Goal: Task Accomplishment & Management: Manage account settings

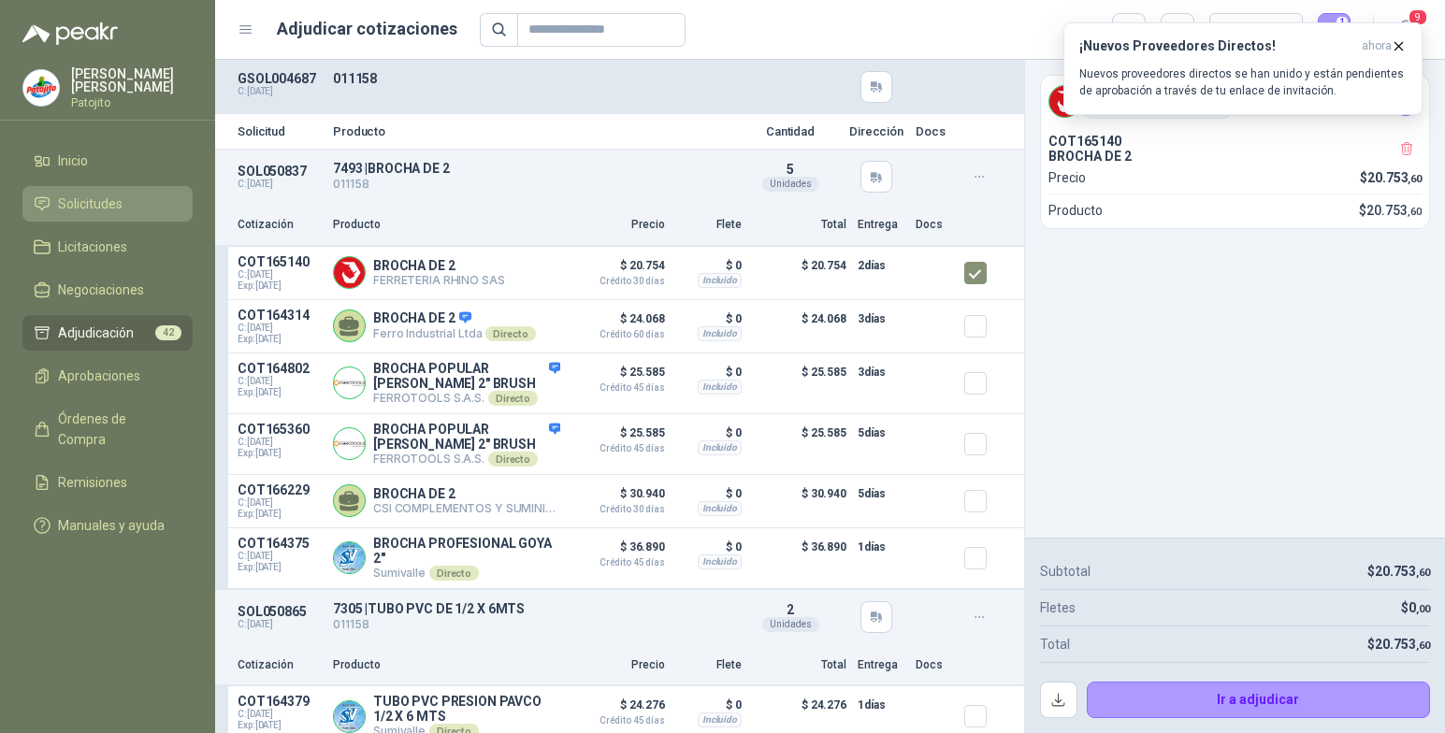
click at [106, 201] on span "Solicitudes" at bounding box center [90, 204] width 65 height 21
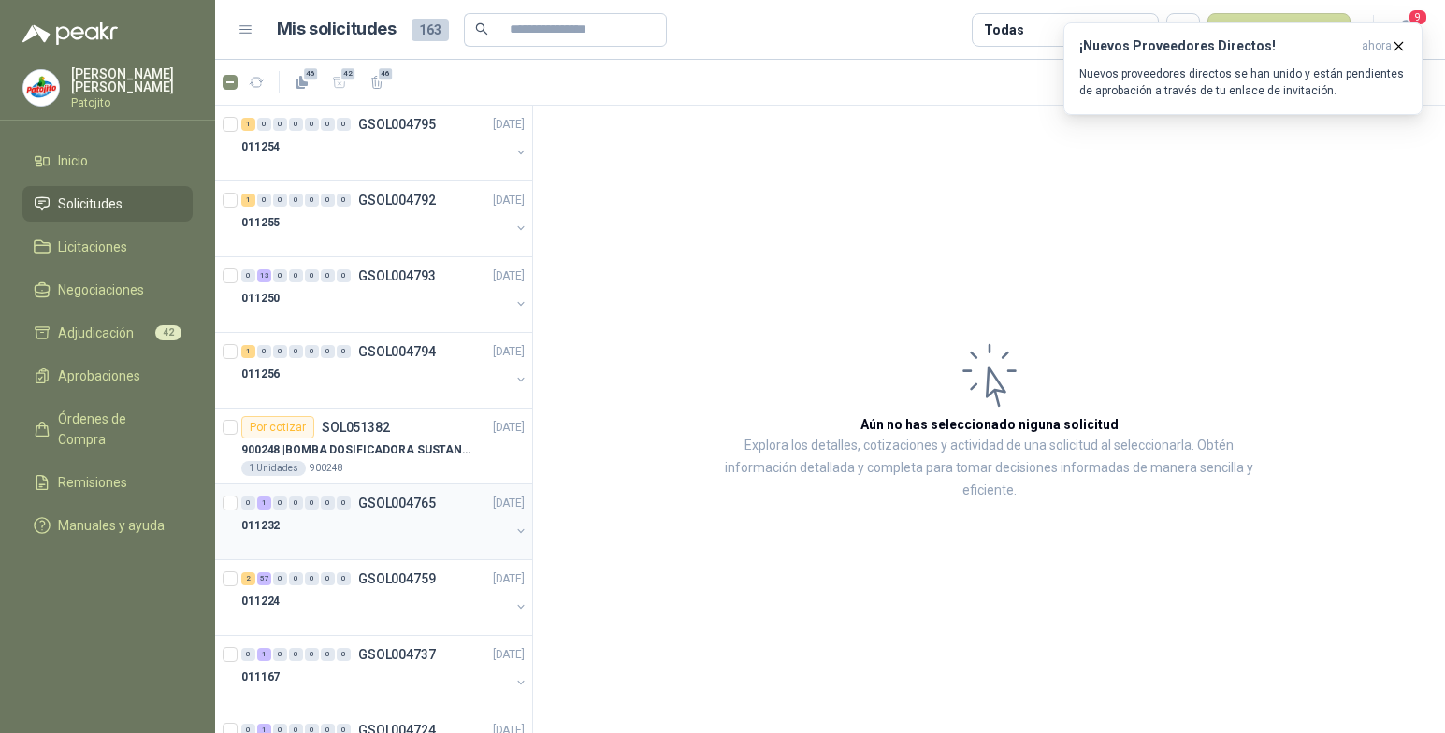
scroll to position [94, 0]
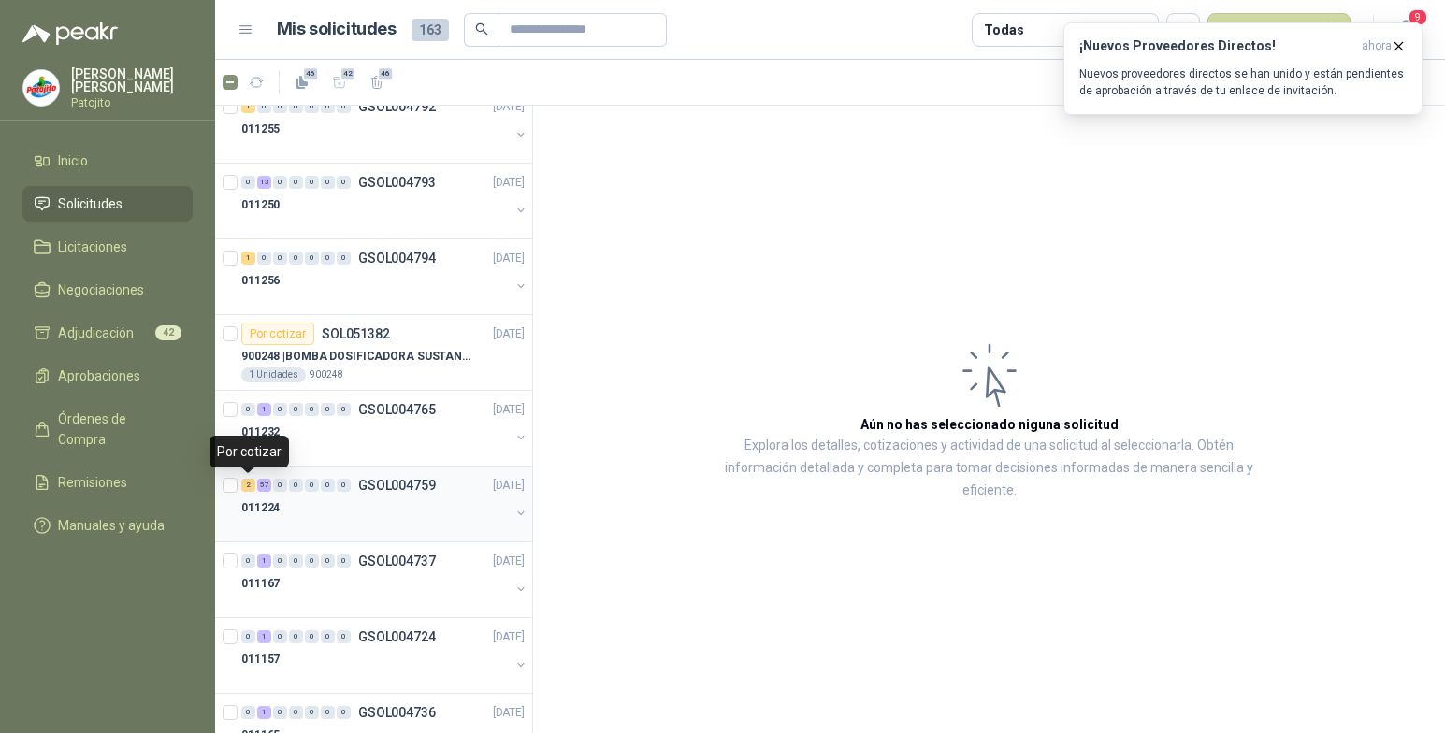
click at [251, 484] on div "2" at bounding box center [248, 485] width 14 height 13
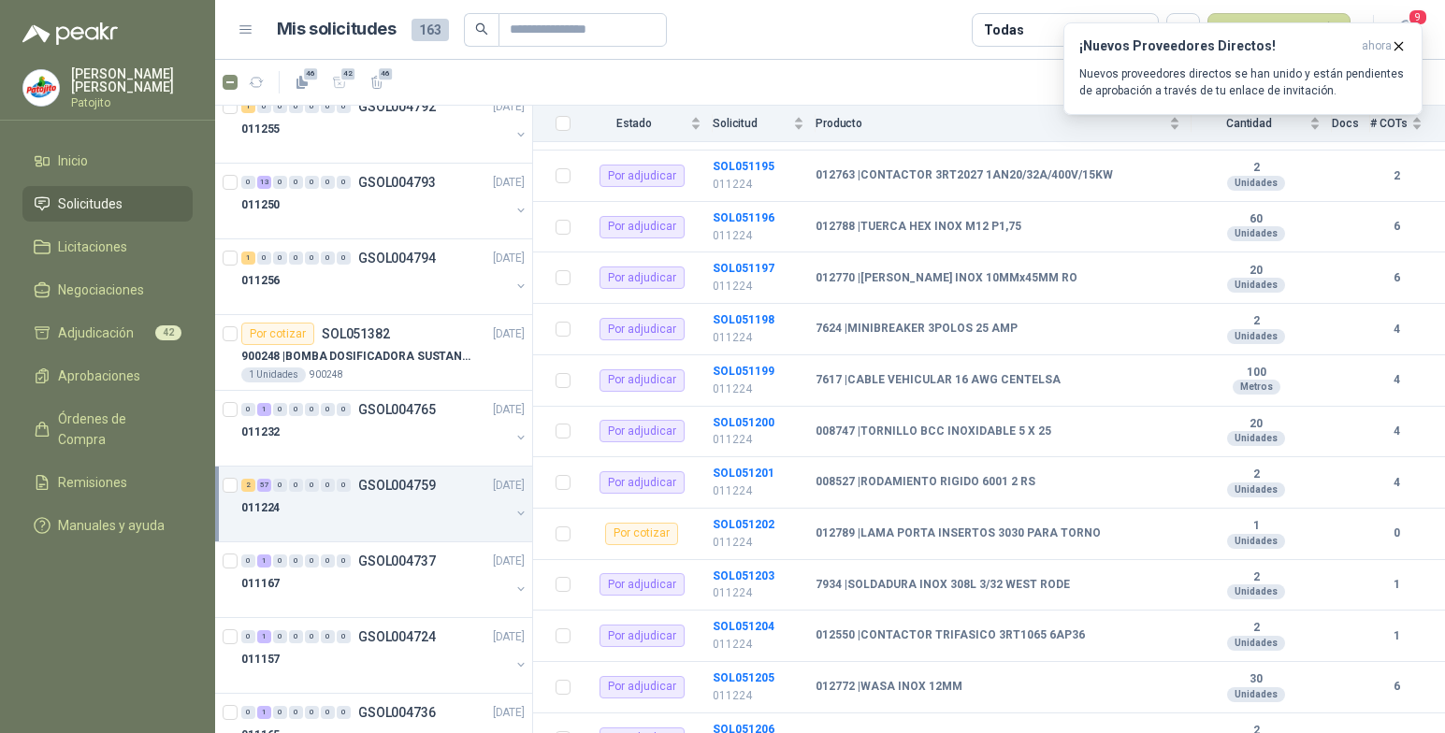
scroll to position [2690, 0]
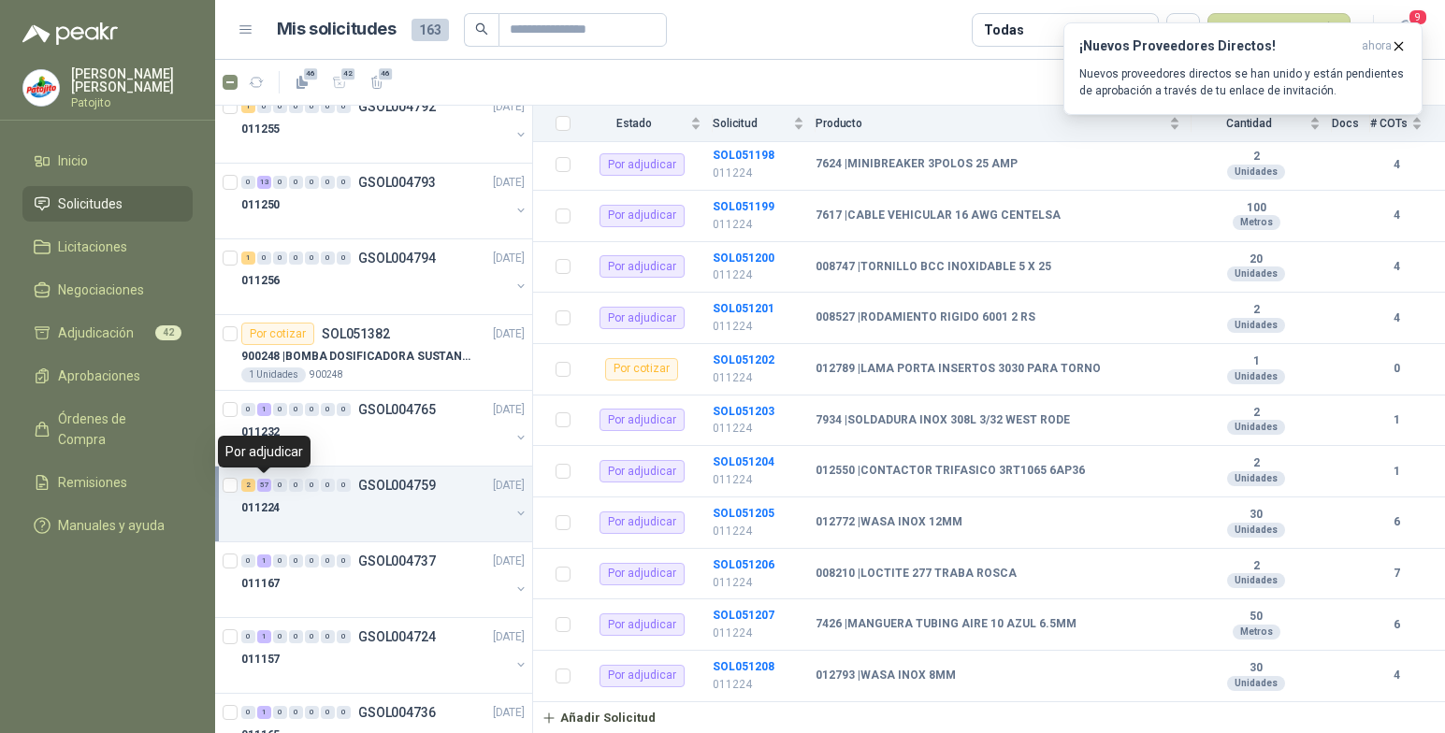
click at [264, 484] on div "57" at bounding box center [264, 485] width 14 height 13
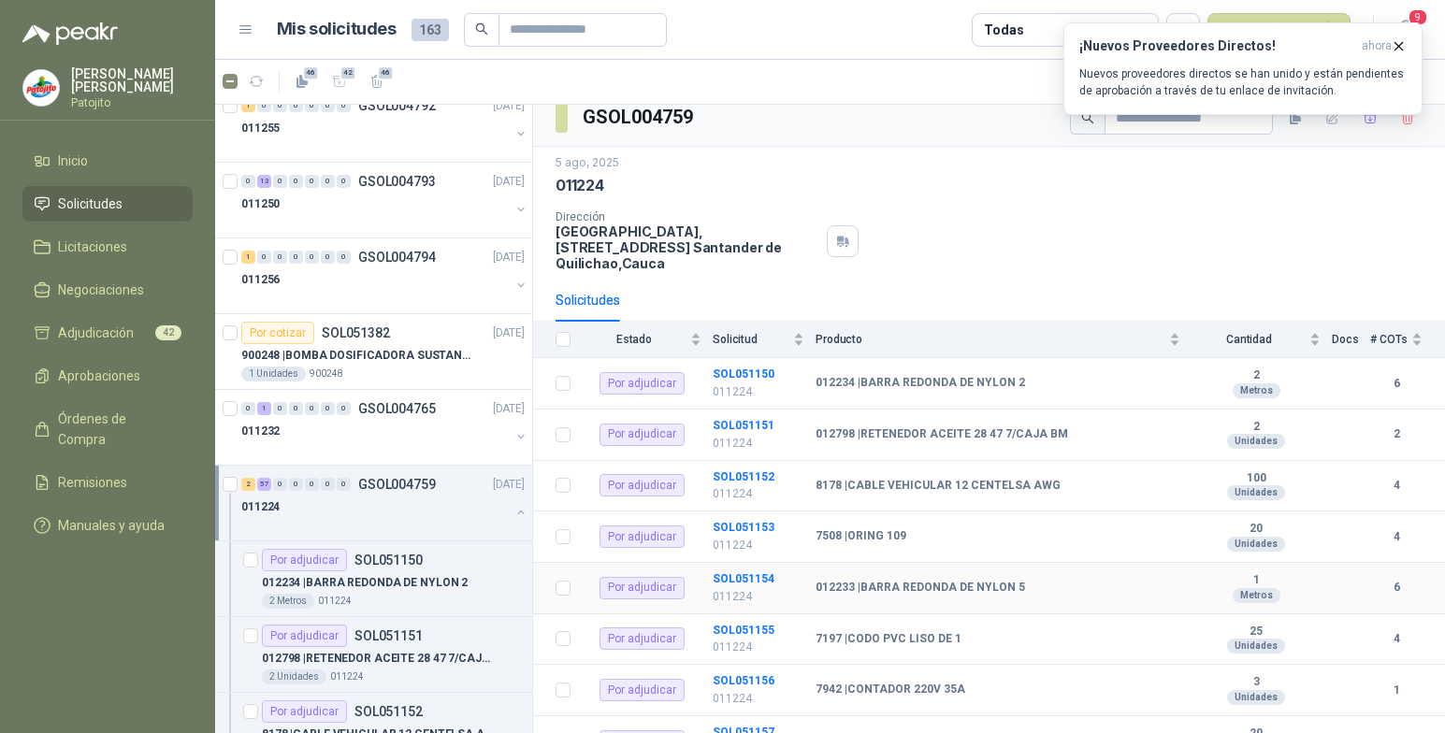
scroll to position [0, 0]
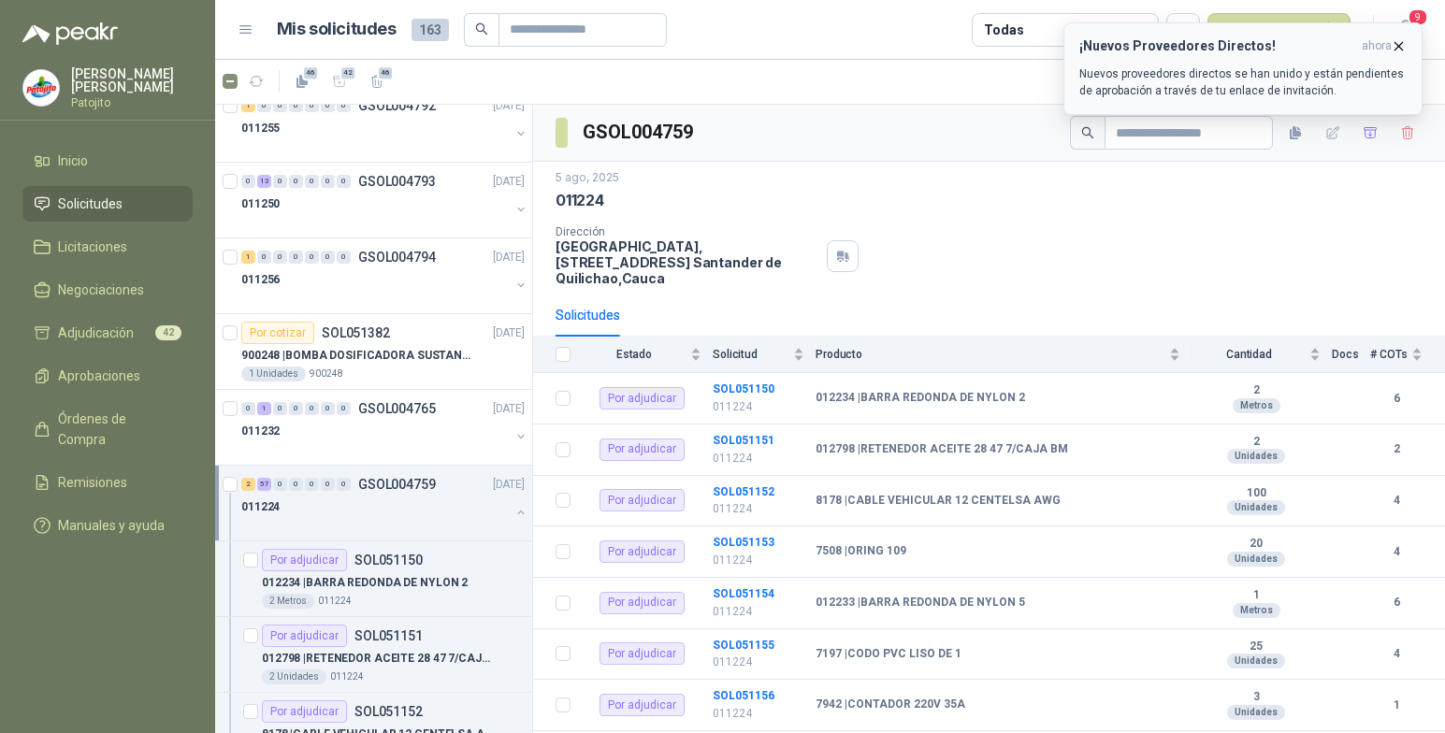
click at [1400, 43] on icon "button" at bounding box center [1399, 46] width 16 height 16
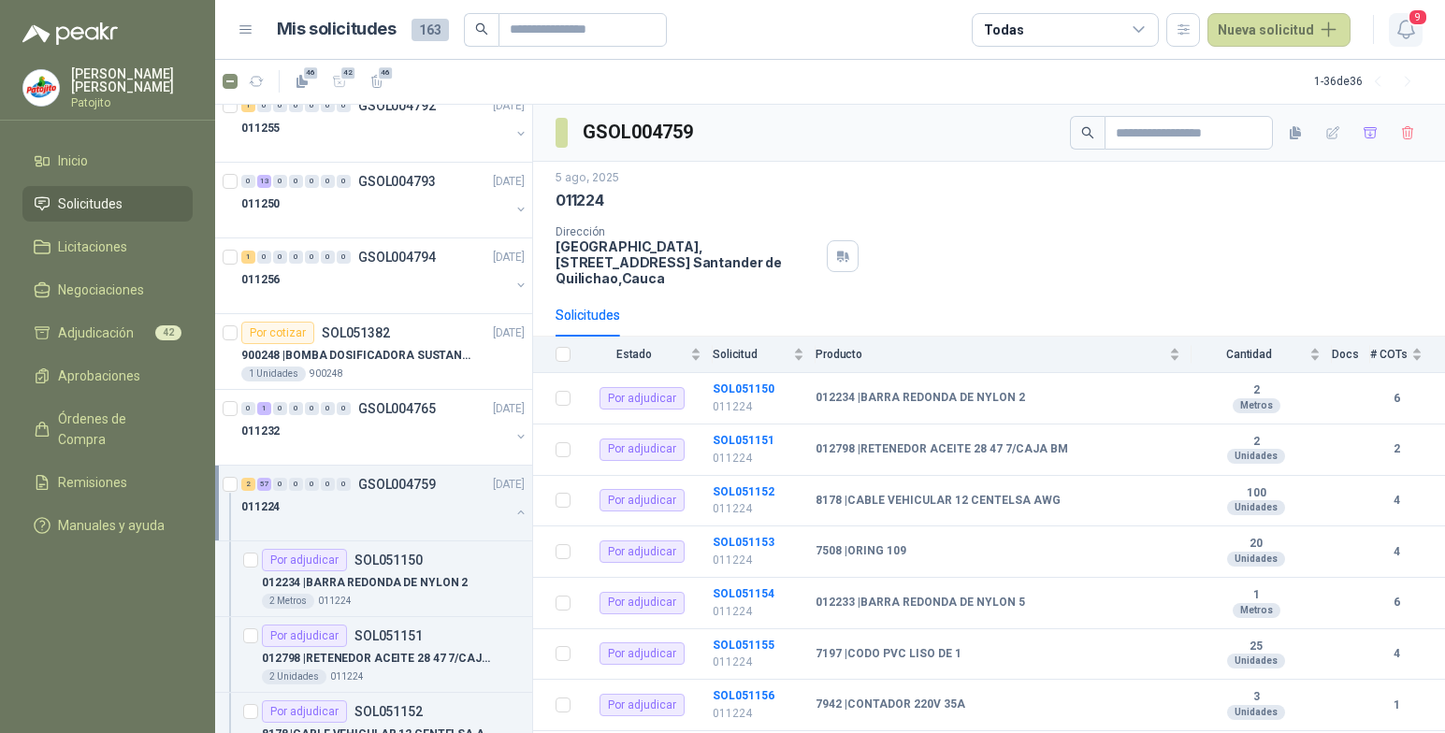
click at [1407, 18] on icon "button" at bounding box center [1406, 29] width 23 height 23
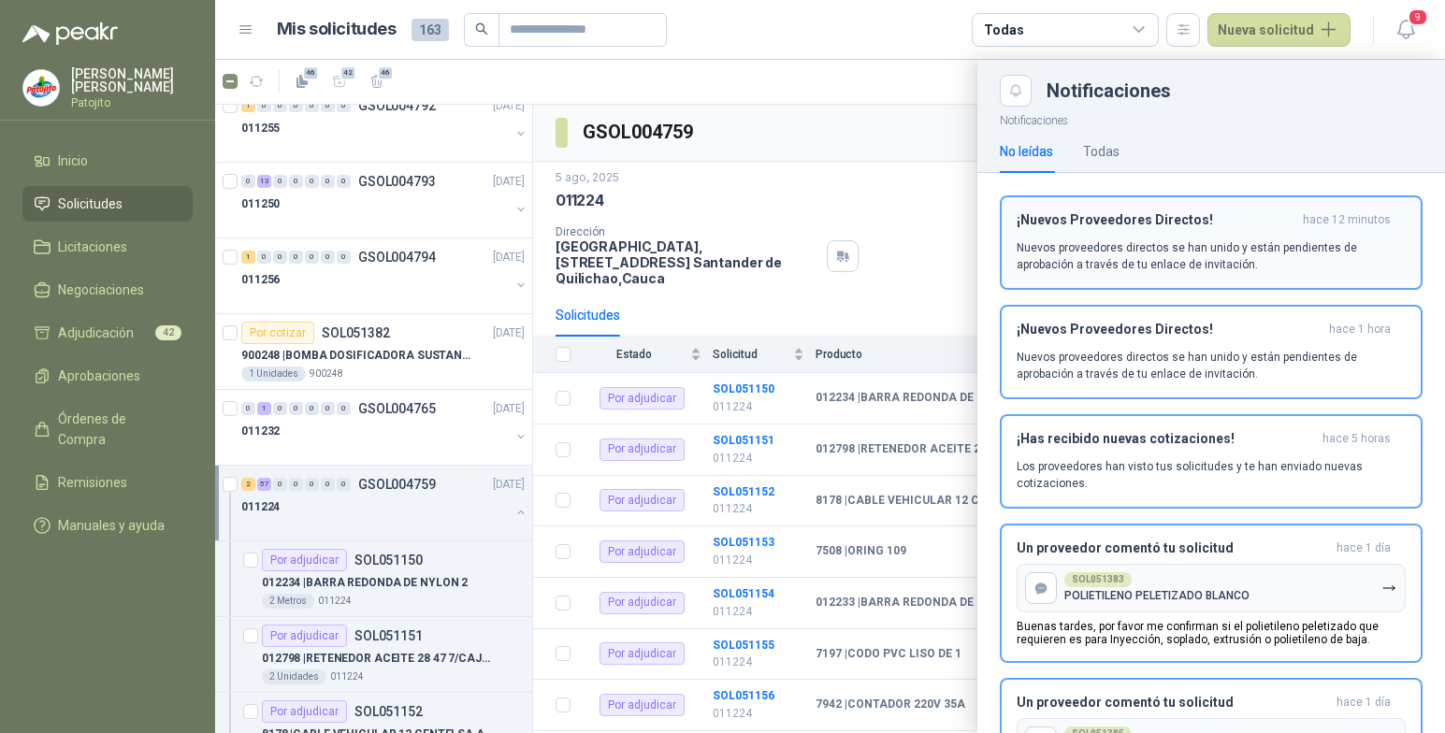
click at [1327, 242] on p "Nuevos proveedores directos se han unido y están pendientes de aprobación a tra…" at bounding box center [1211, 256] width 389 height 34
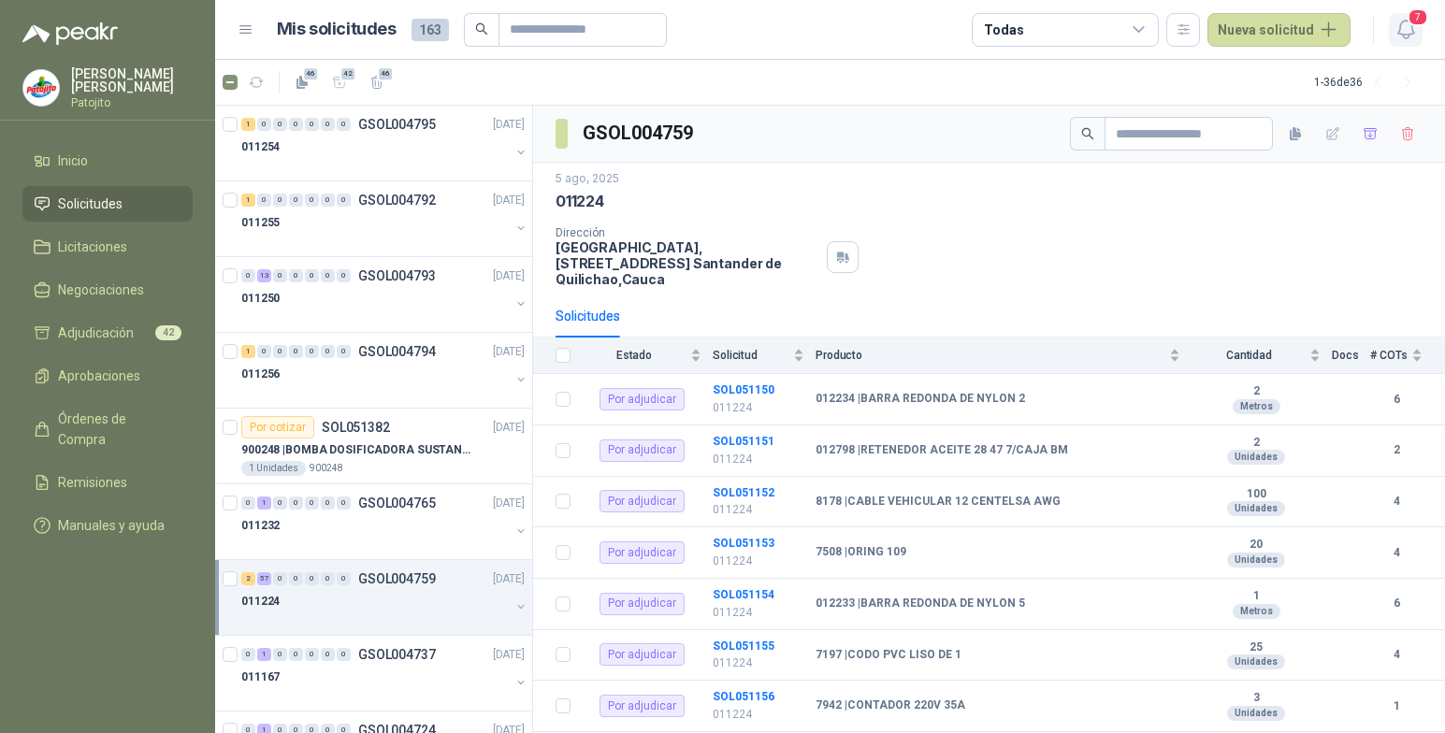
click at [1413, 26] on span "7" at bounding box center [1418, 17] width 21 height 18
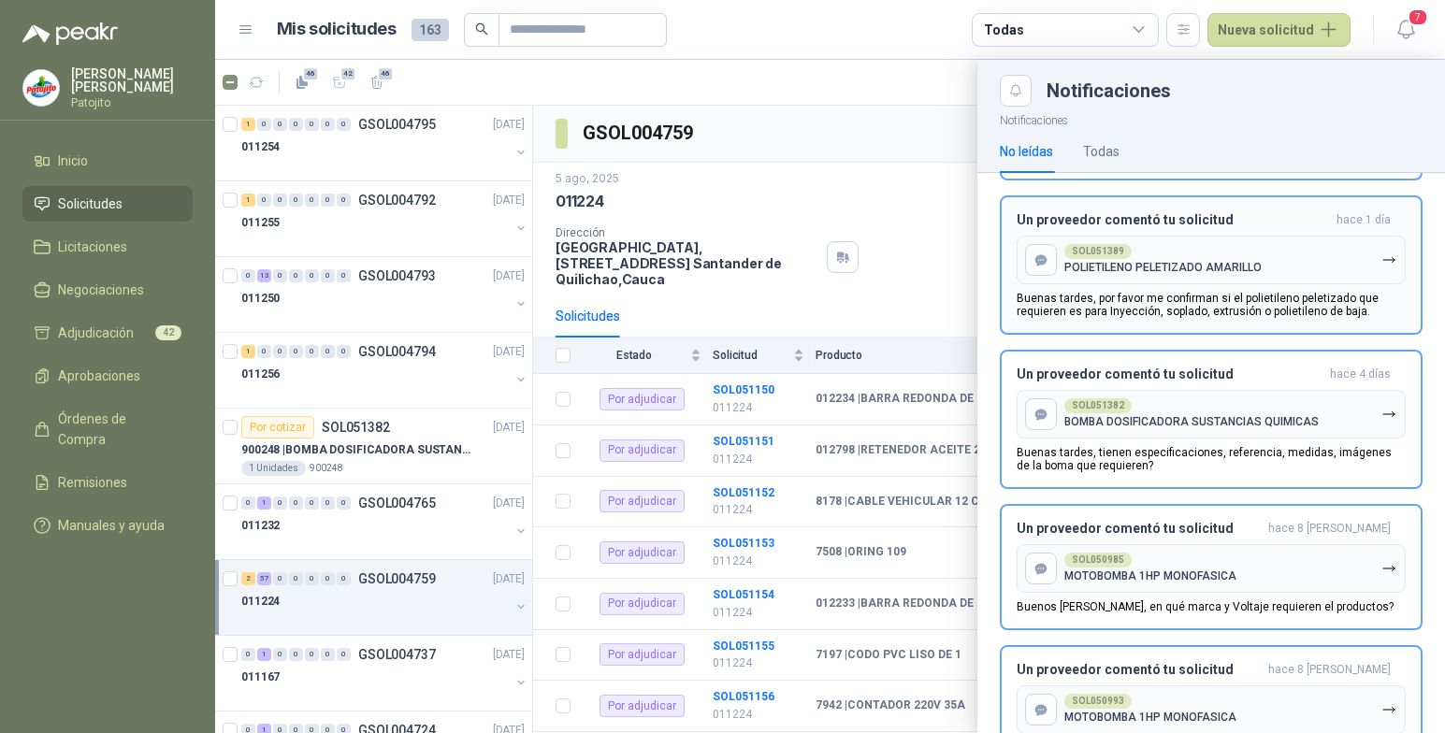
scroll to position [561, 0]
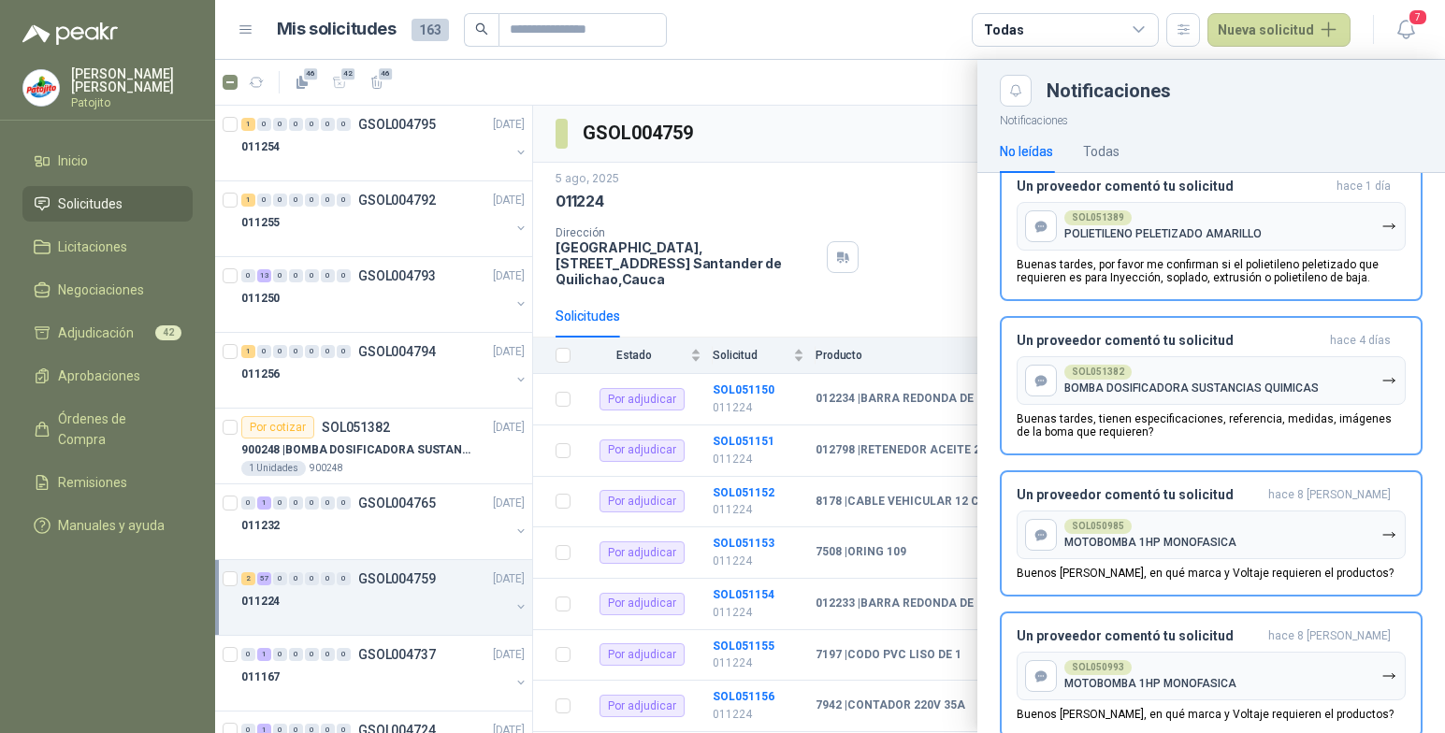
click at [833, 146] on div at bounding box center [830, 397] width 1230 height 674
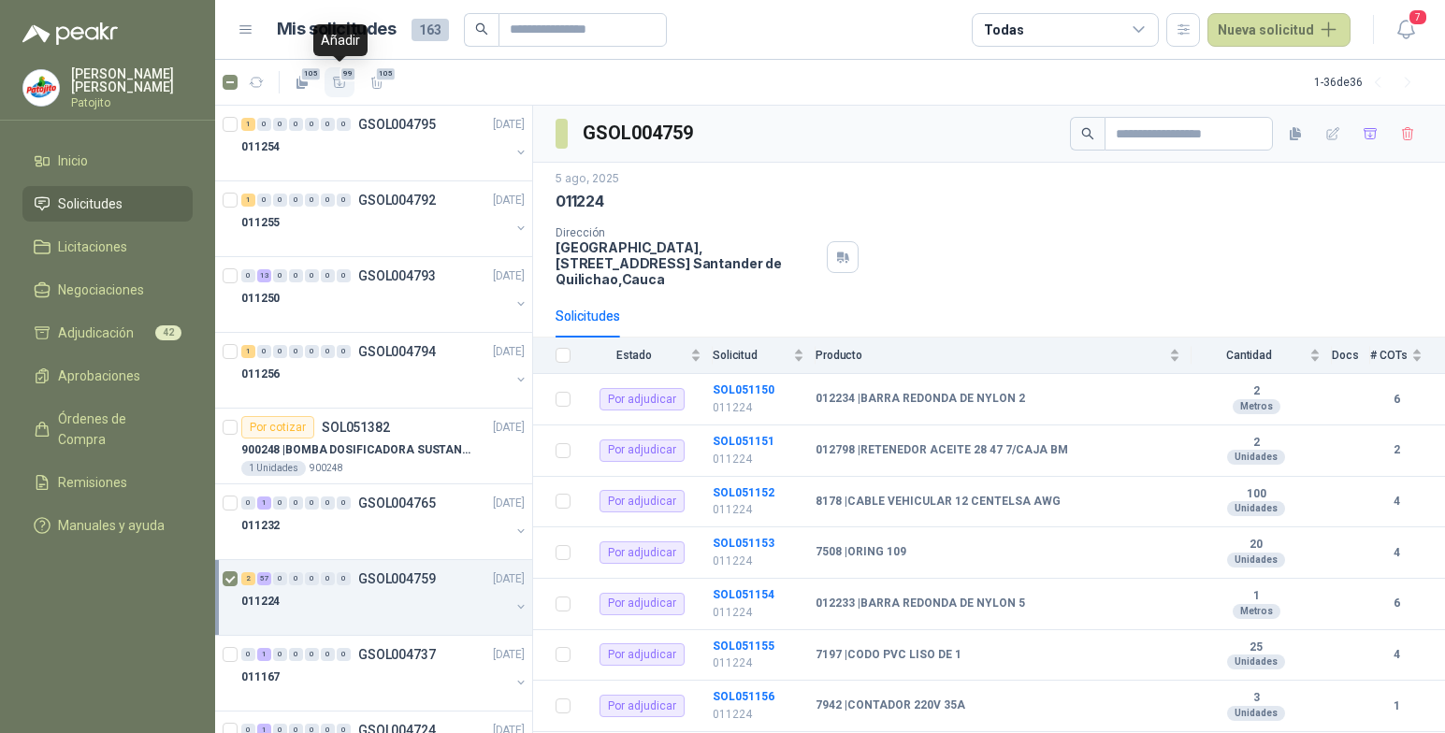
click at [343, 76] on span "99" at bounding box center [349, 73] width 18 height 15
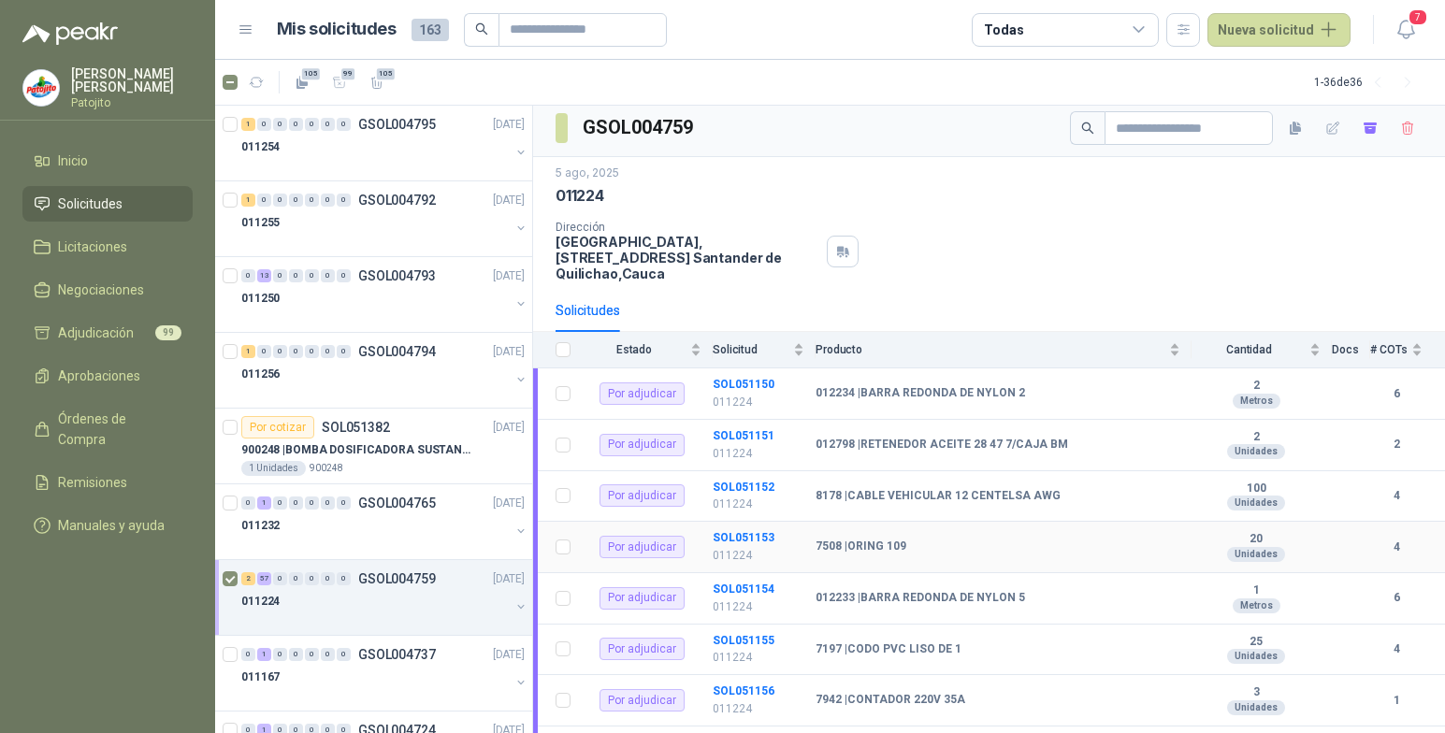
scroll to position [0, 0]
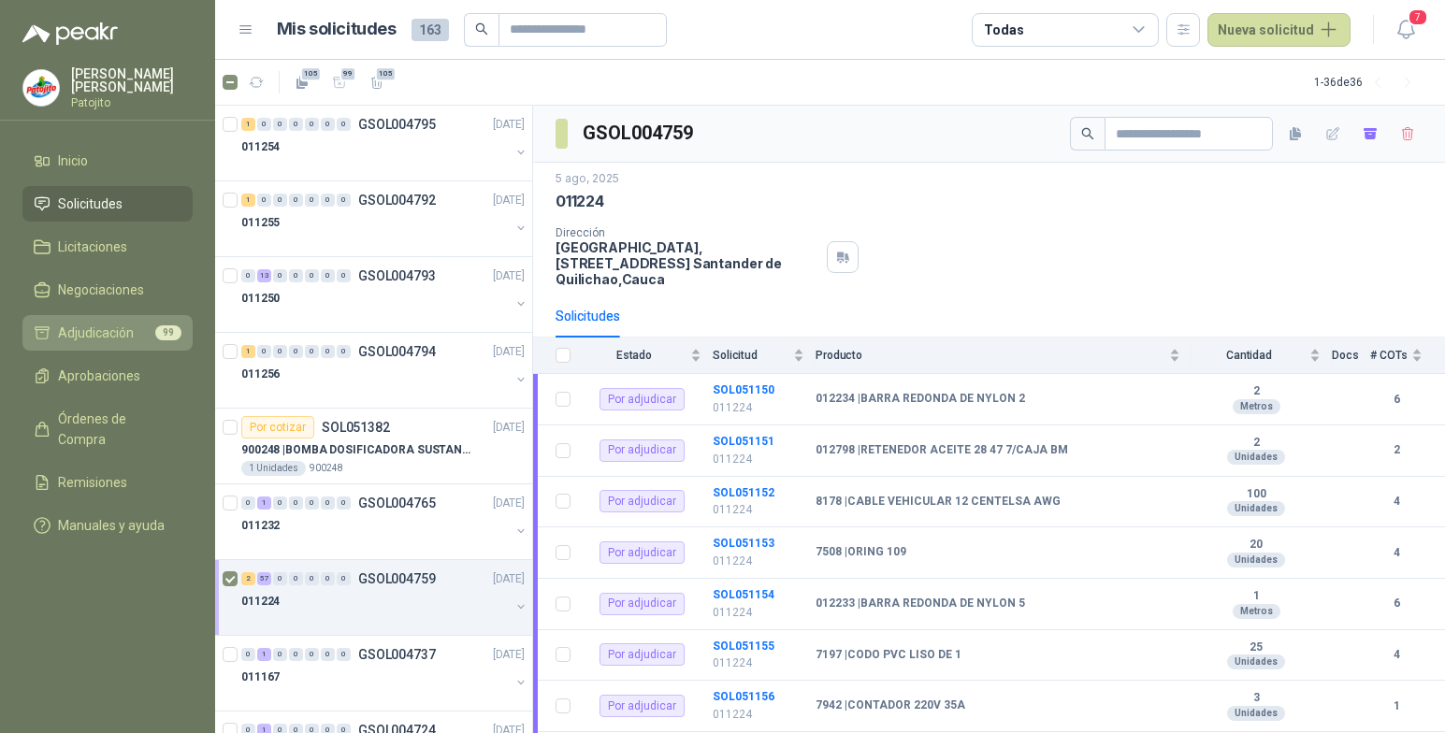
click at [113, 327] on span "Adjudicación" at bounding box center [96, 333] width 76 height 21
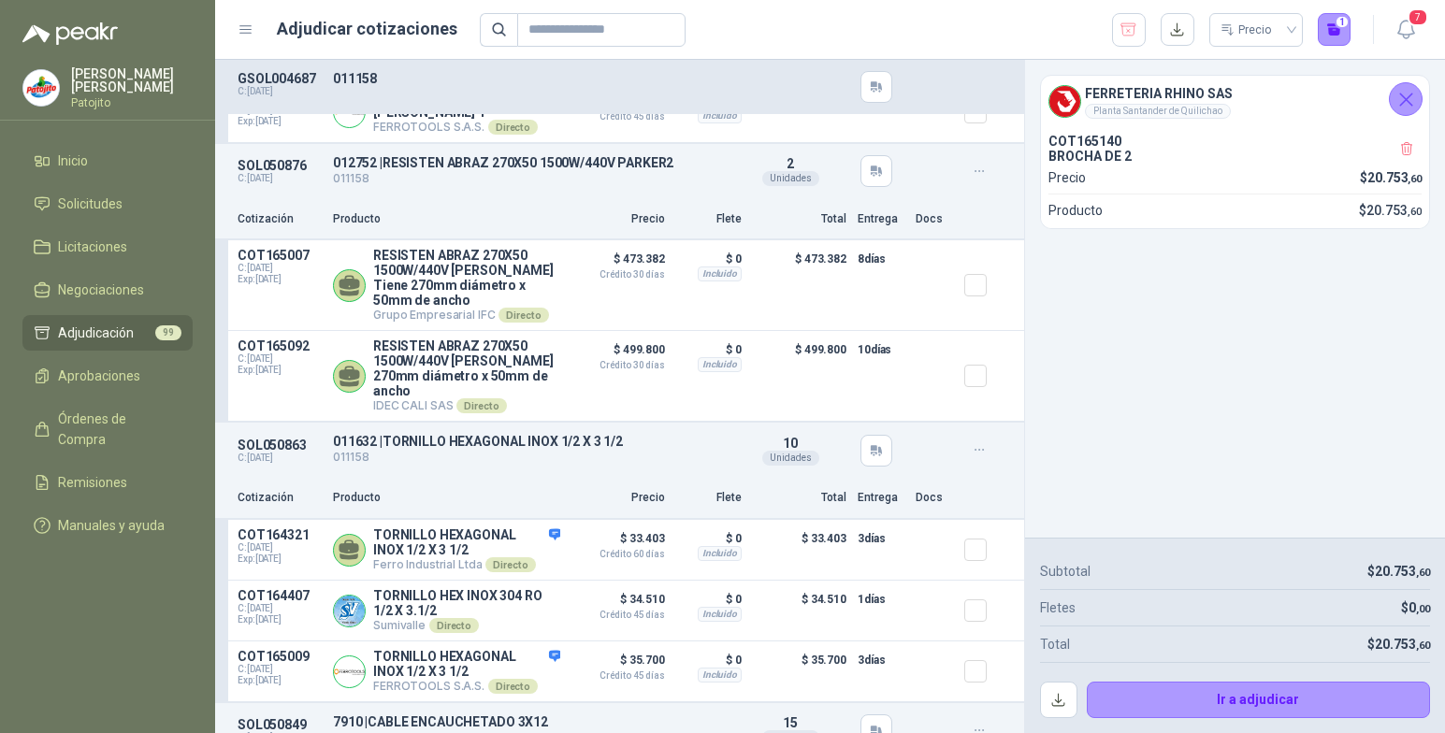
scroll to position [3274, 0]
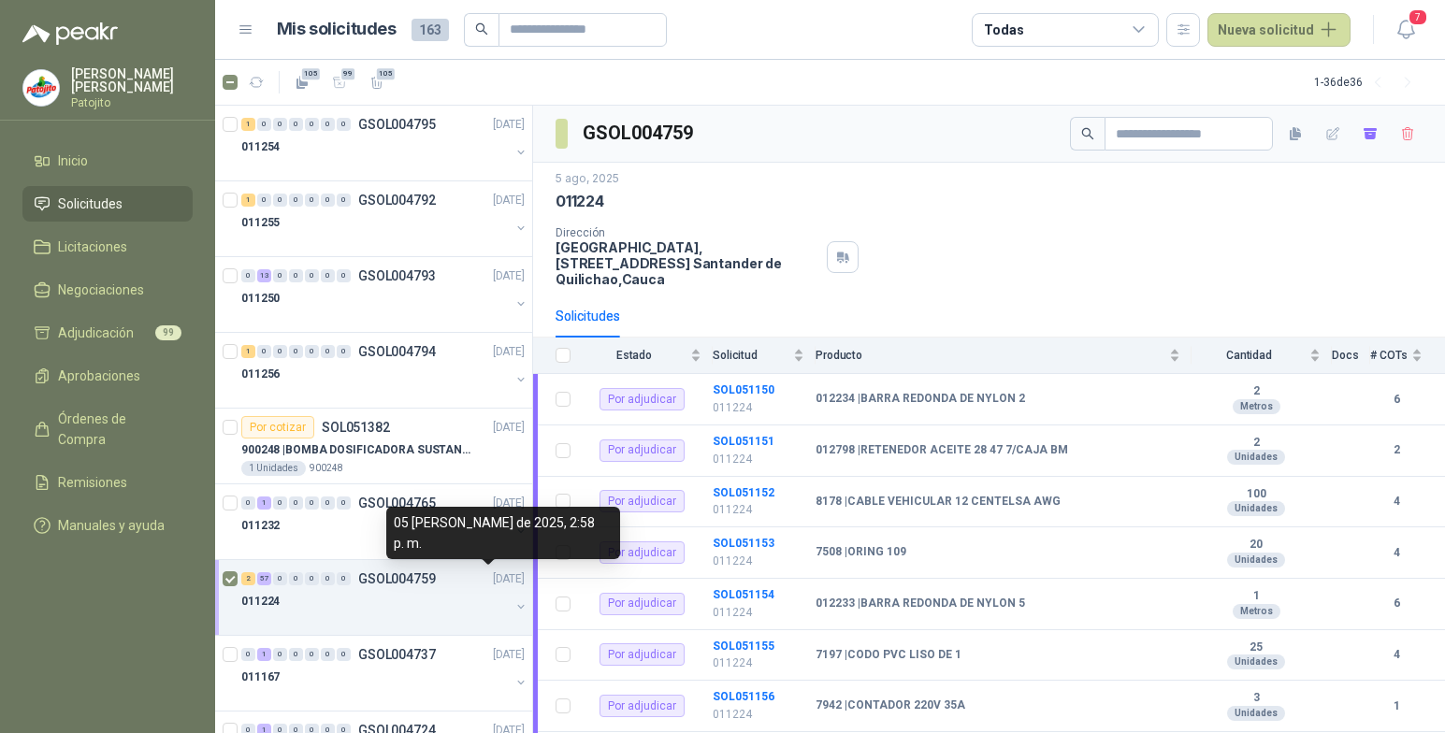
click at [493, 586] on p "[DATE]" at bounding box center [509, 580] width 32 height 18
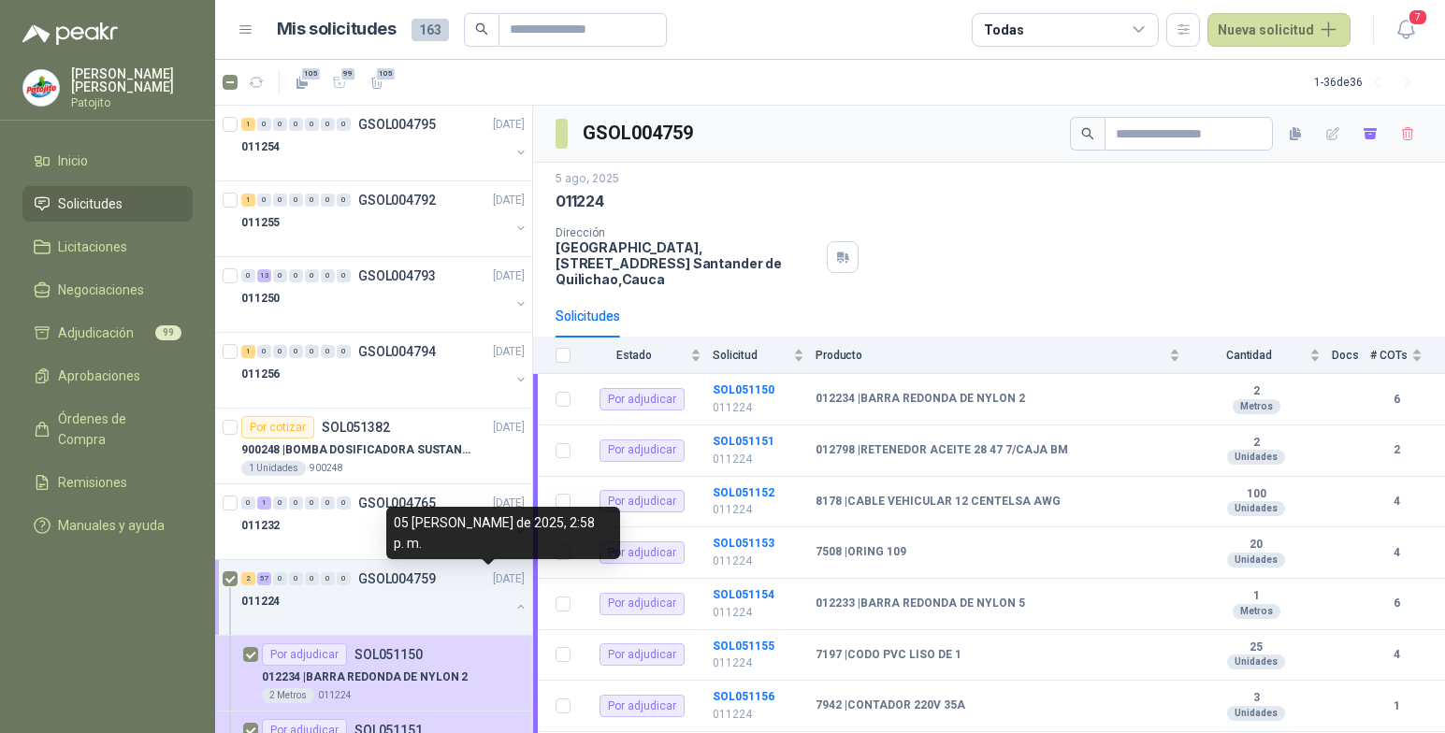
scroll to position [1, 0]
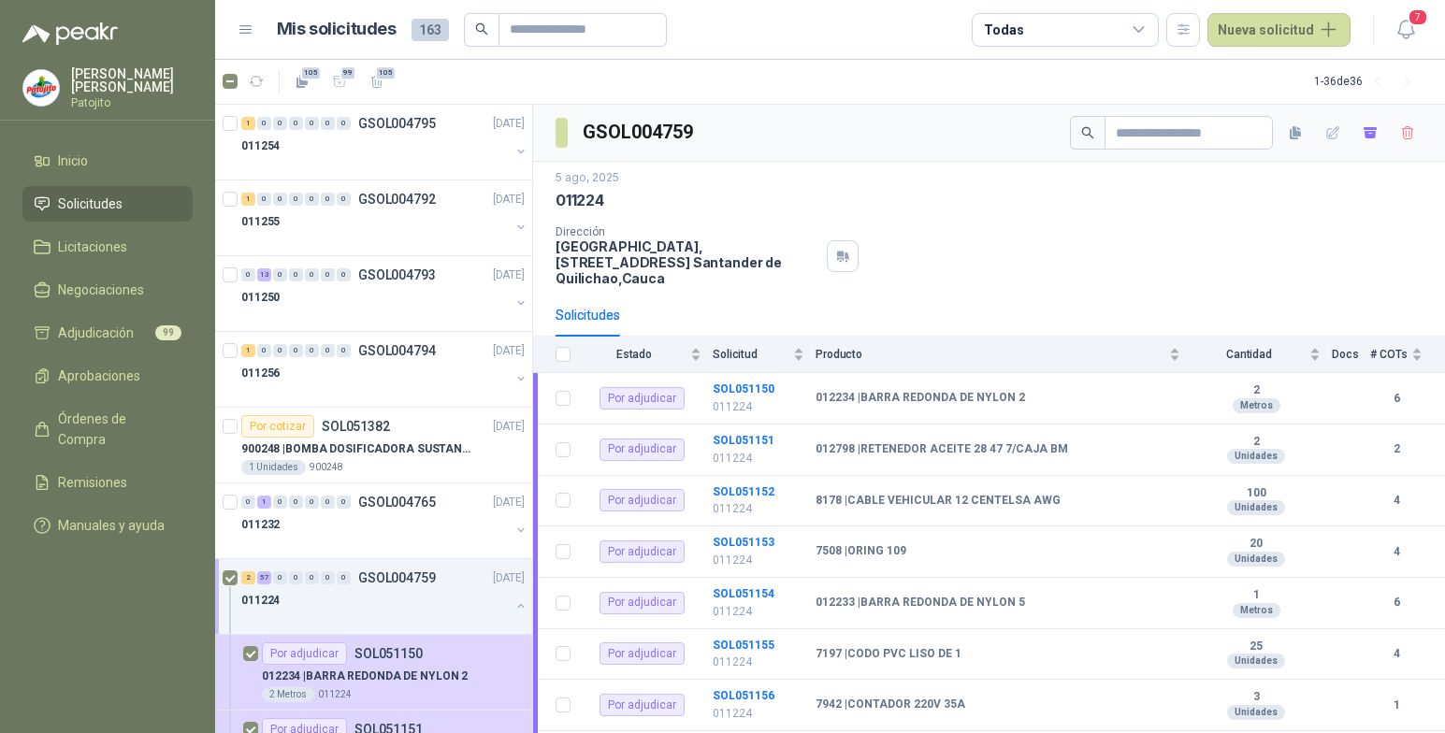
click at [514, 604] on button "button" at bounding box center [521, 606] width 15 height 15
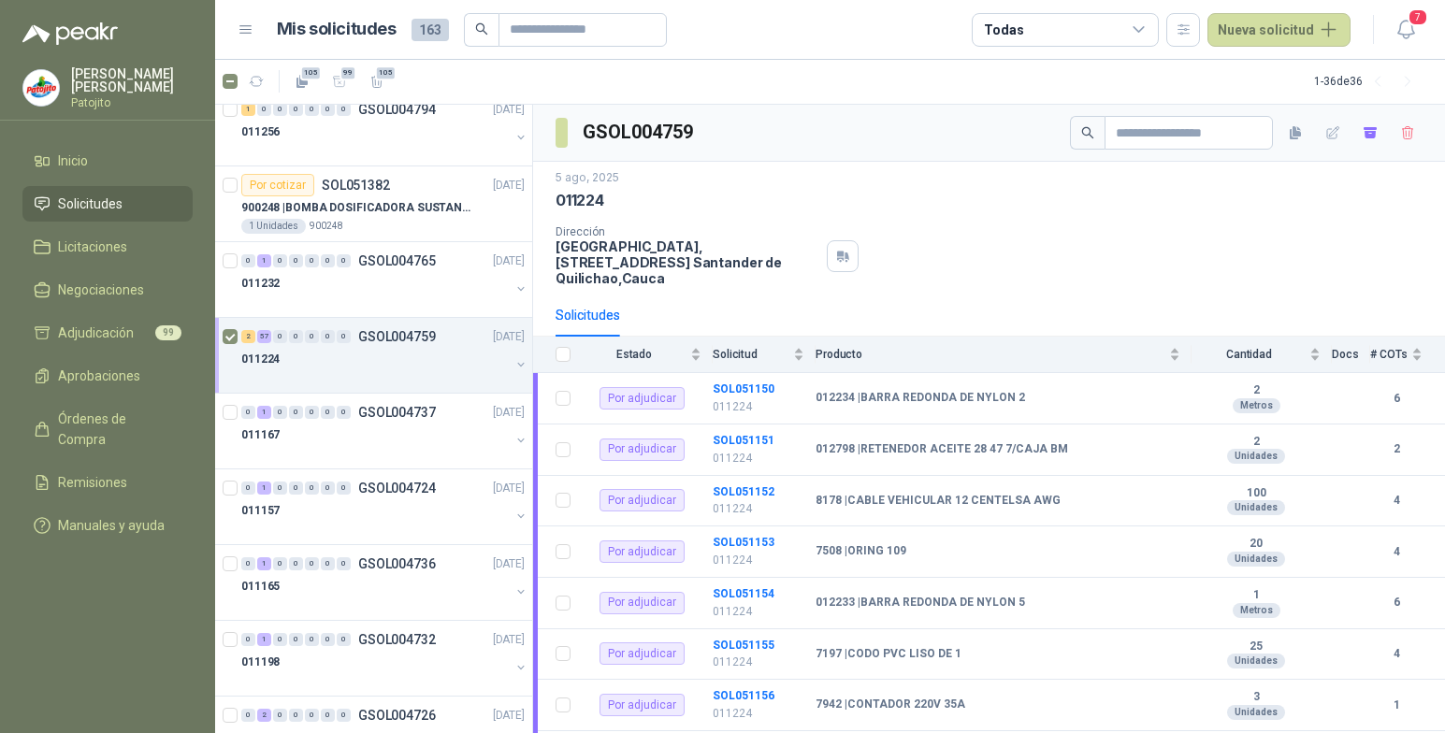
scroll to position [281, 0]
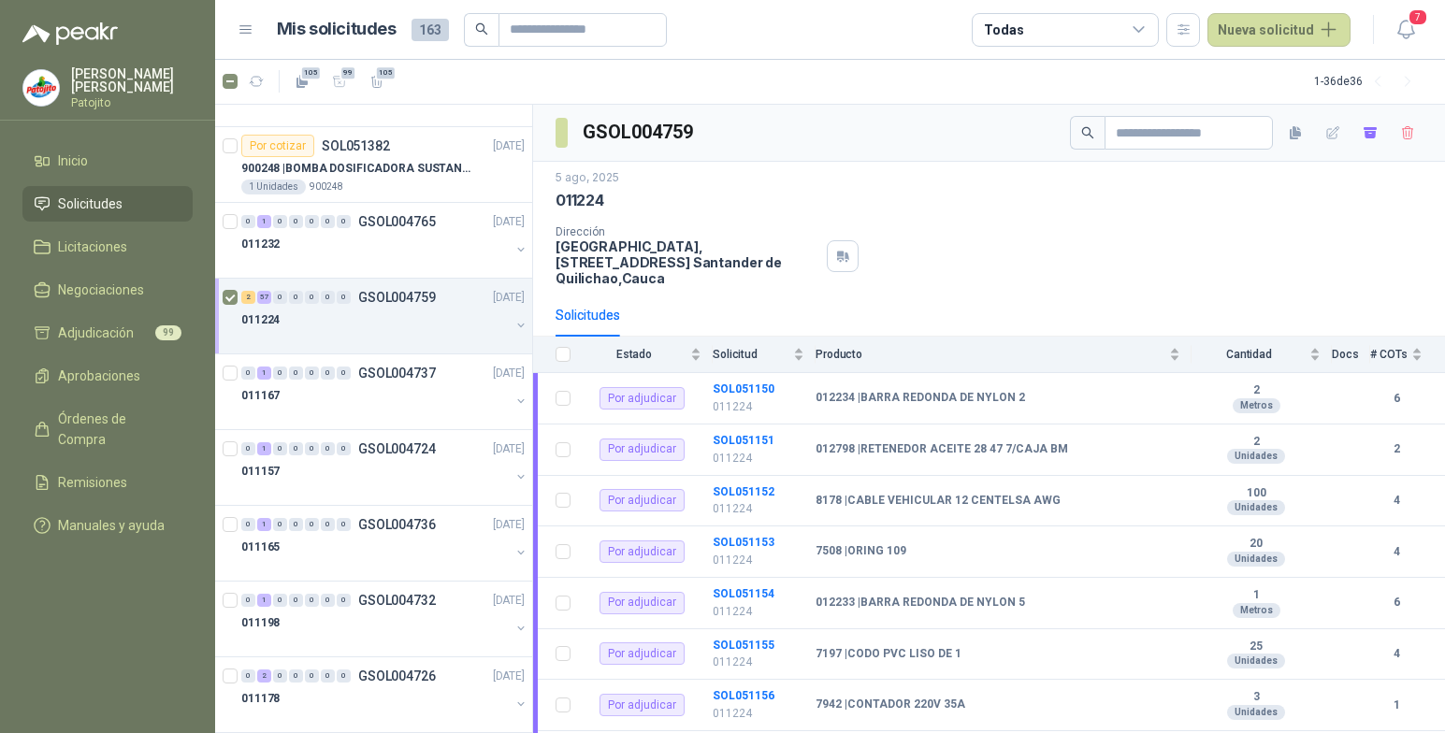
click at [514, 325] on button "button" at bounding box center [521, 325] width 15 height 15
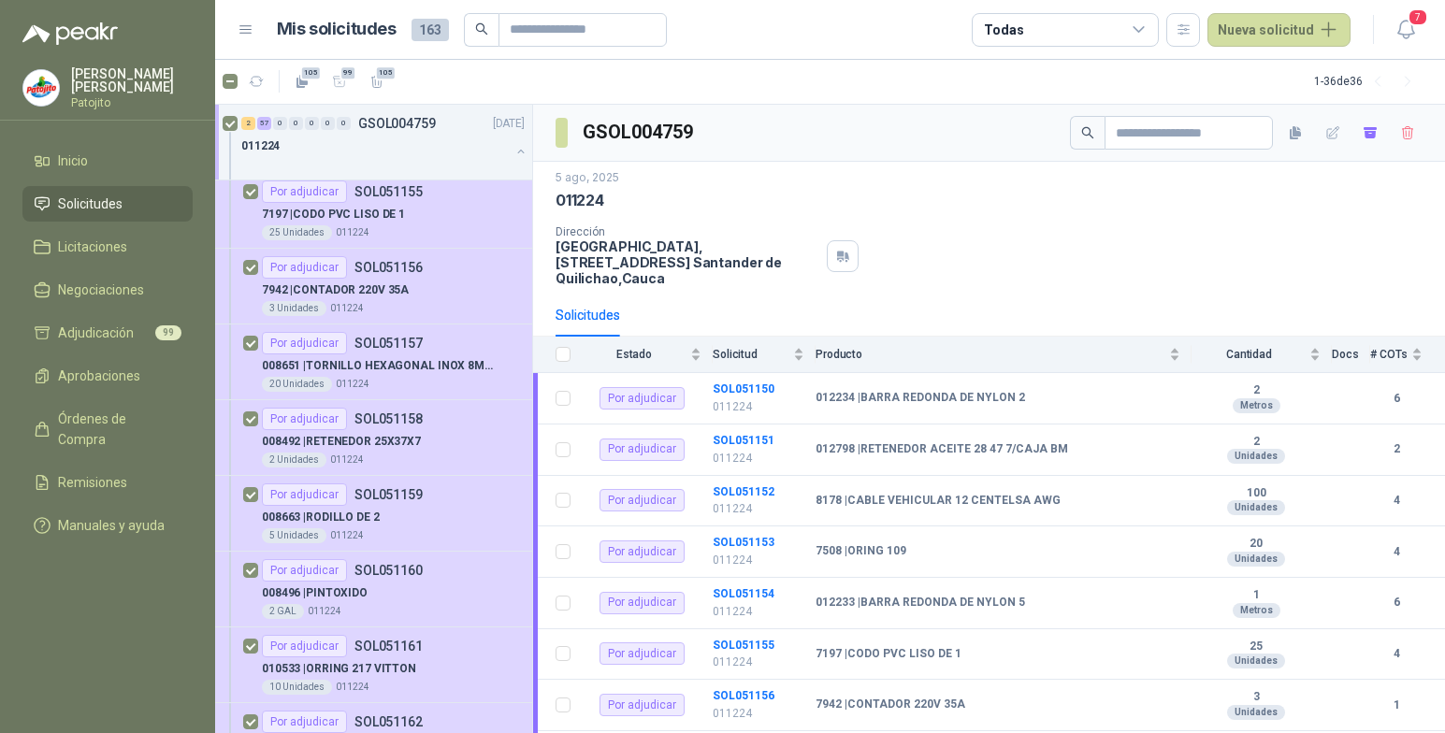
scroll to position [842, 0]
click at [128, 329] on span "Adjudicación" at bounding box center [96, 333] width 76 height 21
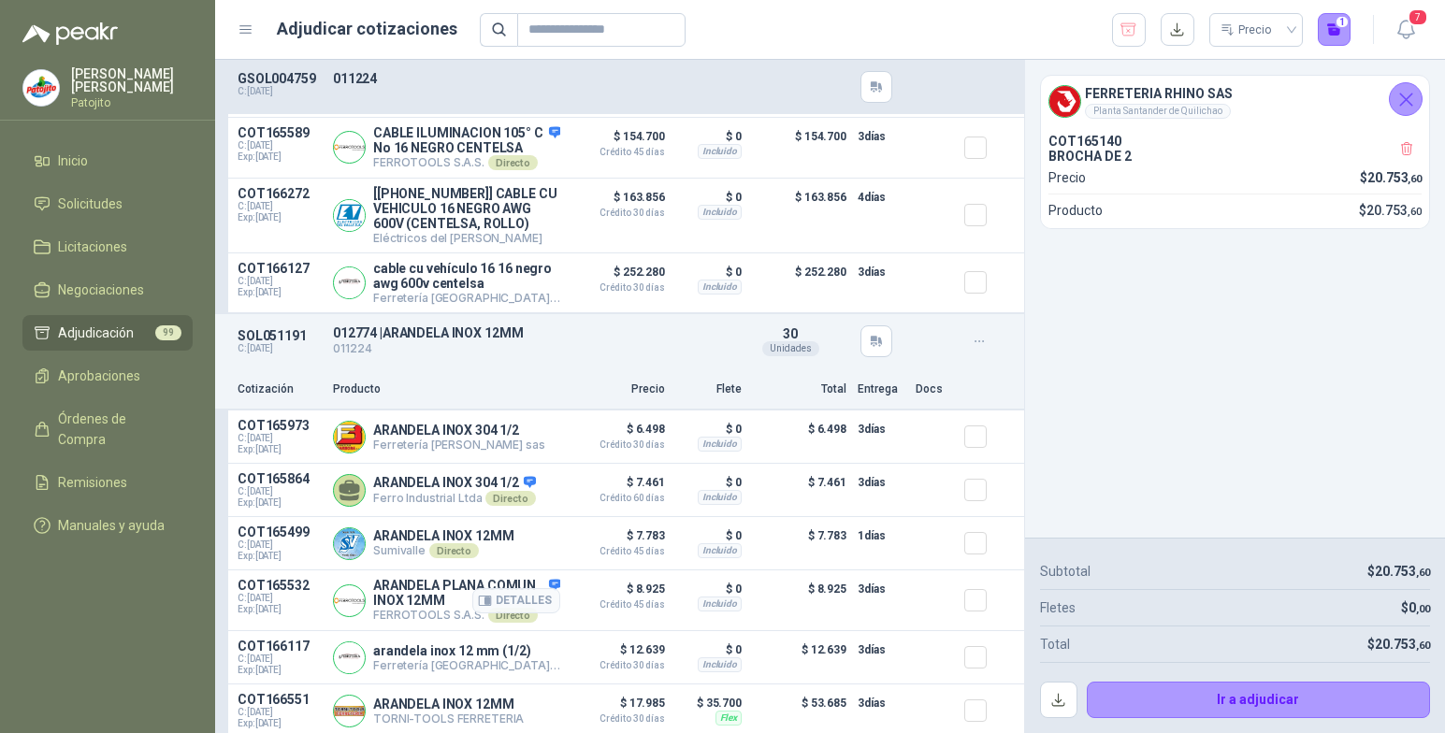
scroll to position [16370, 0]
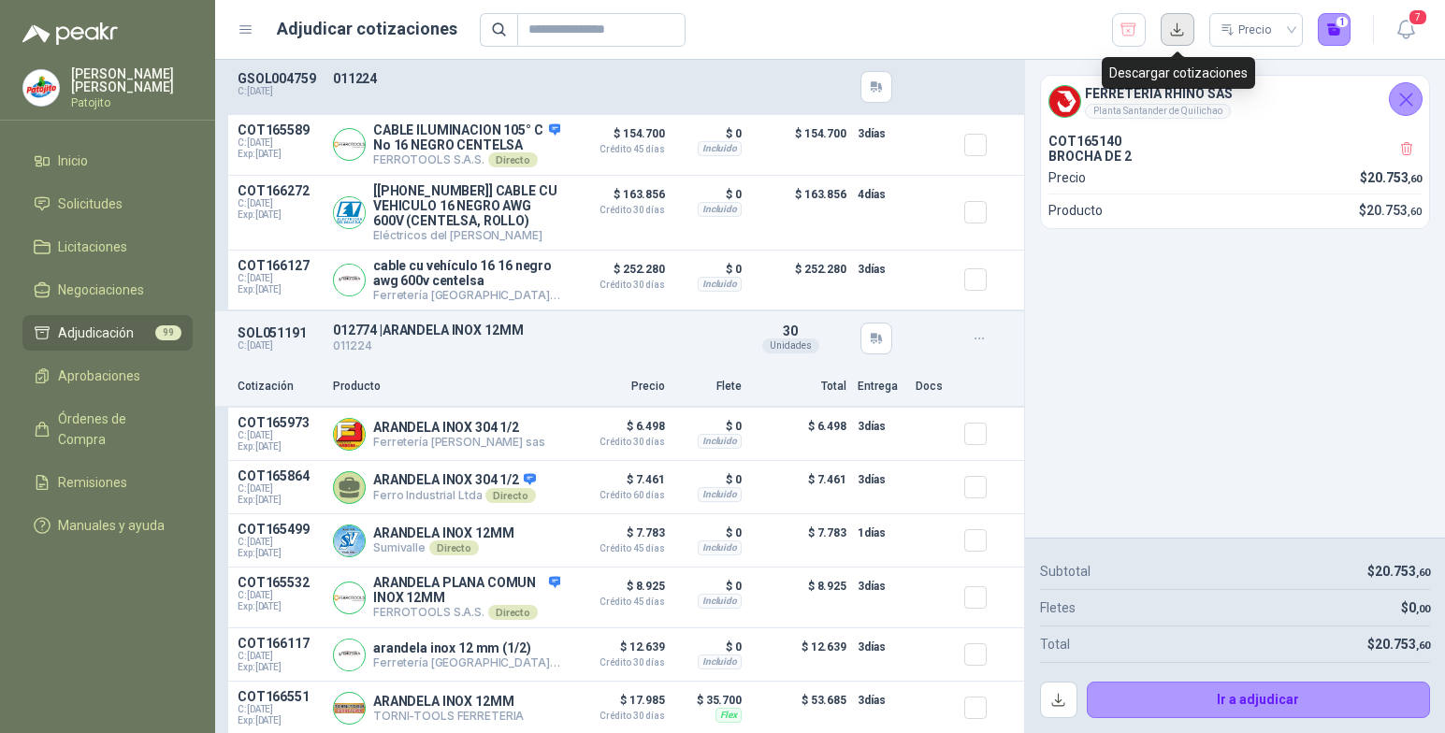
click at [1176, 29] on button "button" at bounding box center [1178, 30] width 34 height 34
click at [360, 79] on p "011224" at bounding box center [532, 78] width 399 height 15
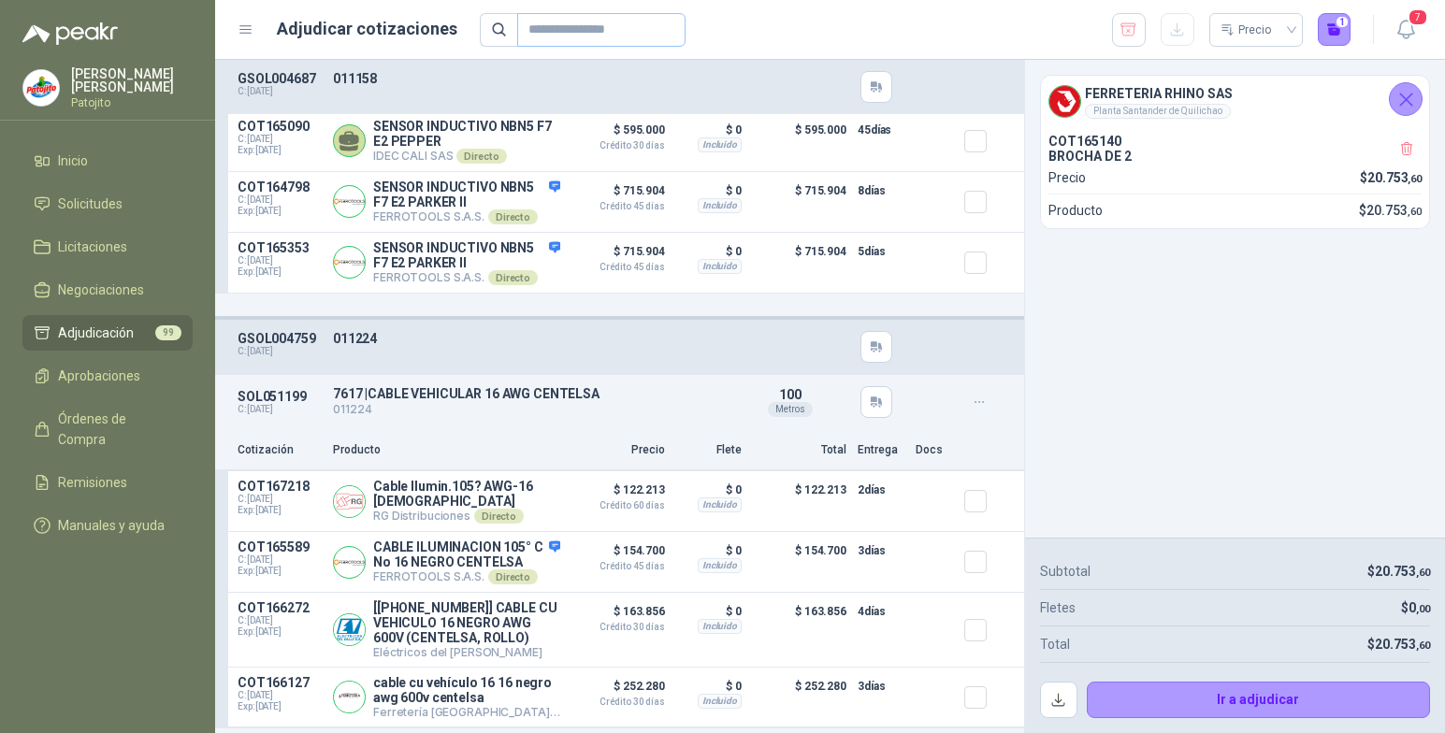
scroll to position [15902, 0]
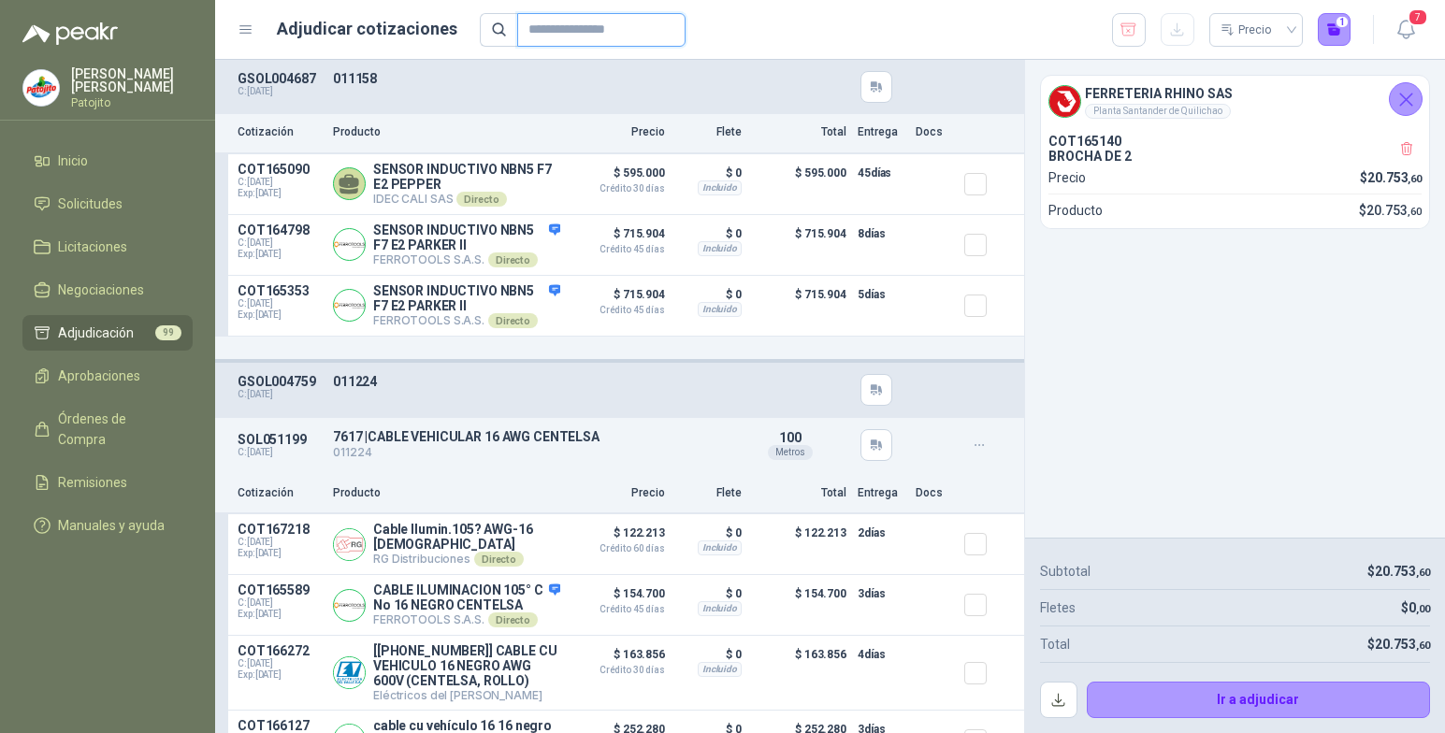
click at [574, 27] on input "text" at bounding box center [594, 30] width 131 height 32
type input "*****"
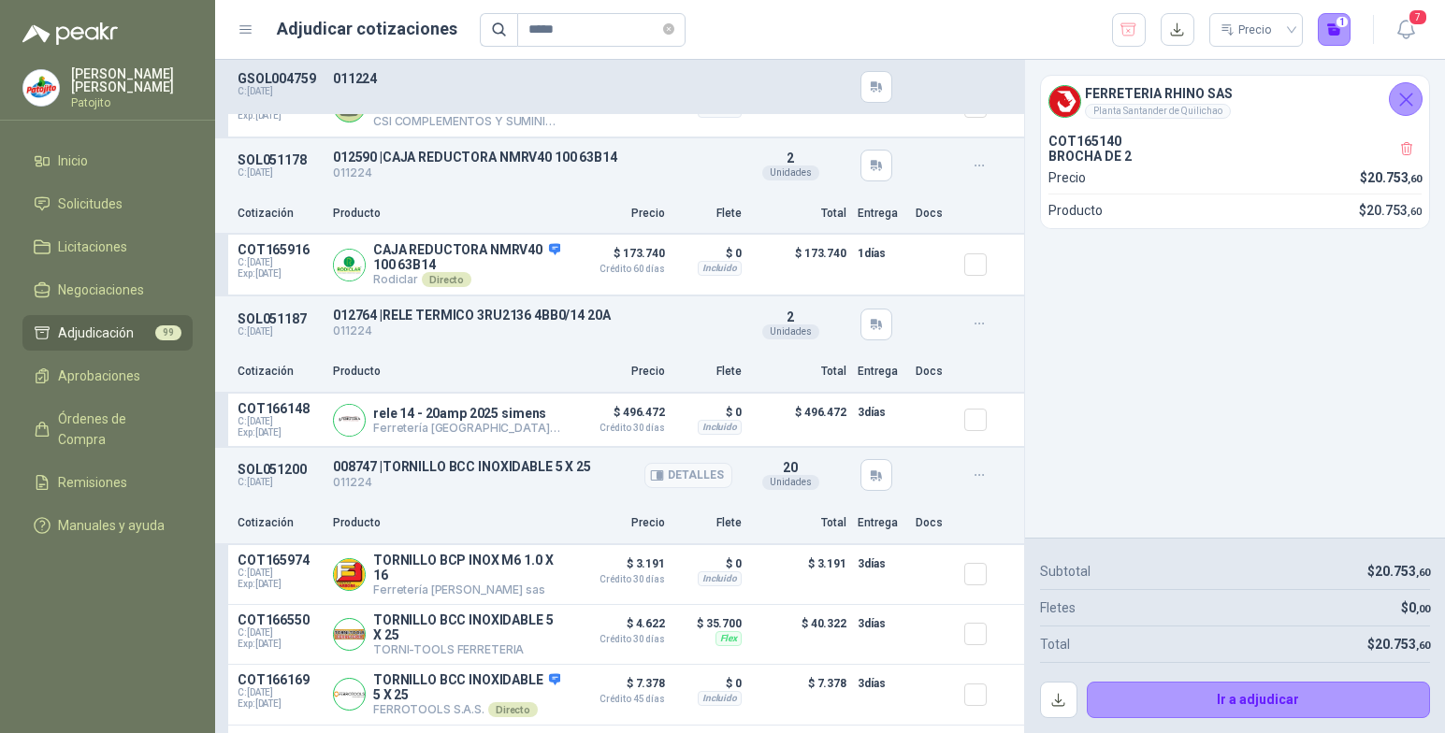
scroll to position [14657, 0]
click at [118, 192] on link "Solicitudes" at bounding box center [107, 204] width 170 height 36
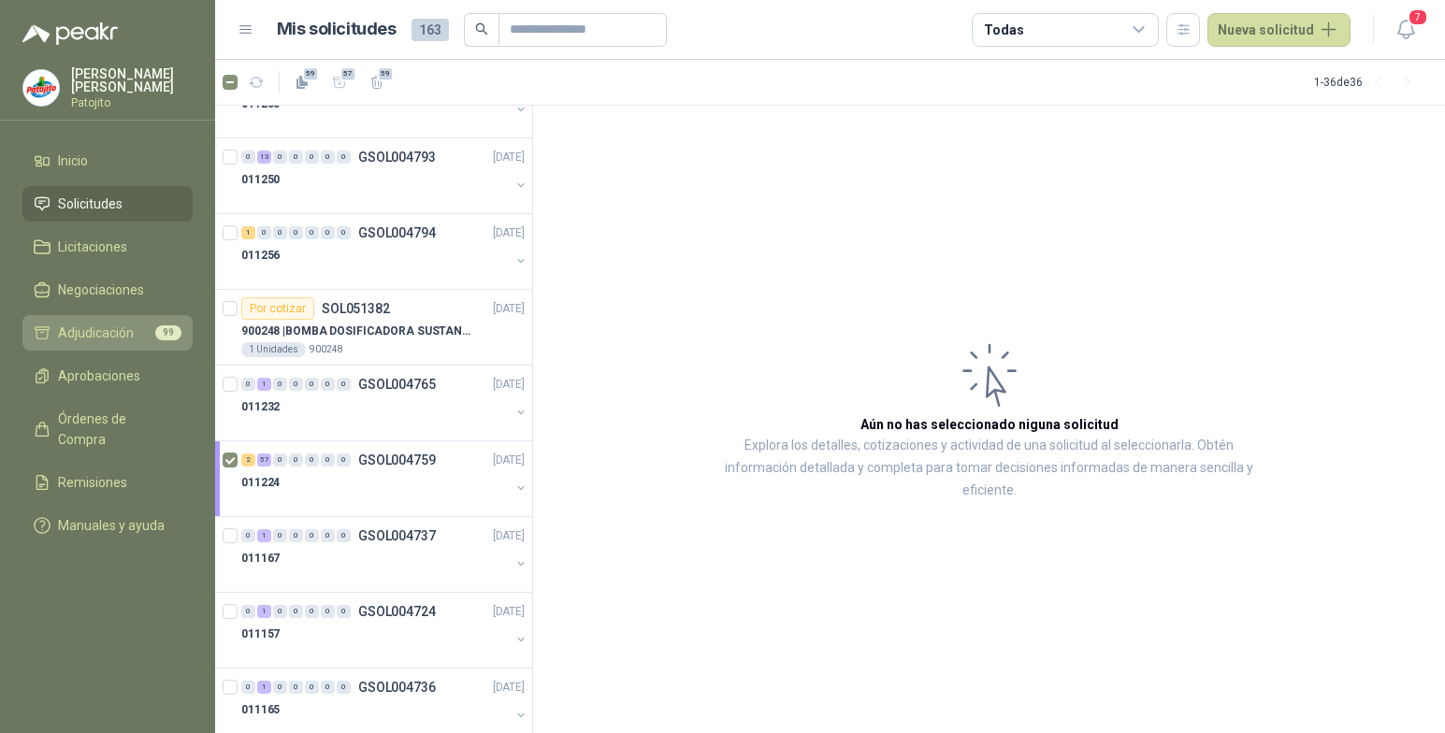
scroll to position [67, 0]
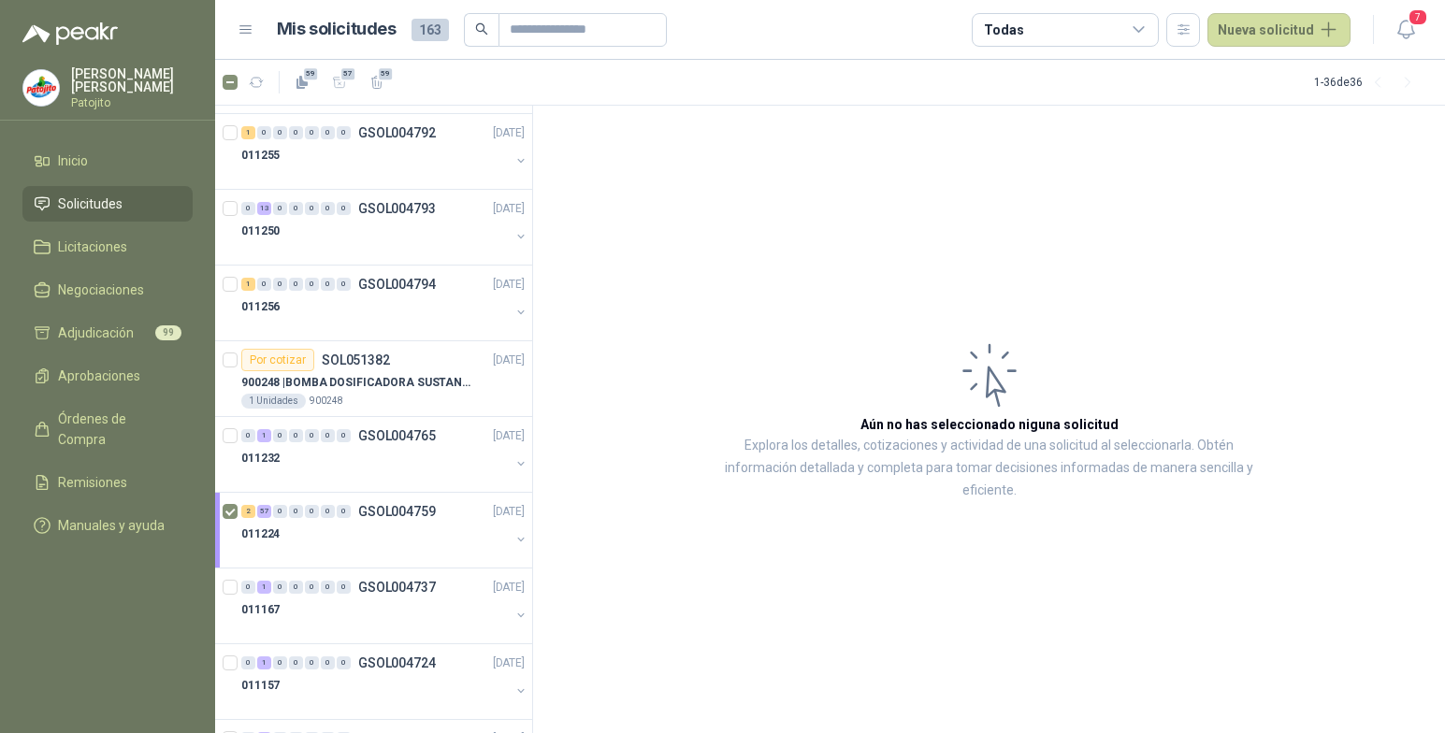
drag, startPoint x: 104, startPoint y: 326, endPoint x: 200, endPoint y: 352, distance: 99.6
click at [104, 328] on span "Adjudicación" at bounding box center [96, 333] width 76 height 21
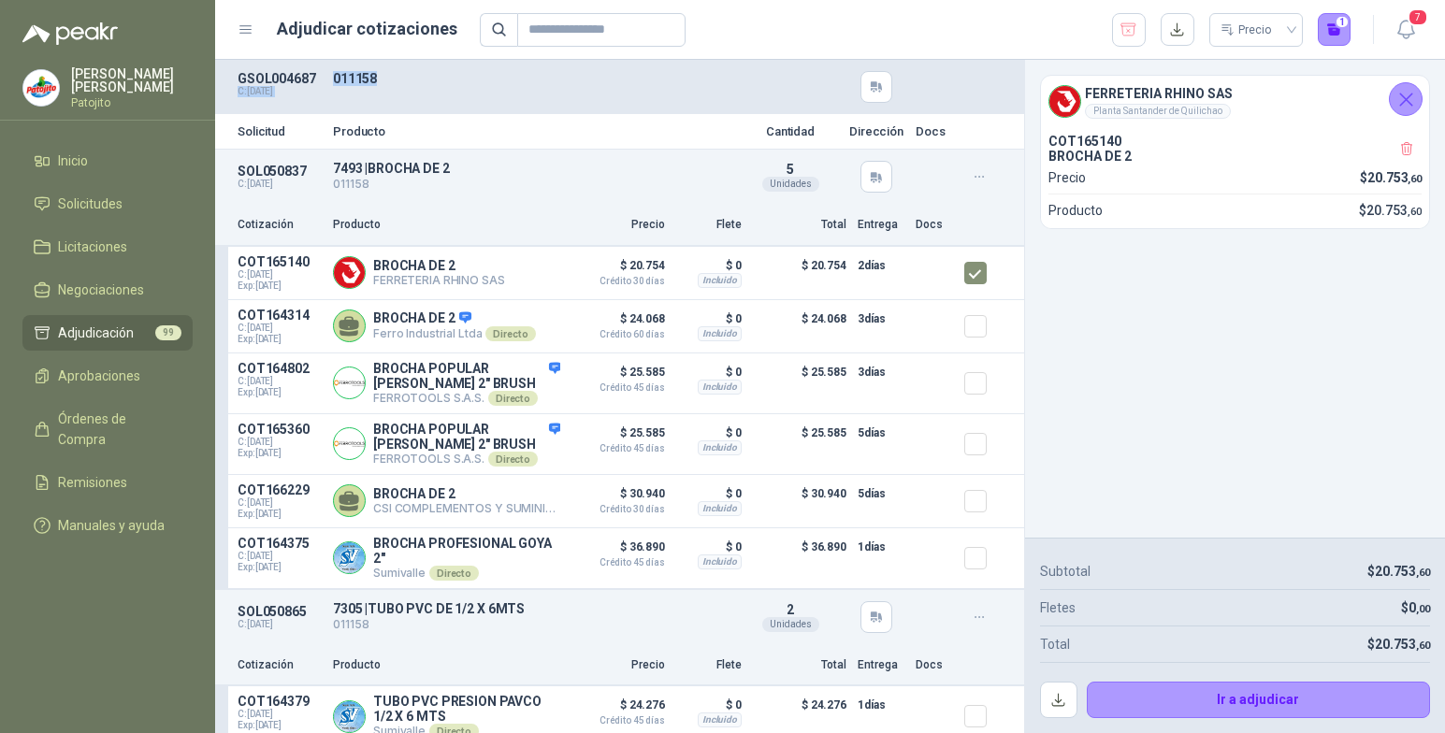
drag, startPoint x: 393, startPoint y: 77, endPoint x: 322, endPoint y: 76, distance: 71.1
click at [322, 76] on div "GSOL004687 C: [DATE] 011158" at bounding box center [619, 87] width 809 height 54
drag, startPoint x: 322, startPoint y: 76, endPoint x: 603, endPoint y: 123, distance: 285.6
click at [603, 123] on div "Solicitud Producto Cantidad Dirección Docs" at bounding box center [619, 131] width 809 height 35
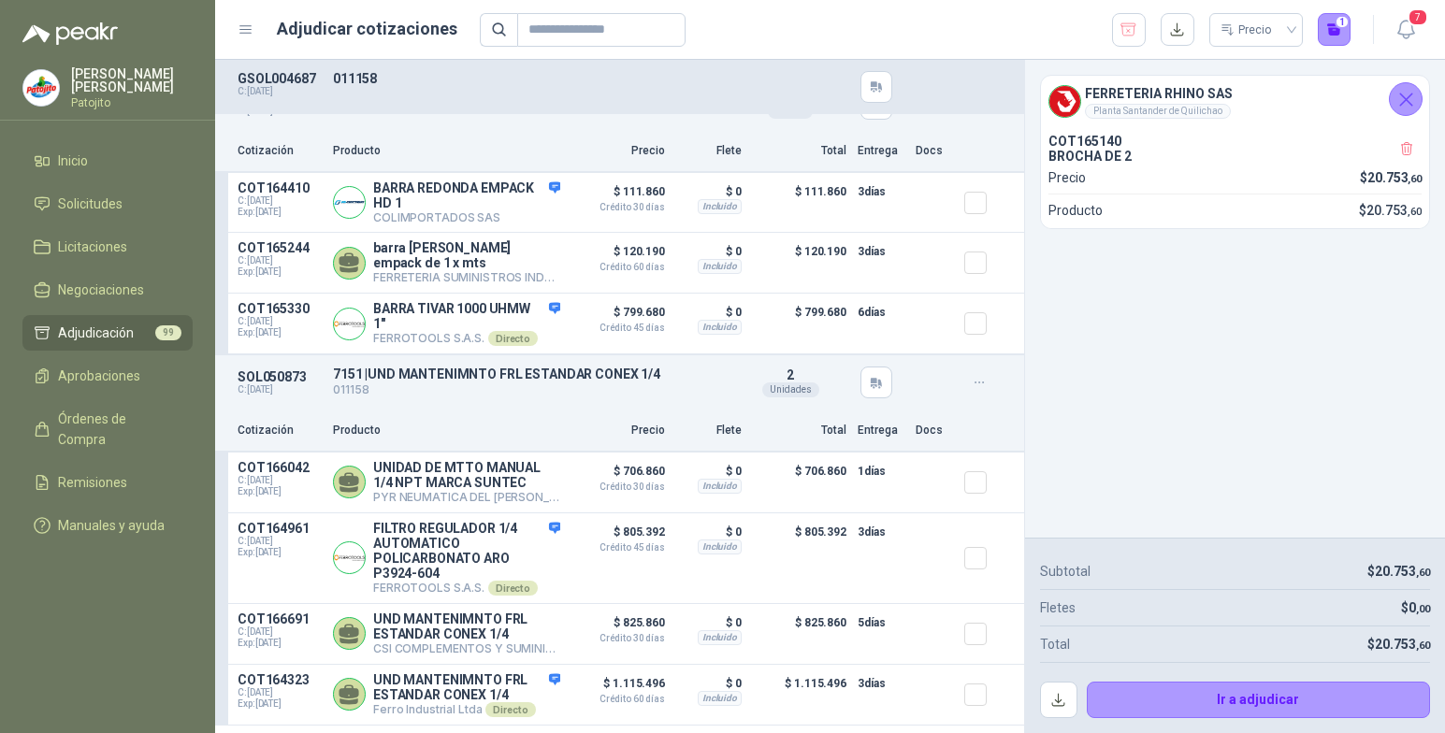
scroll to position [1684, 0]
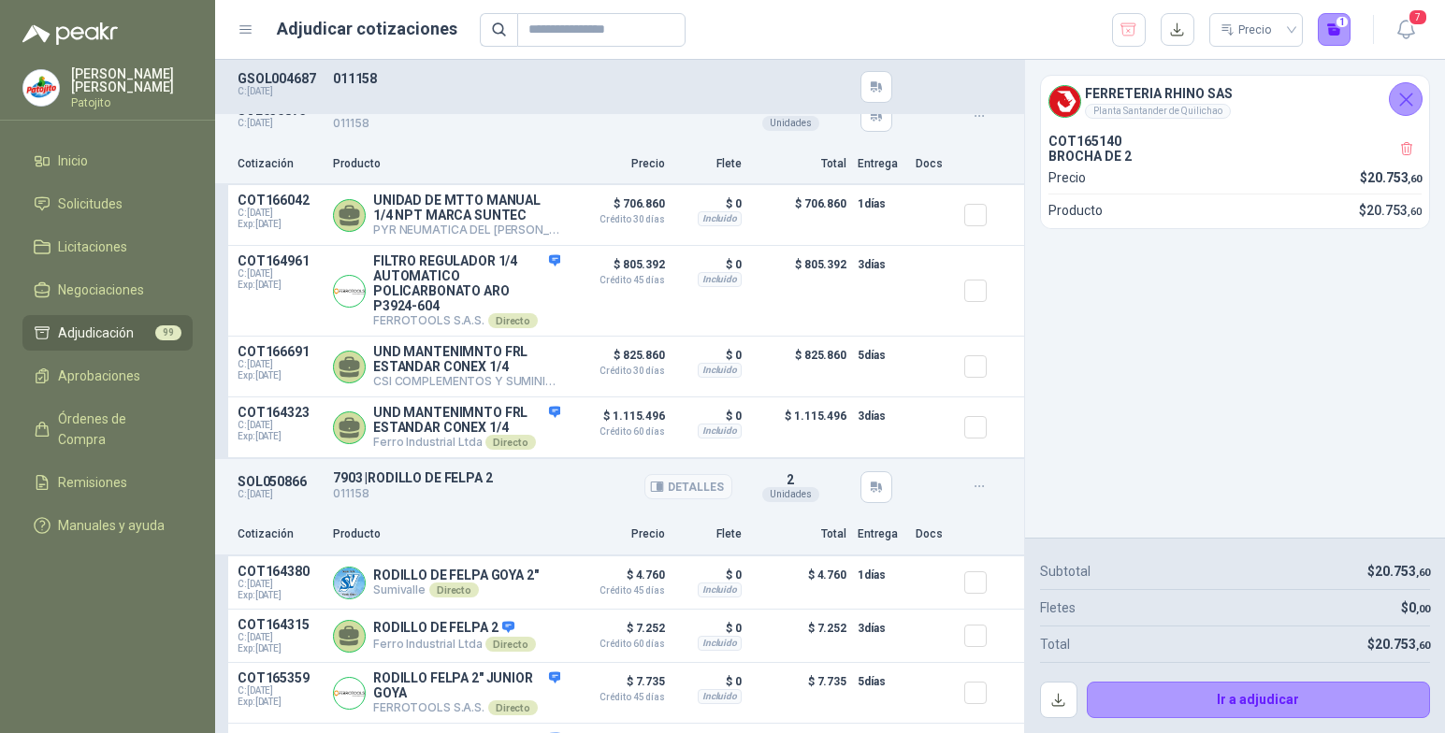
click at [354, 503] on p "011158" at bounding box center [532, 494] width 399 height 18
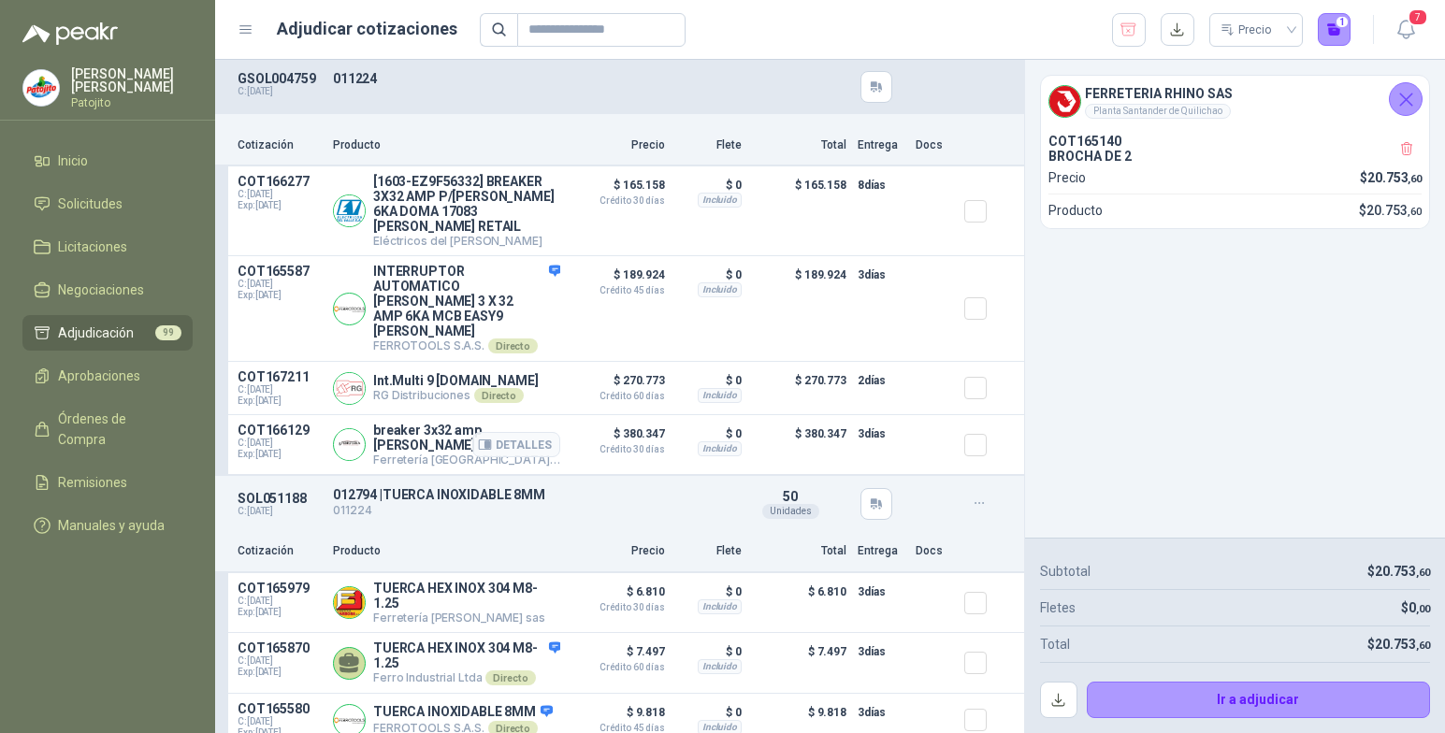
scroll to position [17212, 0]
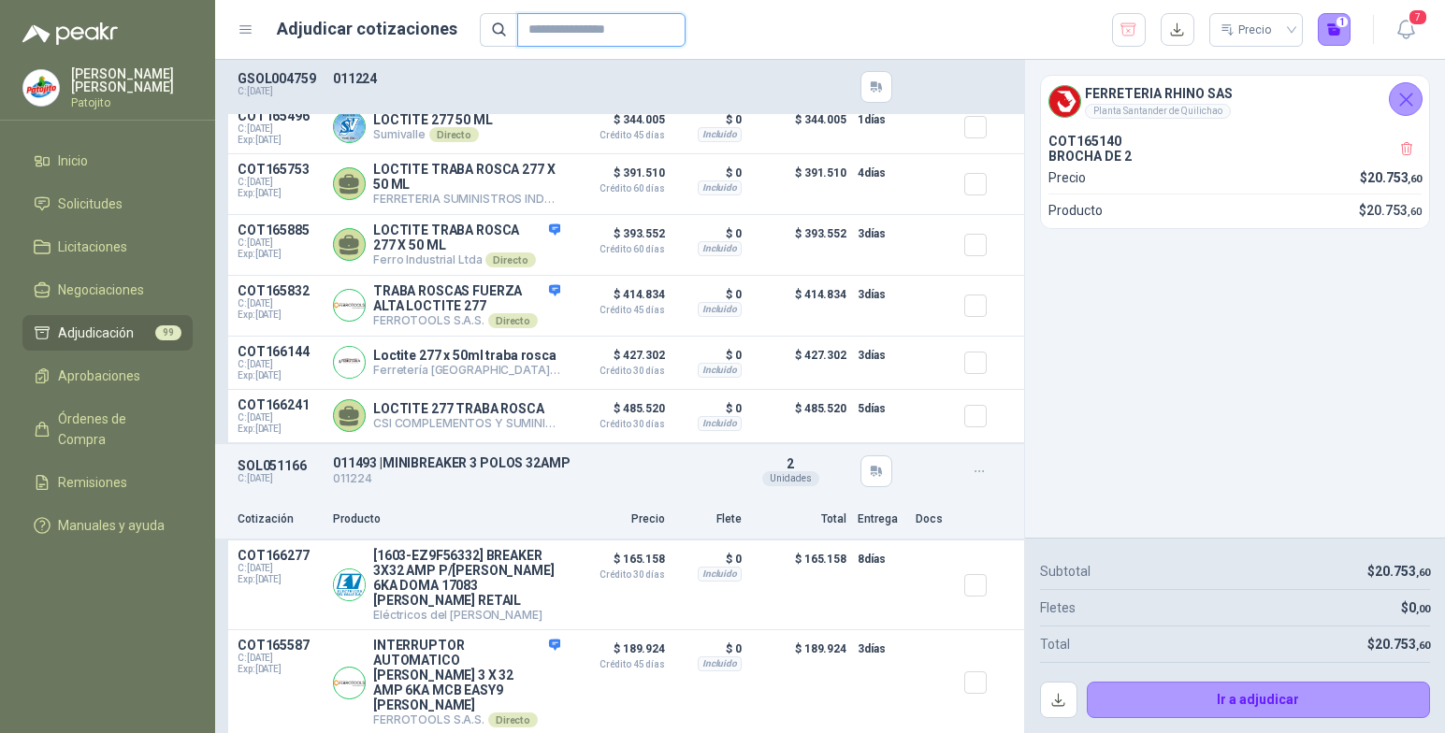
click at [544, 26] on input "text" at bounding box center [594, 30] width 131 height 32
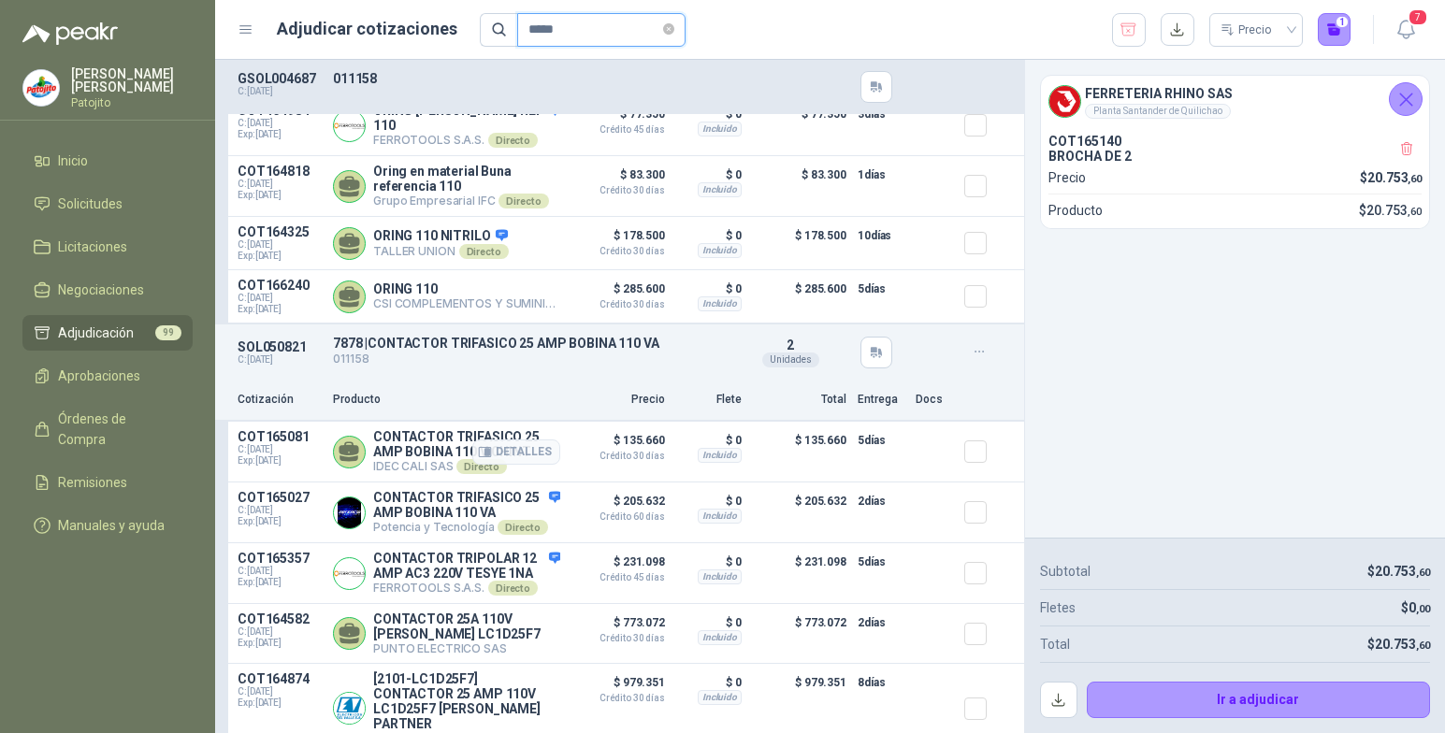
scroll to position [13266, 0]
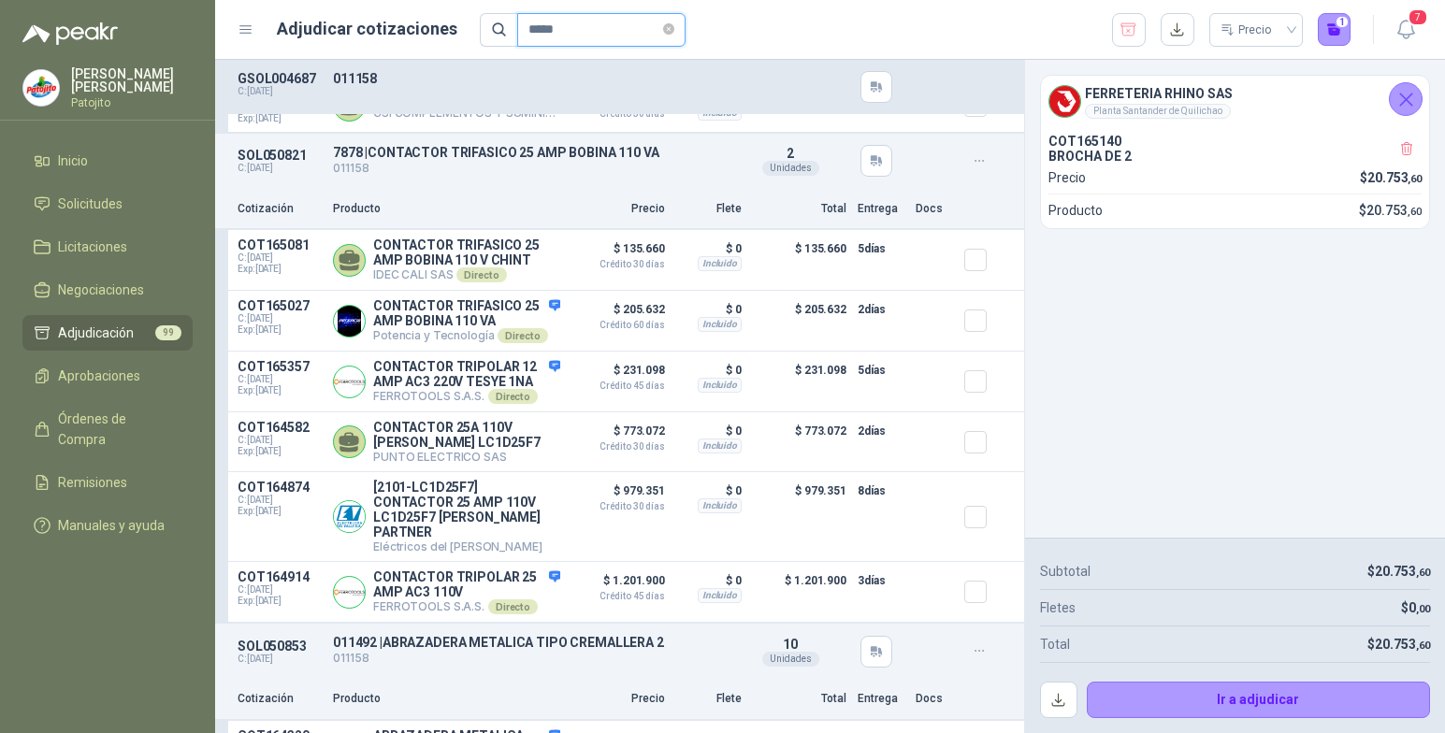
click at [560, 36] on input "*****" at bounding box center [594, 30] width 131 height 32
type input "*****"
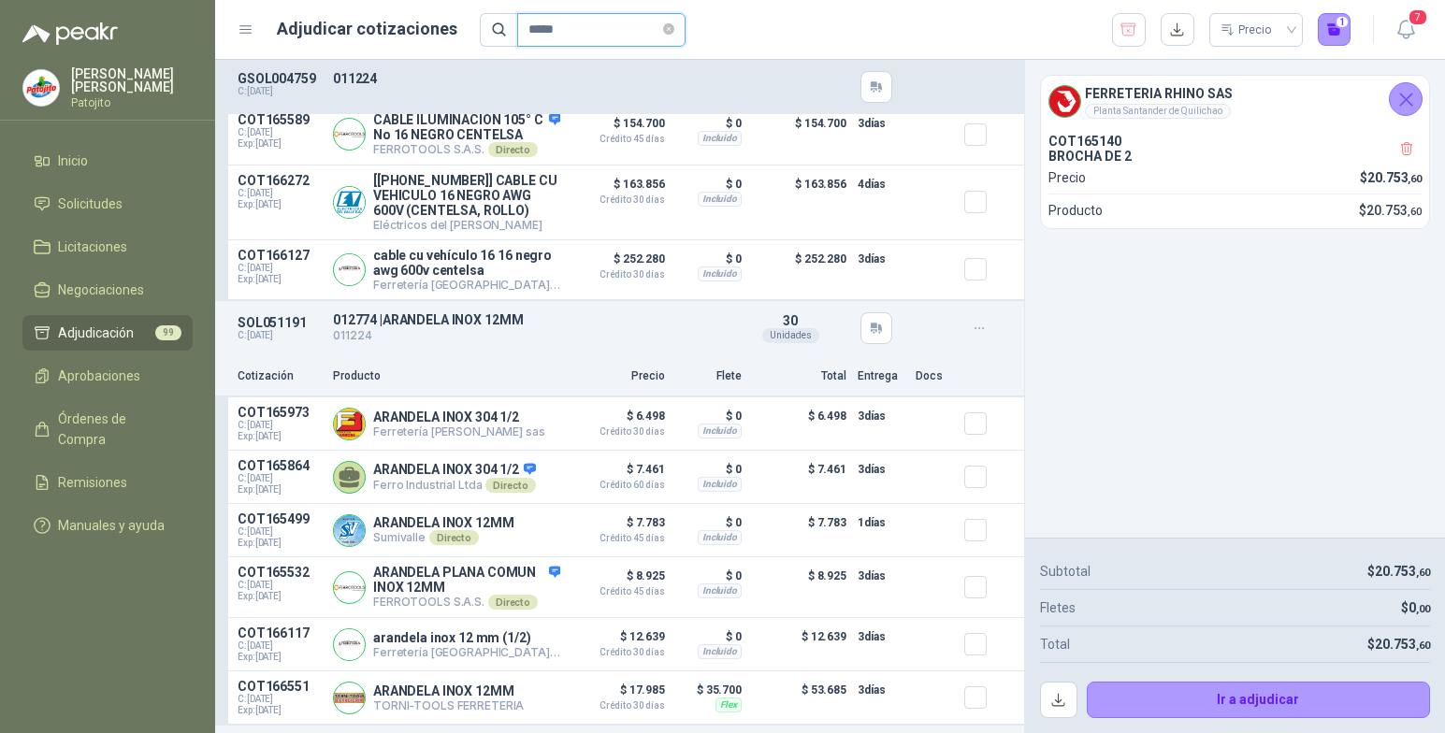
scroll to position [0, 0]
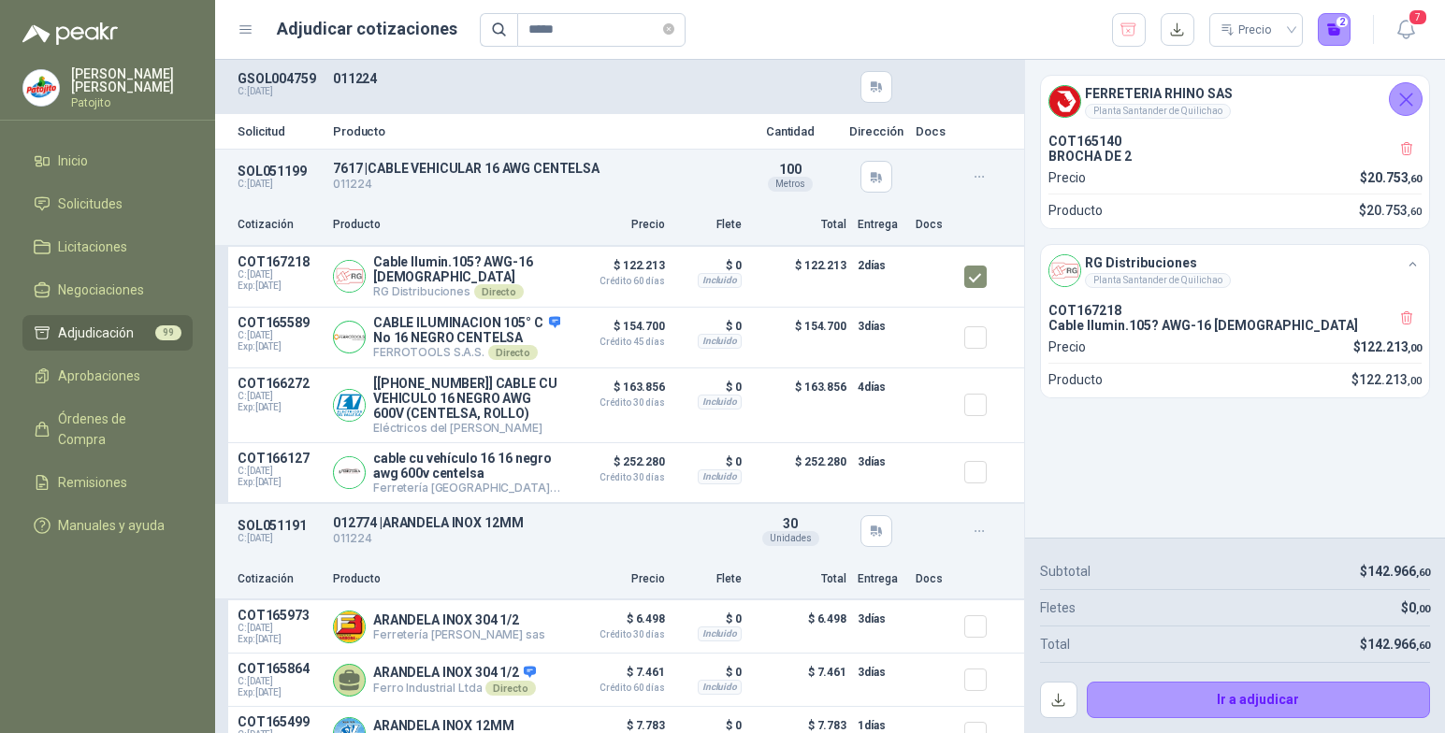
drag, startPoint x: 1413, startPoint y: 97, endPoint x: 1393, endPoint y: 109, distance: 23.1
click at [1413, 98] on icon "Cerrar" at bounding box center [1406, 99] width 23 height 23
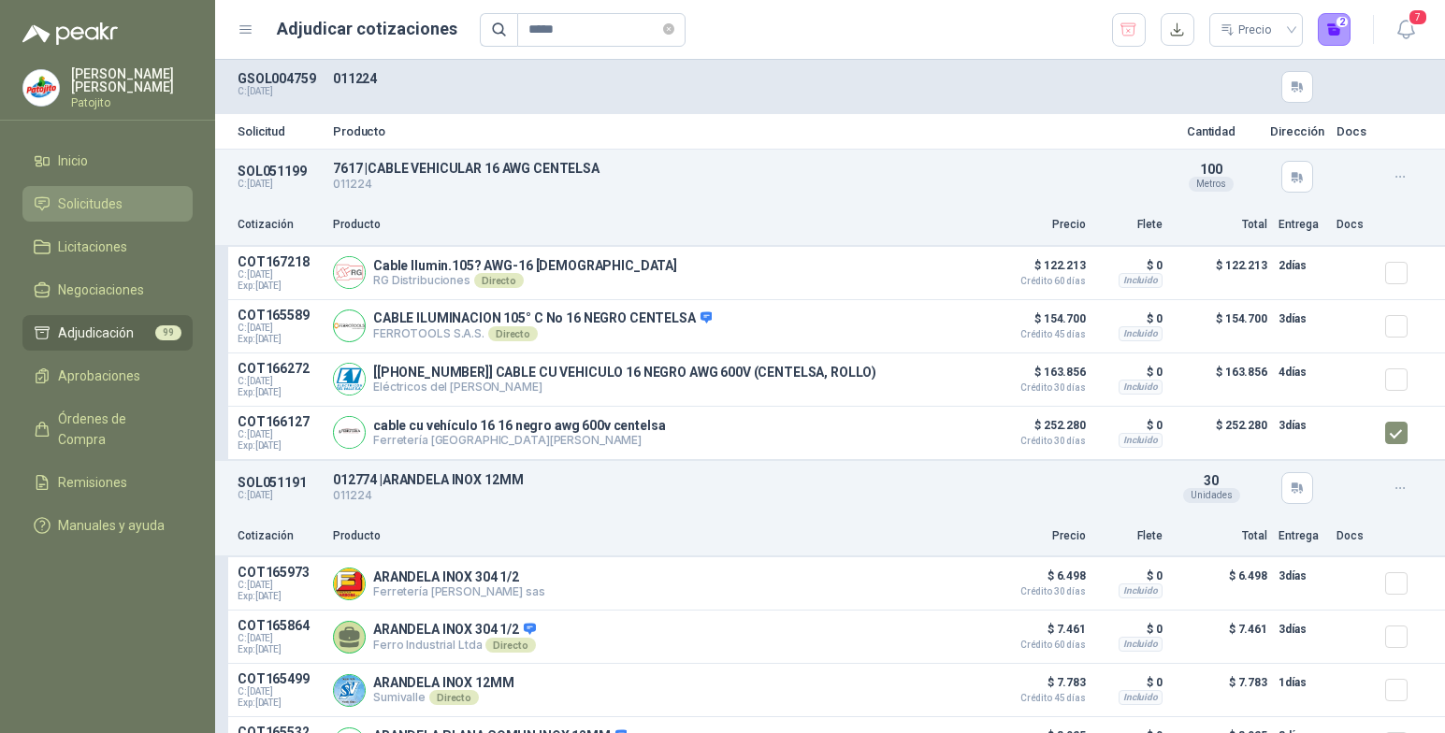
click at [84, 200] on span "Solicitudes" at bounding box center [90, 204] width 65 height 21
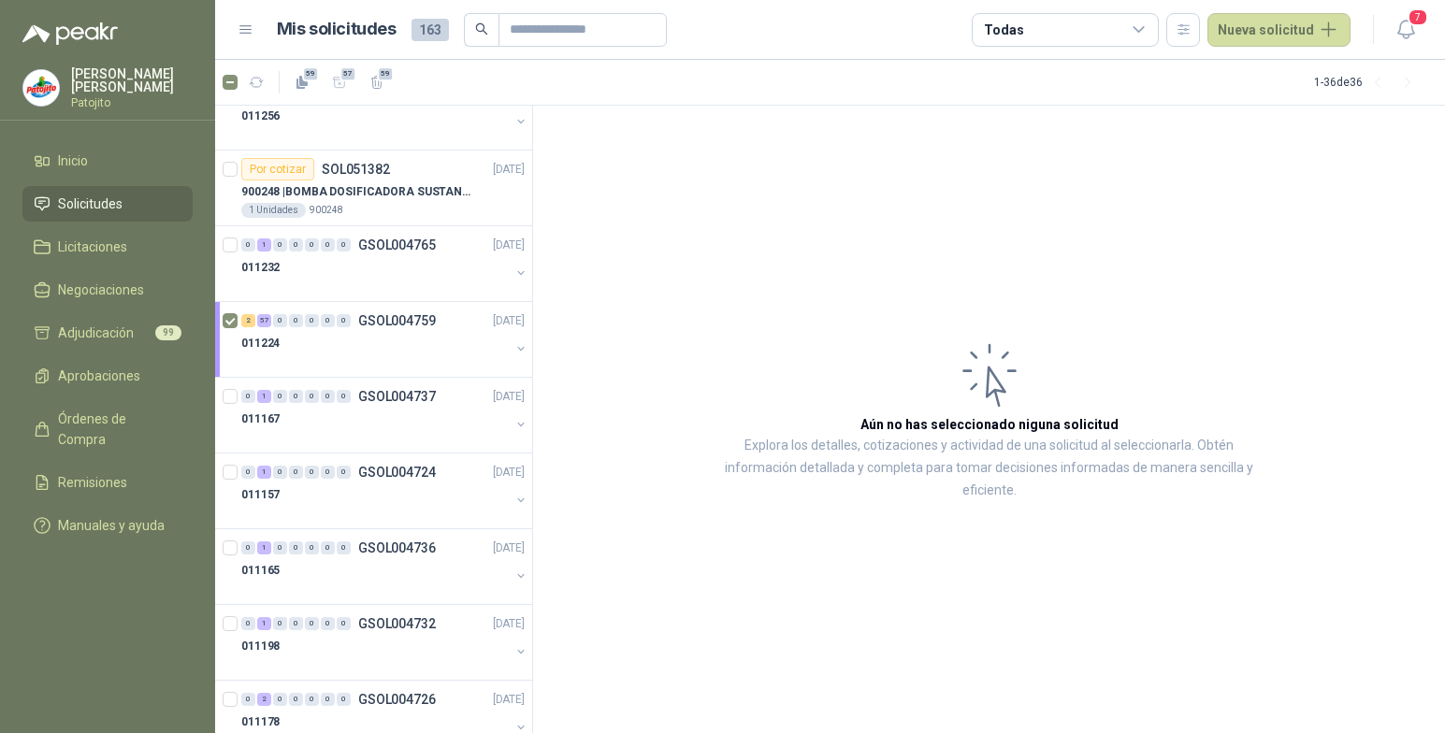
scroll to position [250, 0]
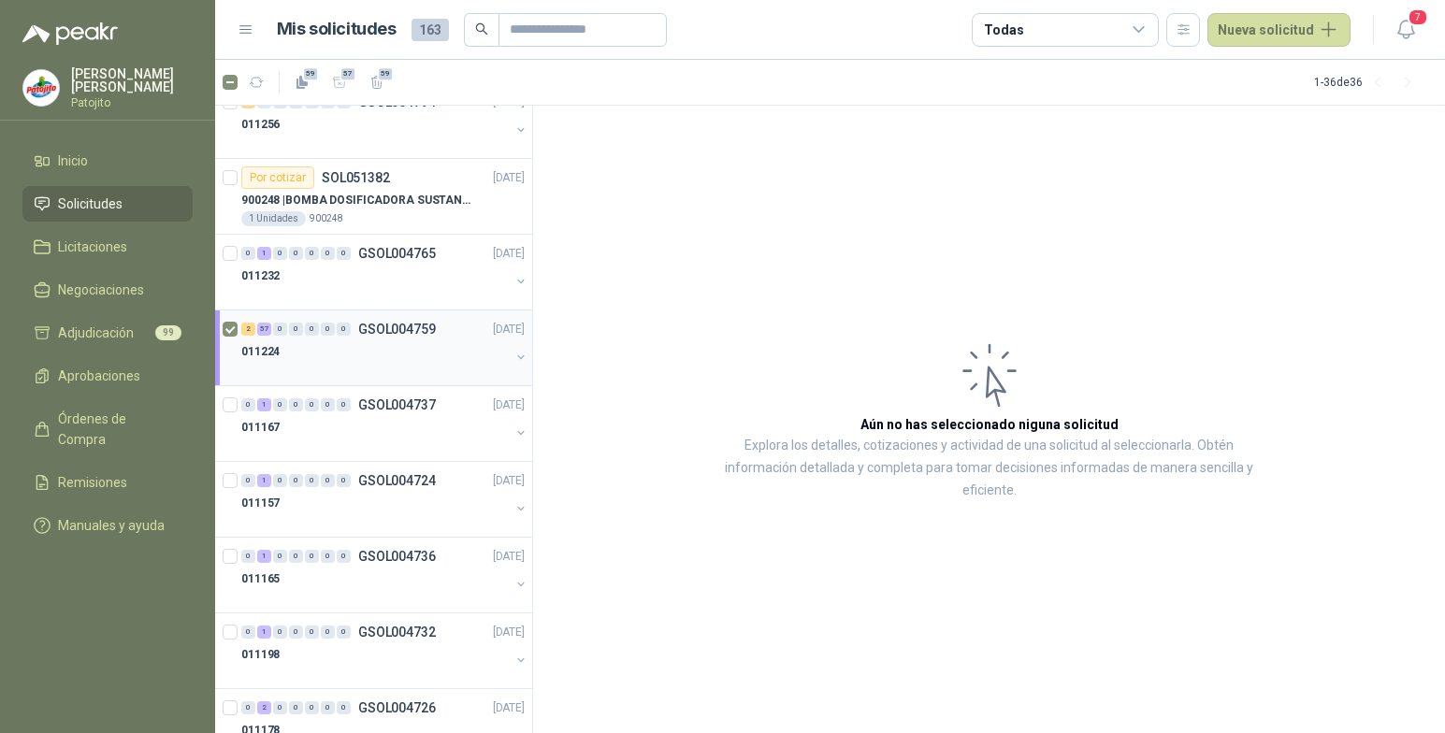
click at [514, 354] on button "button" at bounding box center [521, 357] width 15 height 15
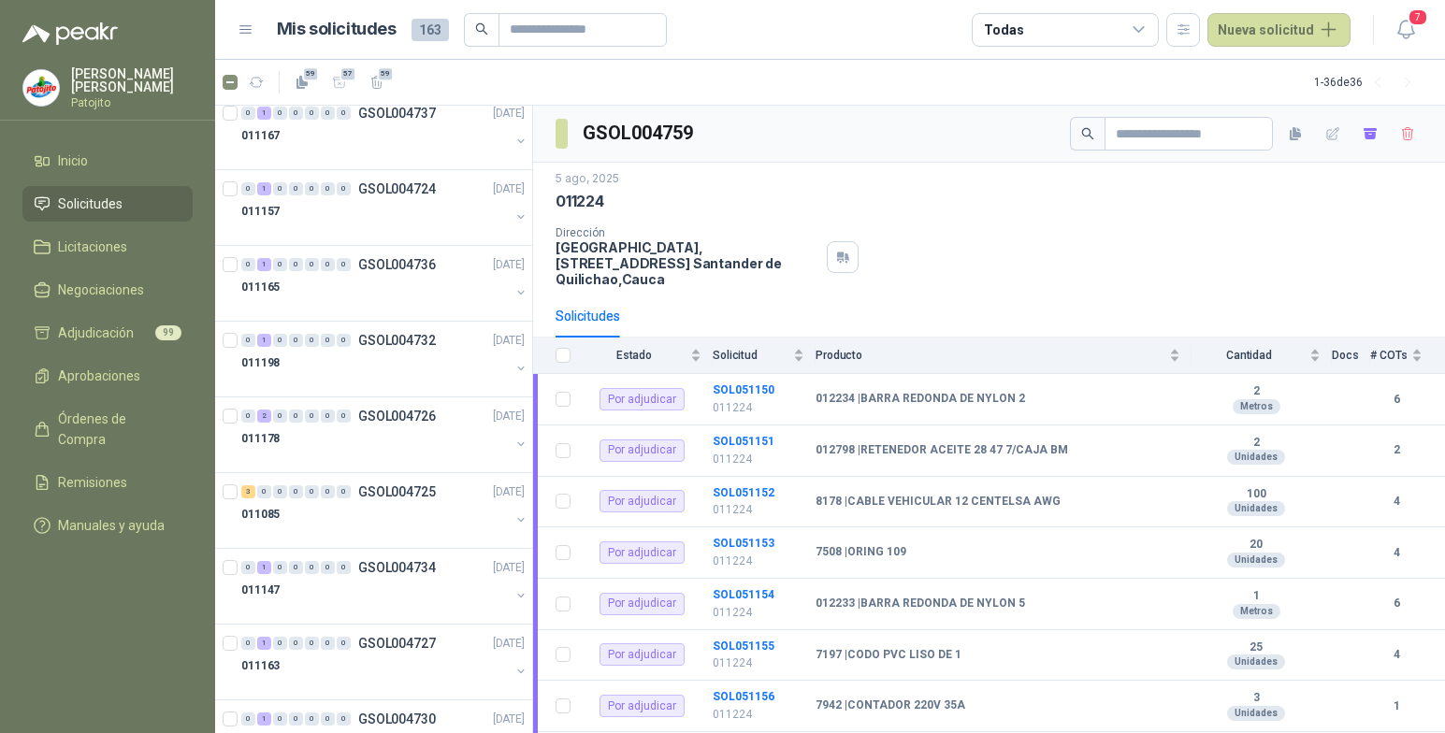
scroll to position [4740, 0]
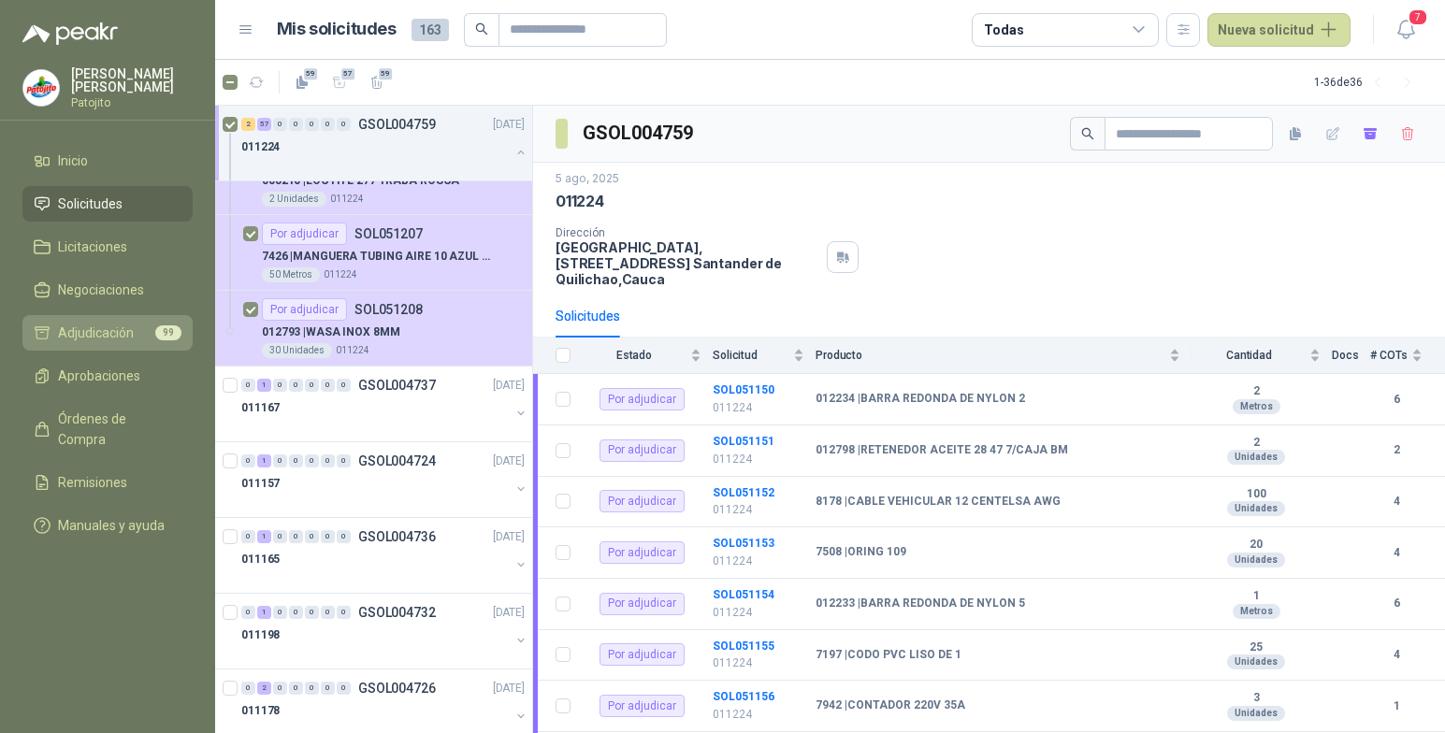
click at [123, 327] on span "Adjudicación" at bounding box center [96, 333] width 76 height 21
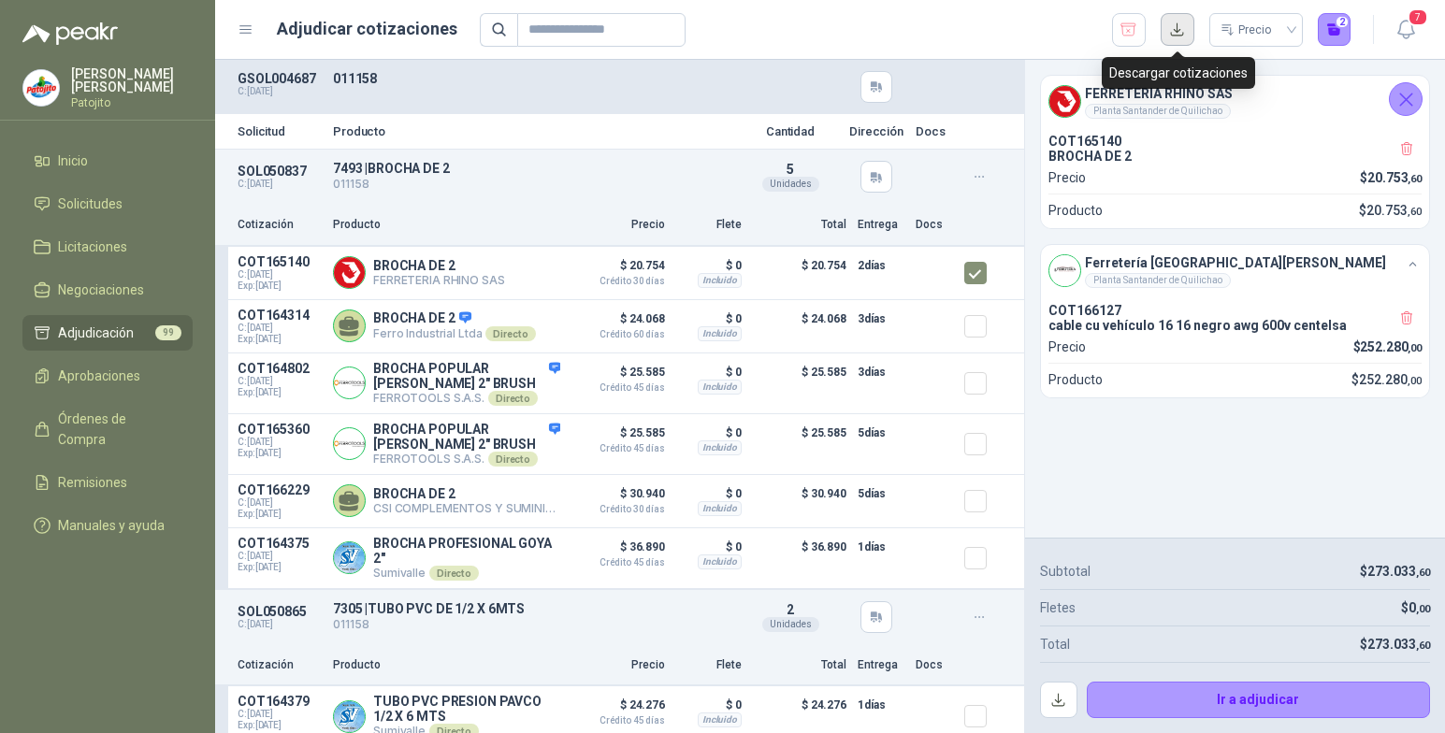
click at [1179, 39] on button "button" at bounding box center [1178, 30] width 34 height 34
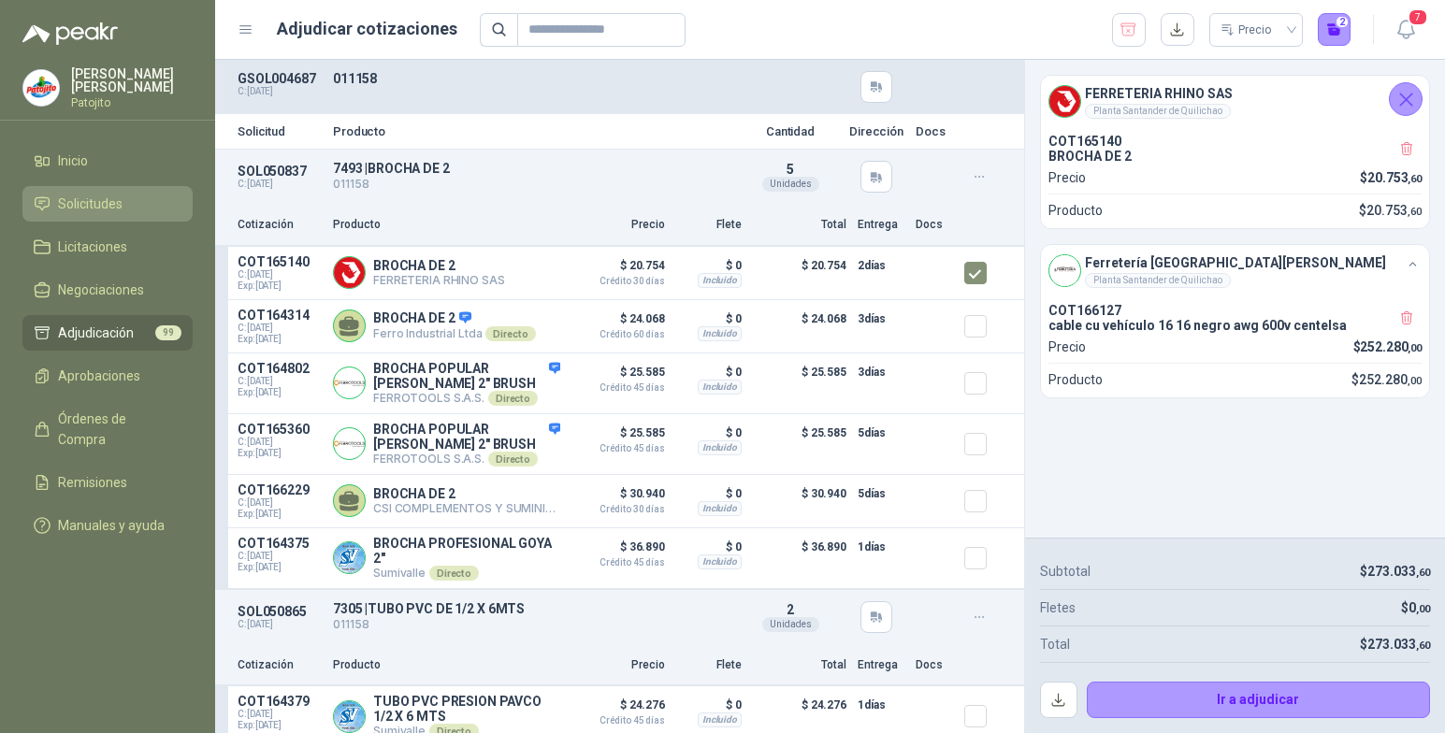
click at [126, 205] on li "Solicitudes" at bounding box center [108, 204] width 148 height 21
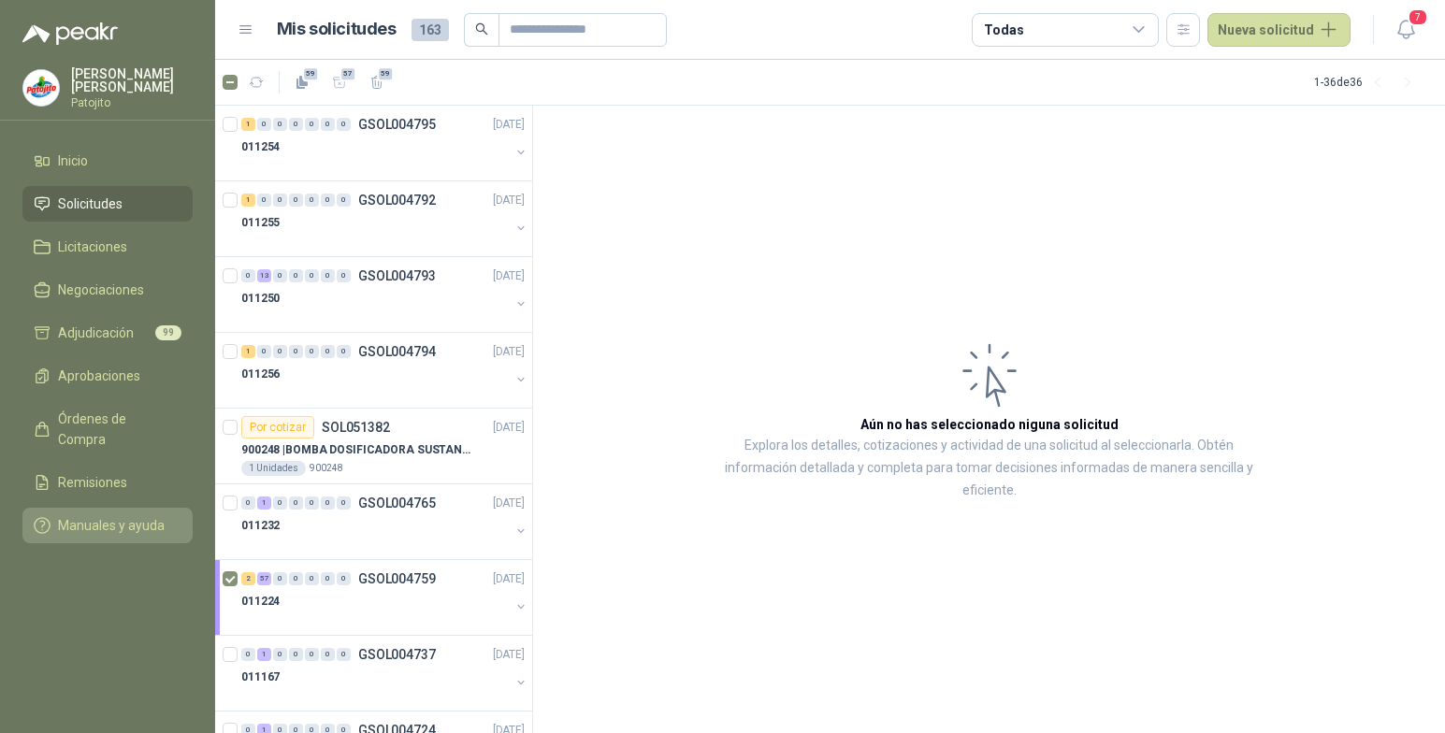
click at [151, 508] on link "Manuales y ayuda" at bounding box center [107, 526] width 170 height 36
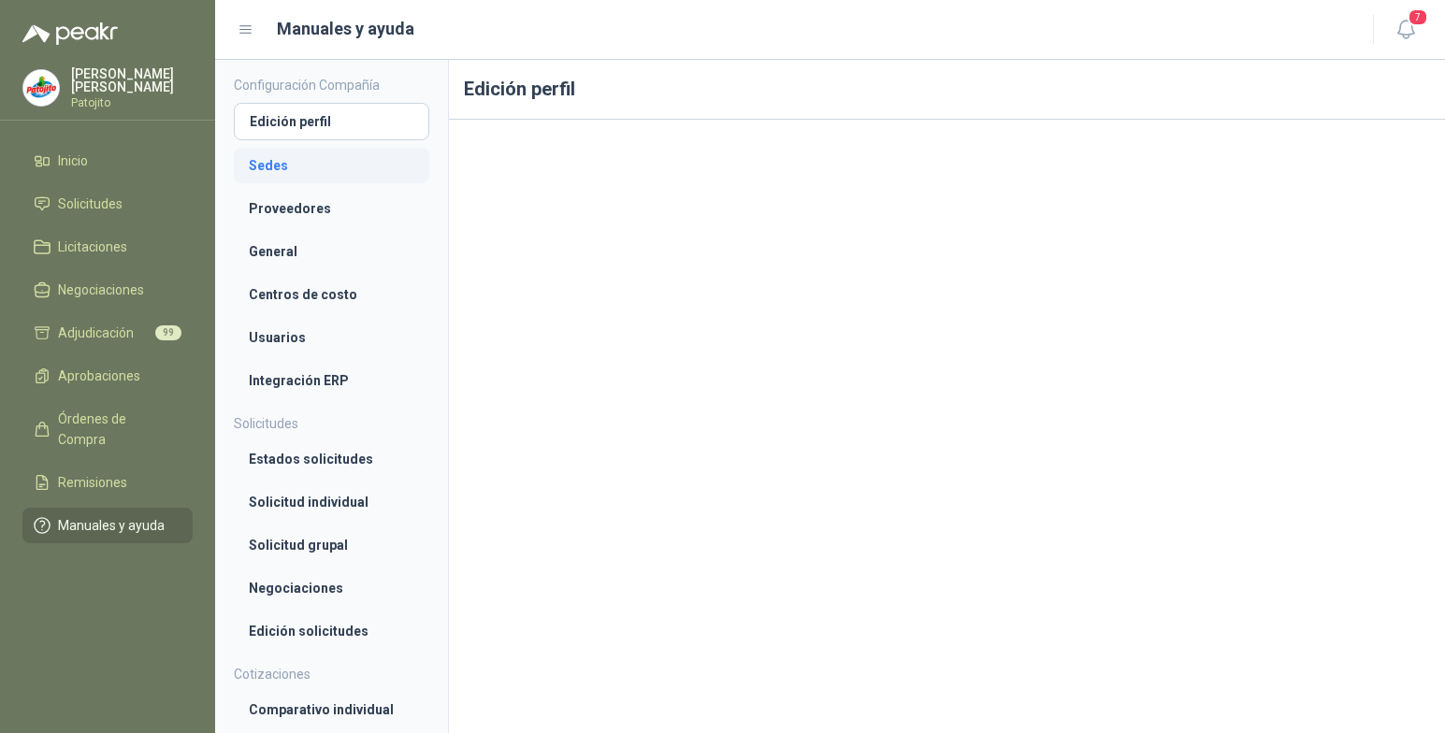
click at [325, 165] on li "Sedes" at bounding box center [332, 165] width 166 height 21
click at [320, 194] on link "Proveedores" at bounding box center [332, 209] width 196 height 36
click at [108, 515] on span "Manuales y ayuda" at bounding box center [111, 525] width 107 height 21
click at [344, 293] on li "Centros de costo" at bounding box center [332, 294] width 166 height 21
click at [338, 510] on li "Solicitud individual" at bounding box center [332, 502] width 166 height 21
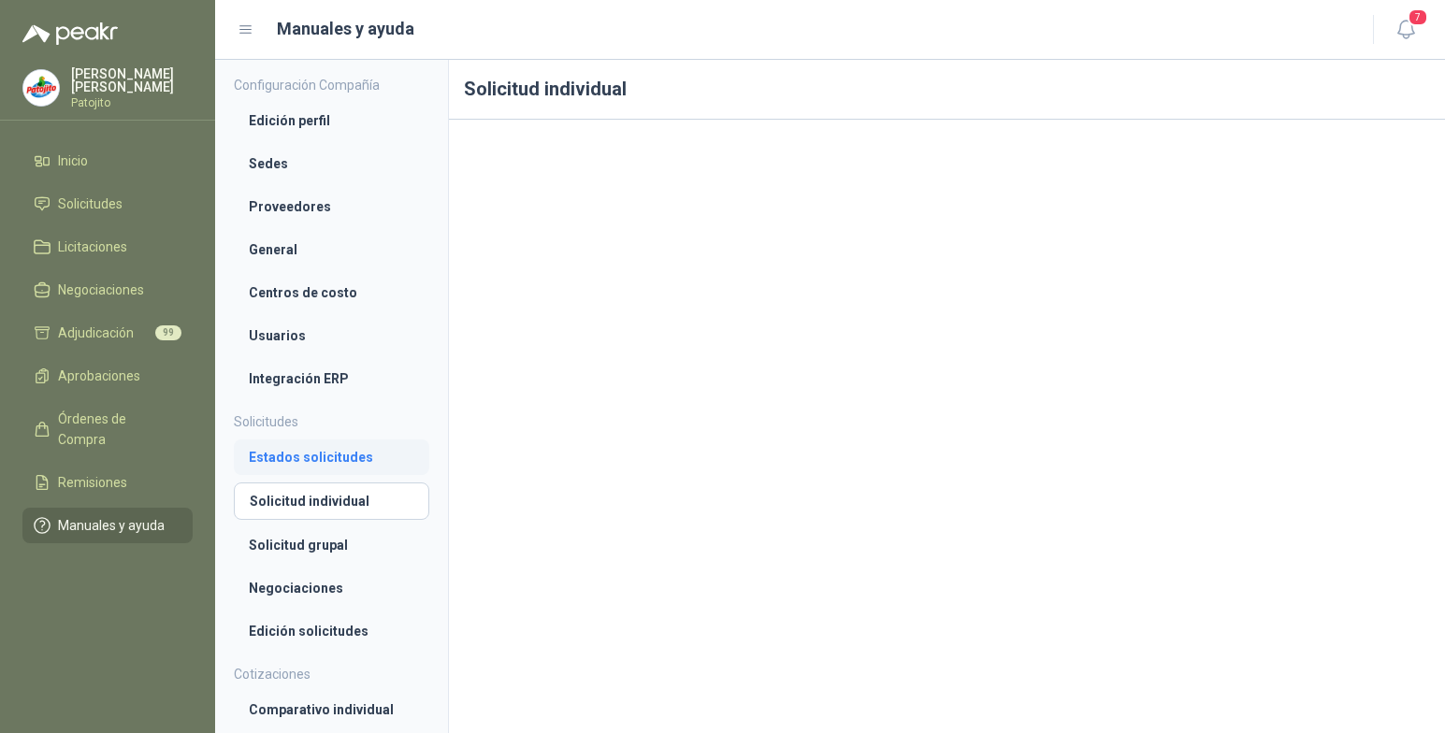
scroll to position [187, 0]
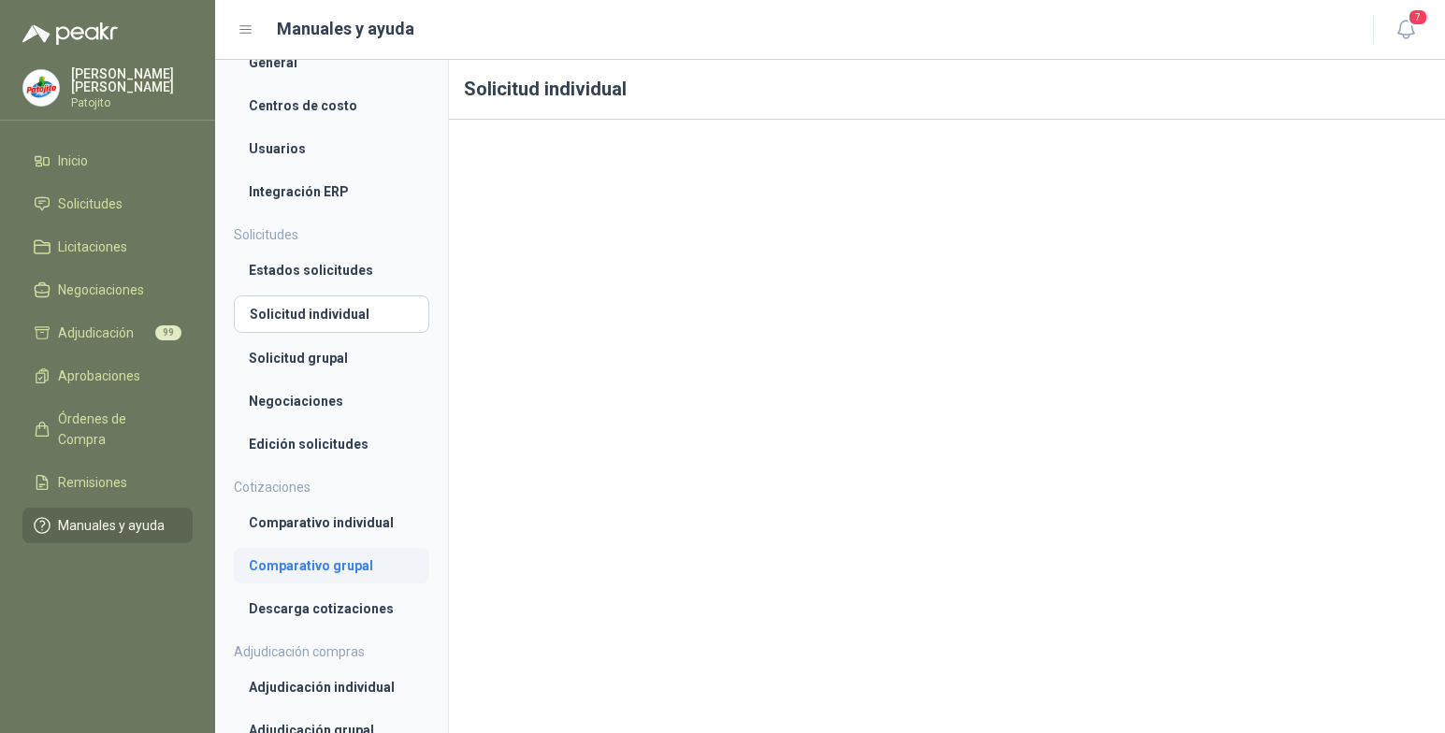
click at [362, 557] on li "Comparativo grupal" at bounding box center [332, 566] width 166 height 21
click at [101, 472] on span "Remisiones" at bounding box center [92, 482] width 69 height 21
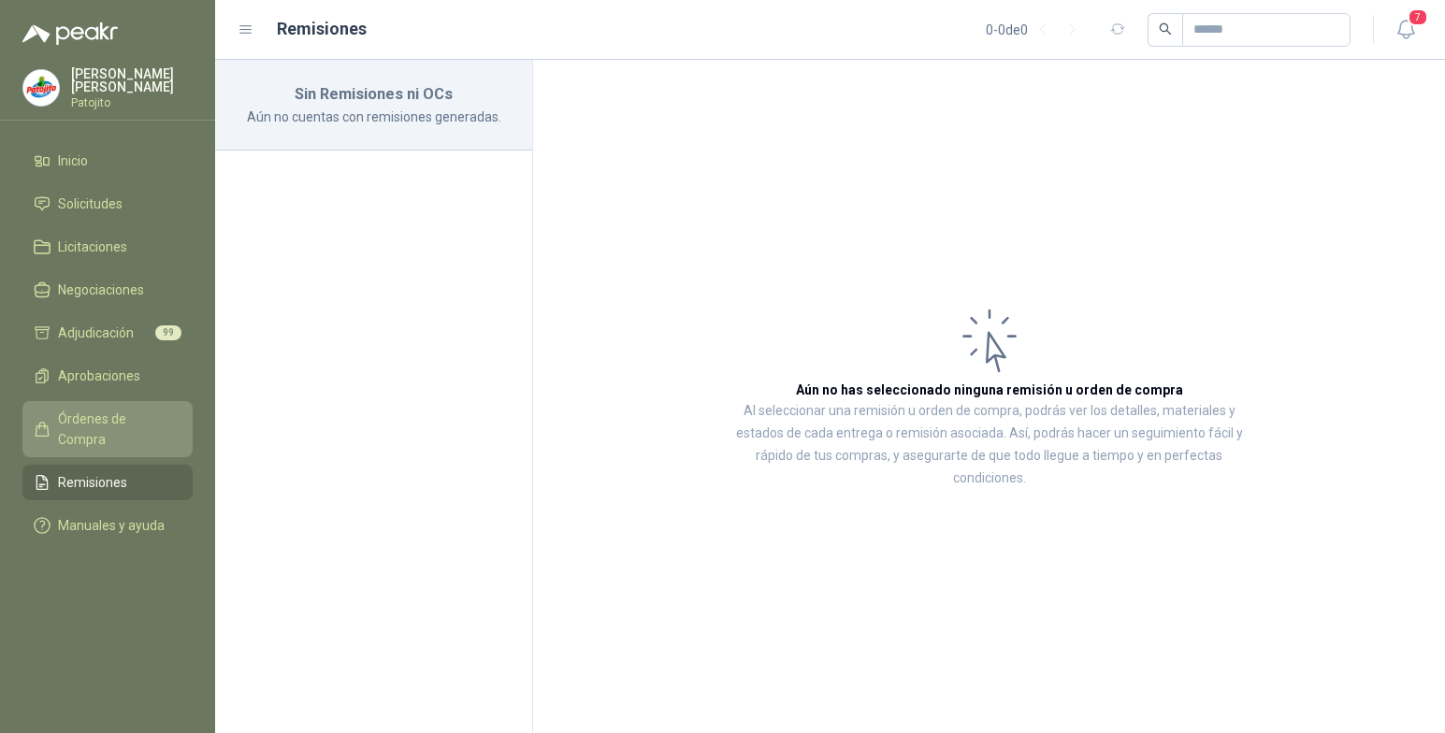
click at [113, 427] on span "Órdenes de Compra" at bounding box center [116, 429] width 117 height 41
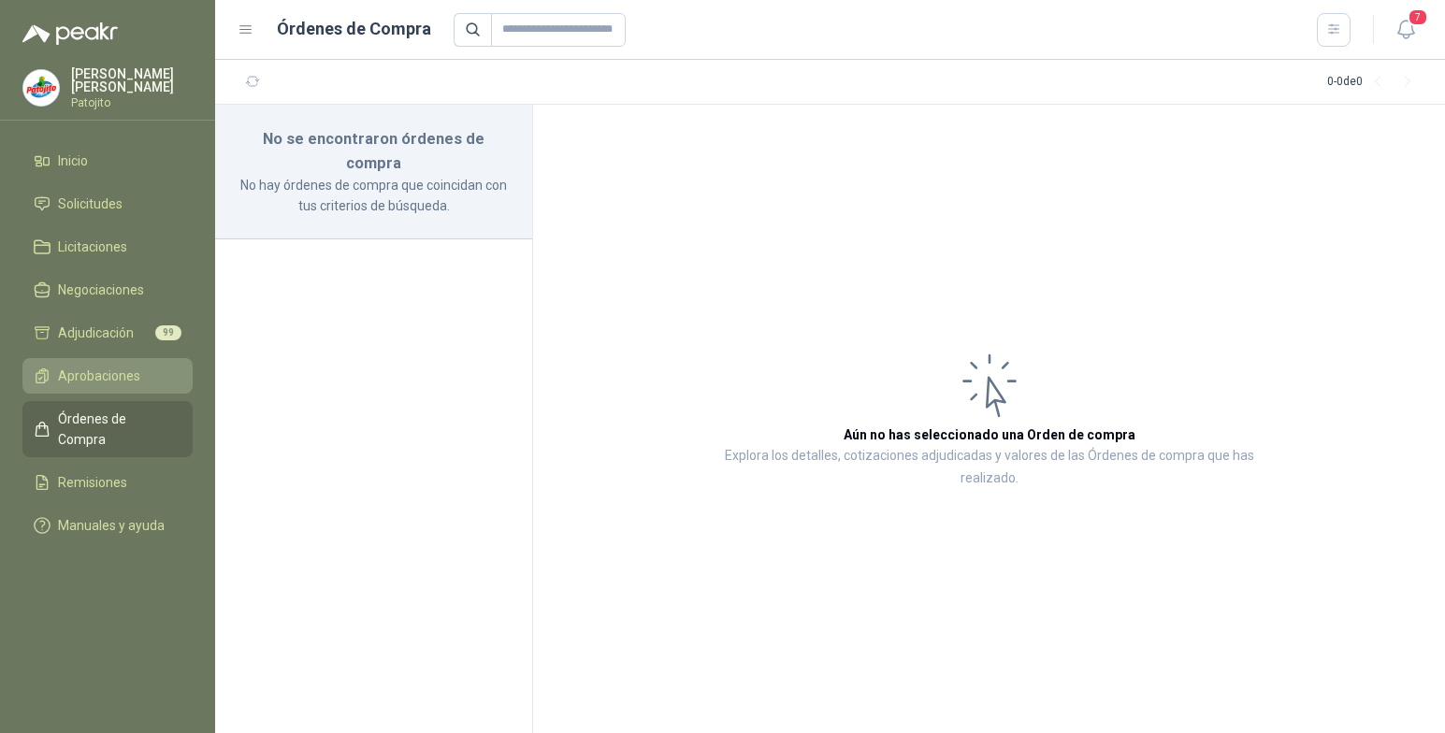
click at [107, 371] on span "Aprobaciones" at bounding box center [99, 376] width 82 height 21
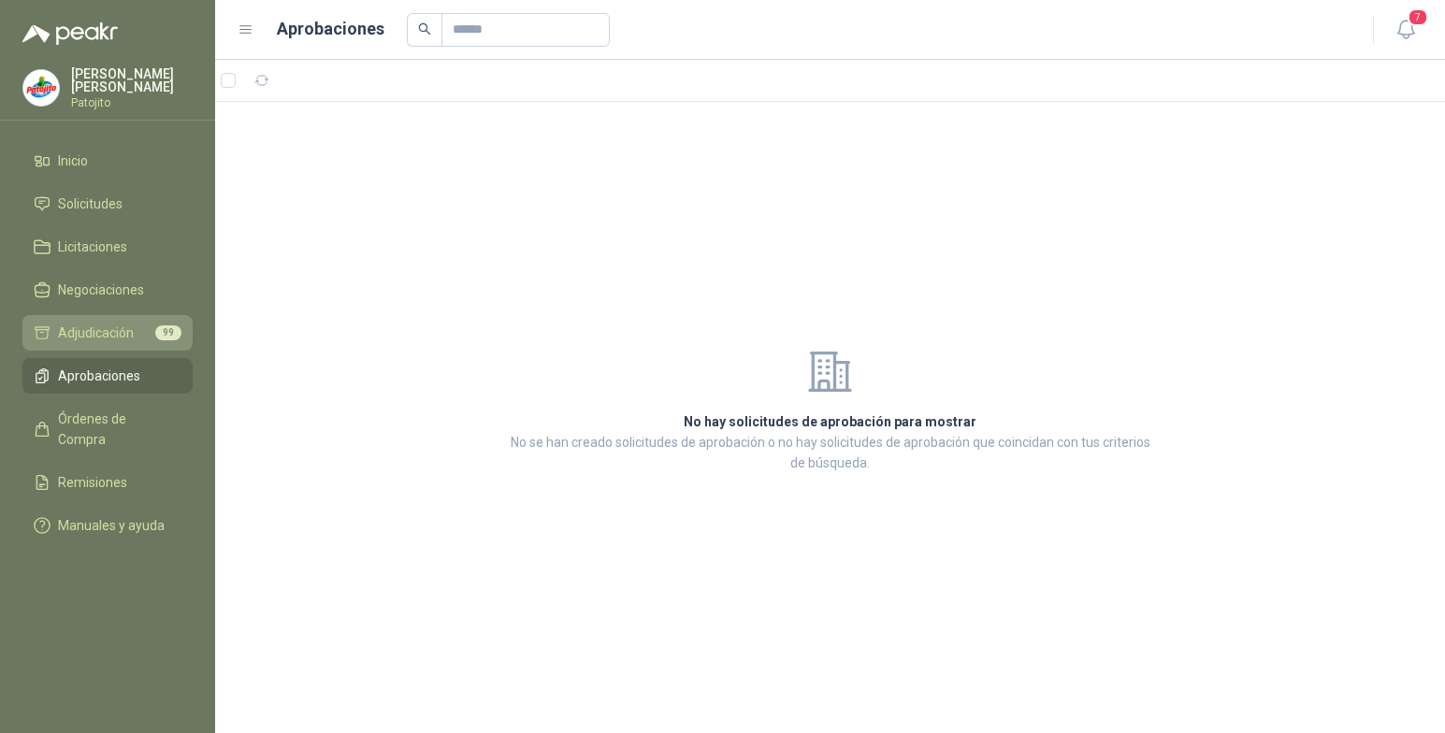
click at [125, 331] on span "Adjudicación" at bounding box center [96, 333] width 76 height 21
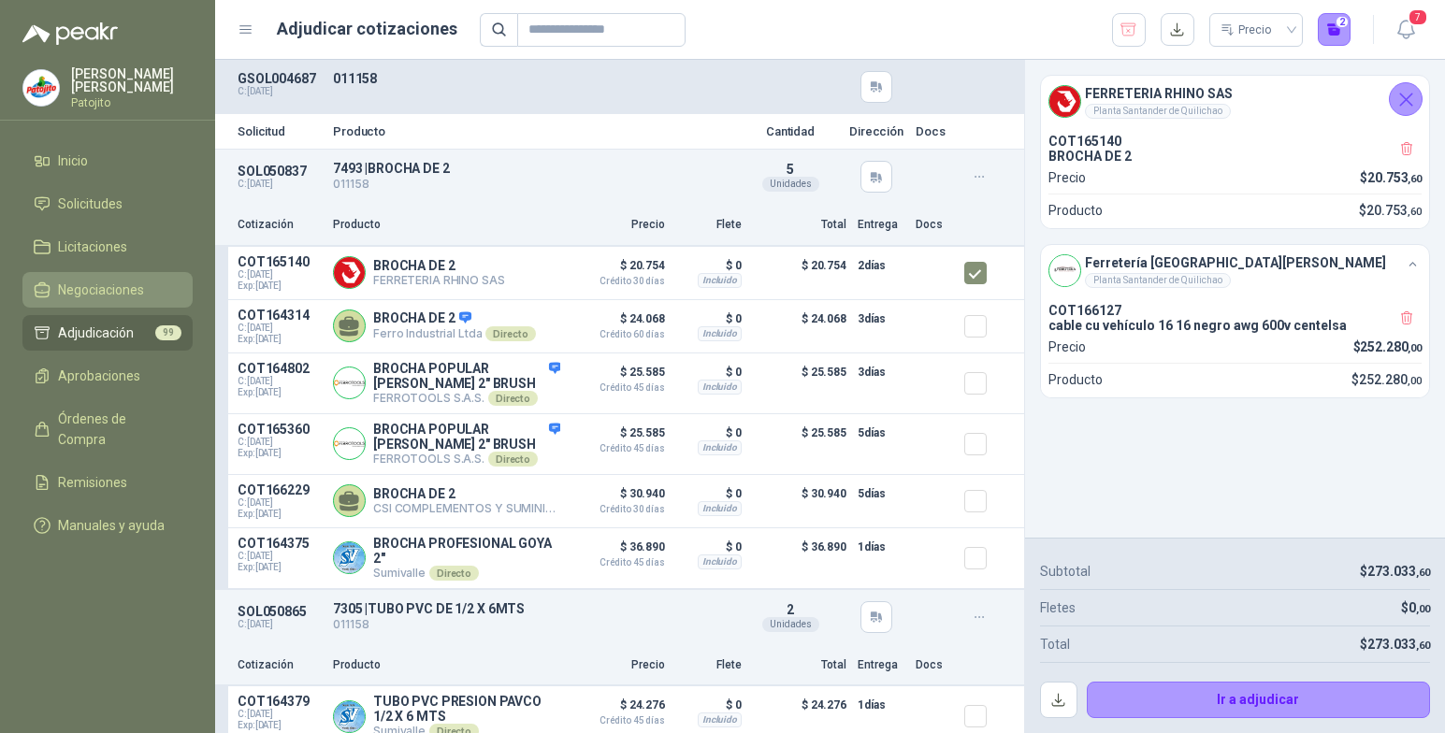
click at [94, 286] on span "Negociaciones" at bounding box center [101, 290] width 86 height 21
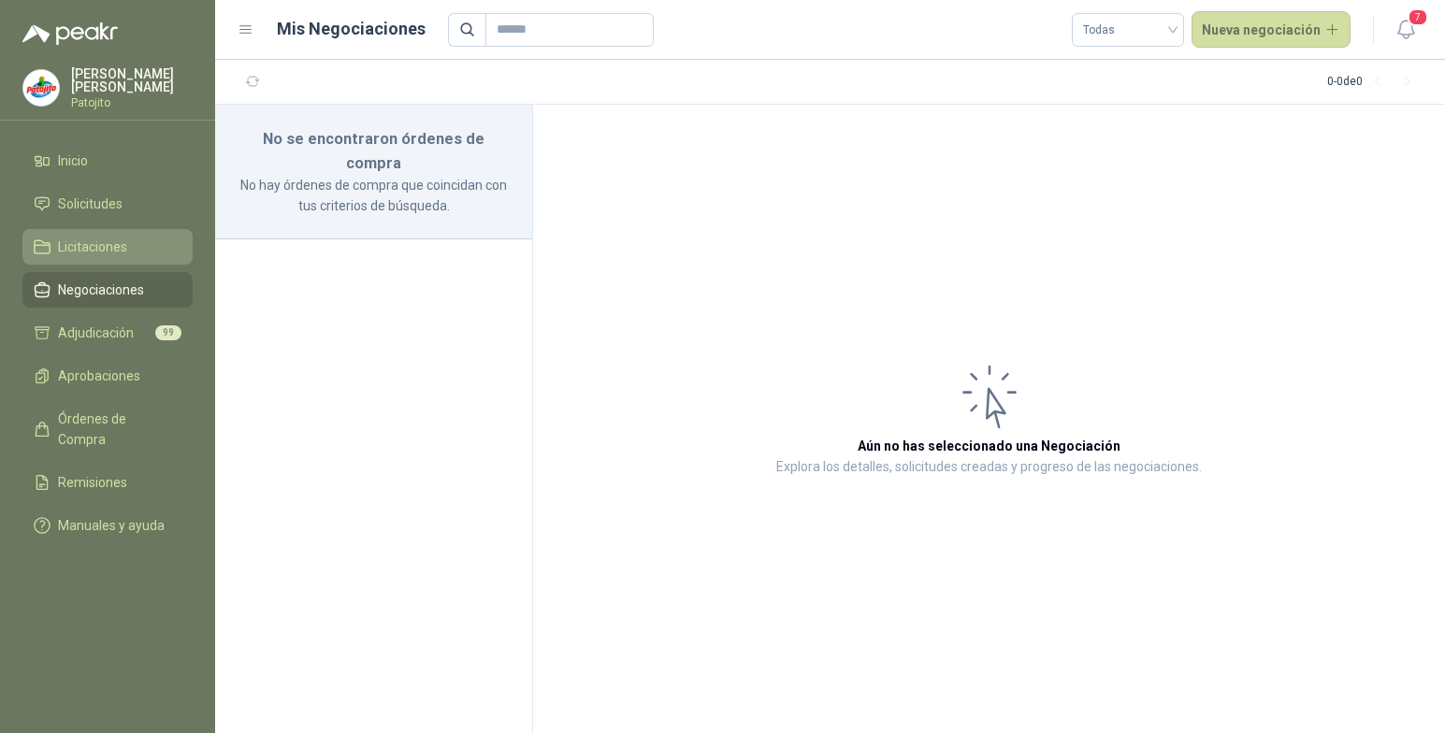
click at [102, 252] on span "Licitaciones" at bounding box center [92, 247] width 69 height 21
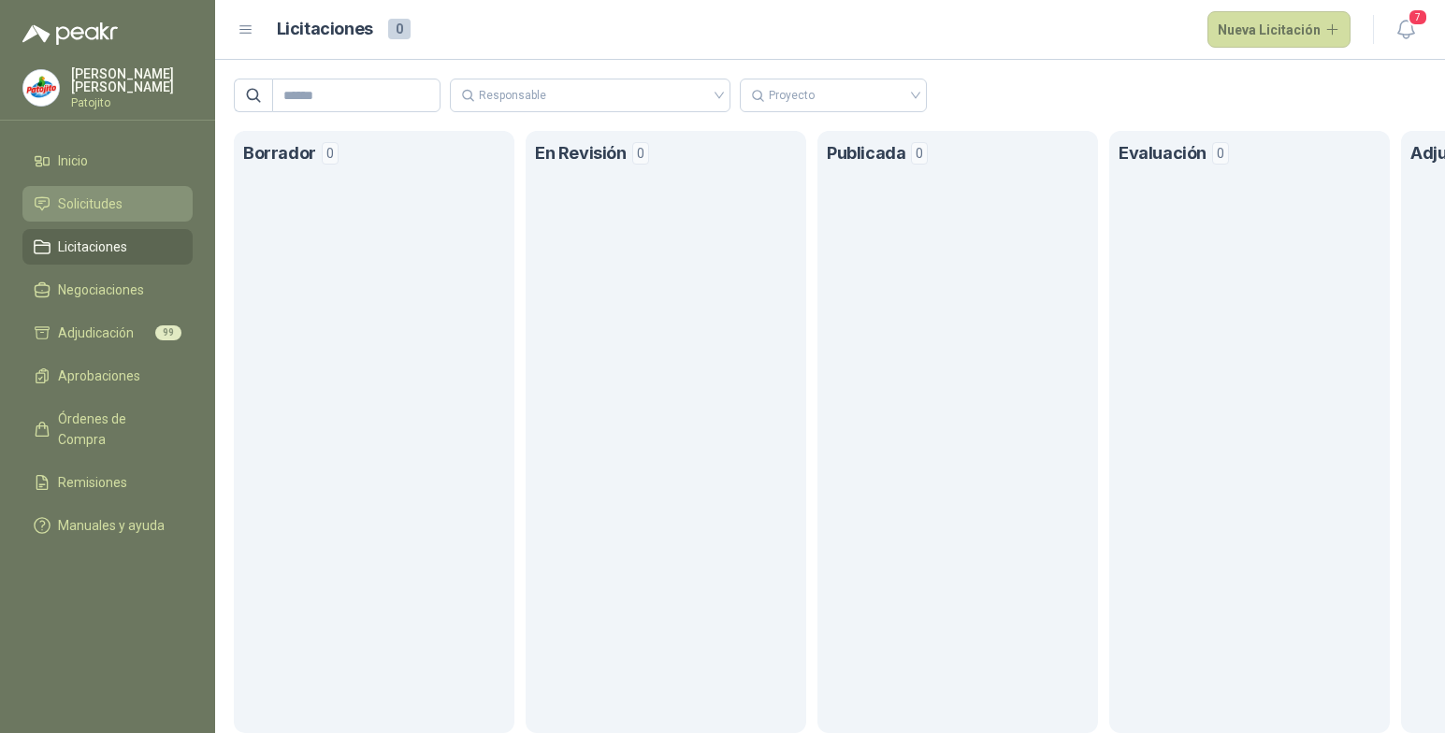
click at [68, 200] on span "Solicitudes" at bounding box center [90, 204] width 65 height 21
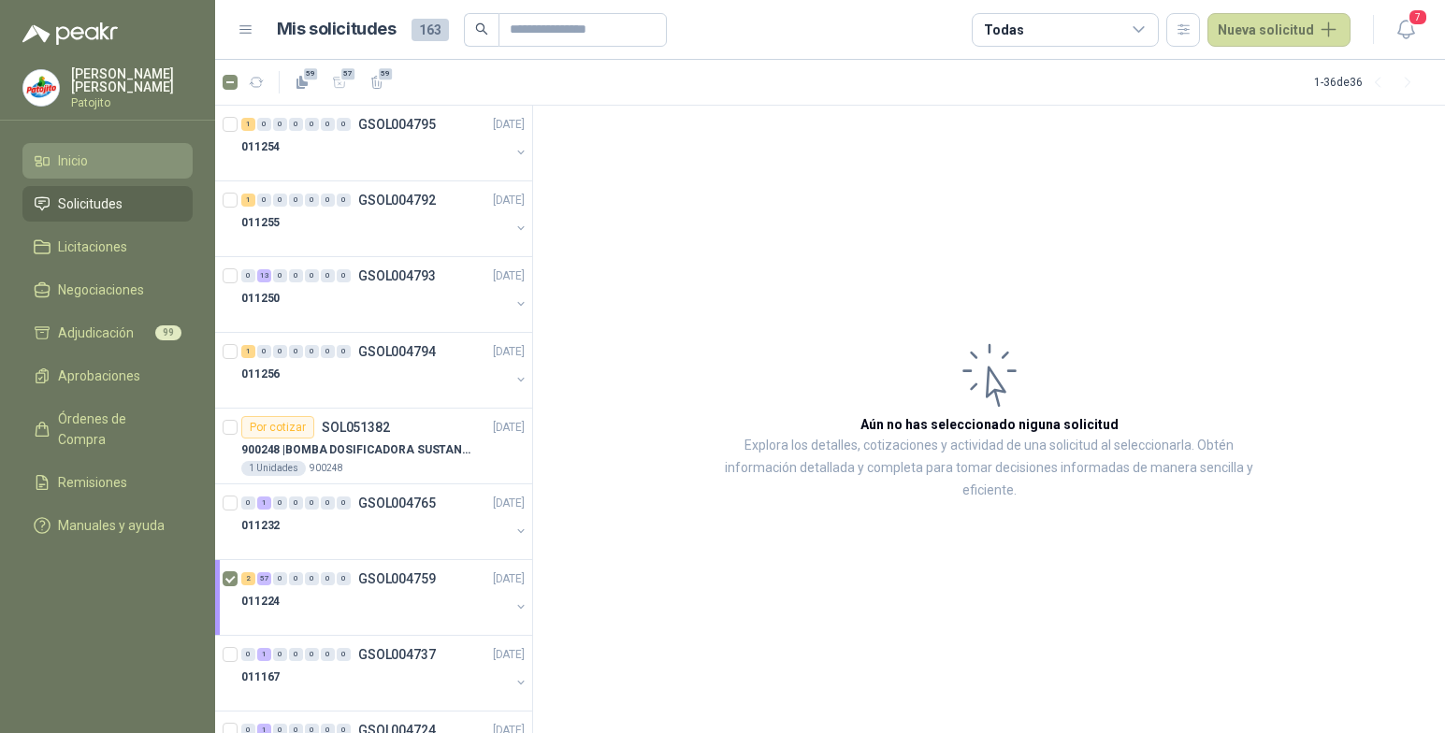
click at [122, 163] on li "Inicio" at bounding box center [108, 161] width 148 height 21
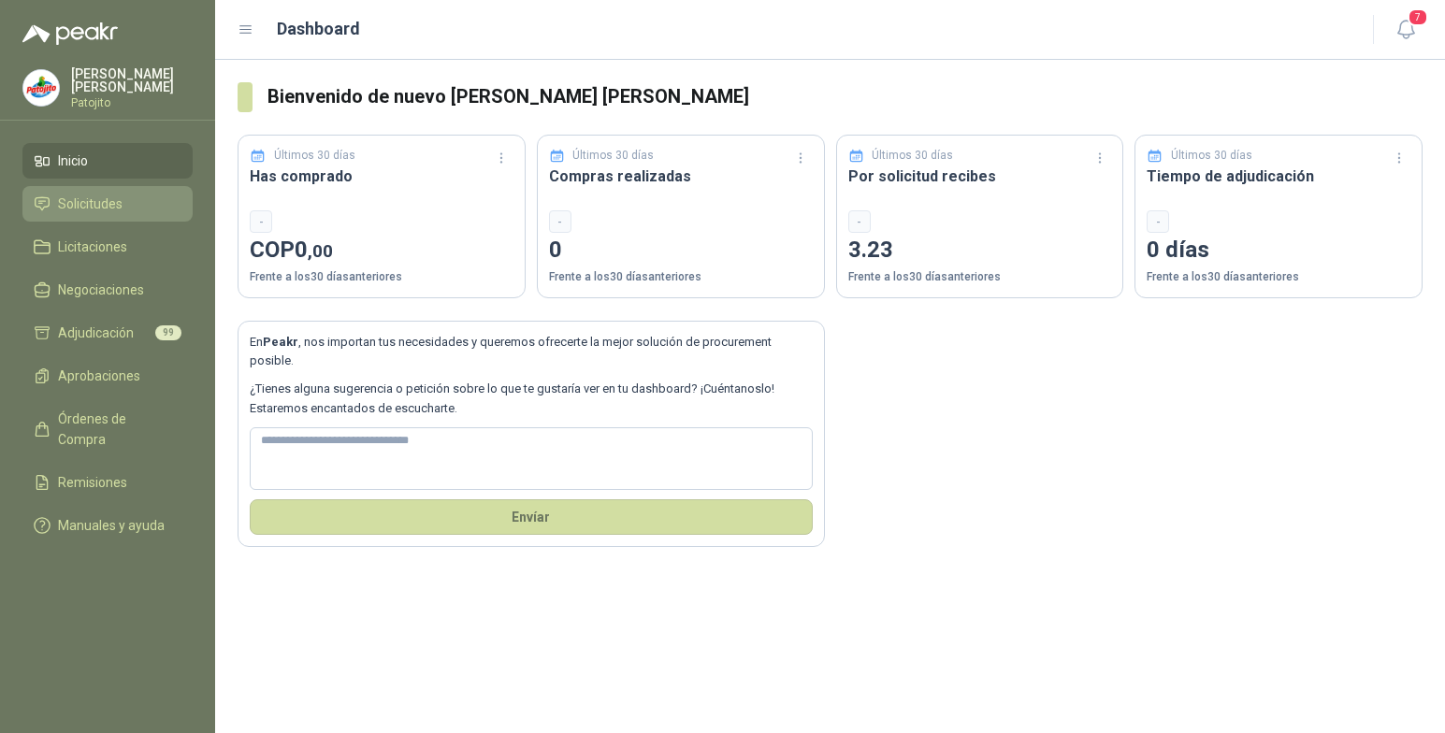
click at [109, 204] on span "Solicitudes" at bounding box center [90, 204] width 65 height 21
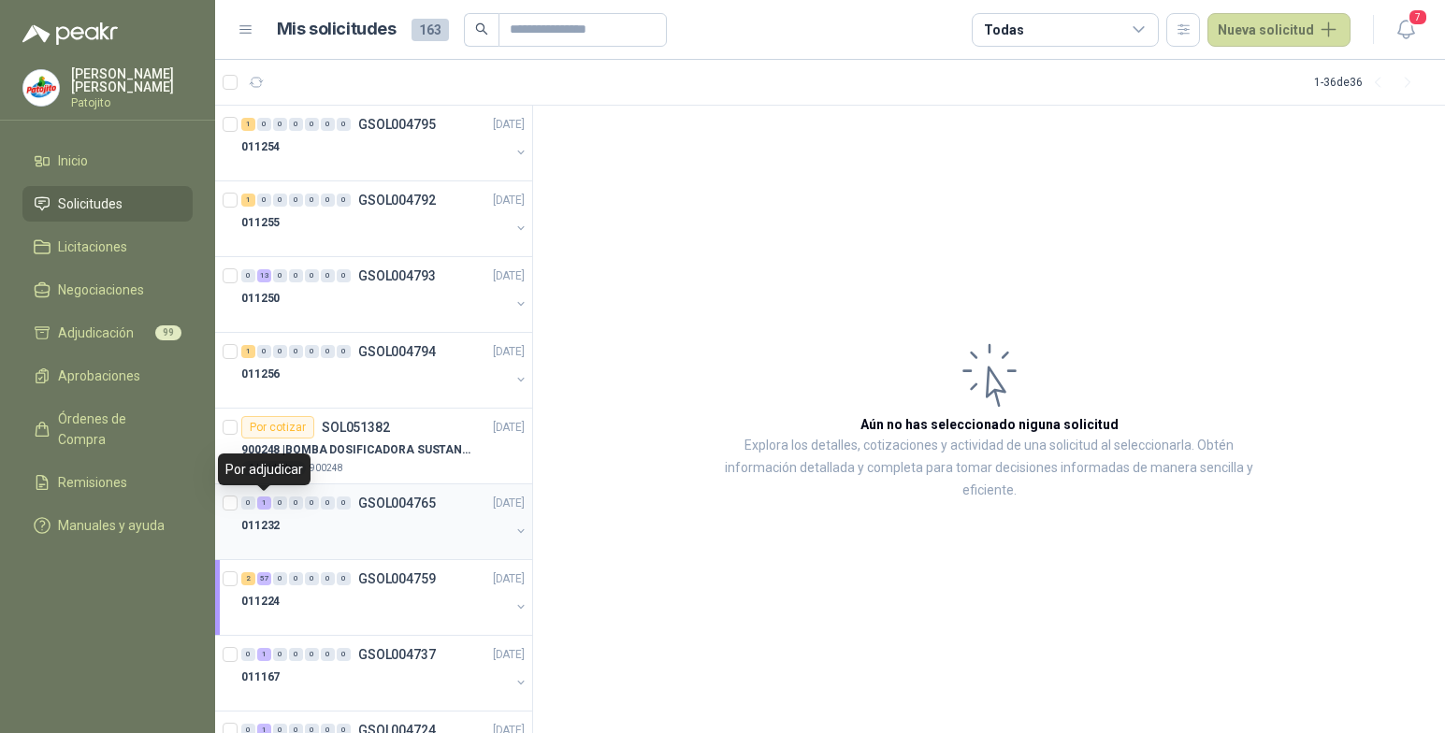
click at [267, 501] on div "1" at bounding box center [264, 503] width 14 height 13
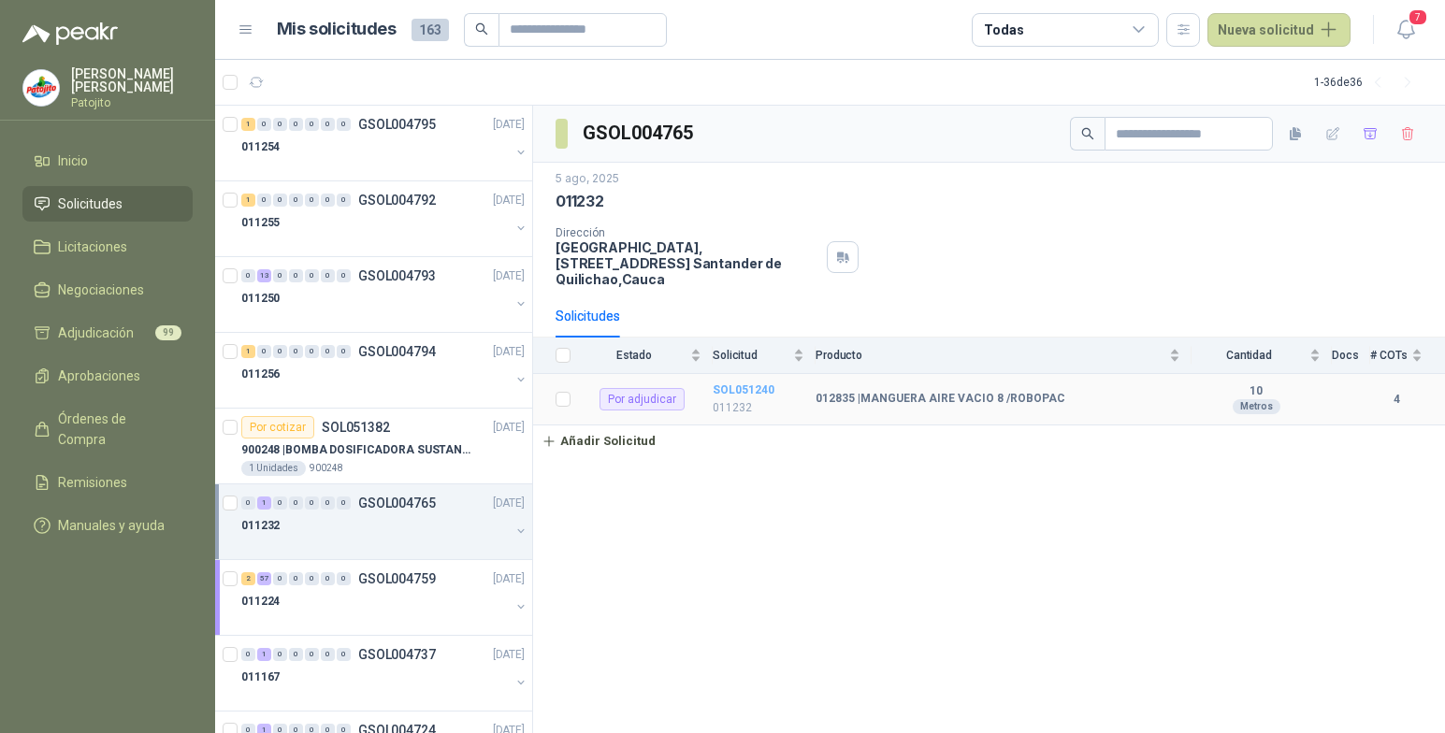
click at [749, 387] on b "SOL051240" at bounding box center [744, 390] width 62 height 13
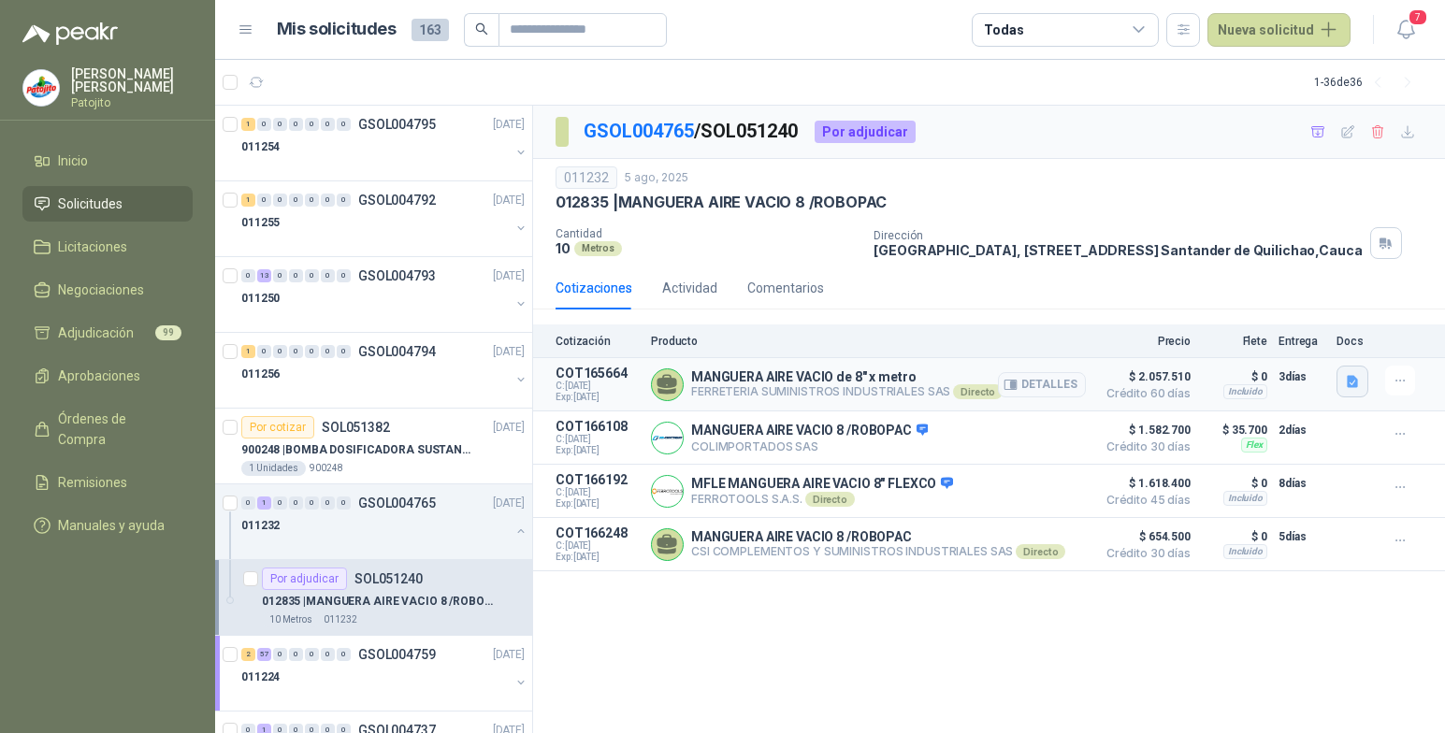
click at [1363, 379] on button "button" at bounding box center [1353, 382] width 32 height 32
click at [1233, 344] on button "WhatsApp Image 2025-08-06 at 9.18.37 AM.jpeg" at bounding box center [1232, 341] width 247 height 20
click at [1137, 689] on div "GSOL004765 / SOL051240 Por adjudicar 011232 5 ago, 2025 012835 | MANGUERA AIRE …" at bounding box center [989, 420] width 912 height 629
click at [1255, 450] on div "Flex" at bounding box center [1254, 445] width 26 height 15
click at [1404, 435] on icon "button" at bounding box center [1400, 434] width 8 height 1
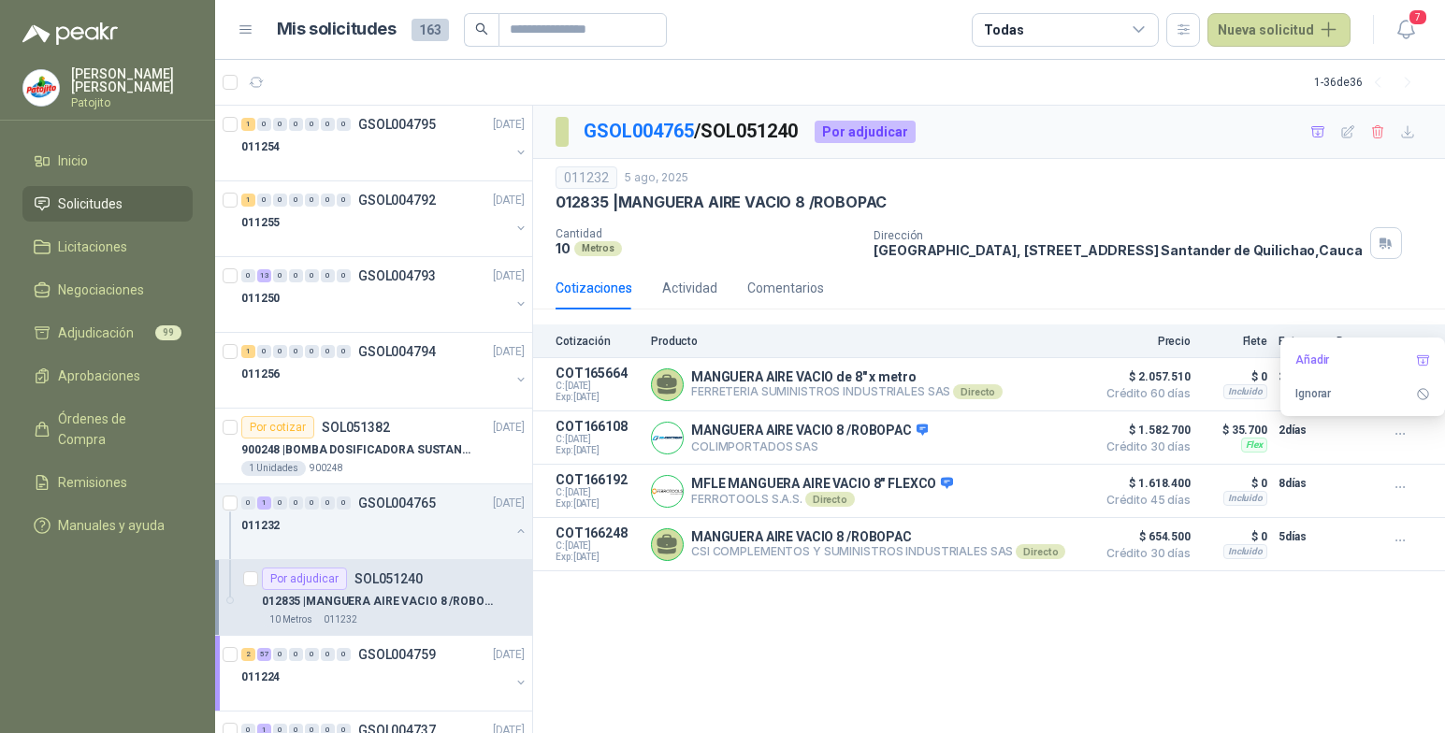
click at [1223, 646] on div "GSOL004765 / SOL051240 Por adjudicar 011232 5 ago, 2025 012835 | MANGUERA AIRE …" at bounding box center [989, 420] width 912 height 629
click at [692, 288] on div "Actividad" at bounding box center [689, 288] width 55 height 21
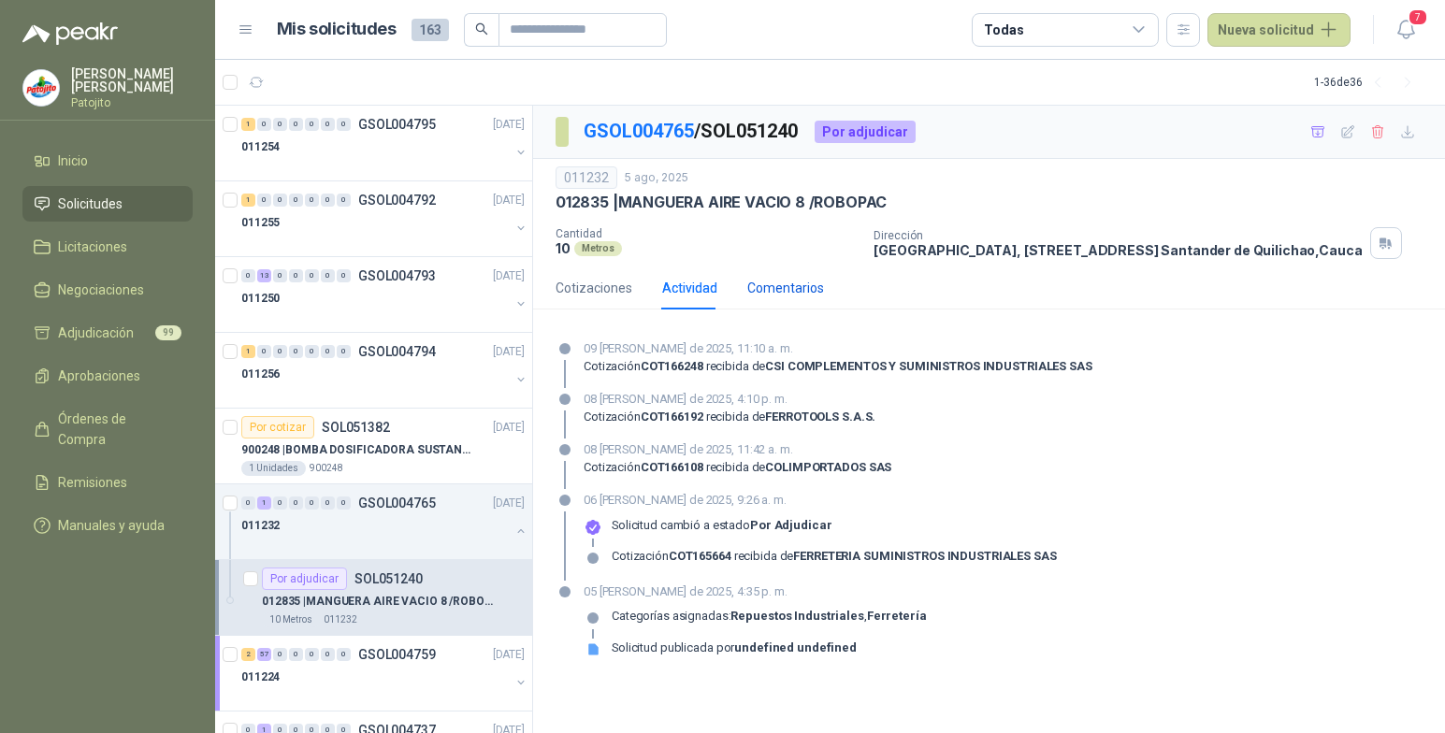
click at [759, 281] on div "Comentarios" at bounding box center [785, 288] width 77 height 21
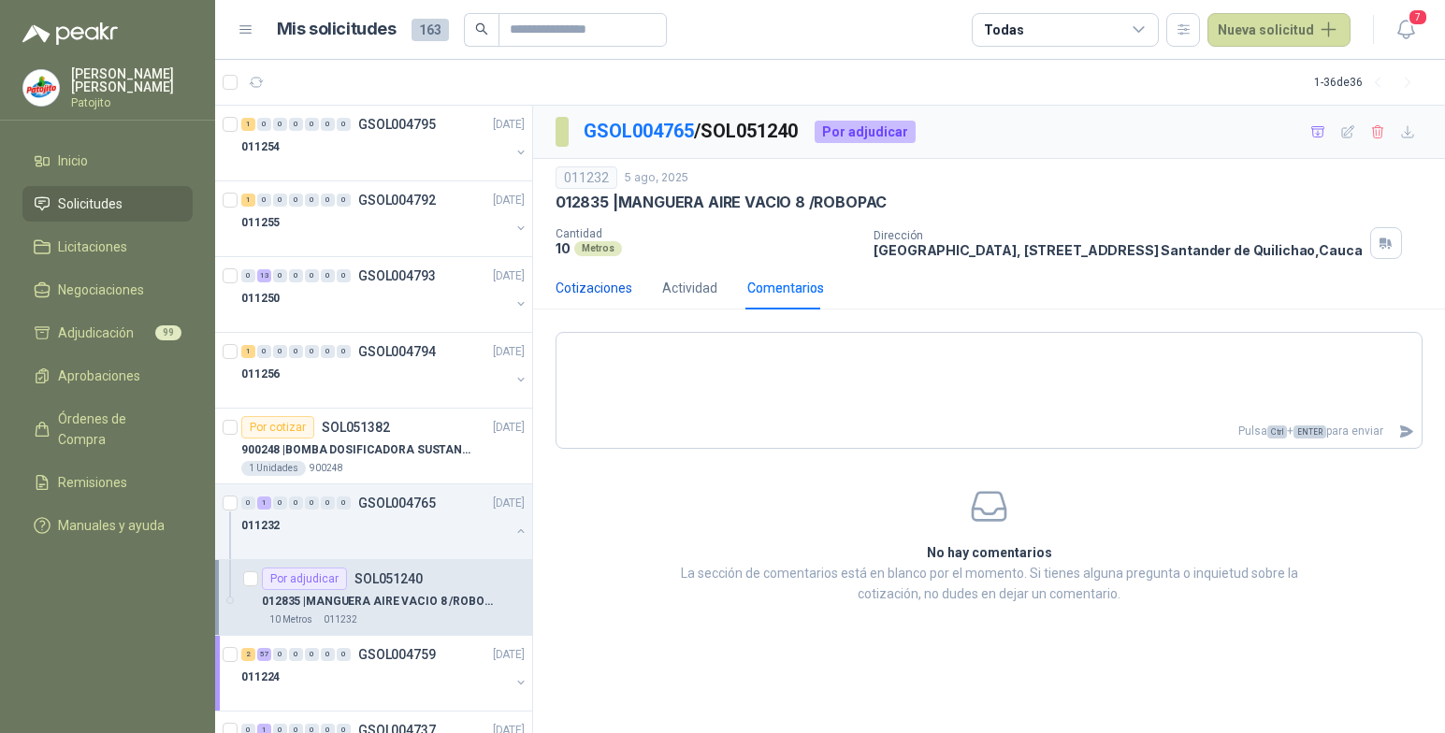
click at [602, 282] on div "Cotizaciones" at bounding box center [594, 288] width 77 height 21
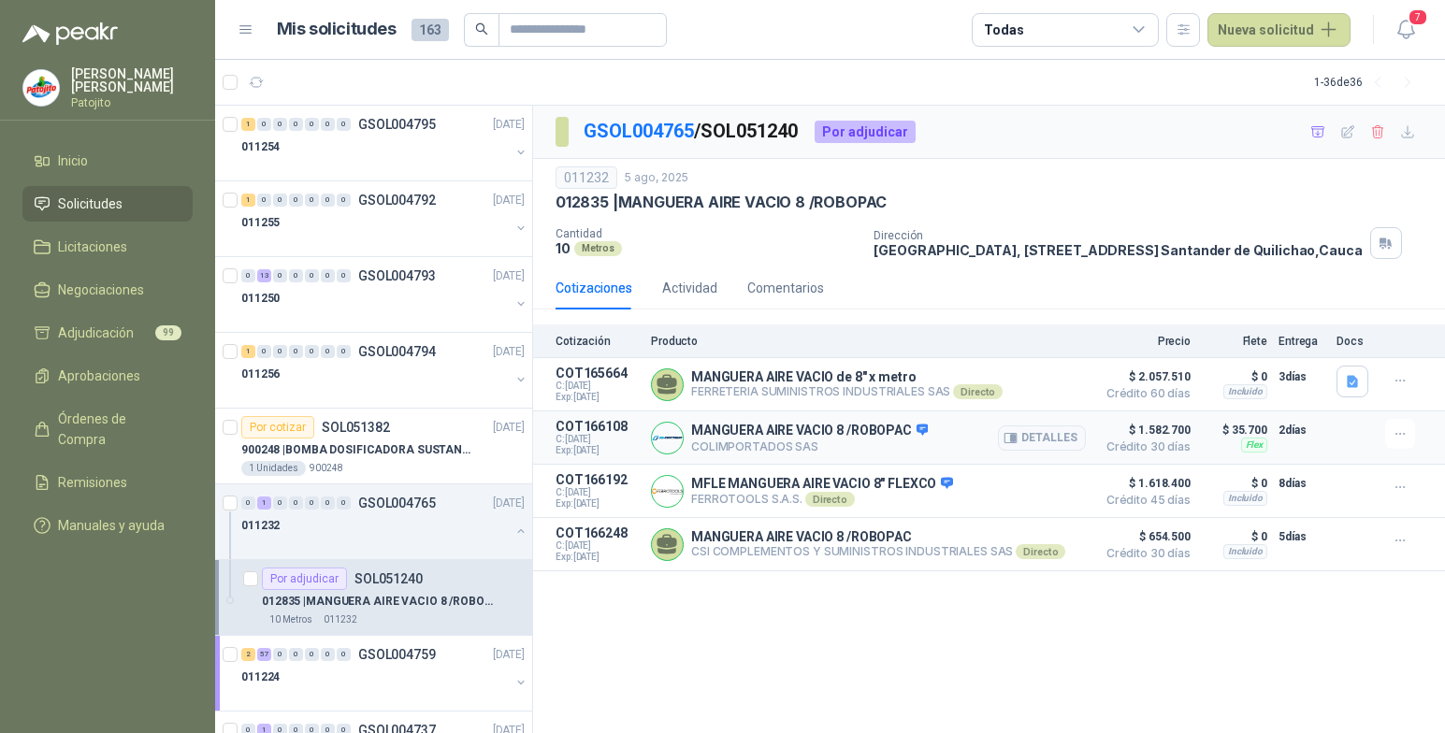
click at [671, 436] on img at bounding box center [667, 438] width 31 height 31
click at [920, 427] on icon at bounding box center [923, 429] width 12 height 11
click at [921, 432] on icon at bounding box center [923, 429] width 12 height 11
click at [956, 664] on div "GSOL004765 / SOL051240 Por adjudicar 011232 5 ago, 2025 012835 | MANGUERA AIRE …" at bounding box center [989, 420] width 912 height 629
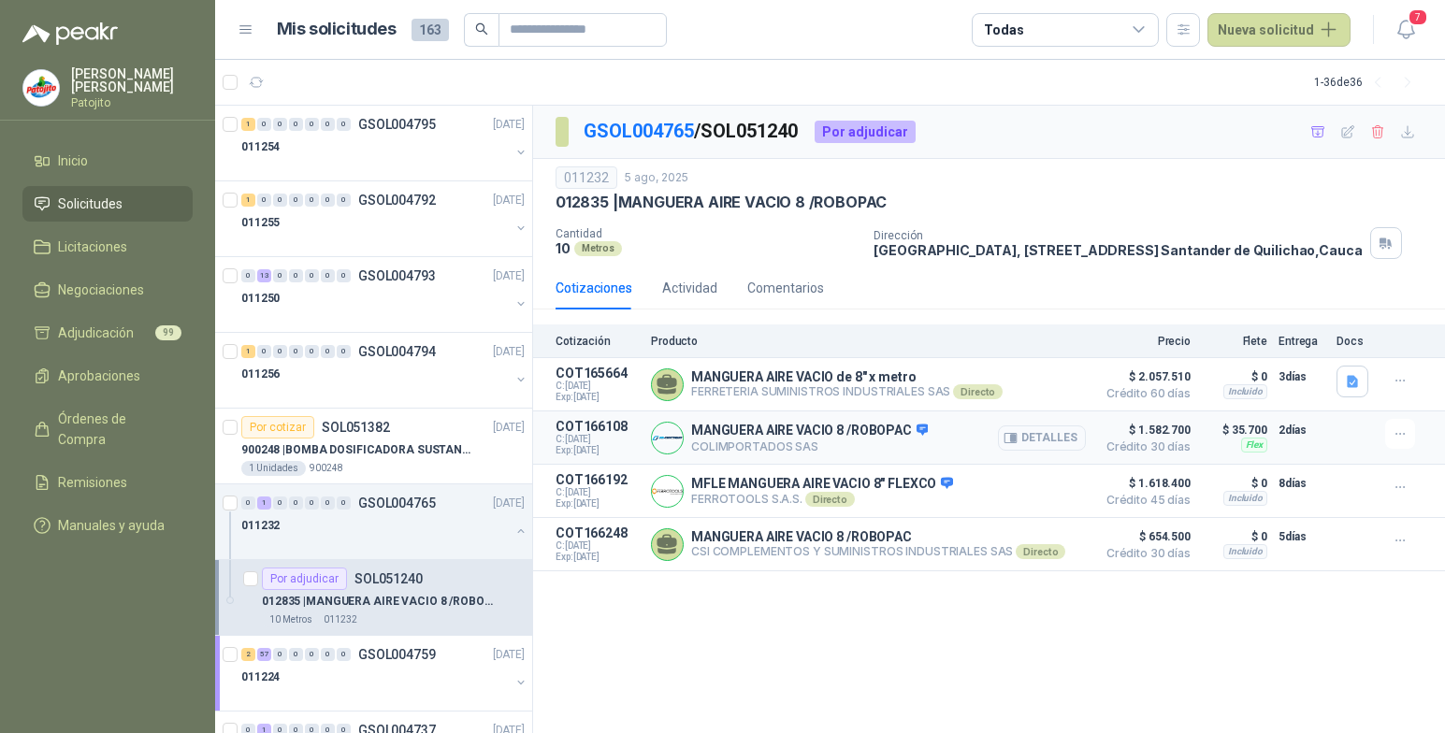
click at [1011, 437] on icon "button" at bounding box center [1011, 438] width 14 height 14
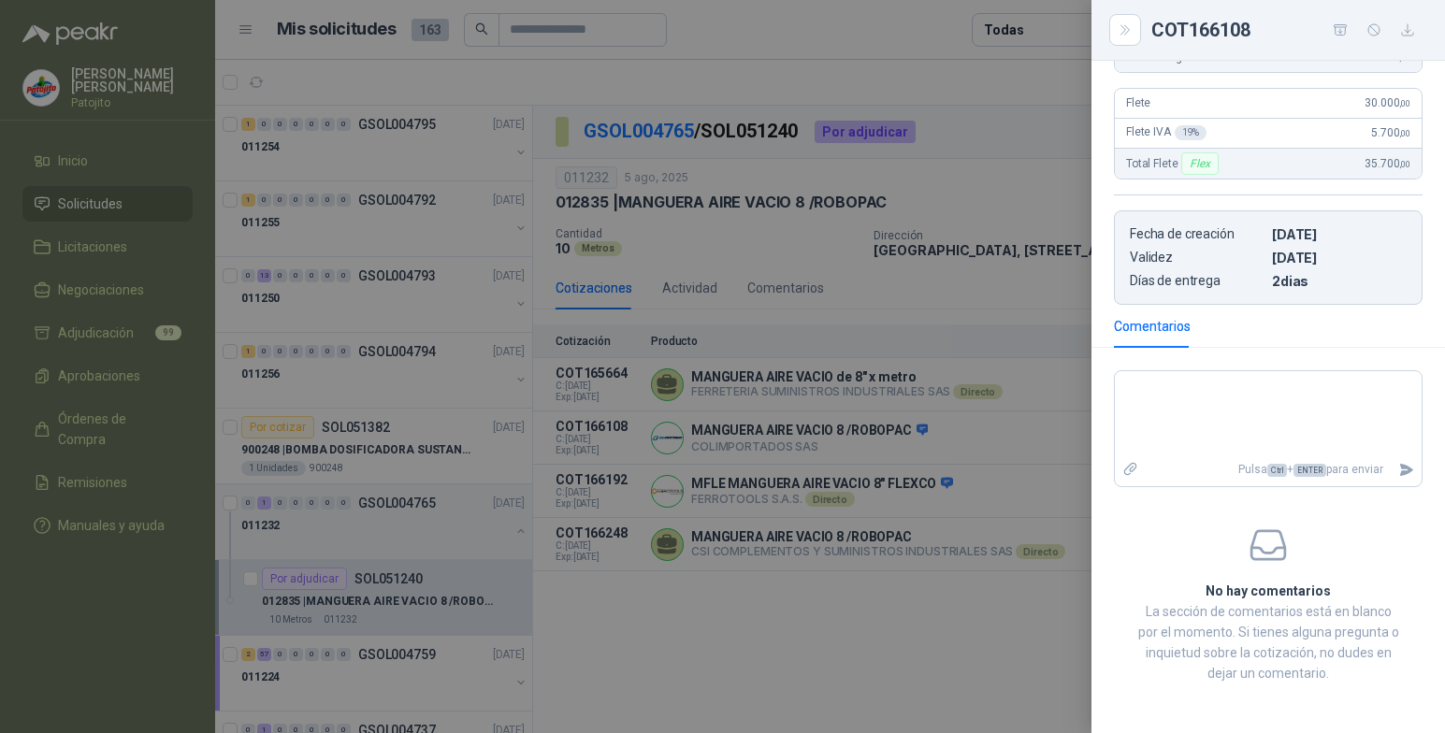
scroll to position [387, 0]
click at [1166, 374] on textarea at bounding box center [1268, 411] width 307 height 79
type textarea "*"
type textarea "**"
type textarea "****"
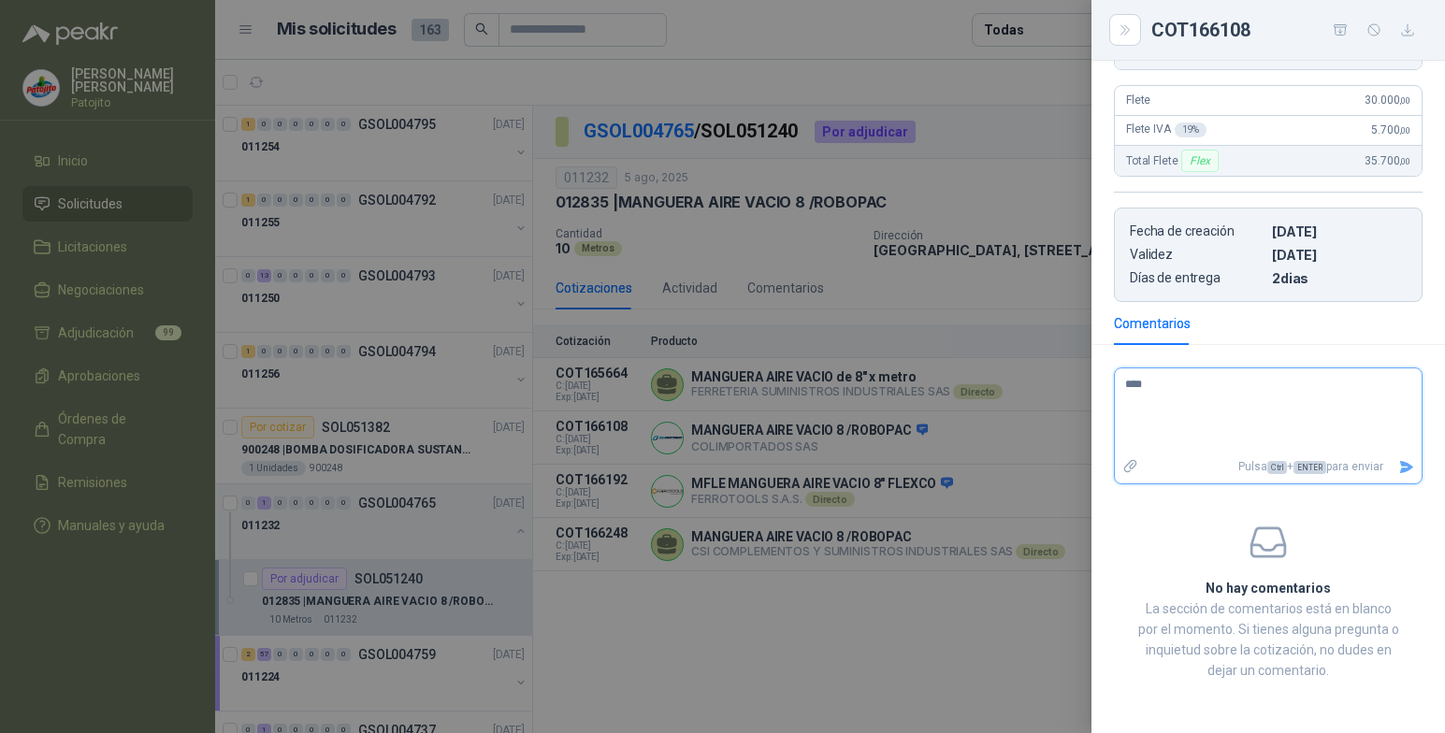
type textarea "*****"
type textarea "******"
type textarea "********"
type textarea "*********"
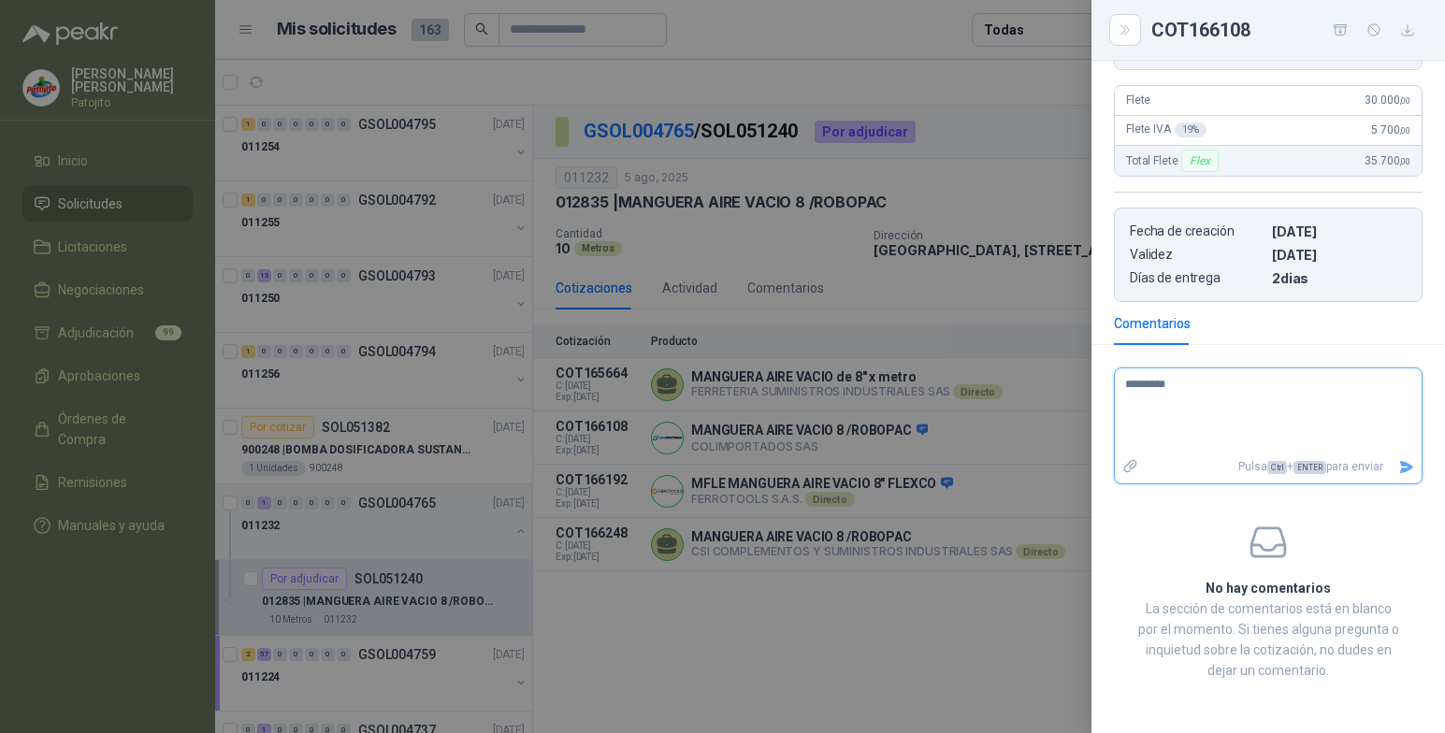
type textarea "**********"
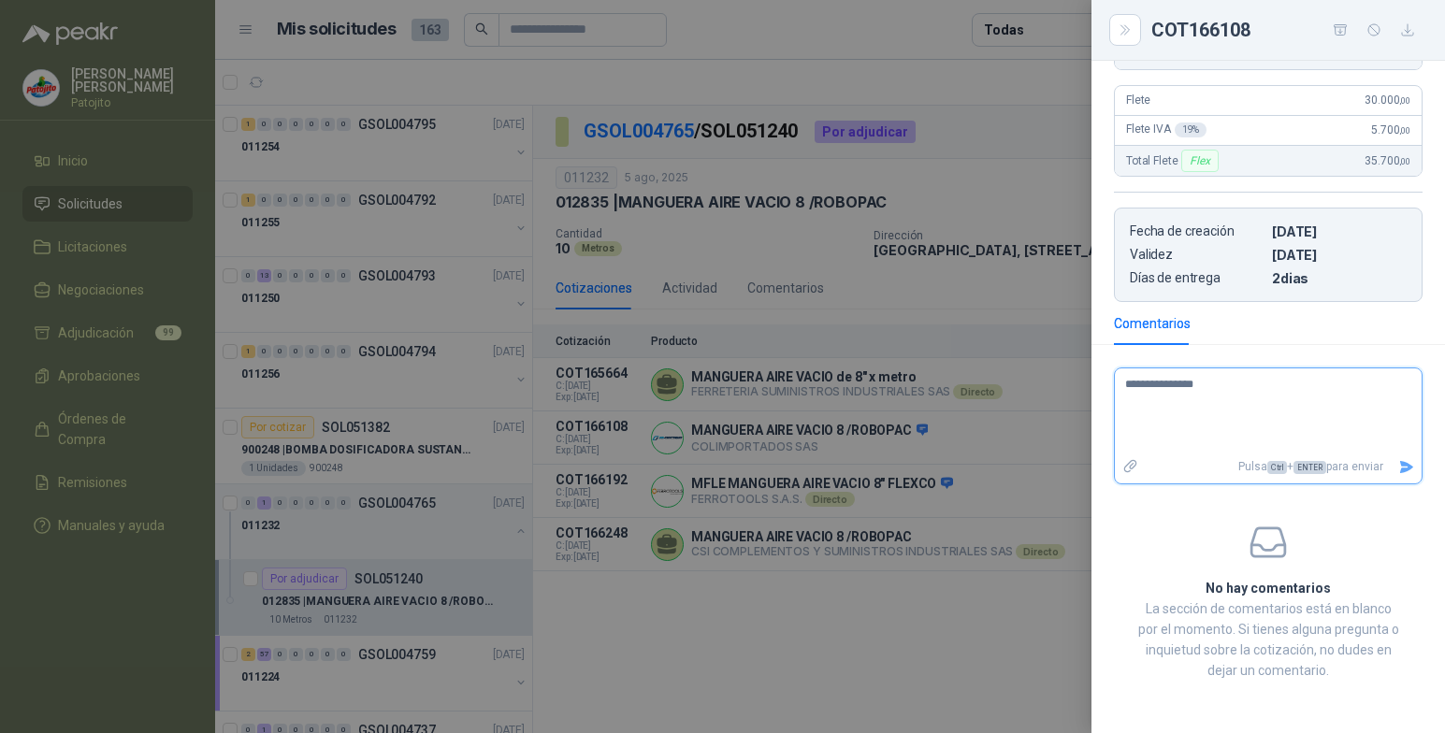
type textarea "**********"
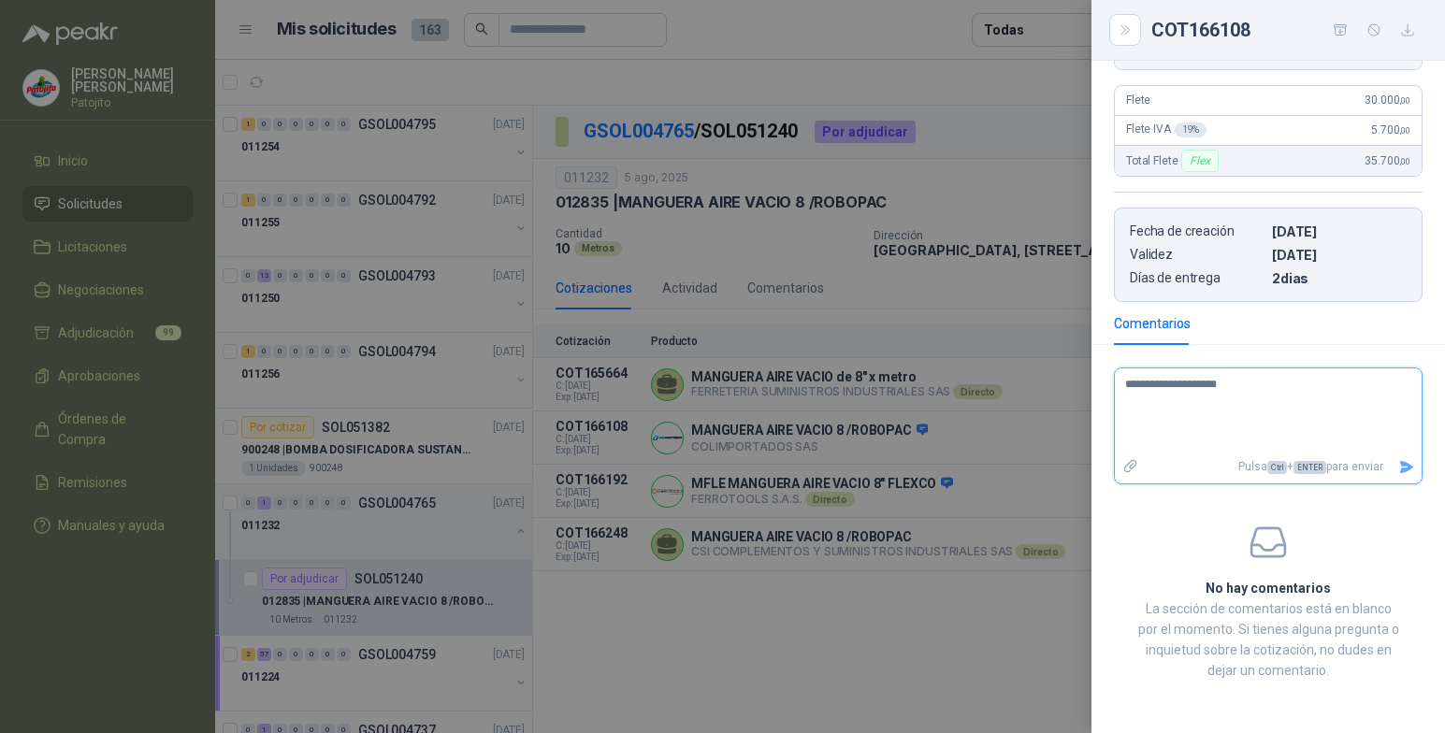
type textarea "**********"
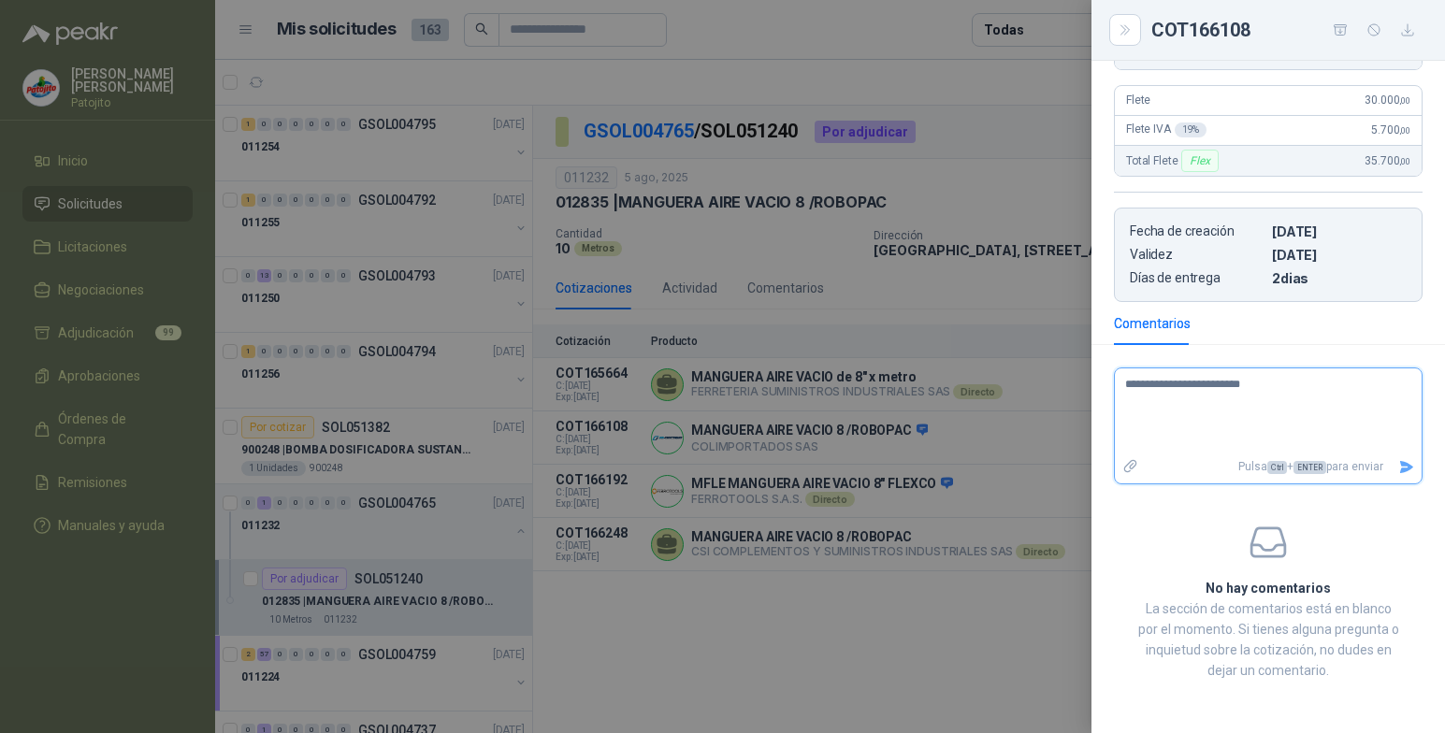
type textarea "**********"
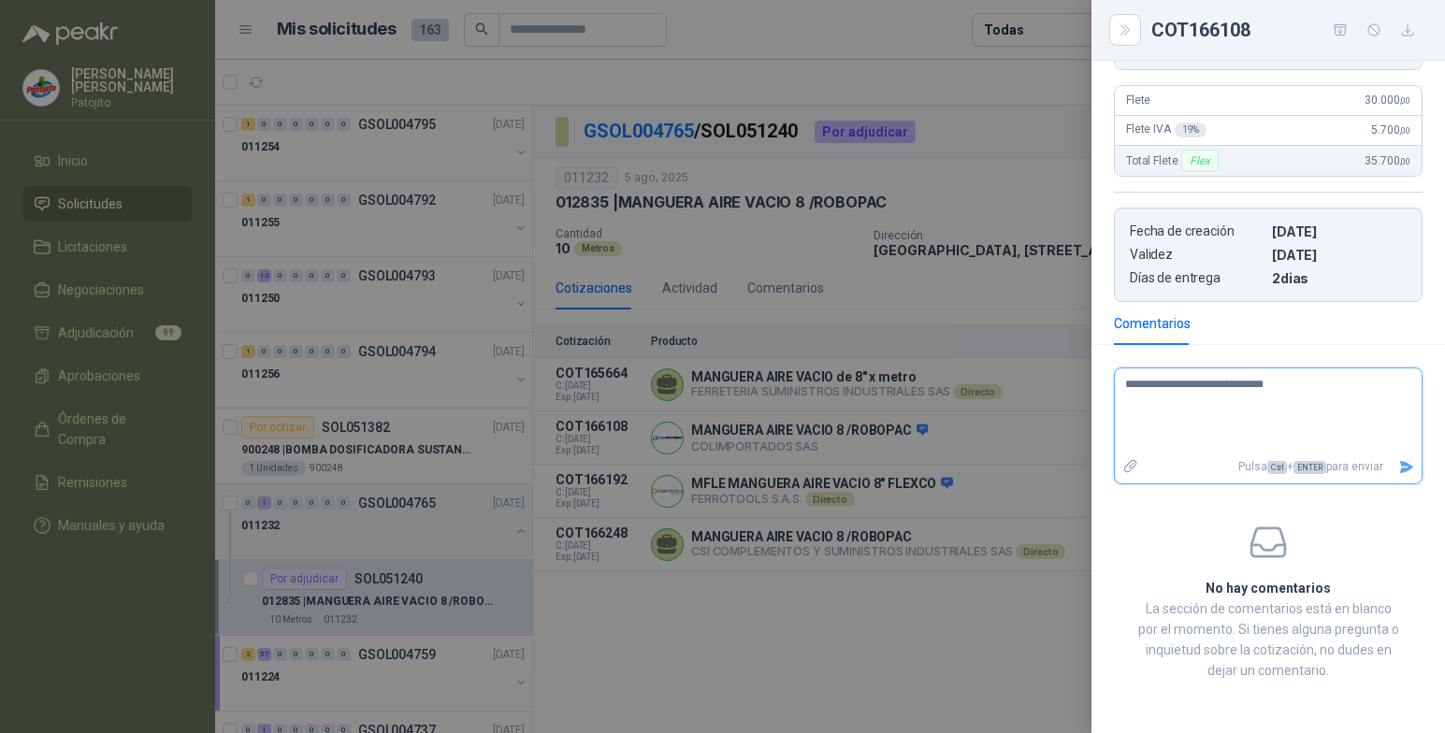
type textarea "**********"
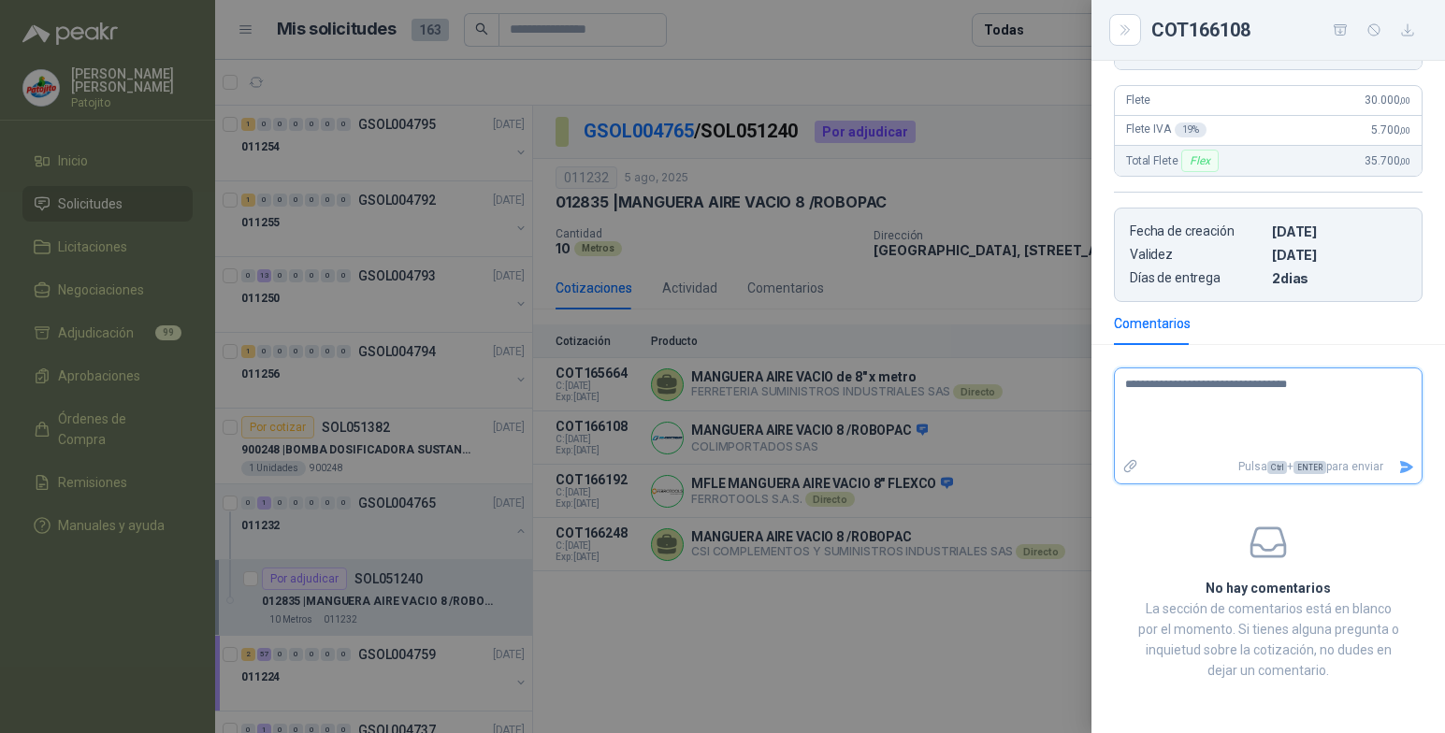
type textarea "**********"
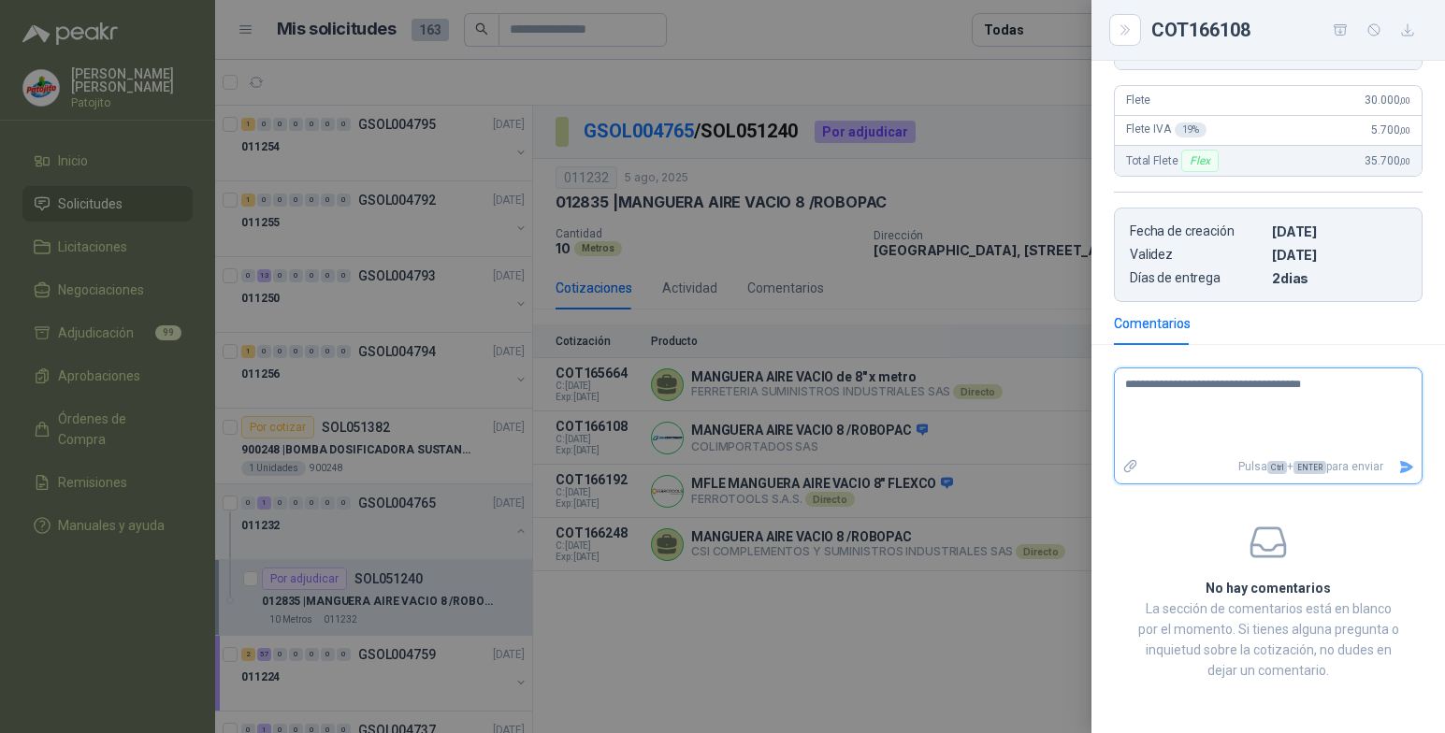
type textarea "**********"
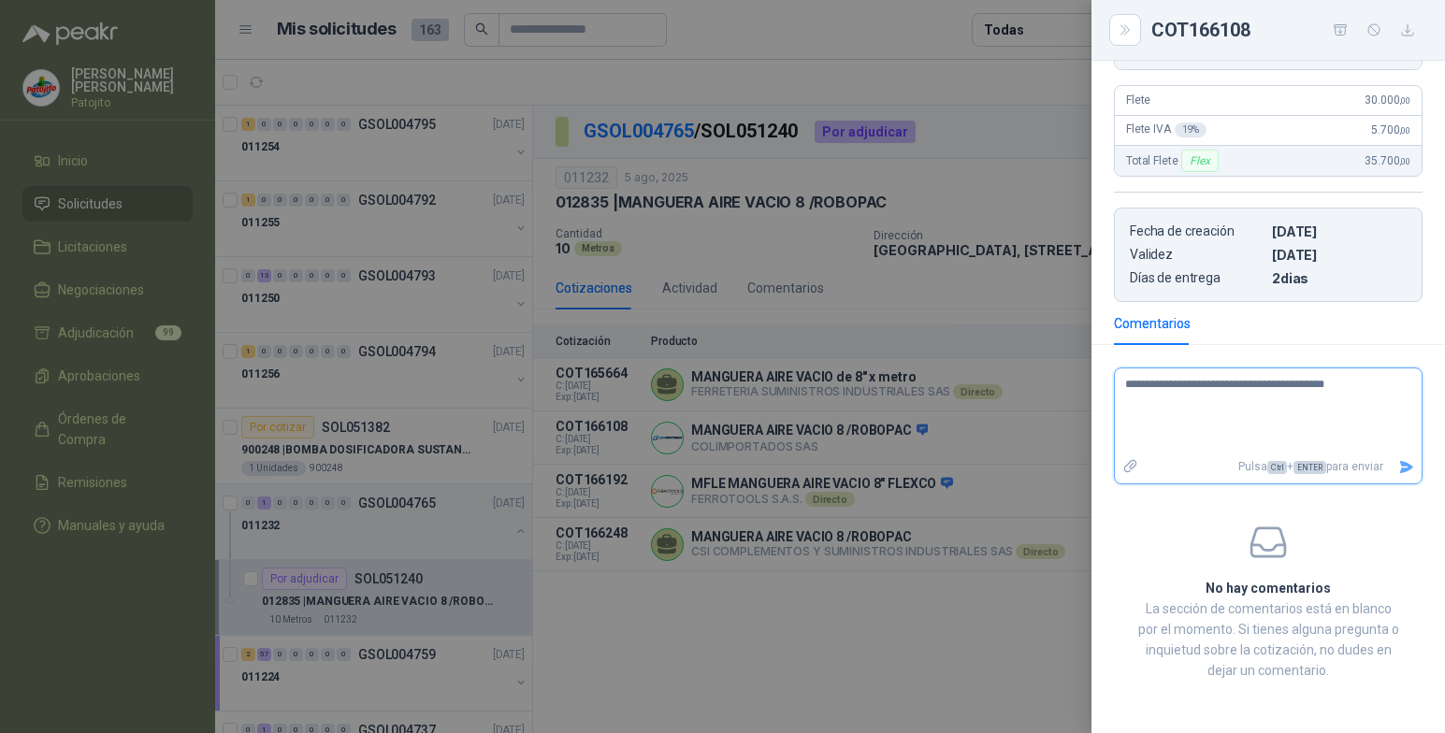
type textarea "**********"
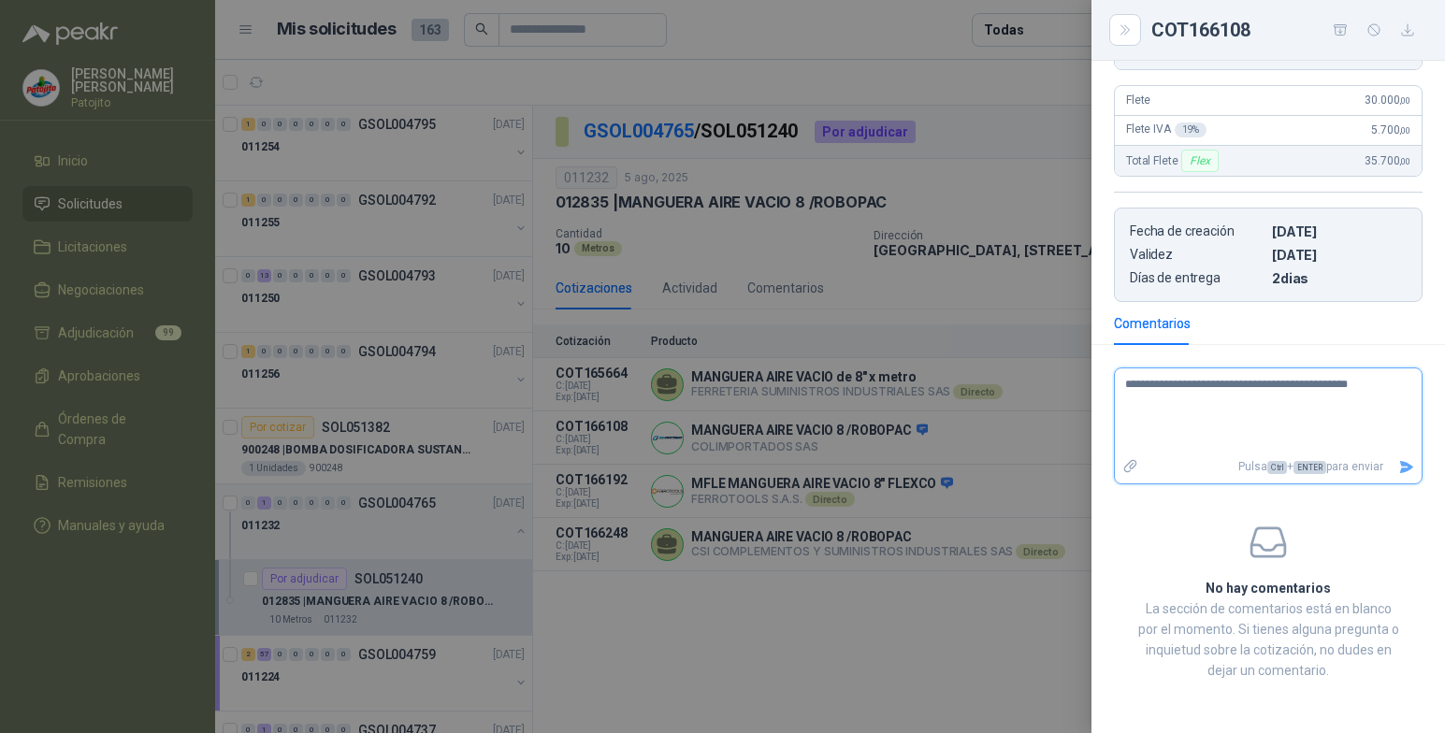
type textarea "**********"
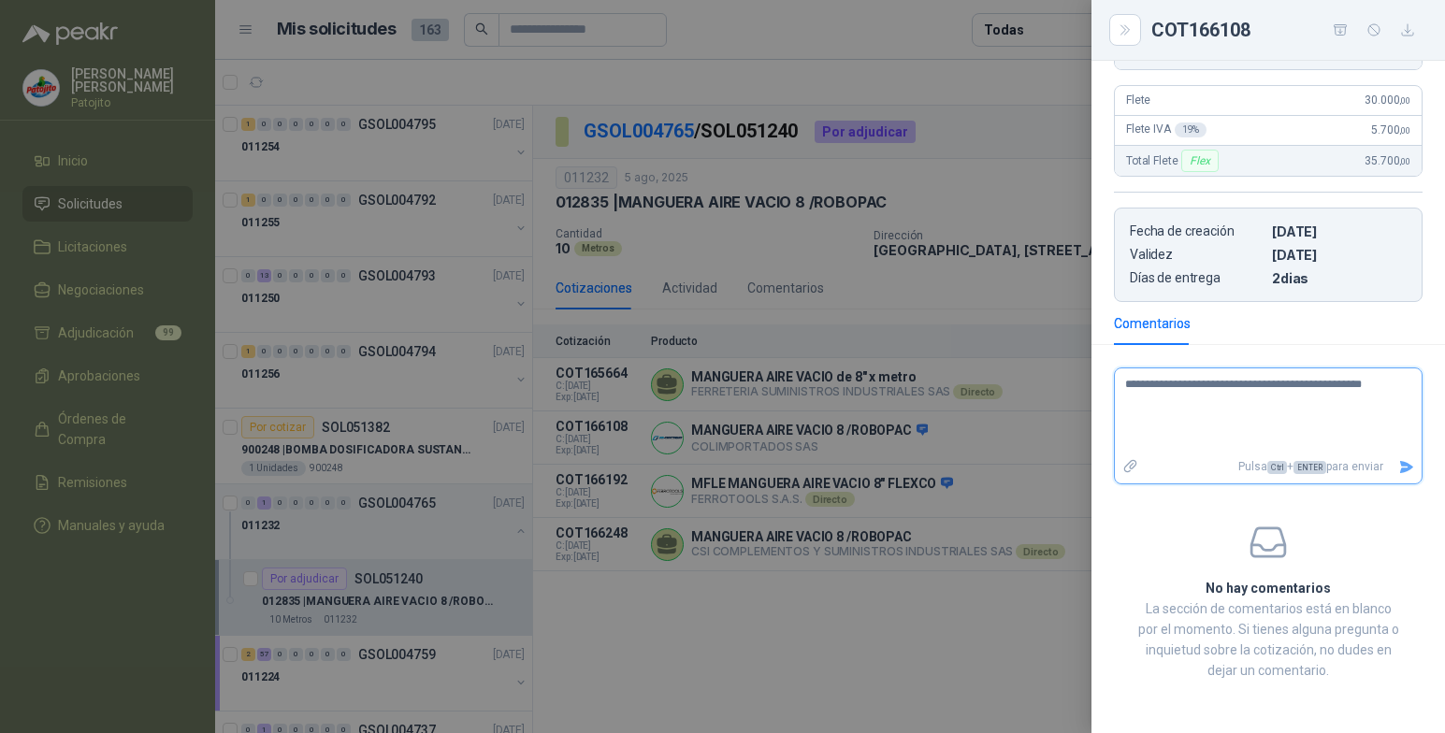
type textarea "**********"
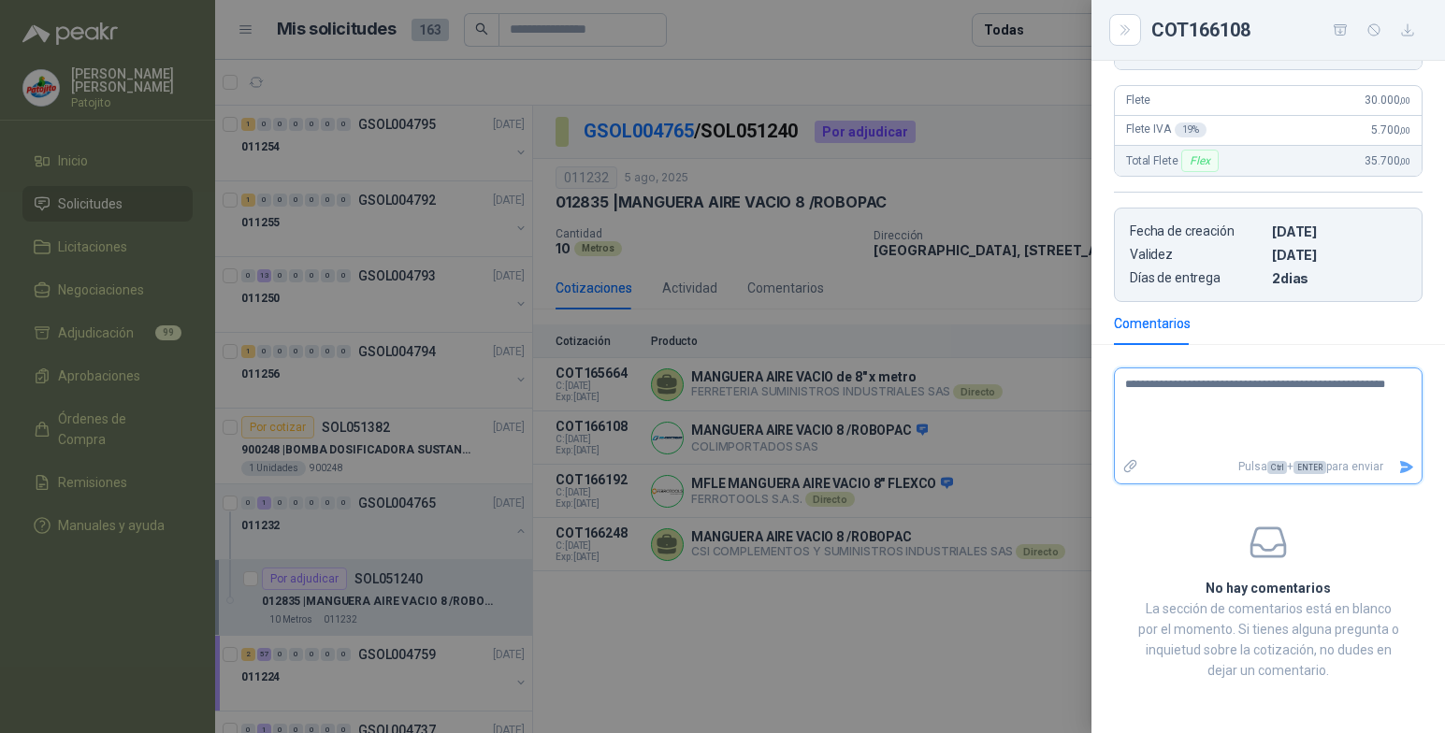
type textarea "**********"
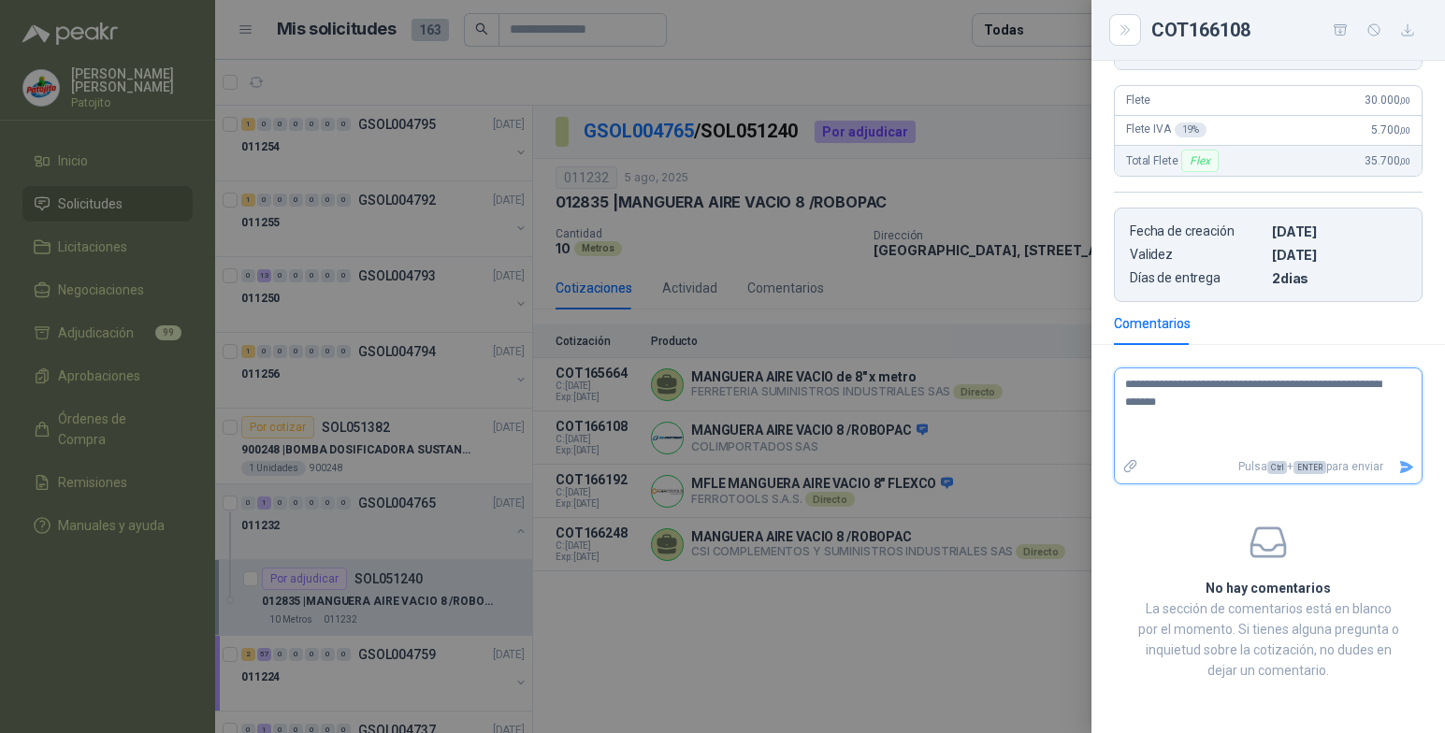
type textarea "**********"
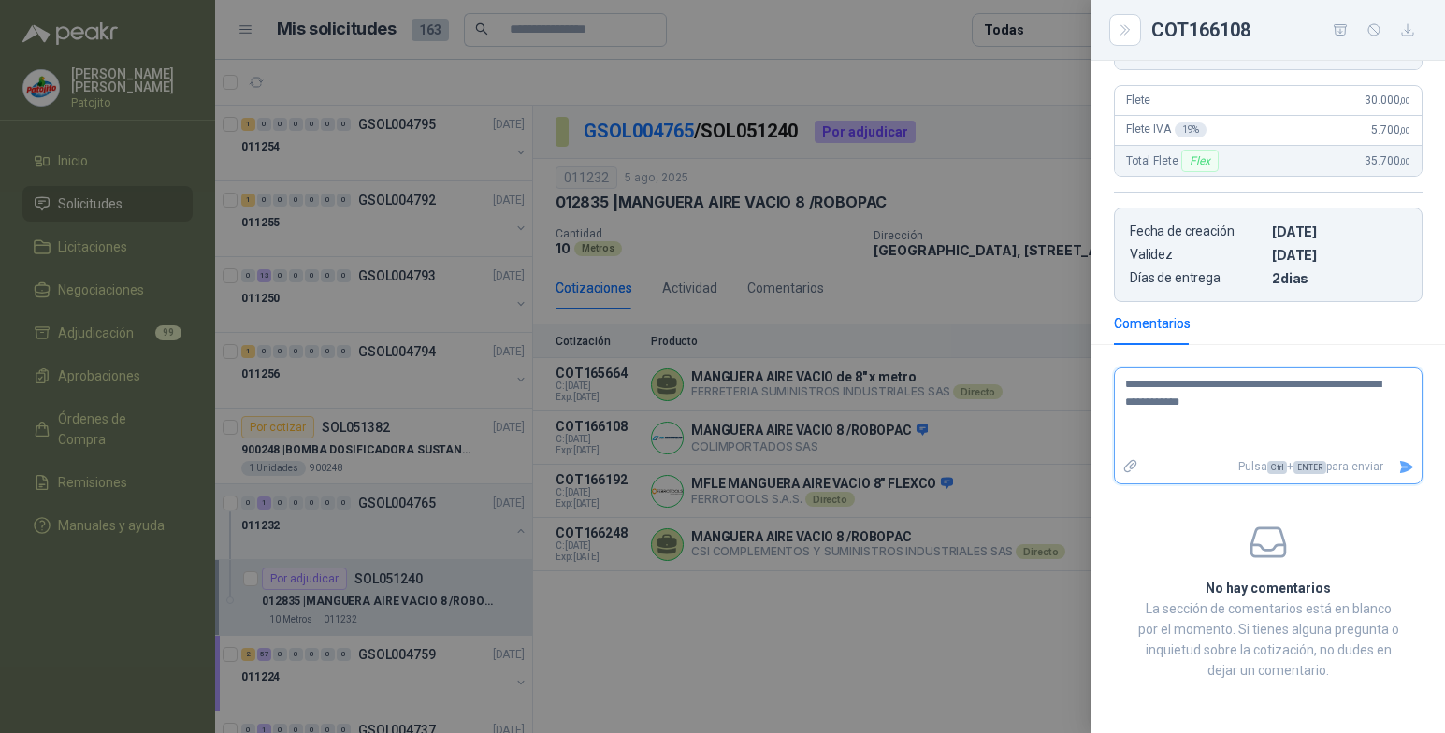
type textarea "**********"
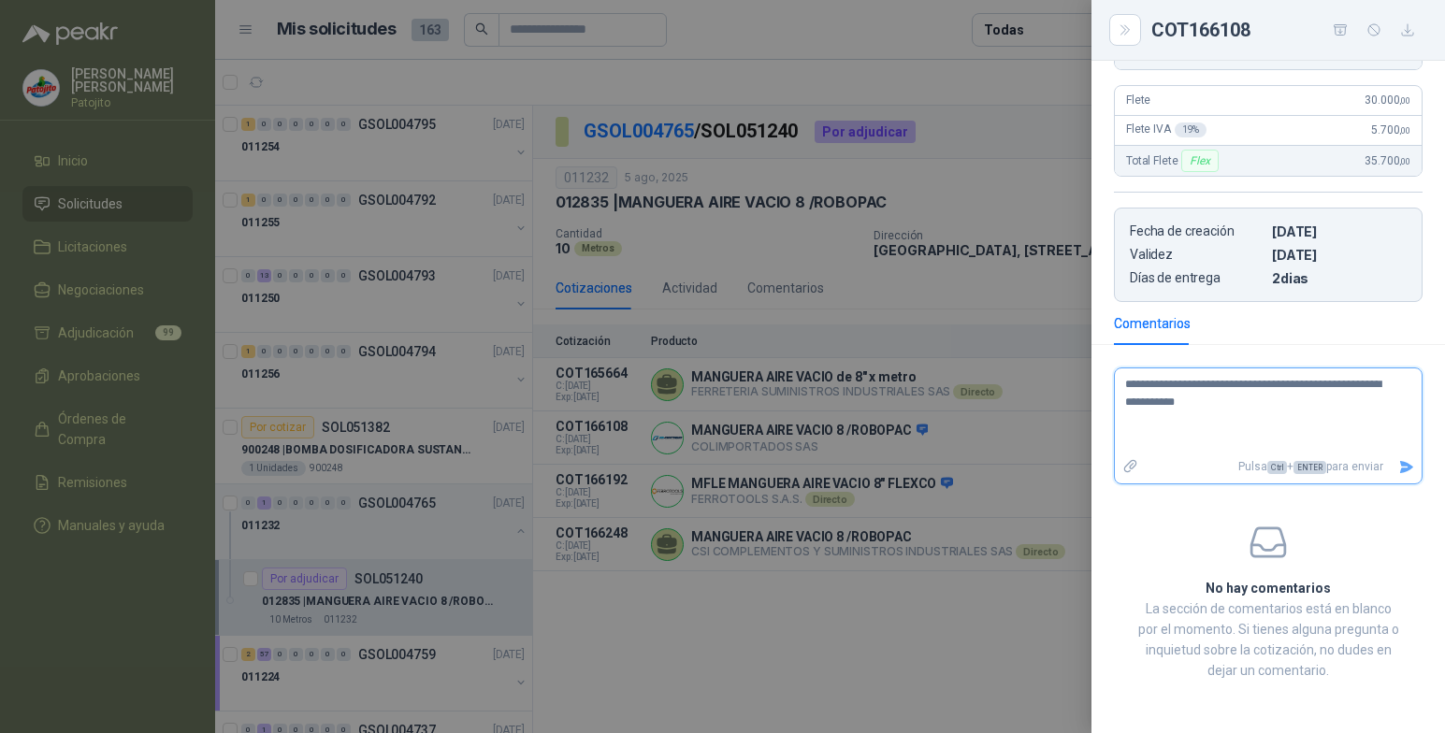
type textarea "**********"
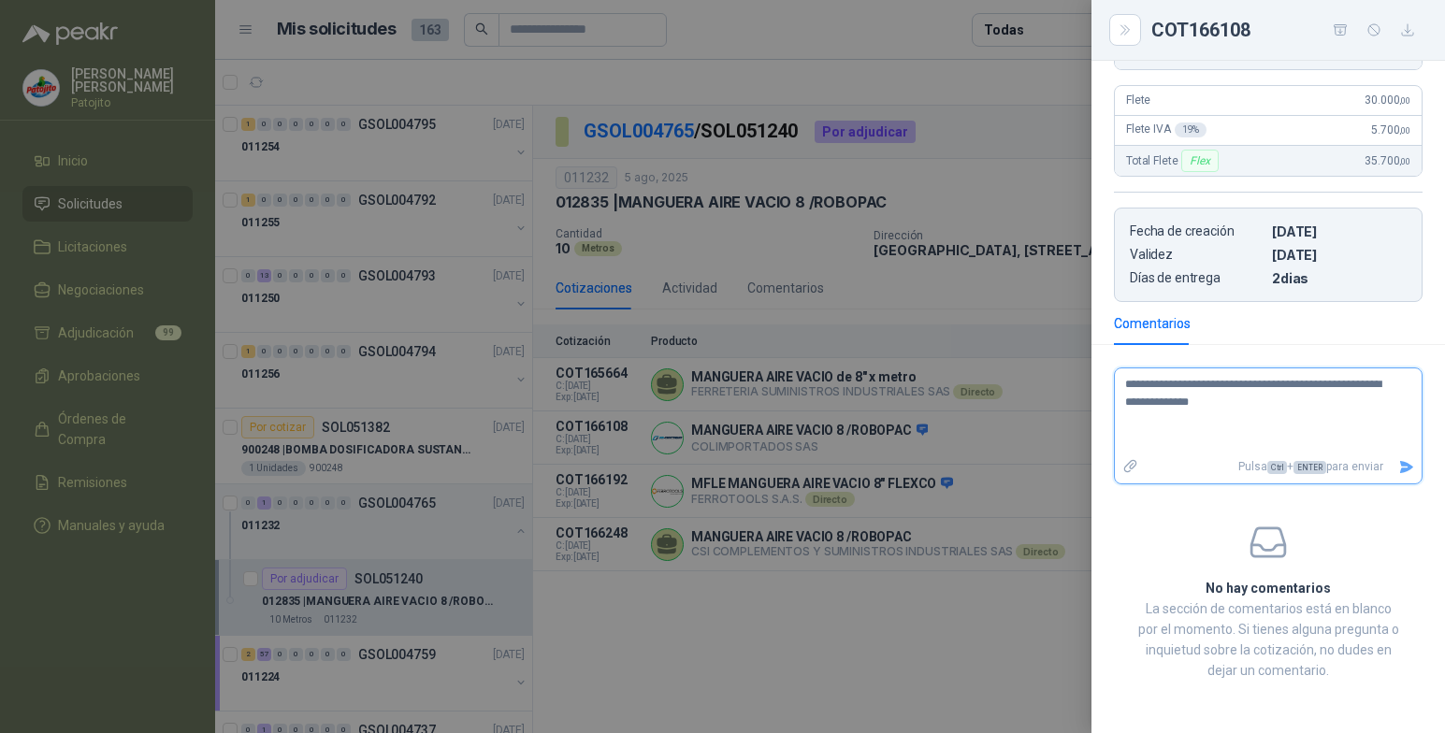
type textarea "**********"
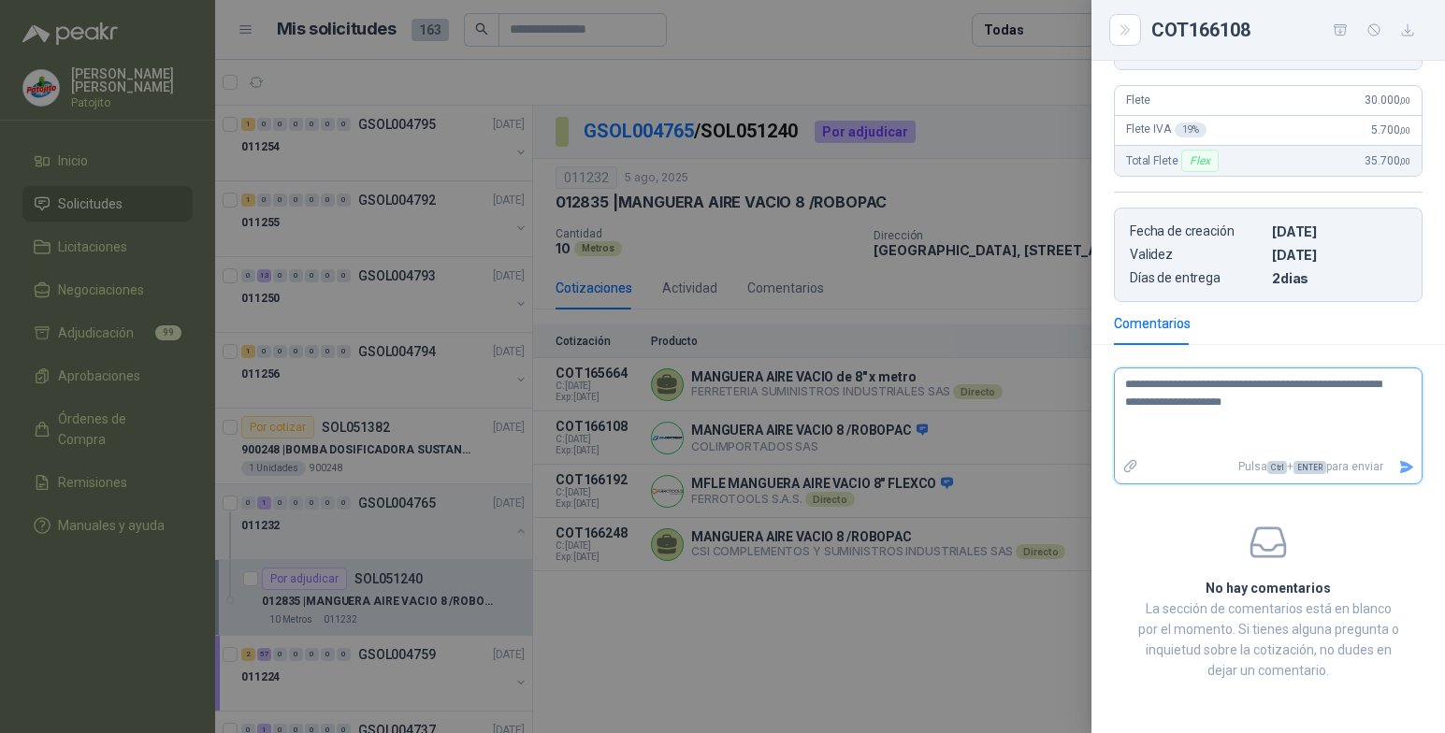
type textarea "**********"
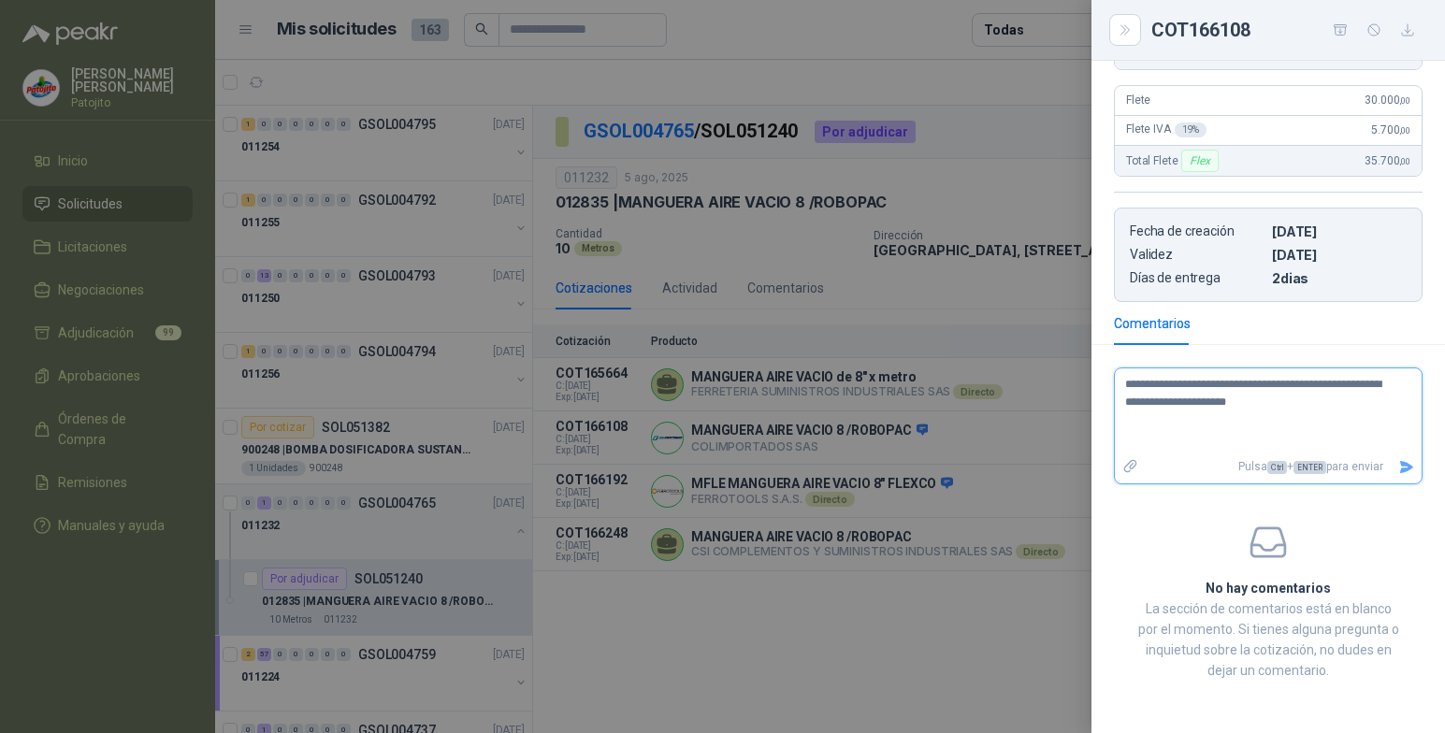
type textarea "**********"
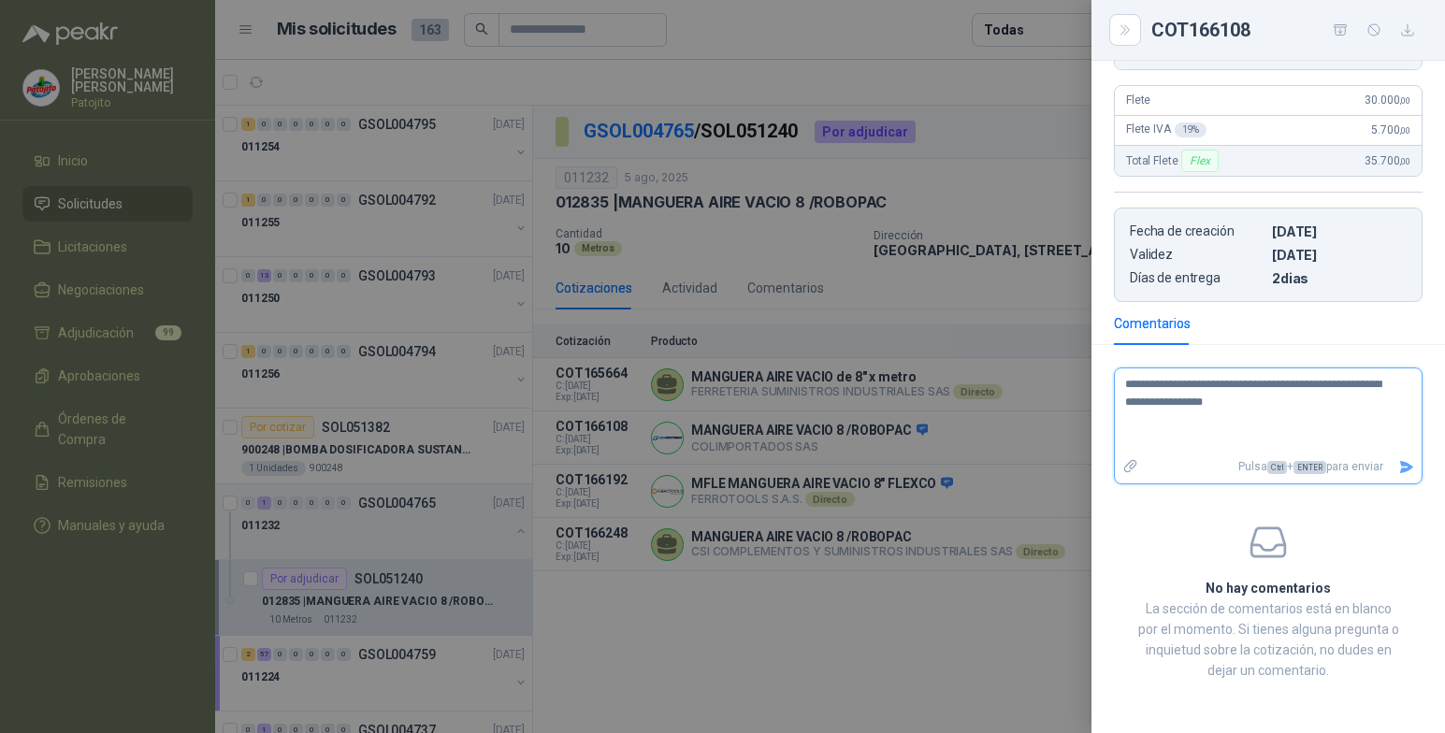
type textarea "**********"
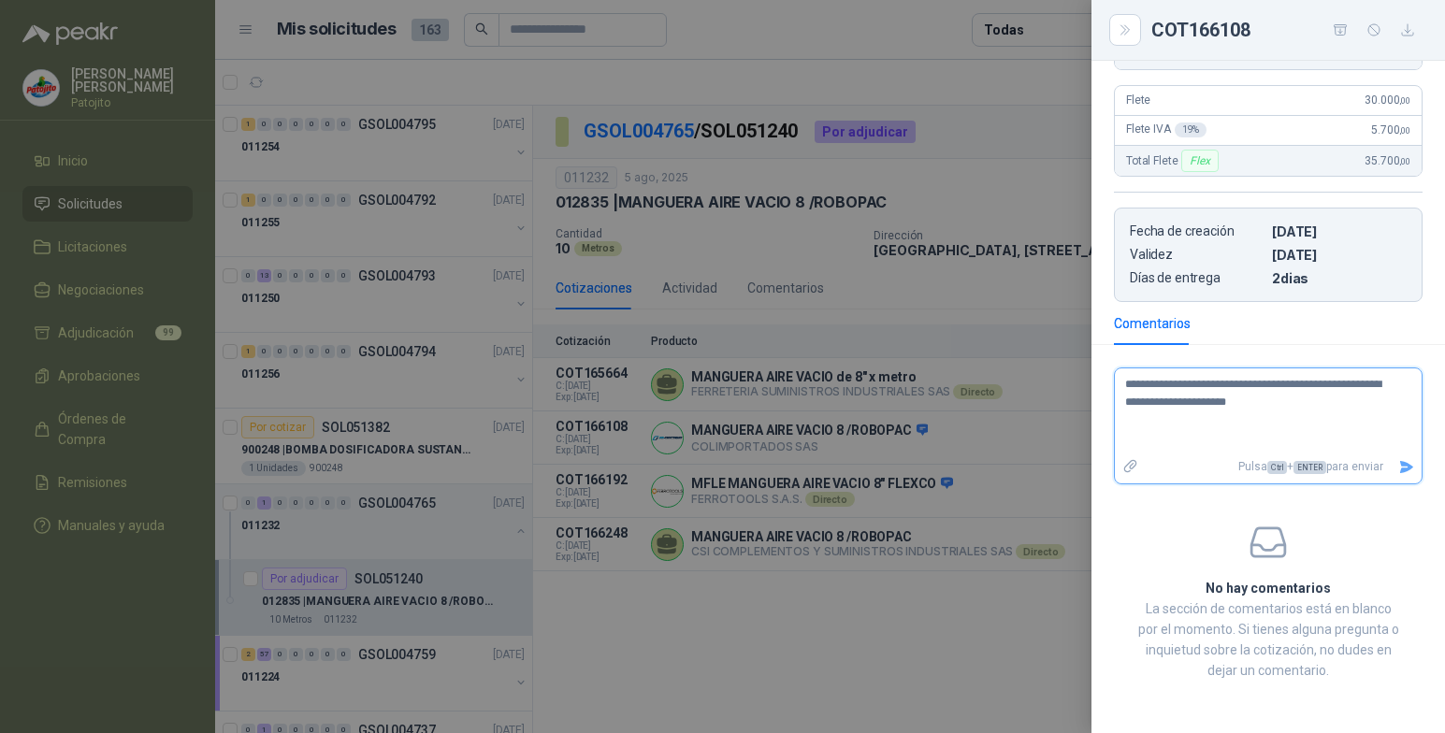
type textarea "**********"
click at [1400, 469] on icon "Enviar" at bounding box center [1406, 467] width 13 height 12
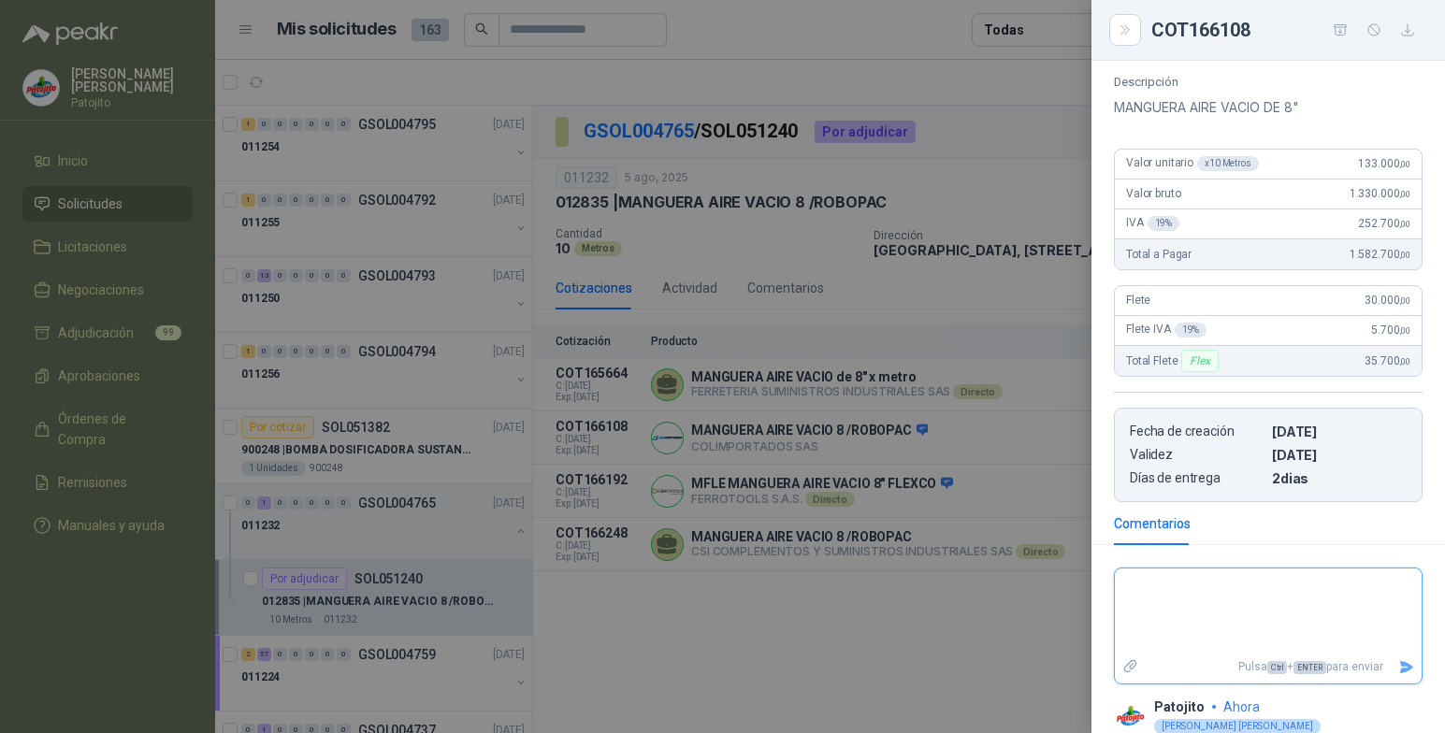
scroll to position [278, 0]
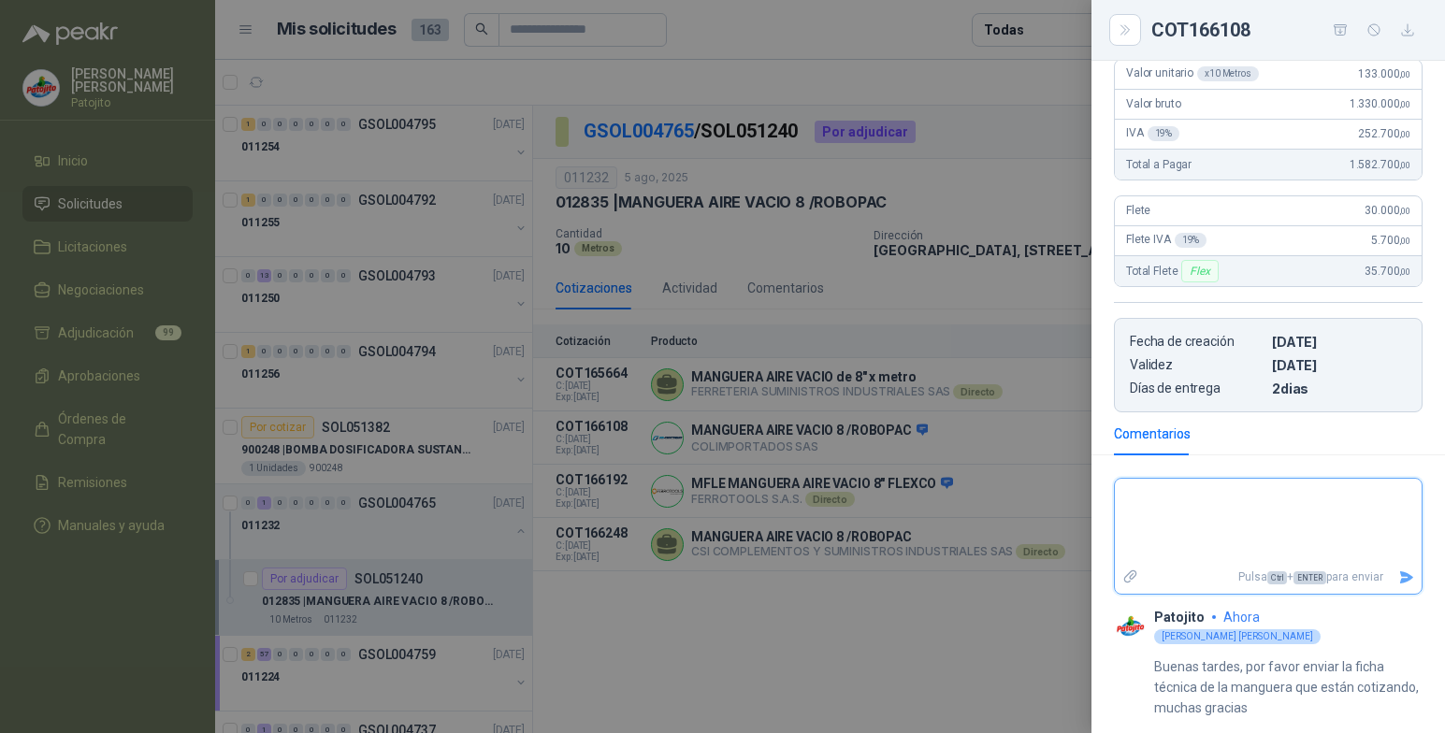
click at [1166, 495] on textarea at bounding box center [1261, 522] width 292 height 79
click at [1398, 572] on icon "Enviar" at bounding box center [1406, 578] width 16 height 16
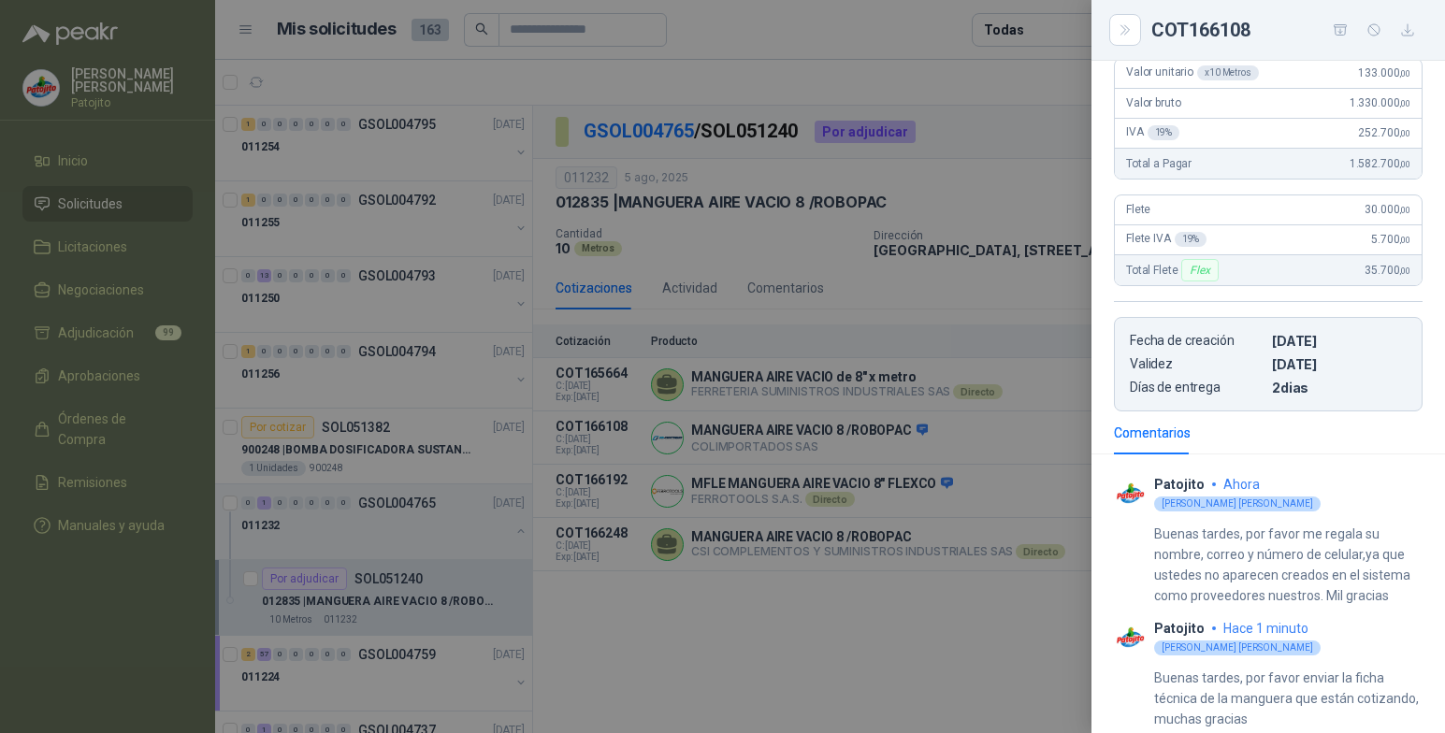
scroll to position [291, 0]
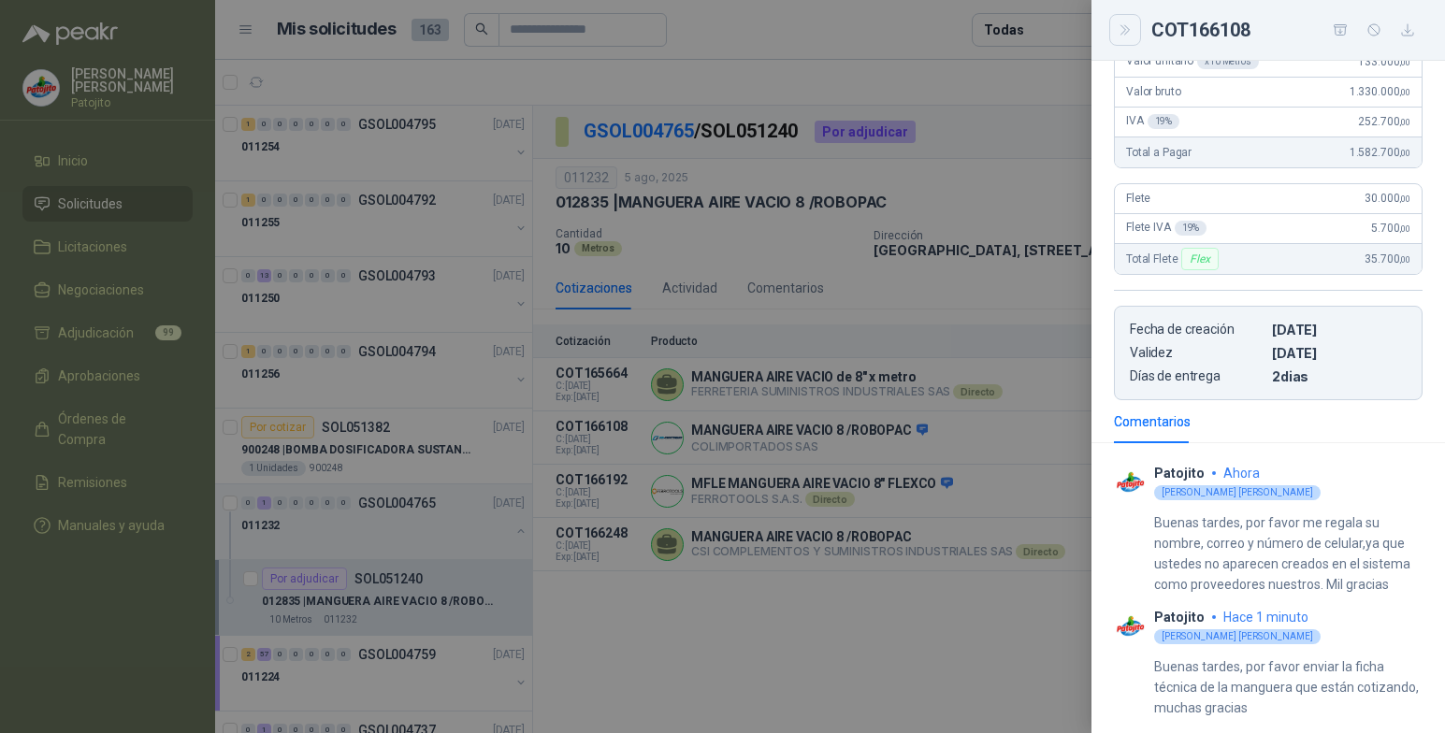
click at [1122, 24] on icon "Close" at bounding box center [1126, 30] width 16 height 16
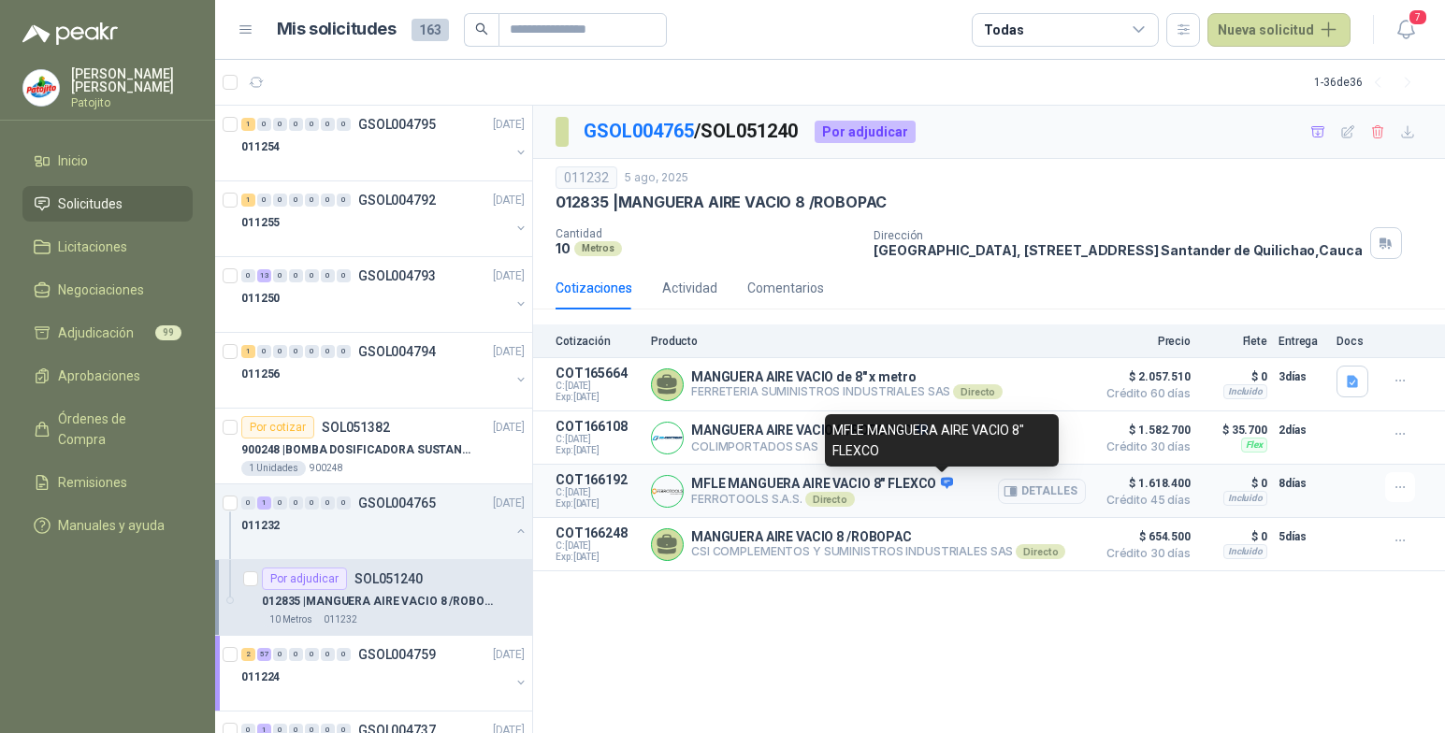
click at [947, 482] on icon at bounding box center [947, 482] width 12 height 11
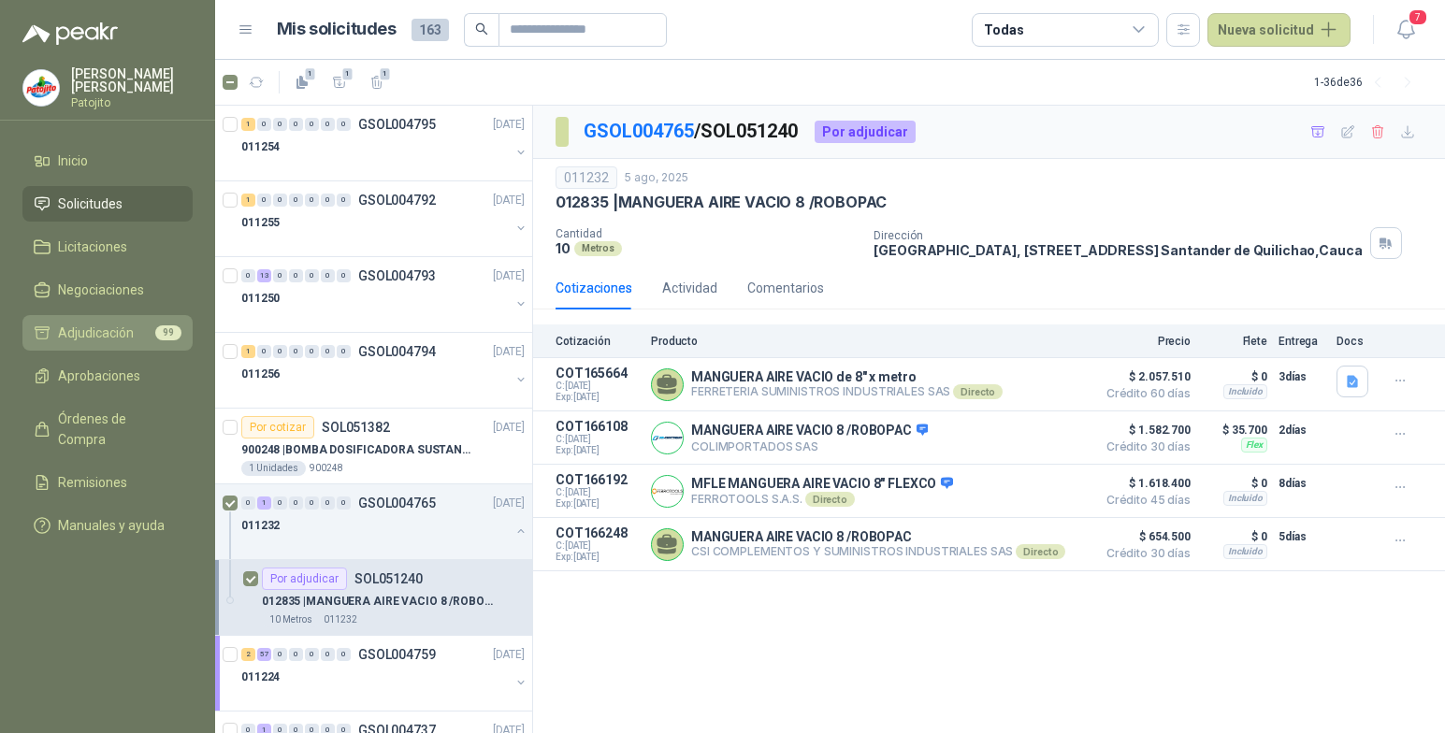
click at [120, 331] on span "Adjudicación" at bounding box center [96, 333] width 76 height 21
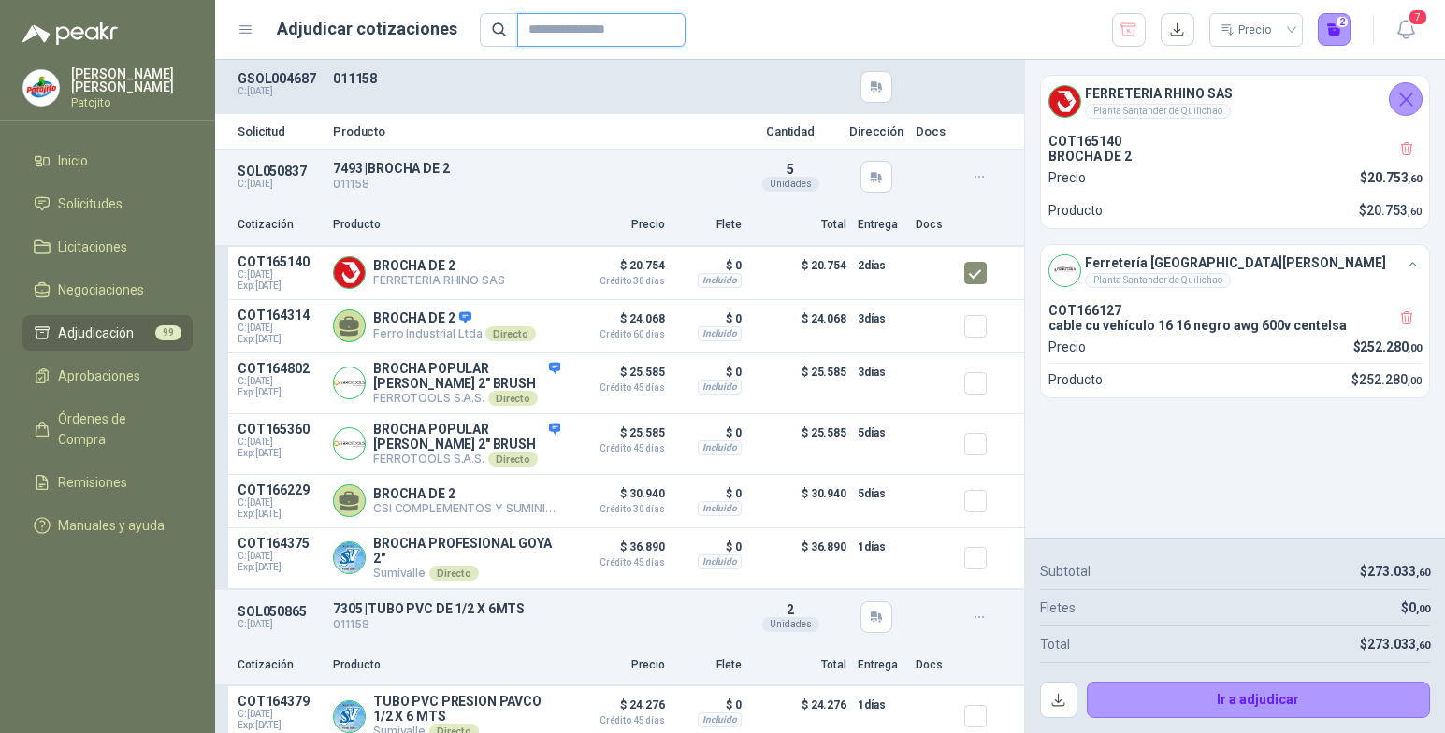
click at [577, 28] on input "text" at bounding box center [594, 30] width 131 height 32
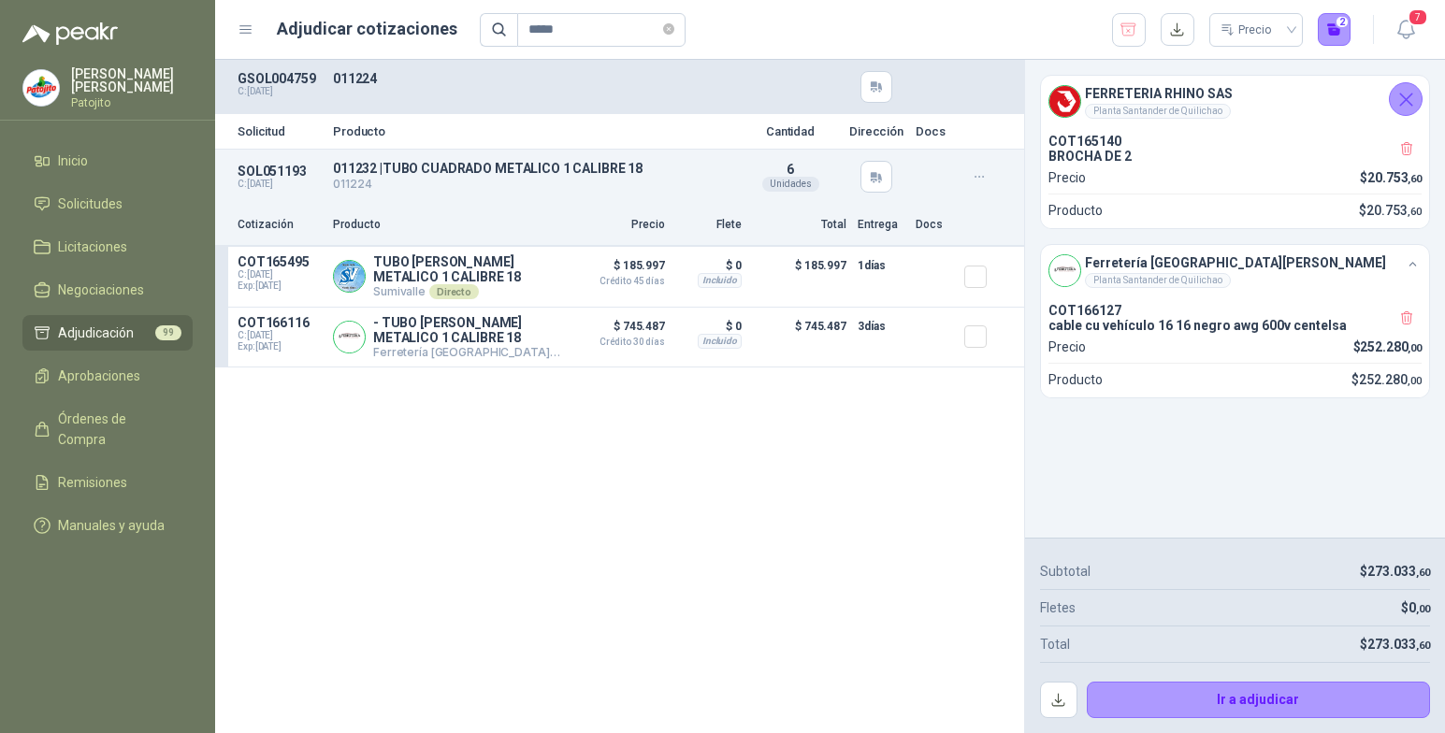
click at [625, 564] on div "Solicitud Producto Cantidad Dirección Docs SOL051193 C: 05/08/2025 011232 | TUB…" at bounding box center [619, 397] width 809 height 674
click at [1404, 100] on icon "Cerrar" at bounding box center [1406, 100] width 12 height 12
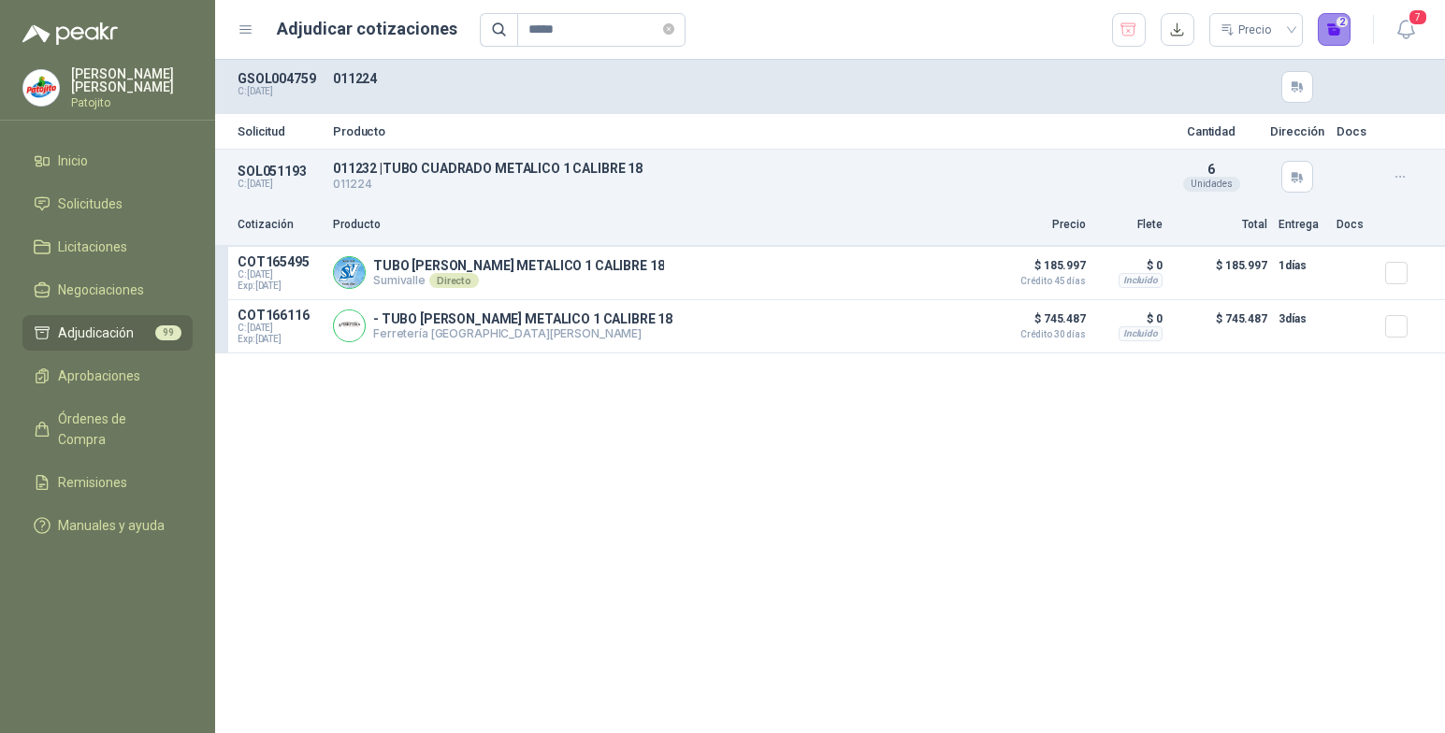
click at [1343, 20] on button "2" at bounding box center [1335, 30] width 34 height 34
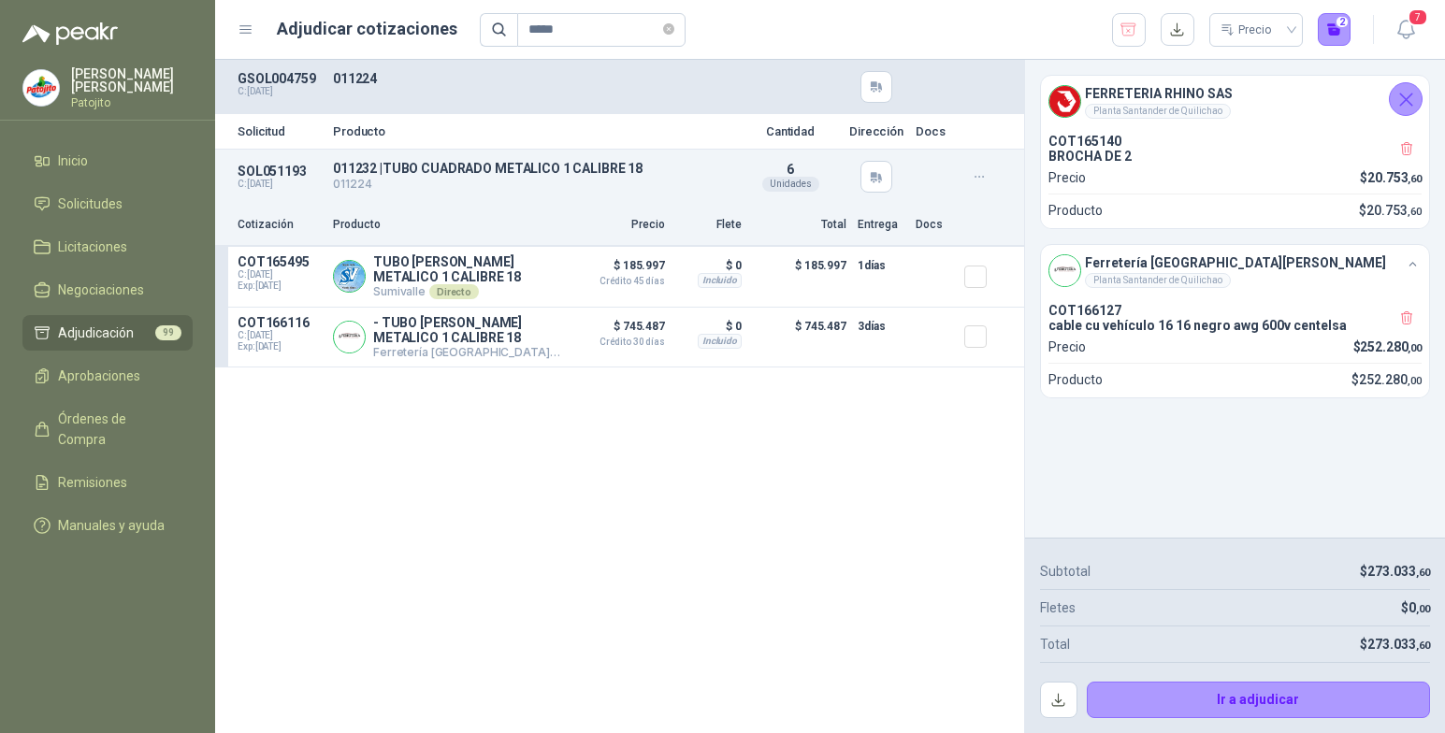
click at [1415, 98] on icon "Cerrar" at bounding box center [1406, 99] width 23 height 23
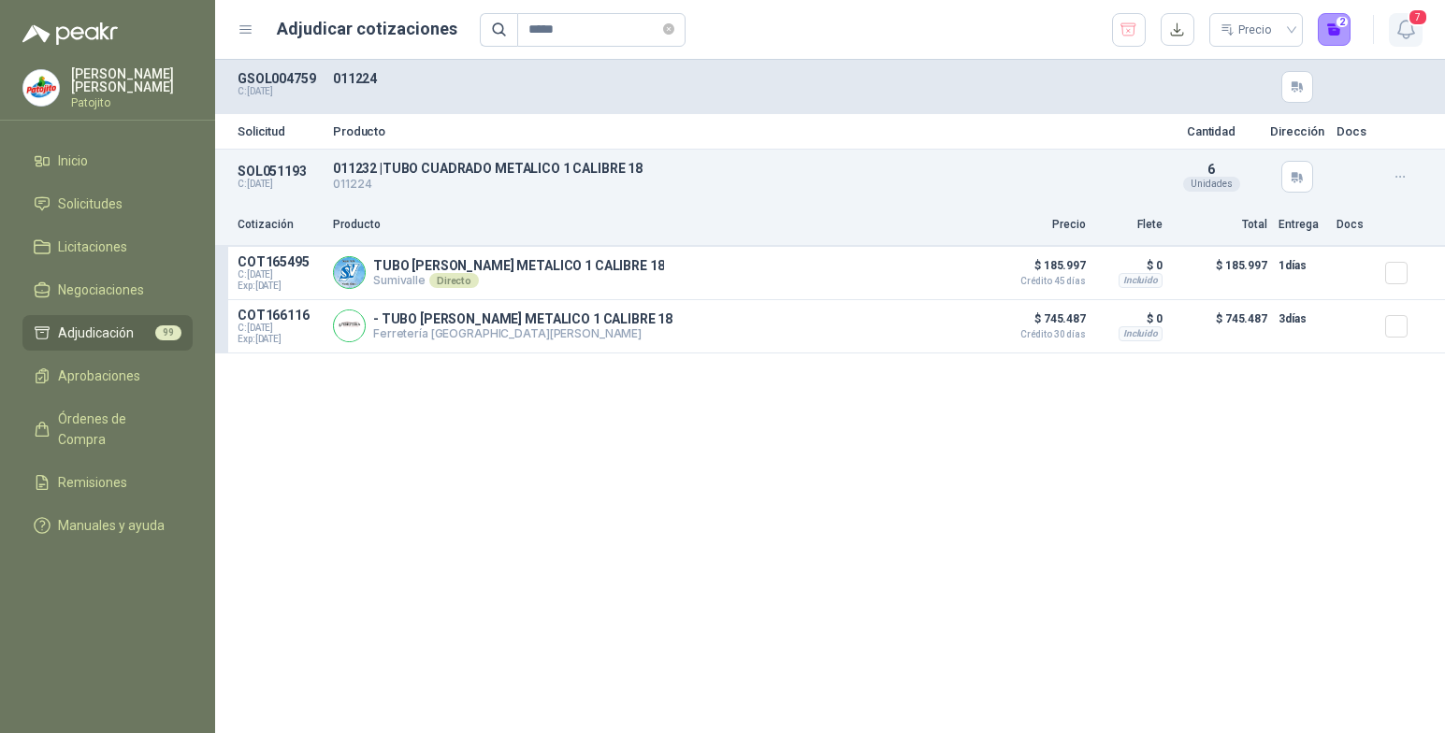
click at [1412, 24] on span "7" at bounding box center [1418, 17] width 21 height 18
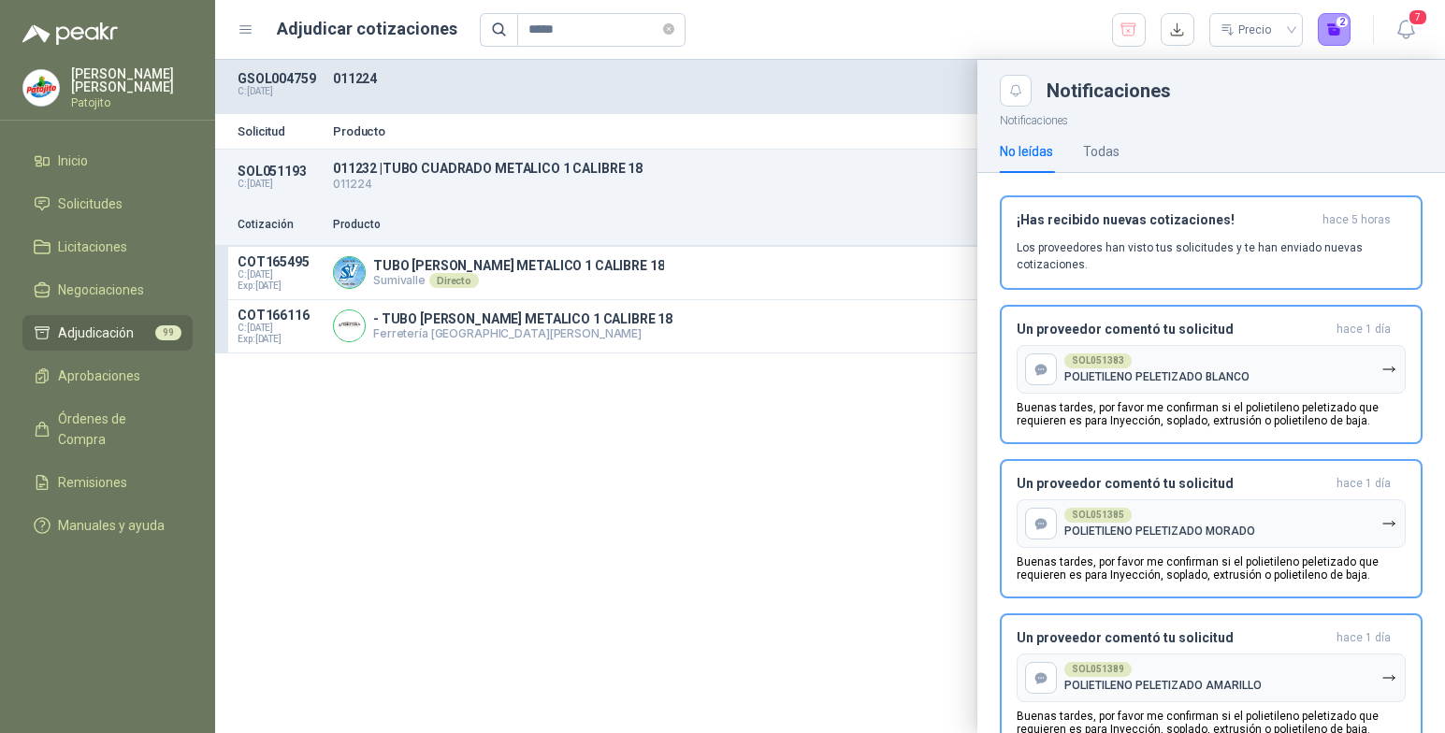
click at [686, 513] on div at bounding box center [830, 397] width 1230 height 674
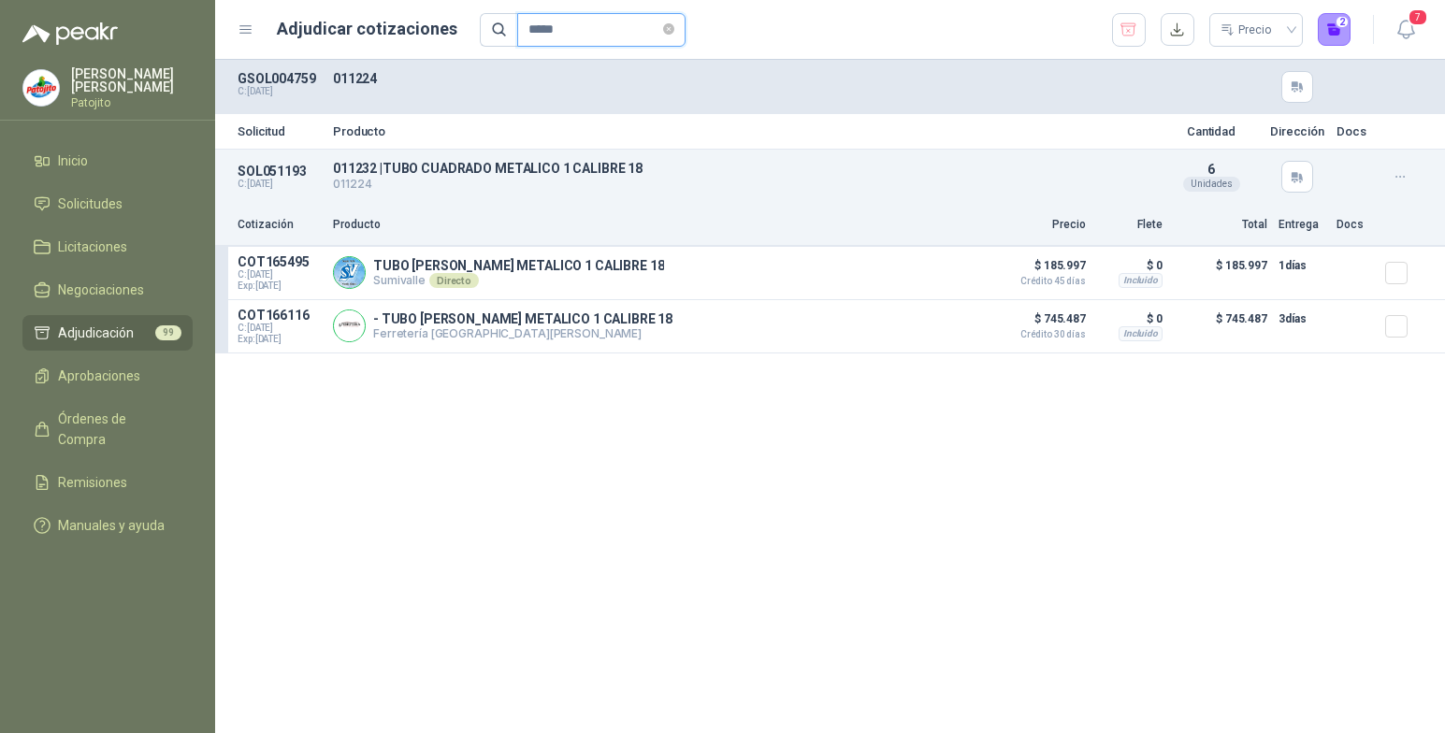
click at [574, 26] on input "*****" at bounding box center [594, 30] width 131 height 32
click at [108, 331] on span "Adjudicación" at bounding box center [96, 333] width 76 height 21
click at [145, 326] on li "Adjudicación 99" at bounding box center [108, 333] width 148 height 21
click at [145, 327] on li "Adjudicación 99" at bounding box center [108, 333] width 148 height 21
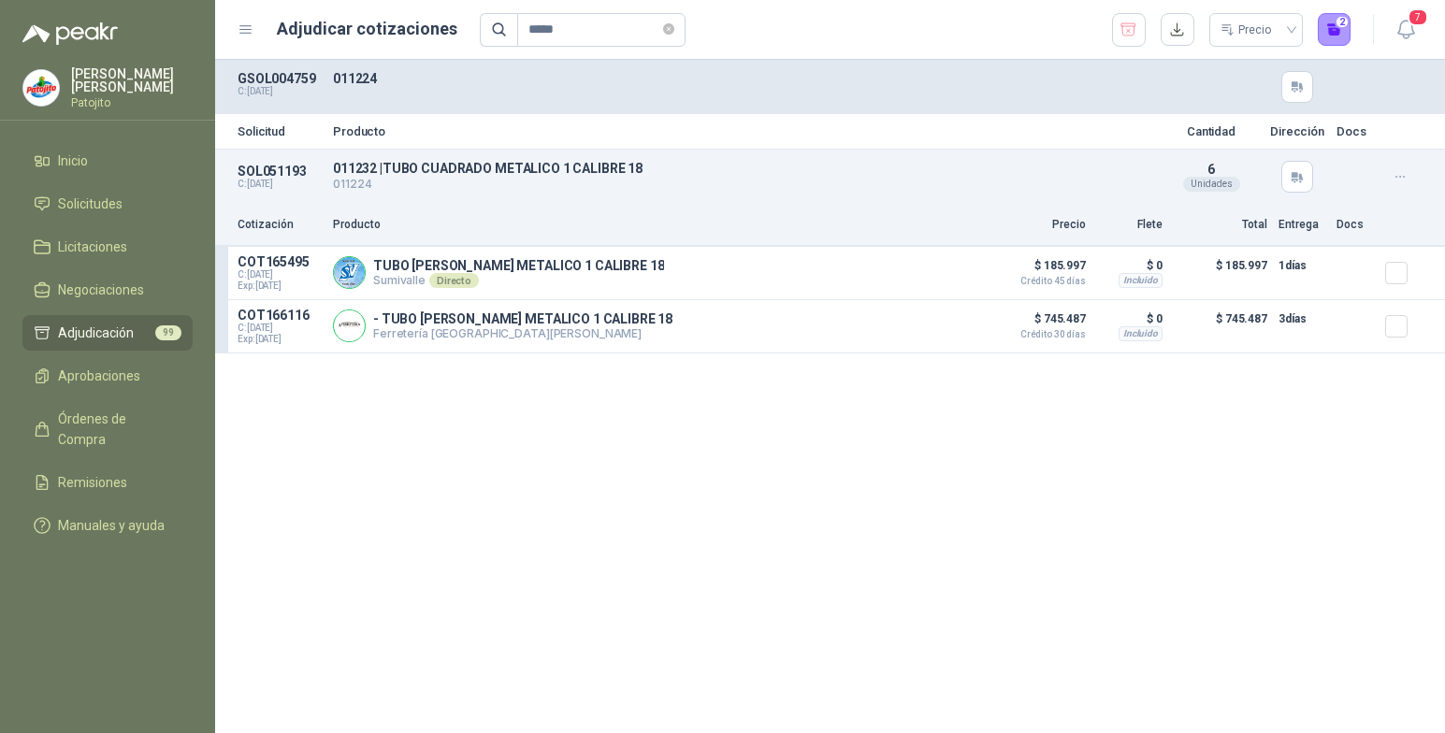
click at [145, 327] on li "Adjudicación 99" at bounding box center [108, 333] width 148 height 21
click at [621, 37] on input "*****" at bounding box center [594, 30] width 131 height 32
click at [679, 25] on span "*****" at bounding box center [601, 30] width 168 height 34
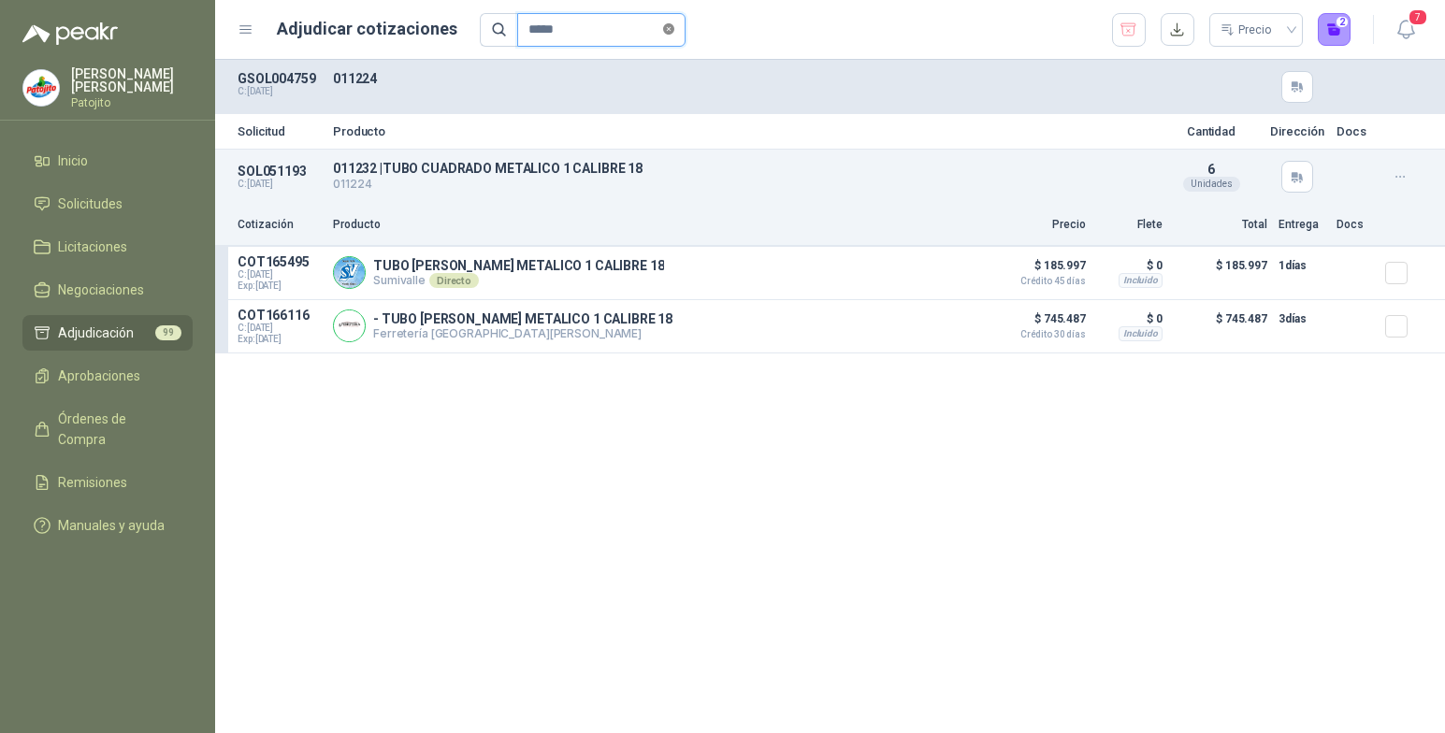
click at [670, 33] on icon "close-circle" at bounding box center [668, 28] width 11 height 11
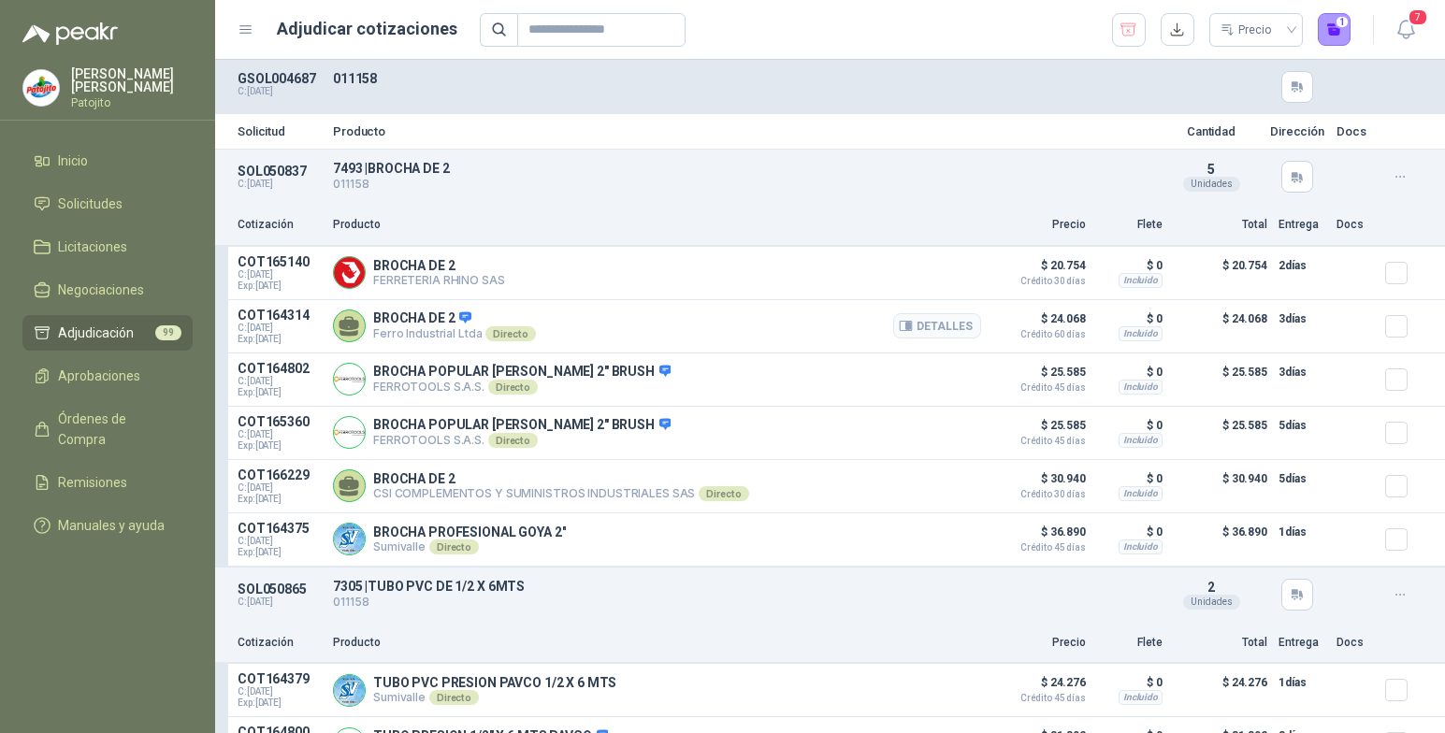
click at [1385, 315] on div at bounding box center [1403, 326] width 37 height 37
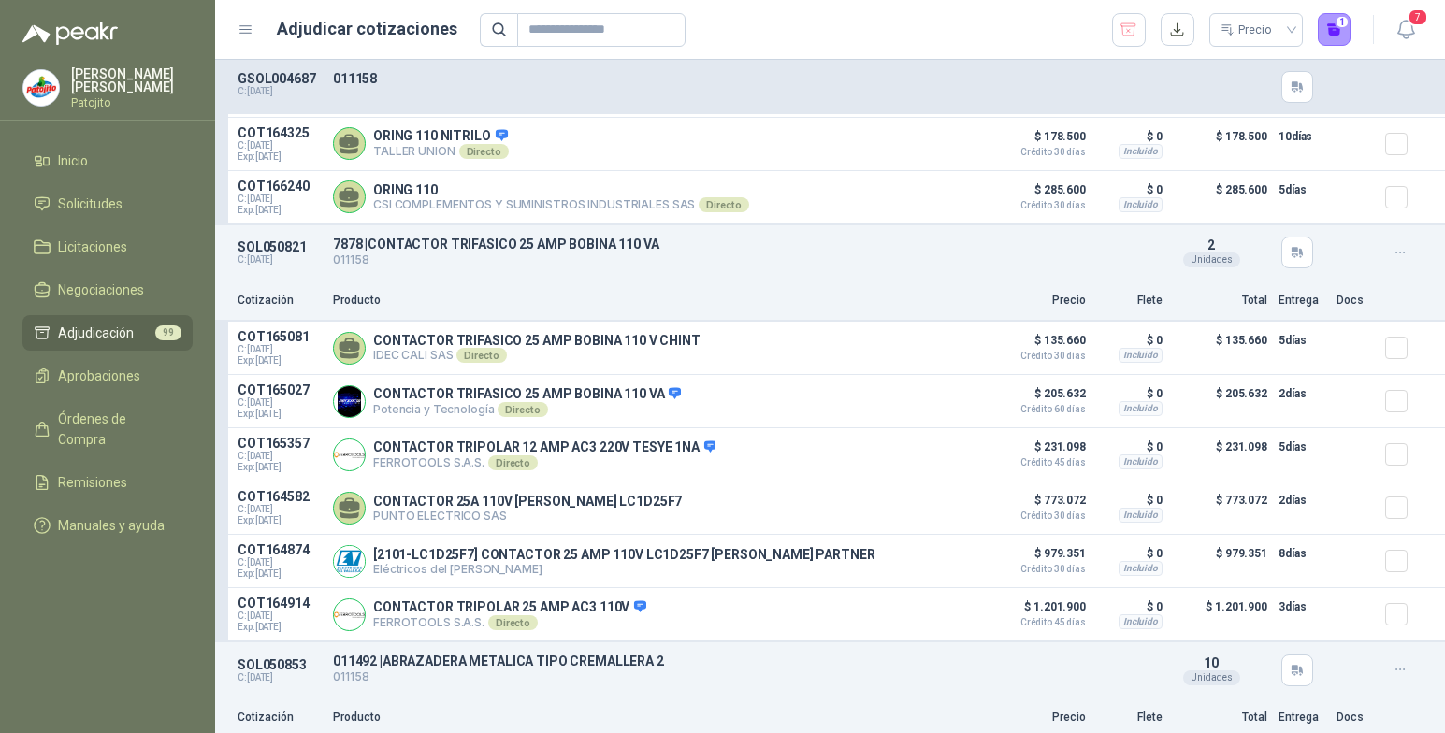
scroll to position [11599, 0]
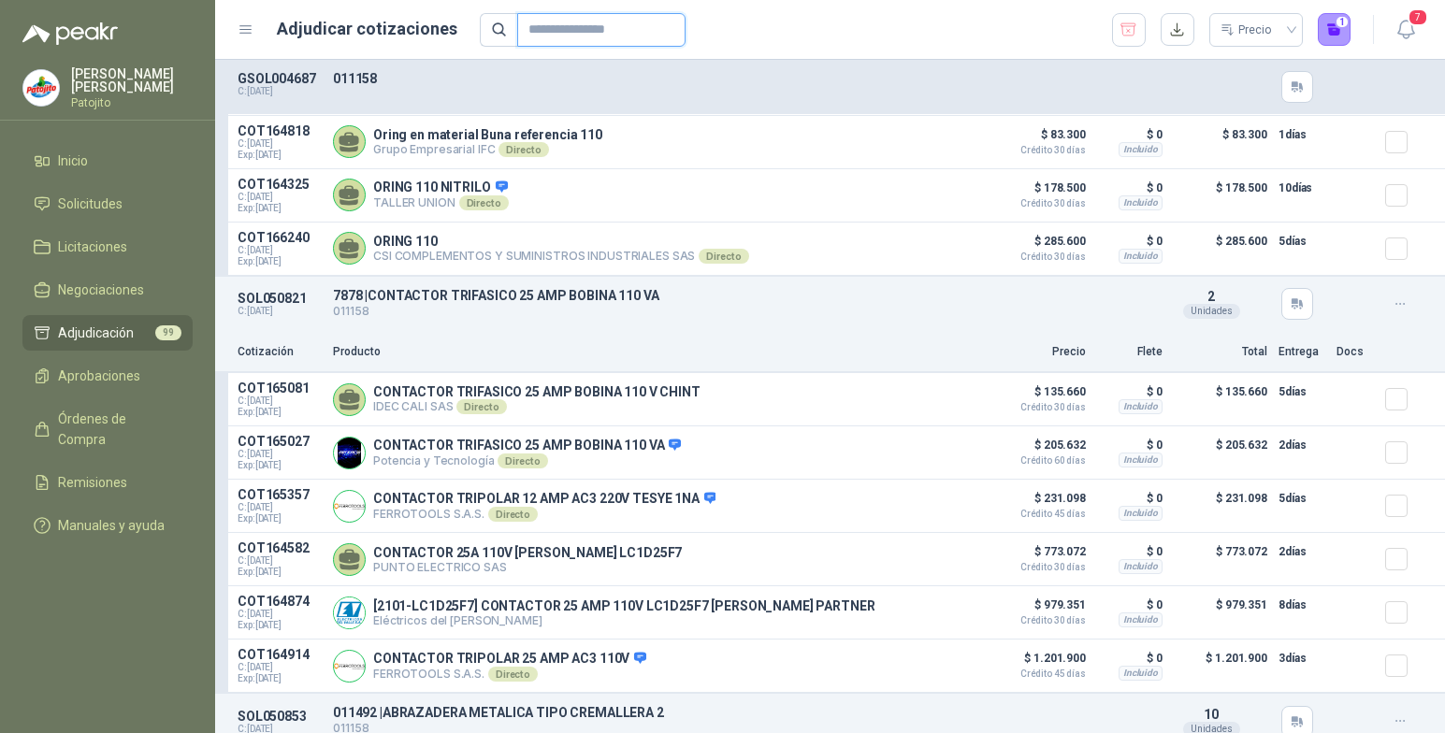
click at [529, 23] on input "text" at bounding box center [594, 30] width 131 height 32
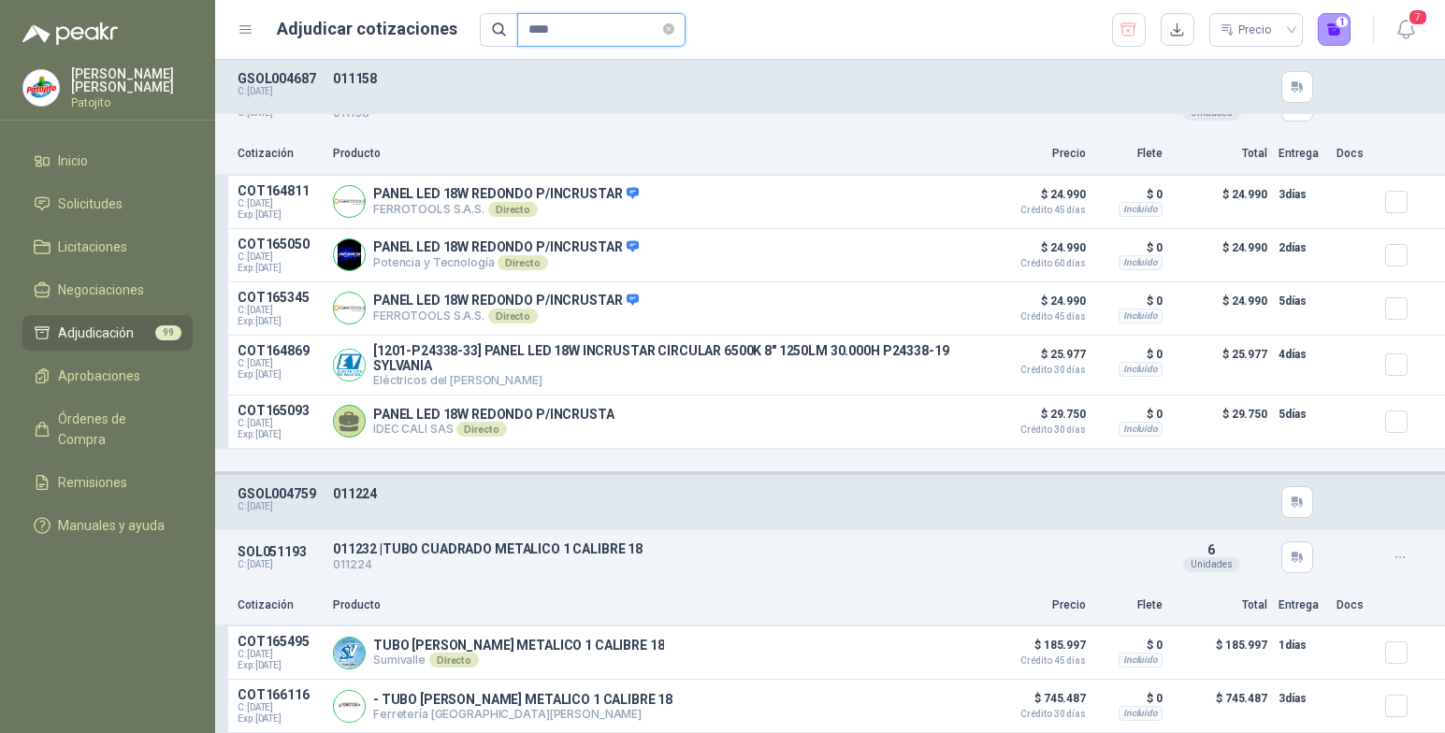
scroll to position [80, 0]
click at [113, 371] on span "Aprobaciones" at bounding box center [99, 376] width 82 height 21
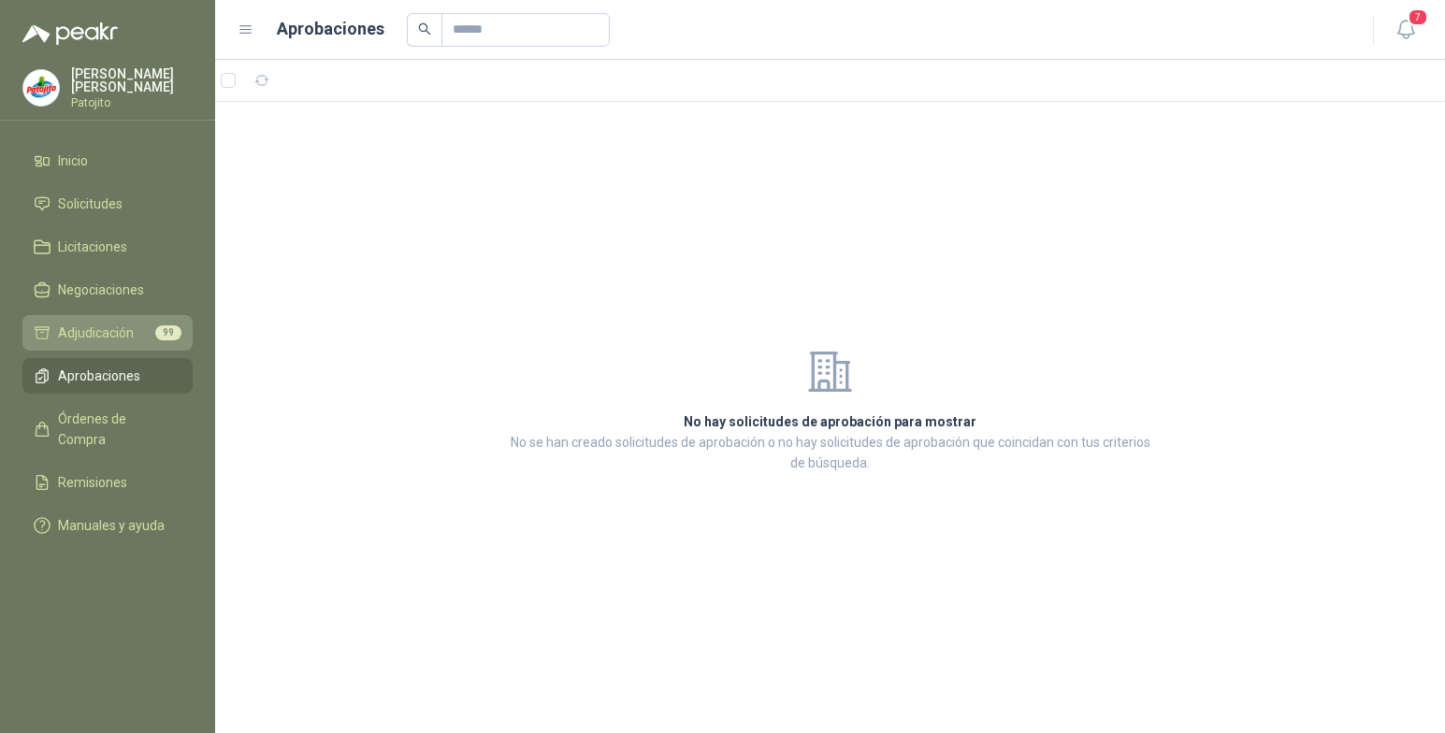
click at [110, 334] on span "Adjudicación" at bounding box center [96, 333] width 76 height 21
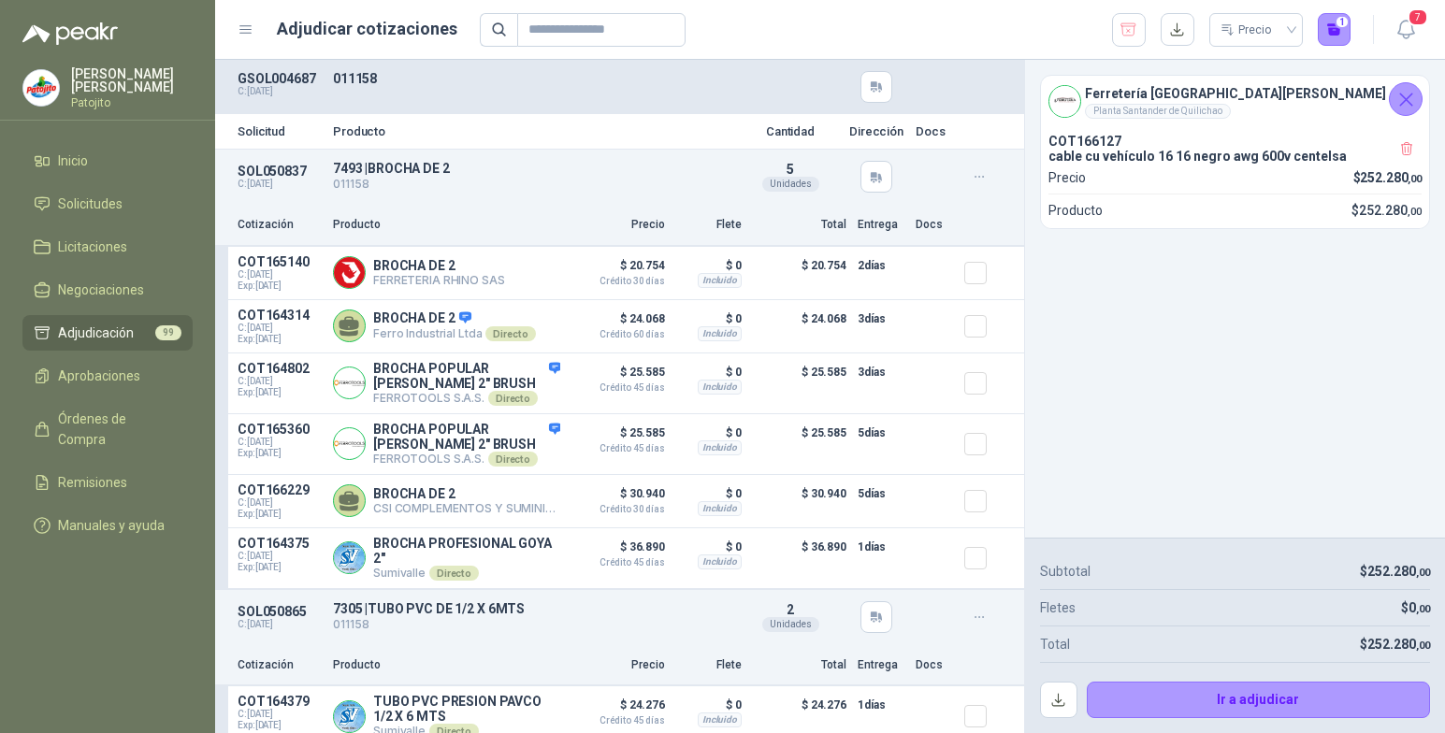
click at [128, 335] on span "Adjudicación" at bounding box center [96, 333] width 76 height 21
click at [138, 201] on li "Solicitudes" at bounding box center [108, 204] width 148 height 21
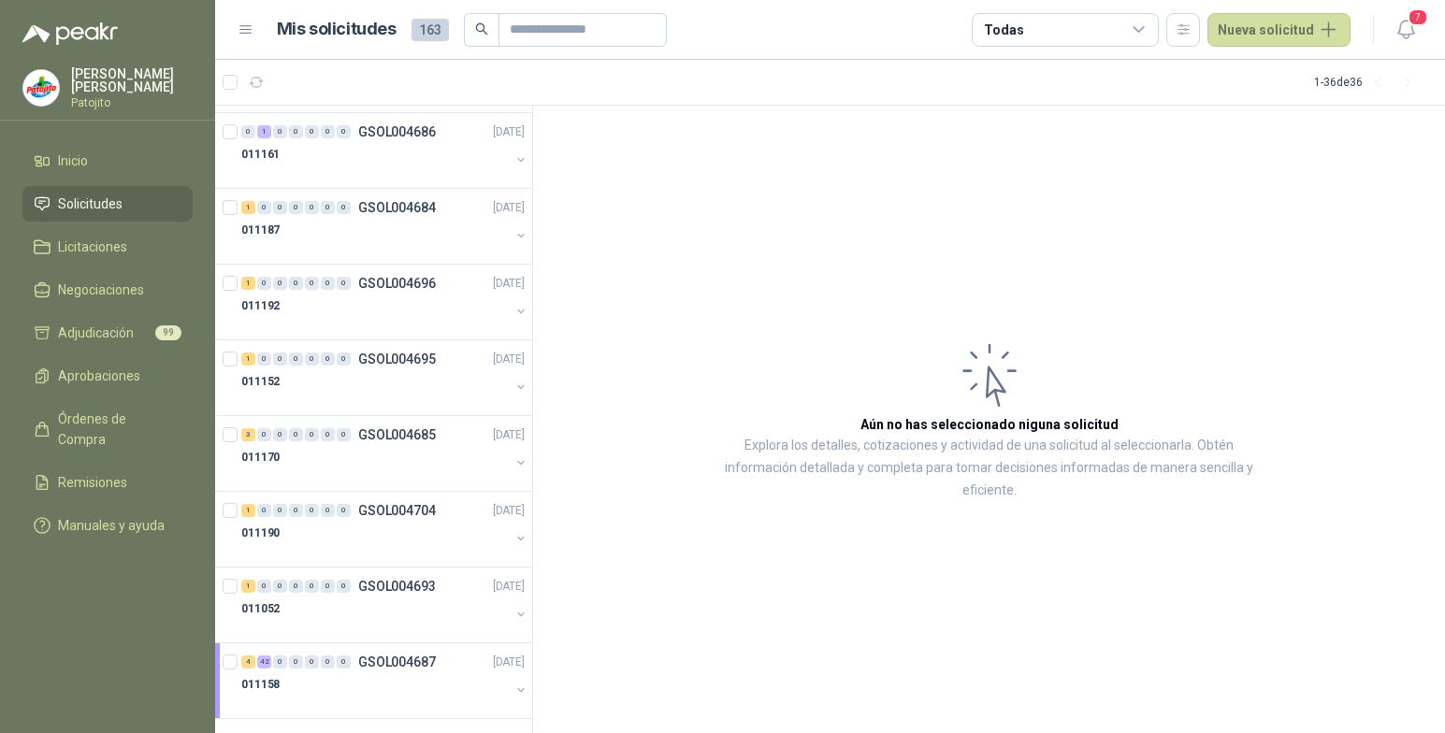
scroll to position [2125, 0]
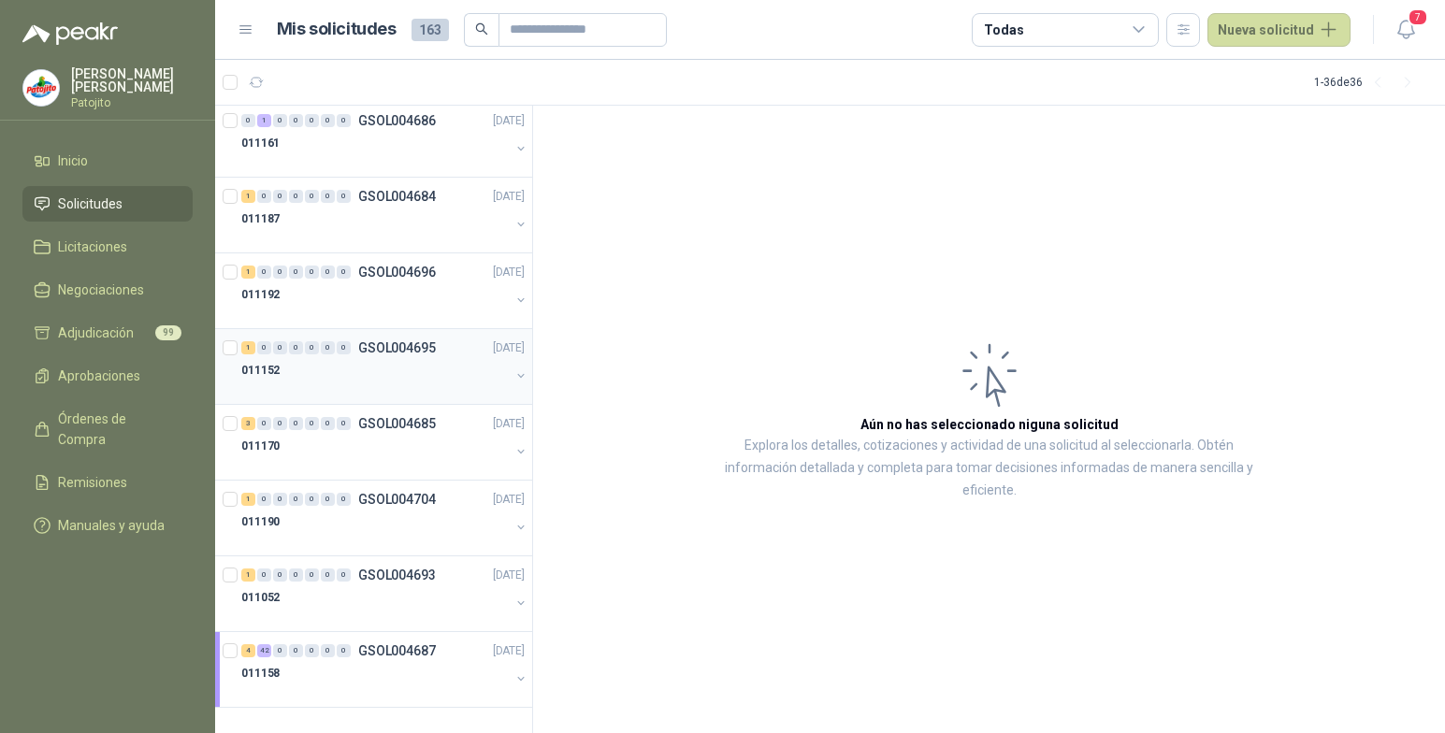
click at [246, 347] on div "1" at bounding box center [248, 347] width 14 height 13
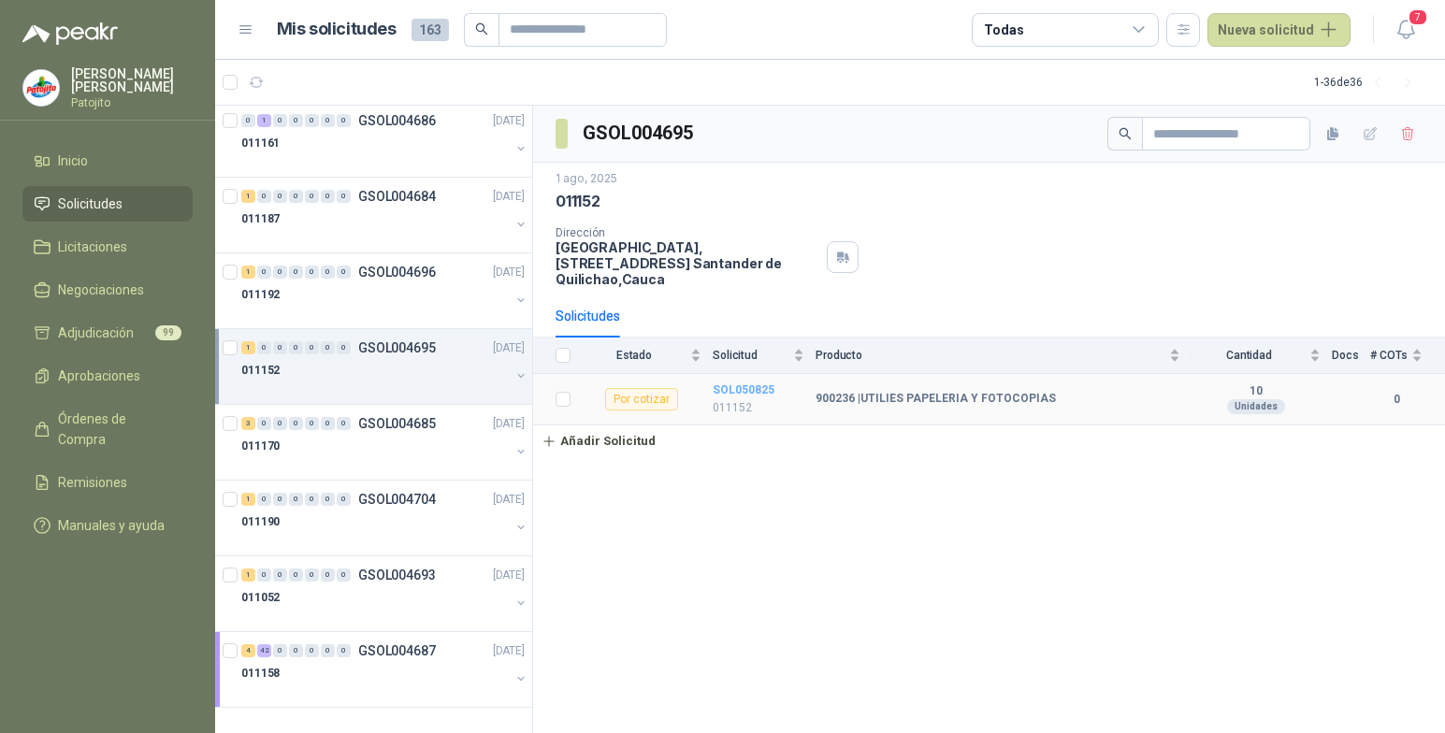
click at [750, 387] on b "SOL050825" at bounding box center [744, 390] width 62 height 13
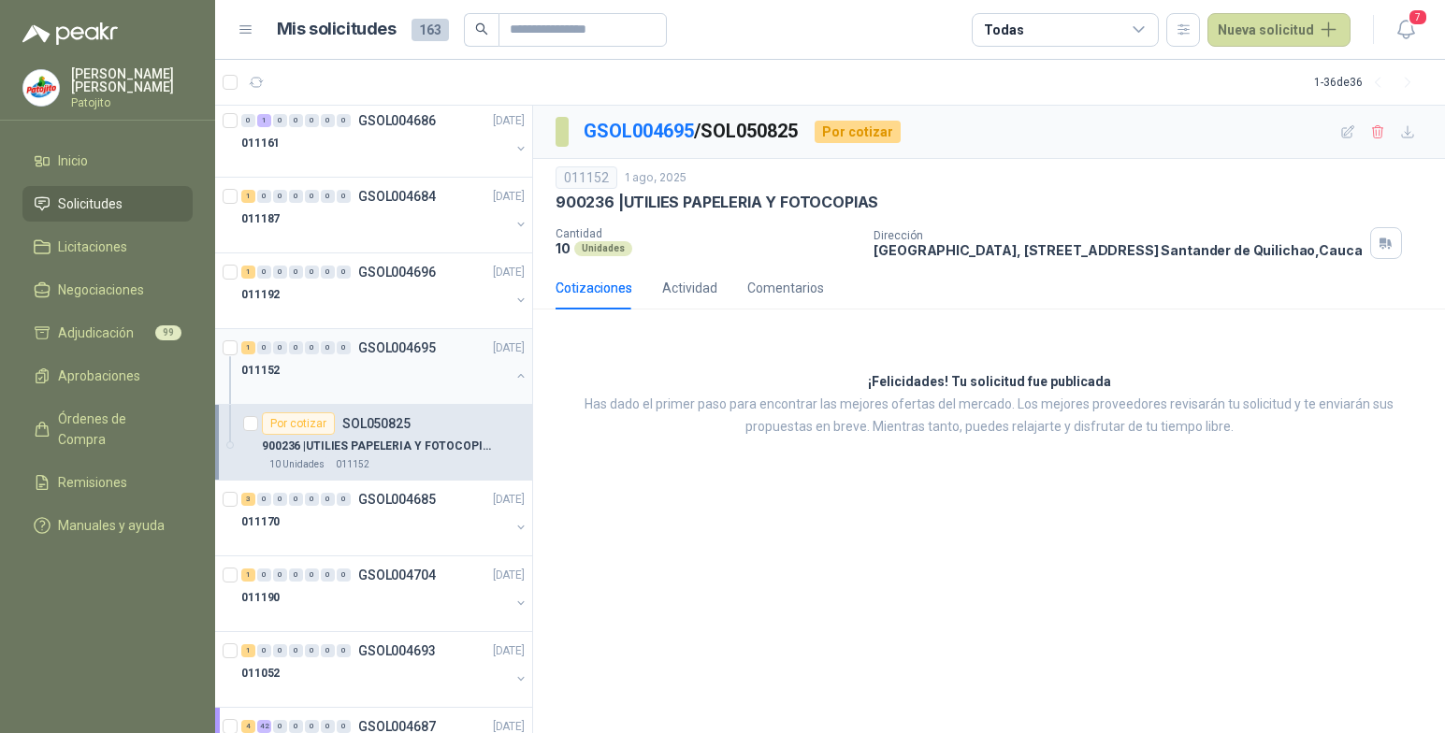
click at [253, 347] on div "1" at bounding box center [248, 347] width 14 height 13
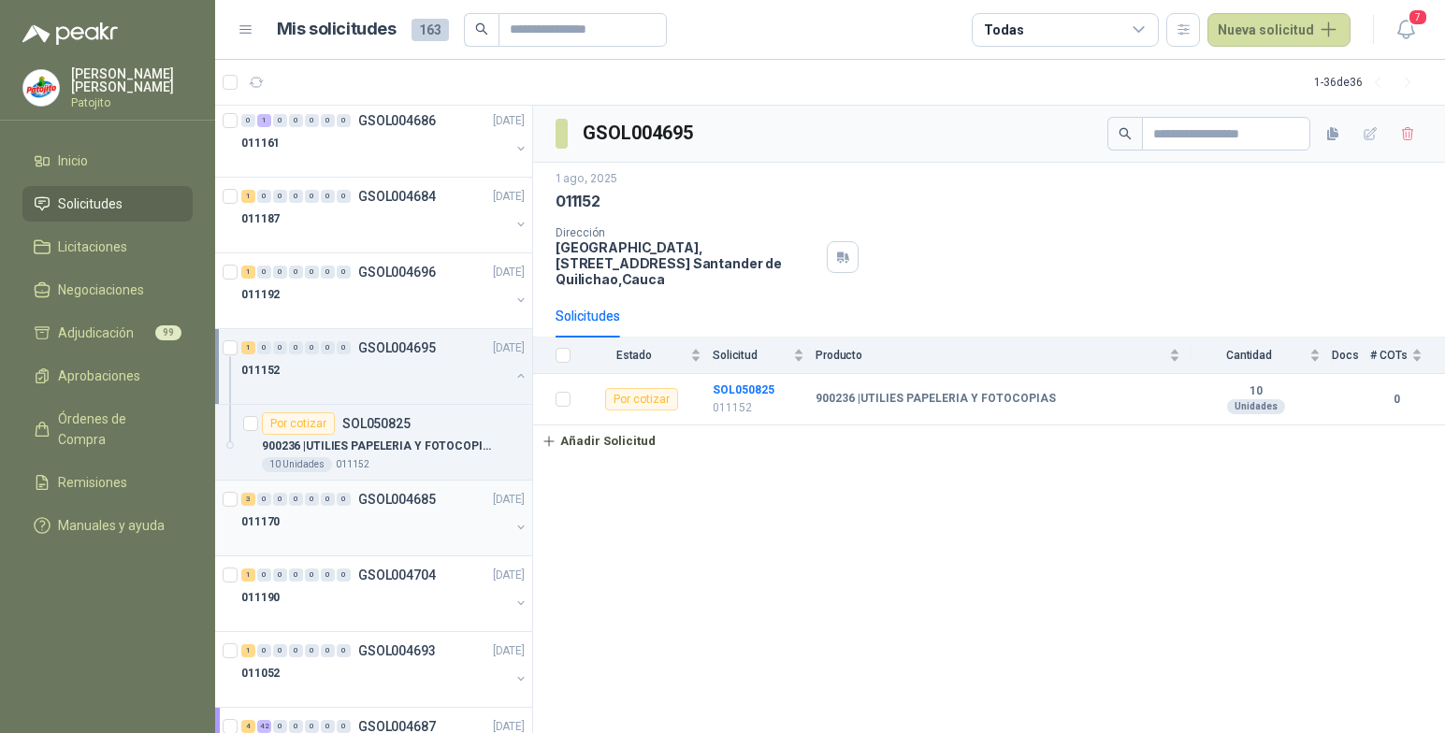
click at [255, 497] on div "3 0 0 0 0 0 0" at bounding box center [295, 499] width 109 height 13
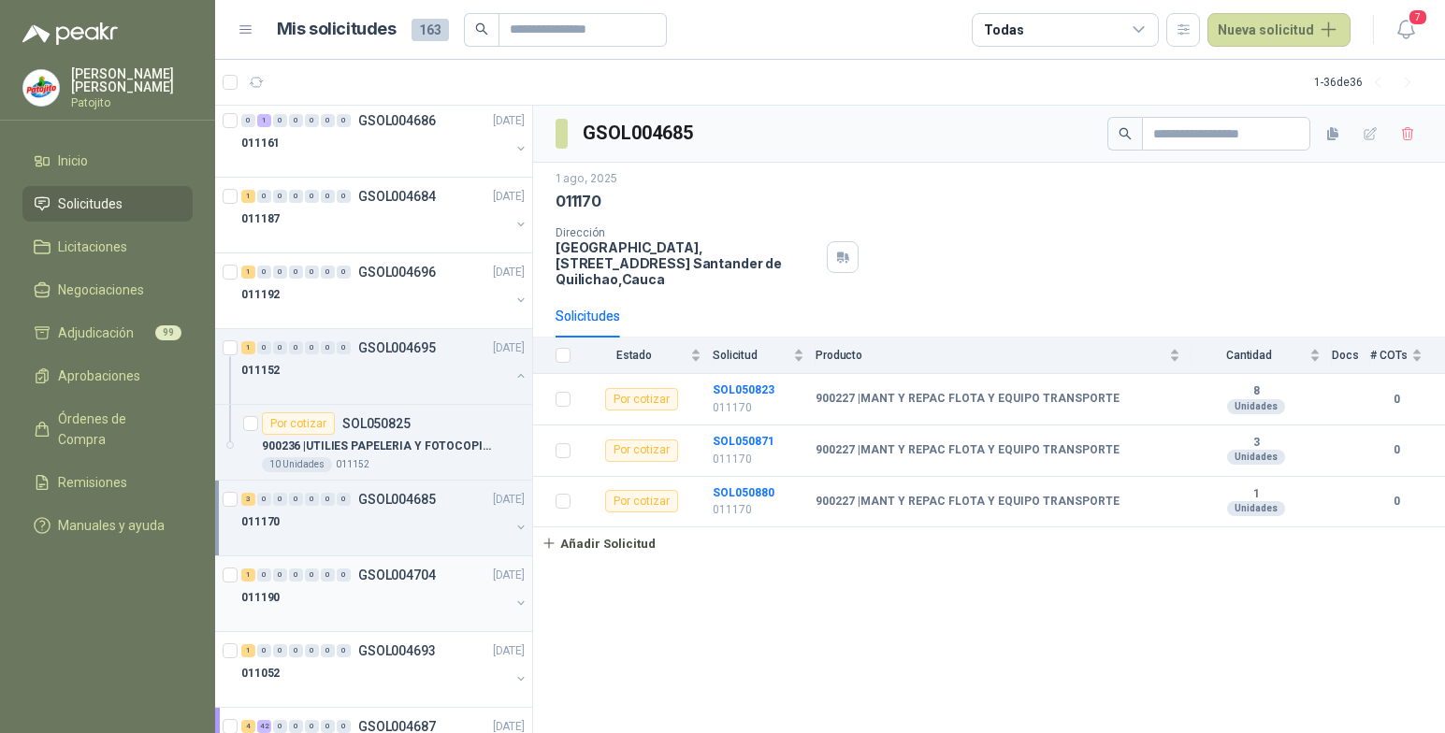
click at [256, 576] on div "1 0 0 0 0 0 0" at bounding box center [295, 575] width 109 height 13
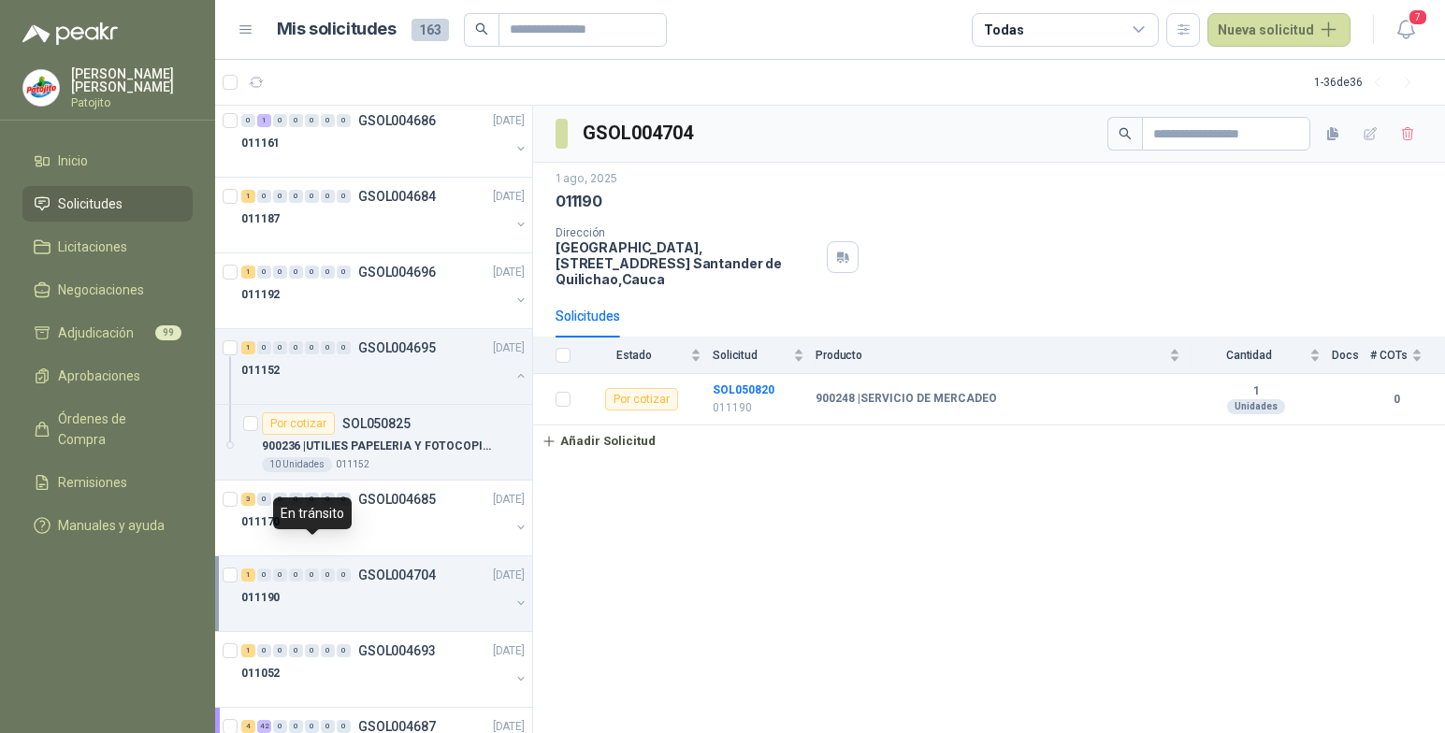
scroll to position [2201, 0]
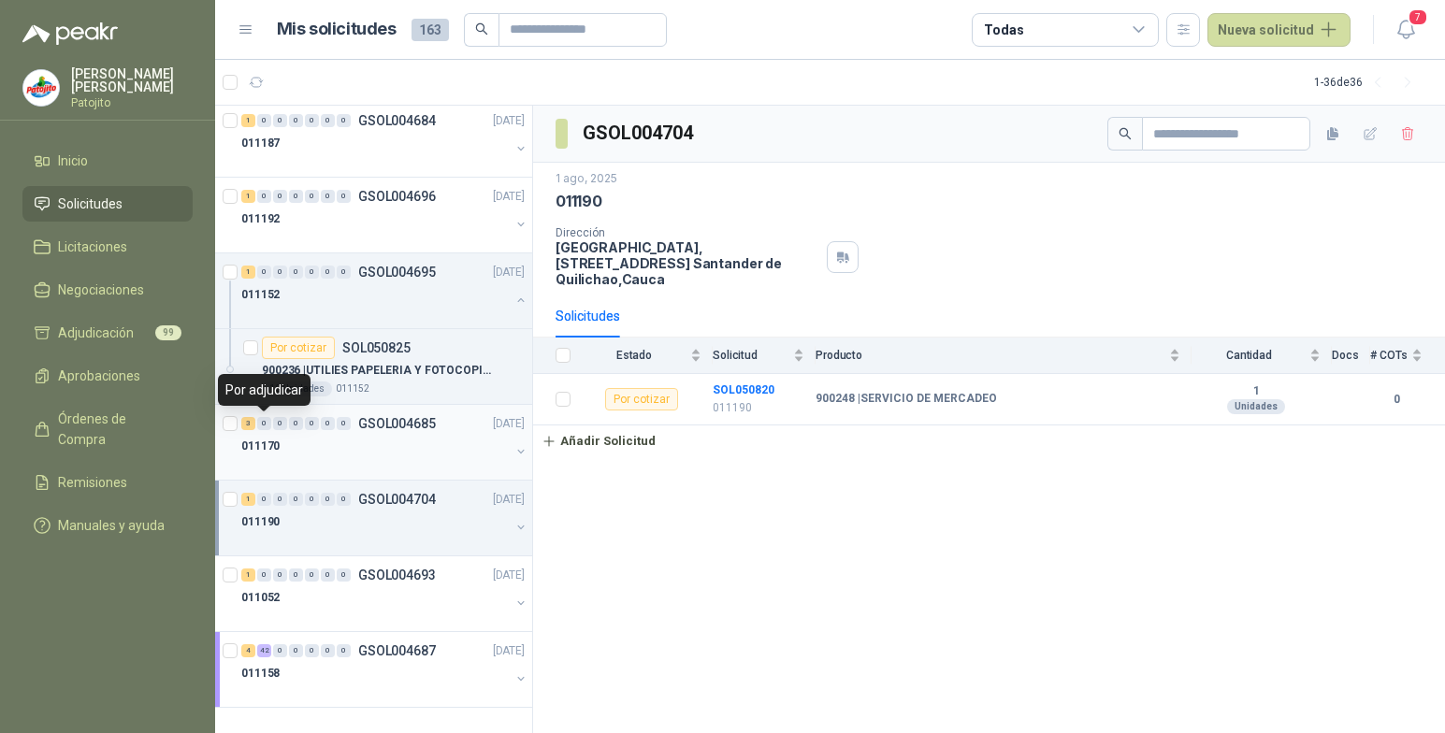
click at [257, 423] on div "0" at bounding box center [264, 423] width 14 height 13
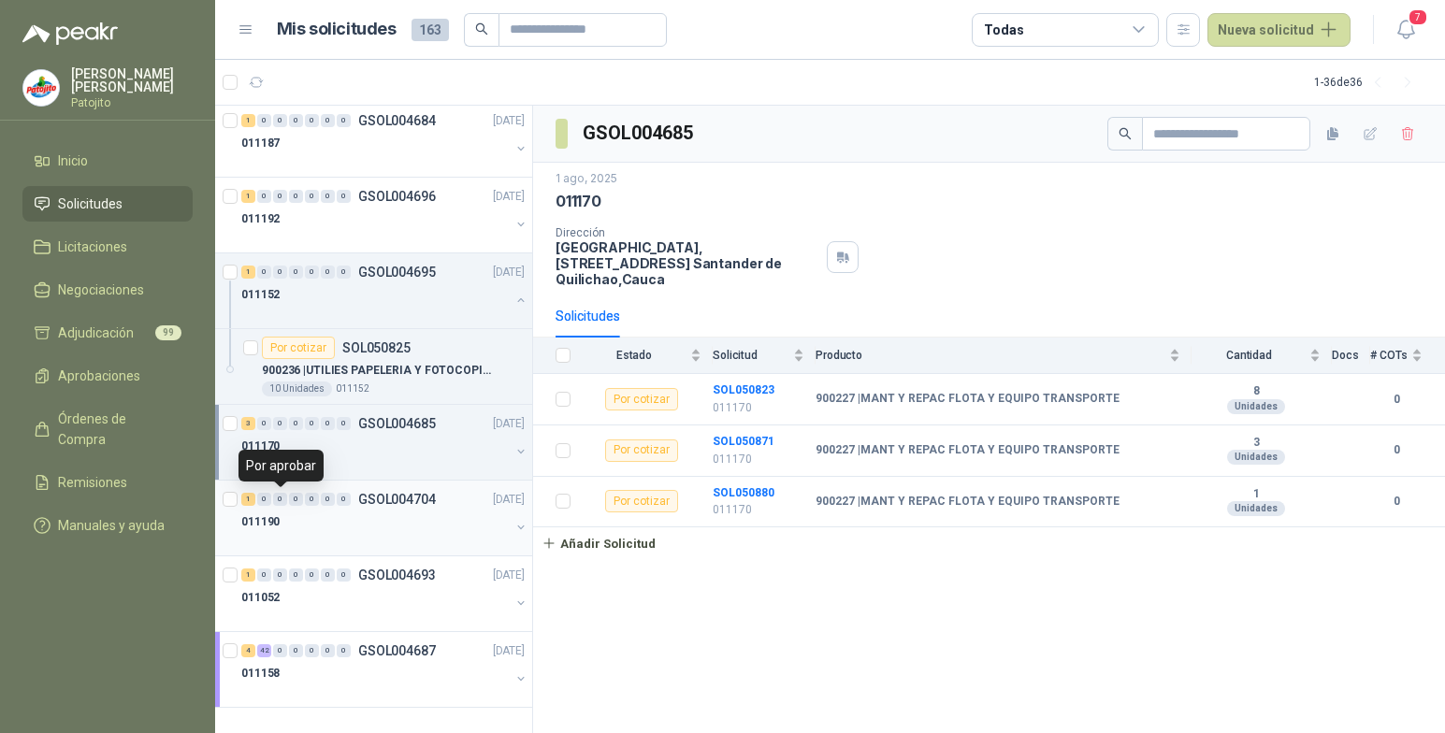
click at [274, 496] on div "0" at bounding box center [280, 499] width 14 height 13
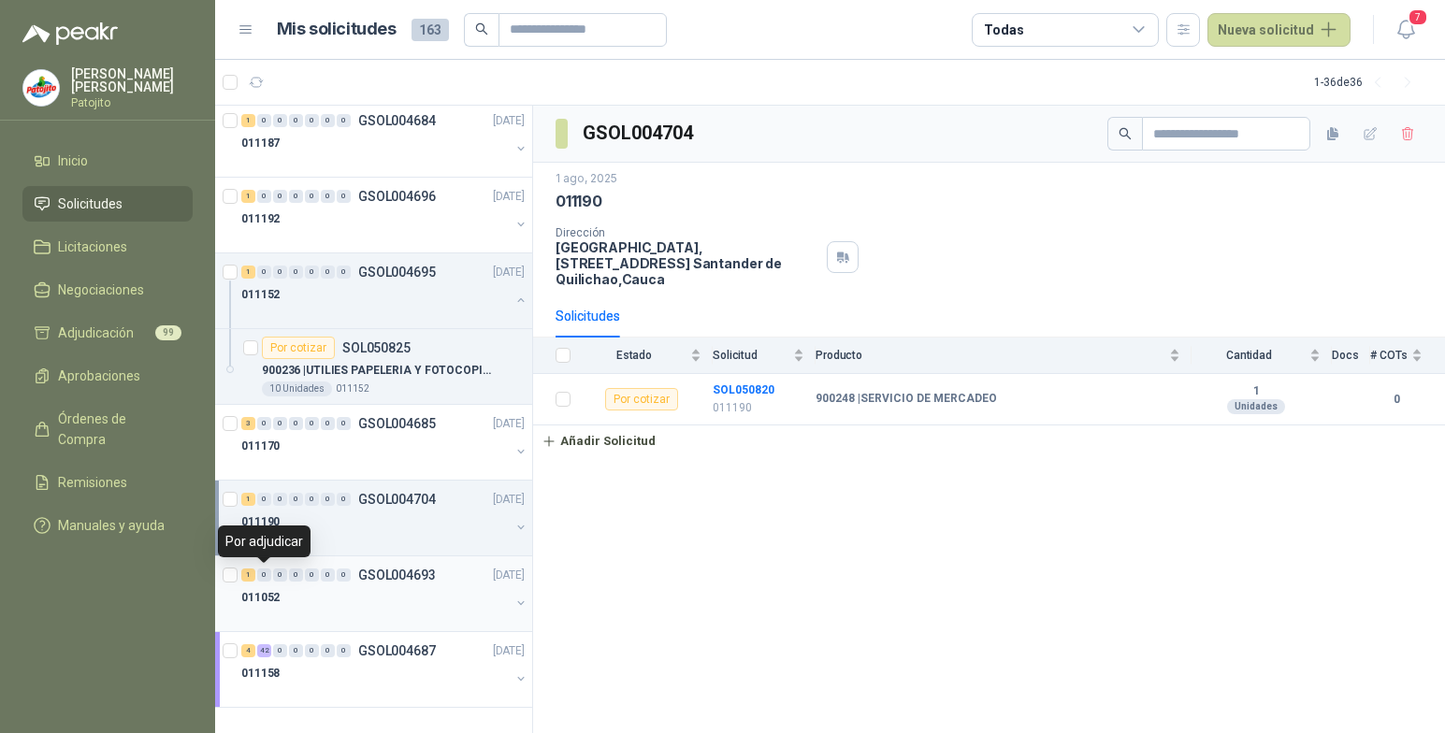
click at [258, 574] on div "0" at bounding box center [264, 575] width 14 height 13
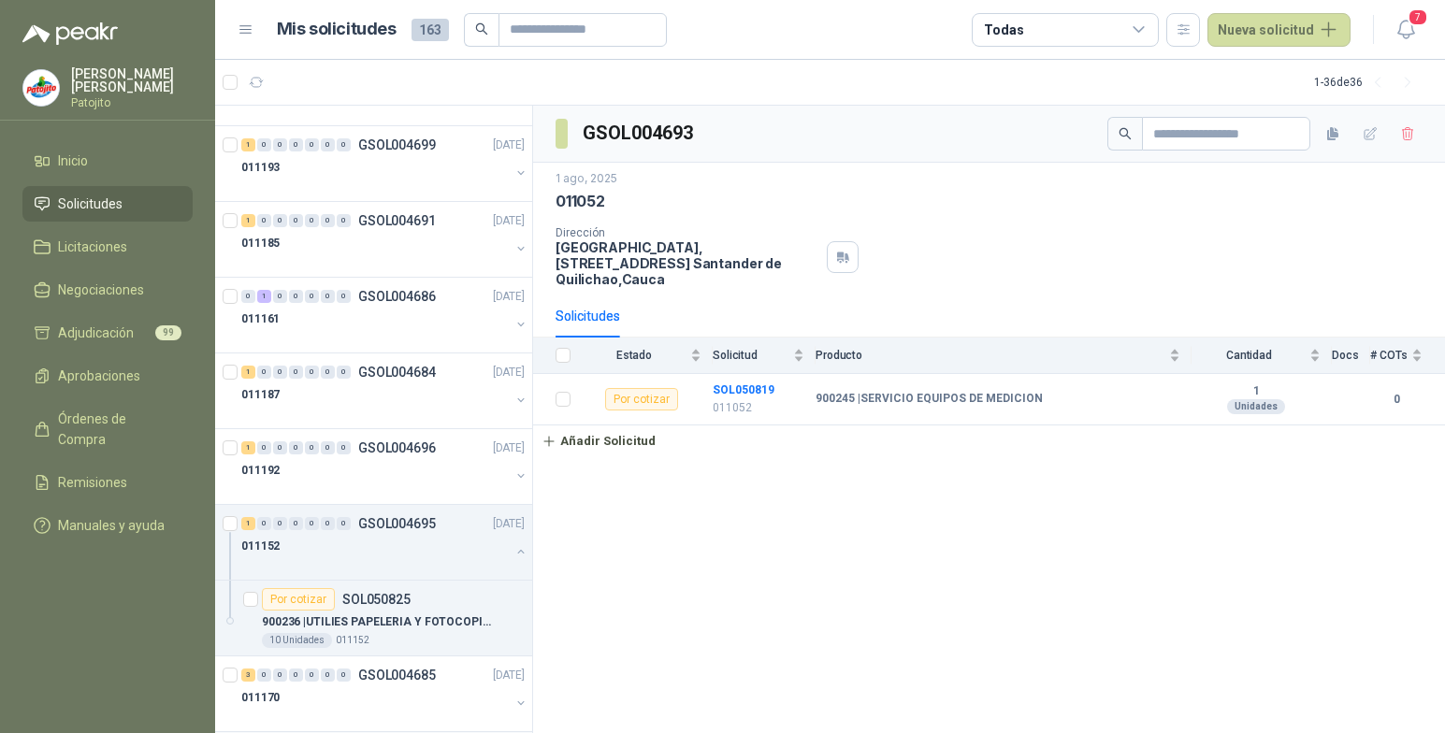
scroll to position [1920, 0]
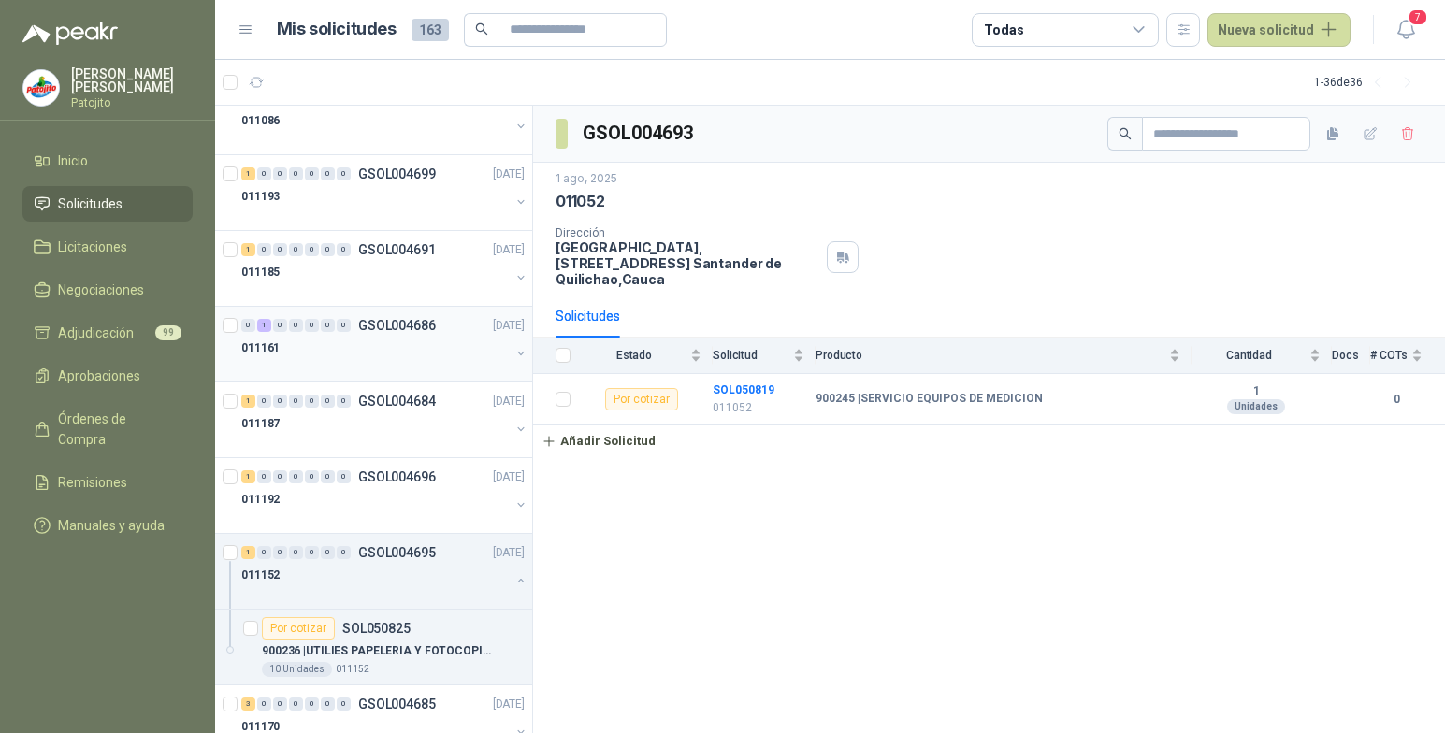
click at [263, 326] on div "1" at bounding box center [264, 325] width 14 height 13
click at [761, 391] on b "SOL050838" at bounding box center [744, 390] width 62 height 13
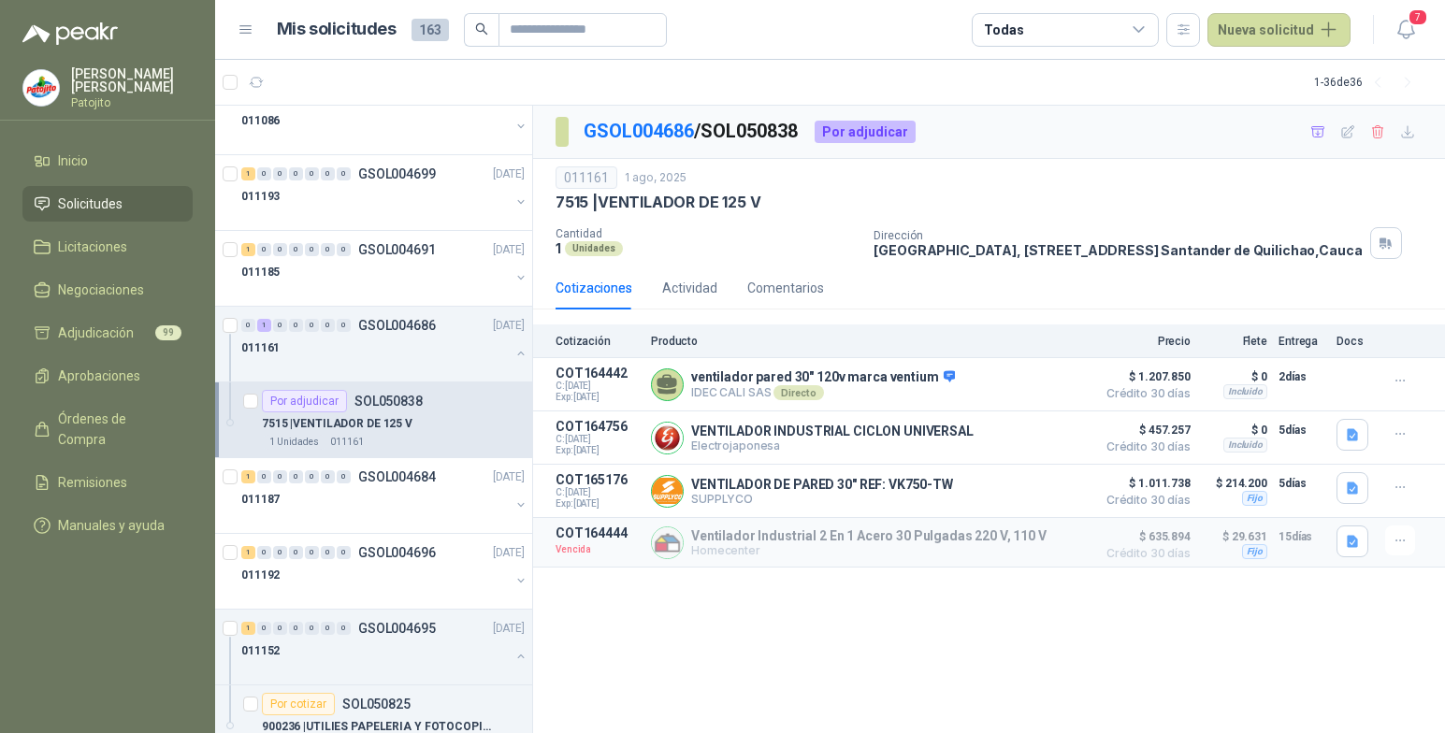
click at [891, 135] on div "Por adjudicar" at bounding box center [865, 132] width 101 height 22
click at [1406, 133] on icon "button" at bounding box center [1408, 132] width 16 height 16
click at [1316, 134] on icon "button" at bounding box center [1317, 131] width 13 height 10
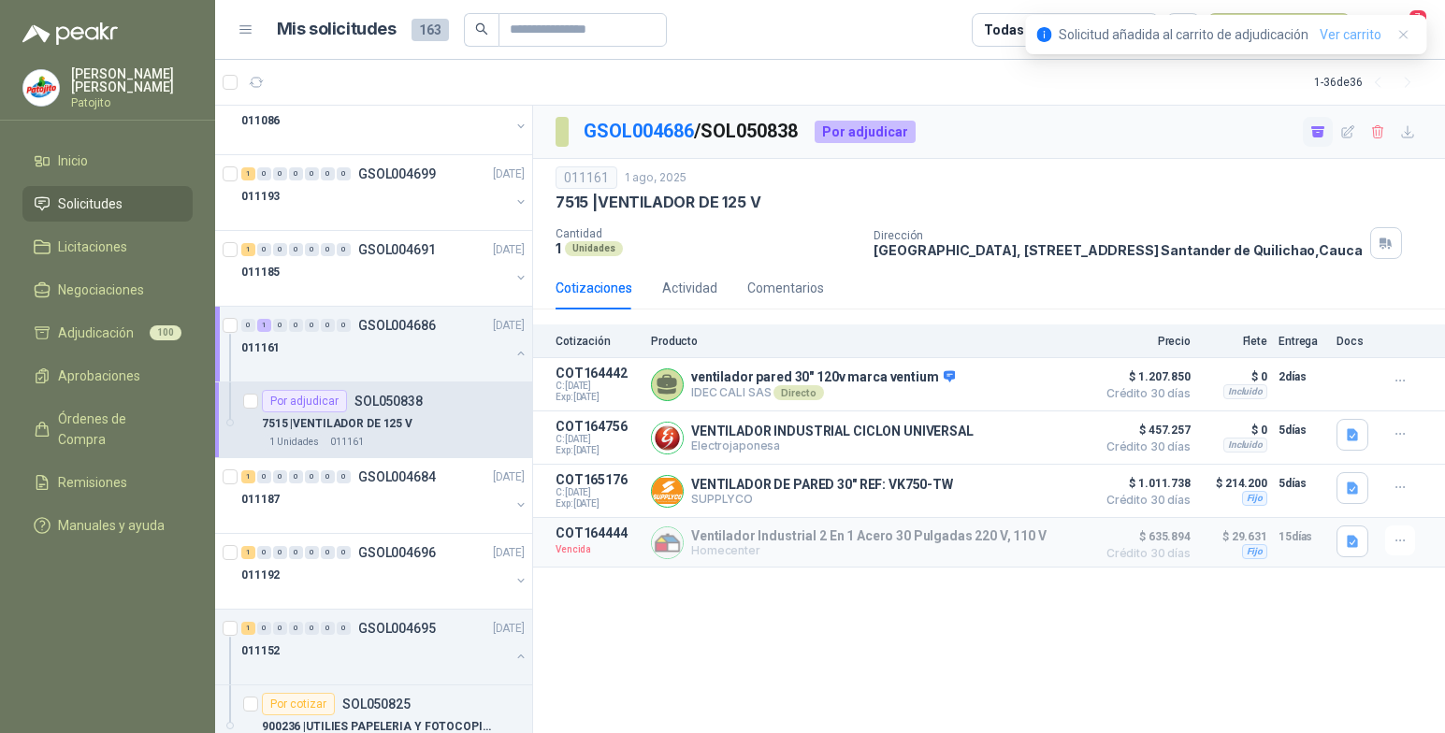
click at [1345, 32] on link "Ver carrito" at bounding box center [1351, 34] width 62 height 21
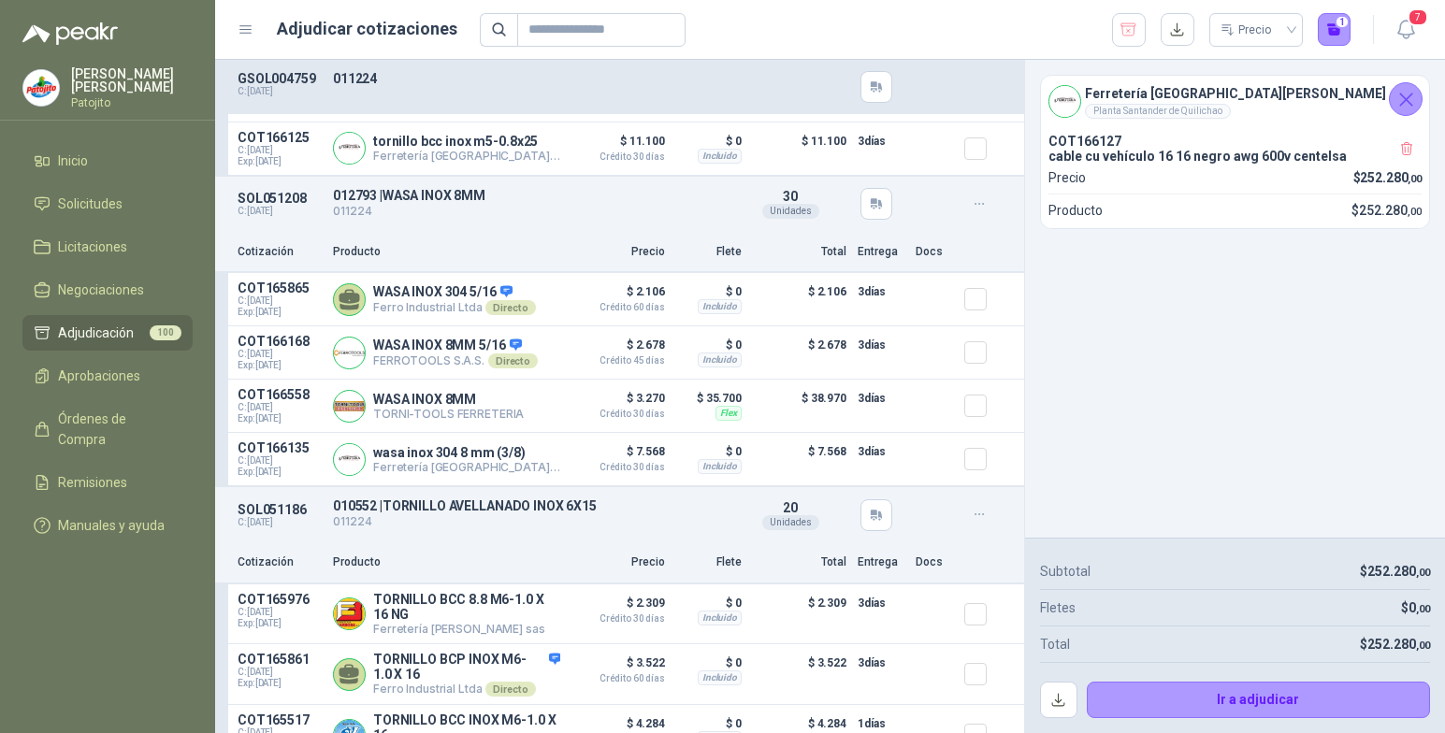
scroll to position [37682, 0]
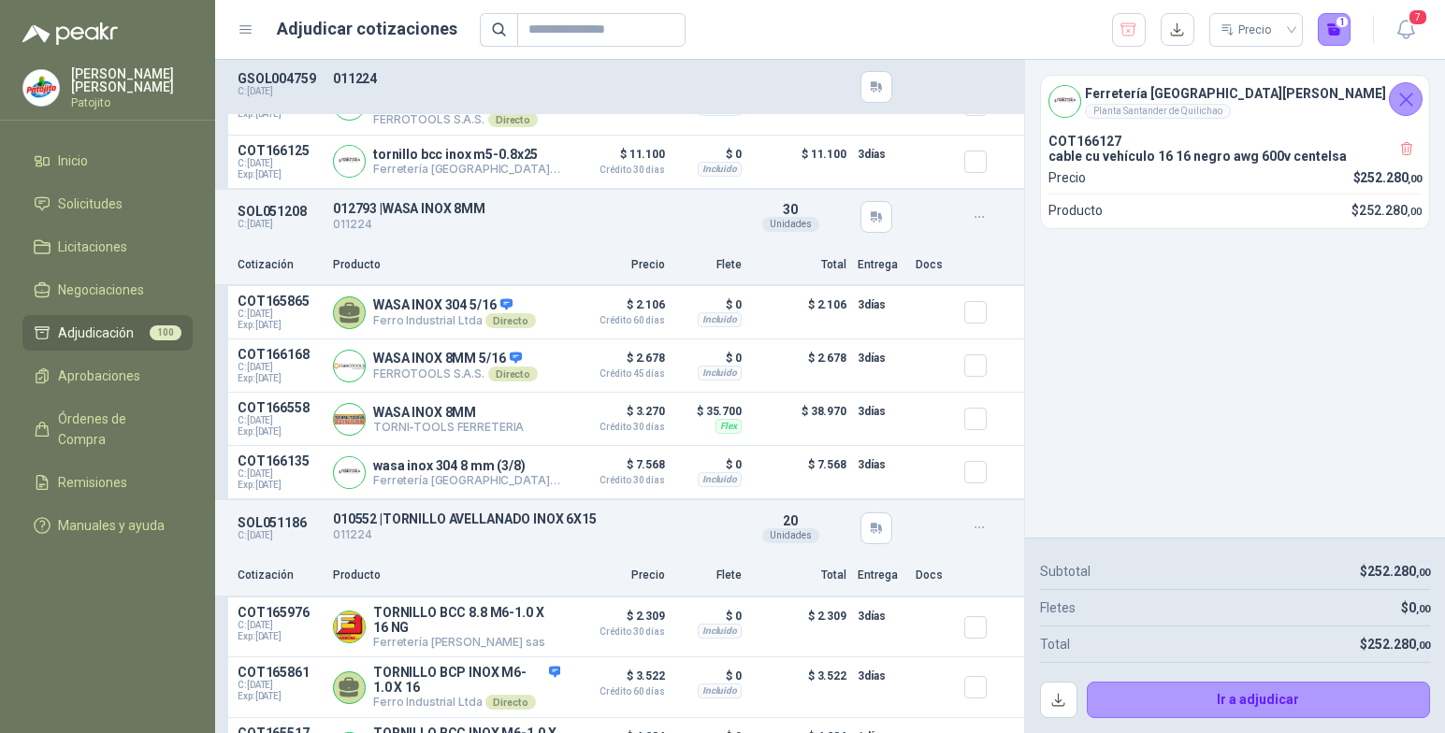
click at [102, 327] on span "Adjudicación" at bounding box center [96, 333] width 76 height 21
click at [95, 327] on span "Adjudicación" at bounding box center [96, 333] width 76 height 21
click at [1412, 100] on icon "Cerrar" at bounding box center [1406, 99] width 23 height 23
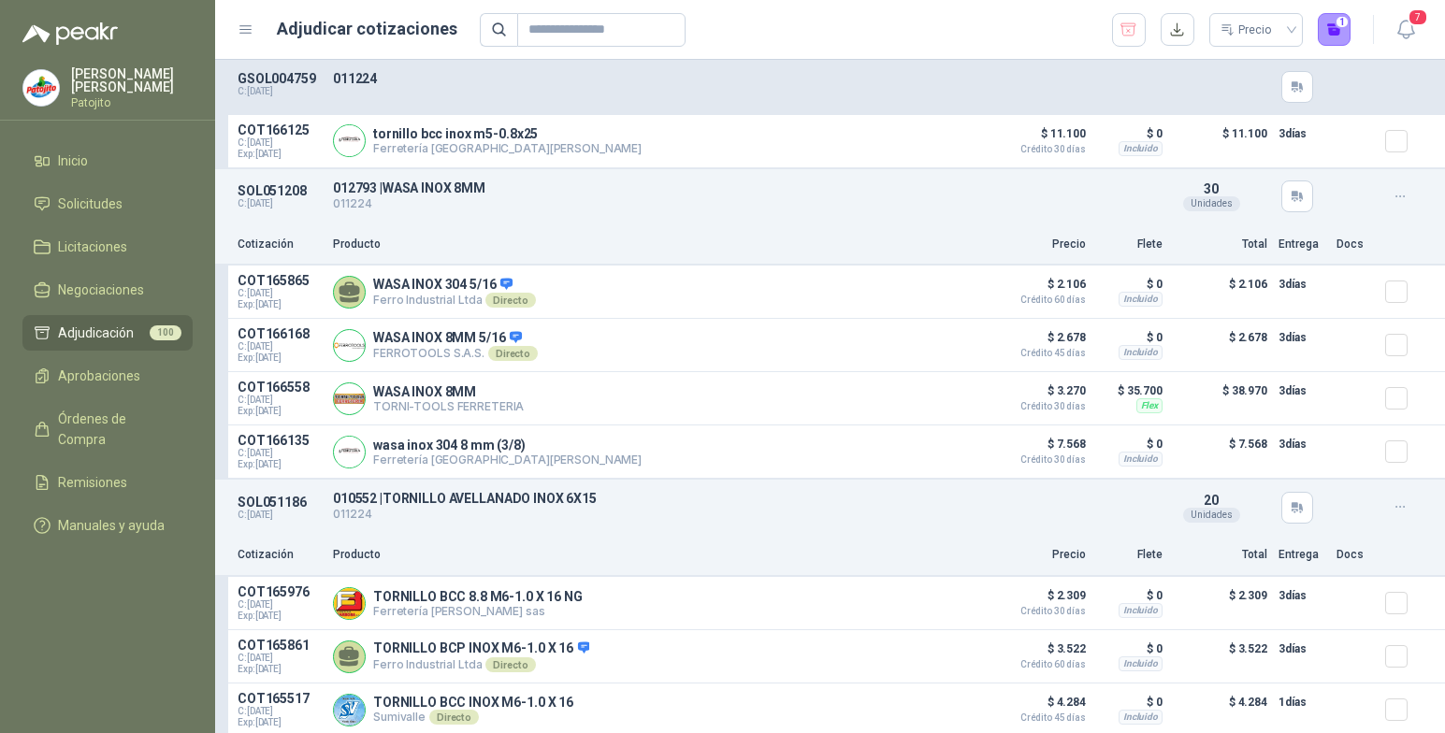
click at [134, 336] on li "Adjudicación 100" at bounding box center [108, 333] width 148 height 21
click at [561, 28] on input "text" at bounding box center [594, 30] width 131 height 32
click at [107, 204] on span "Solicitudes" at bounding box center [90, 204] width 65 height 21
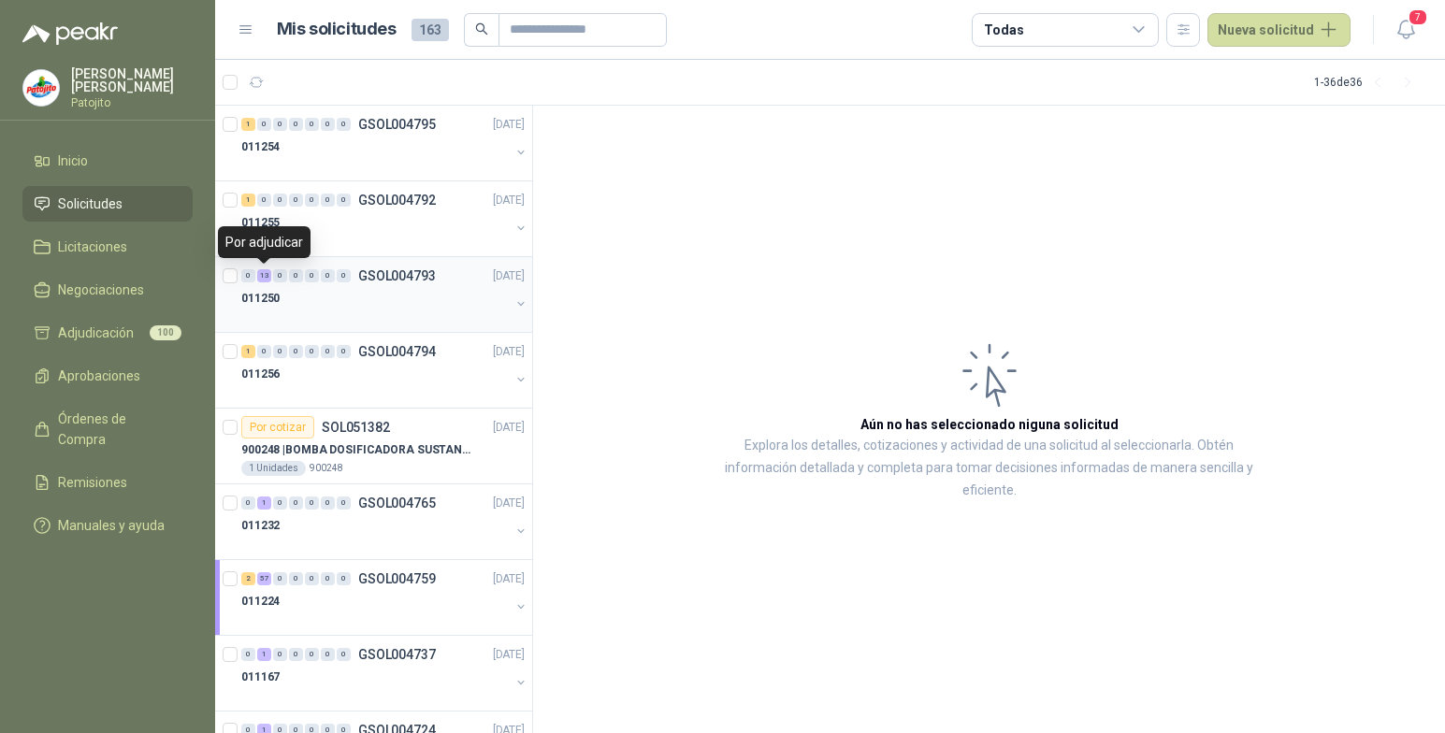
click at [263, 275] on div "13" at bounding box center [264, 275] width 14 height 13
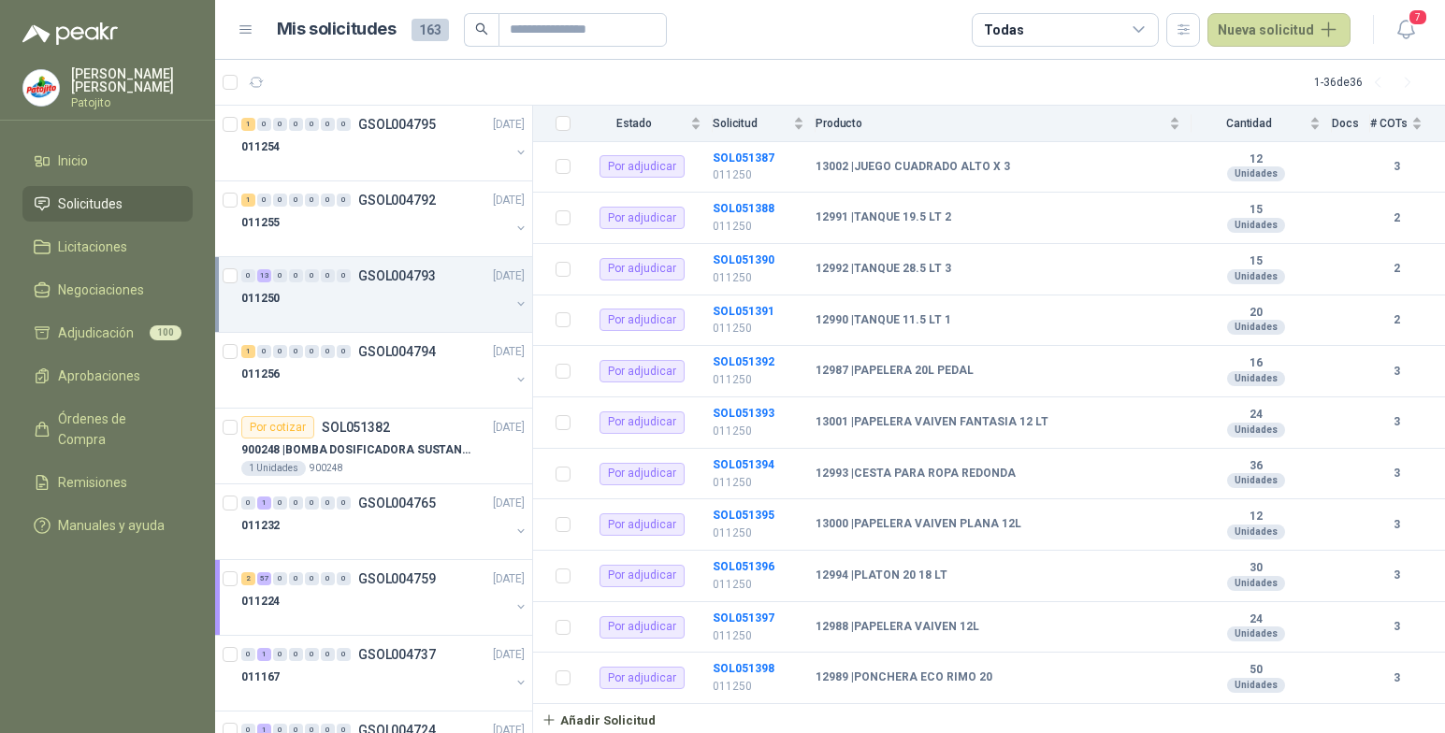
scroll to position [337, 0]
click at [250, 198] on div "1" at bounding box center [248, 200] width 14 height 13
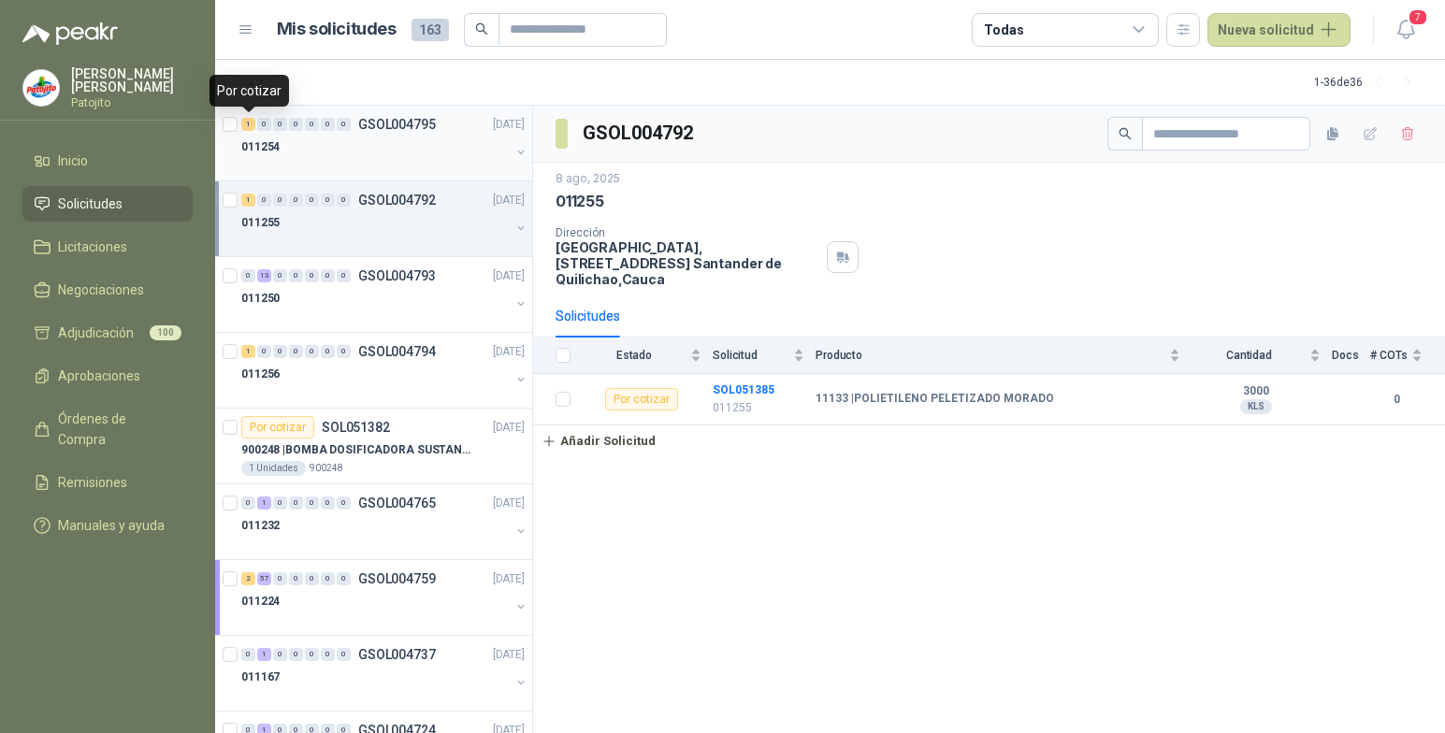
click at [249, 123] on div "1" at bounding box center [248, 124] width 14 height 13
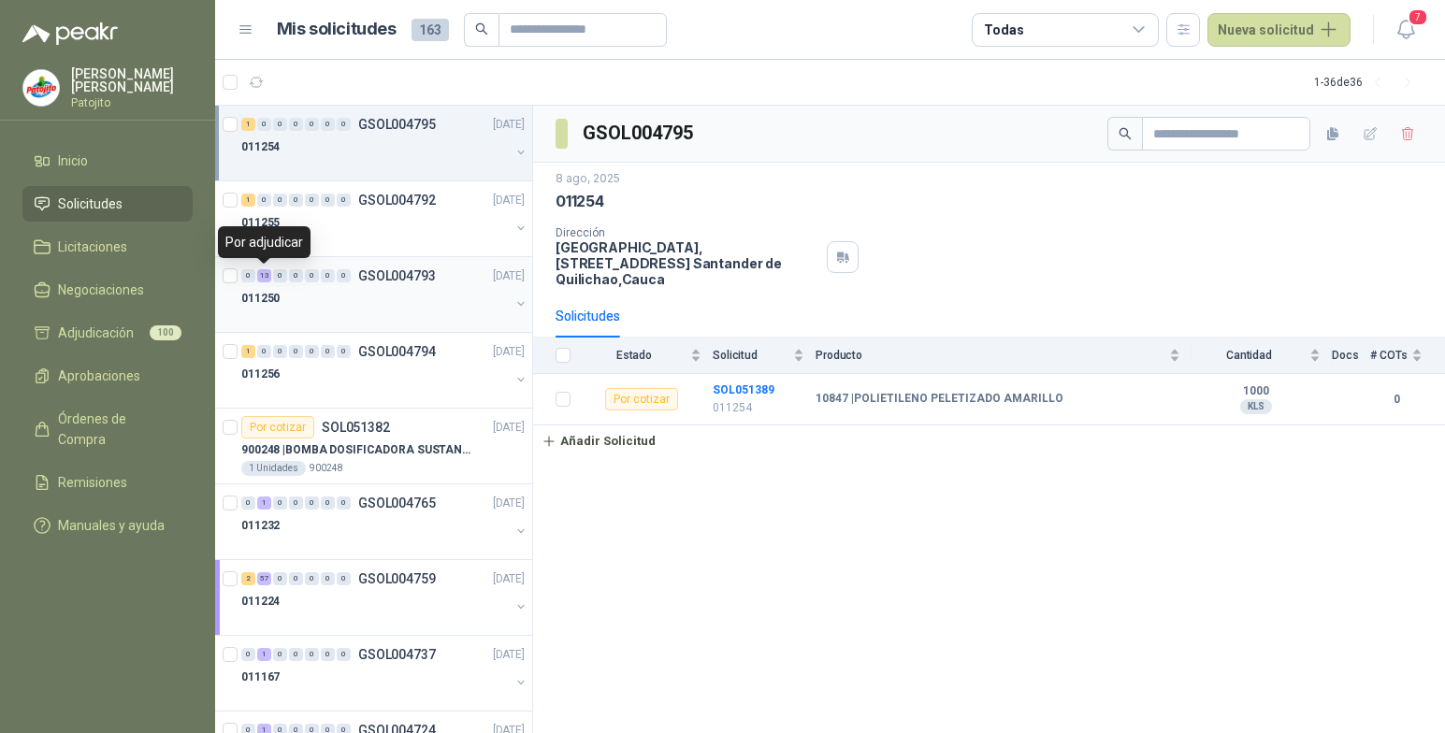
click at [266, 278] on div "13" at bounding box center [264, 275] width 14 height 13
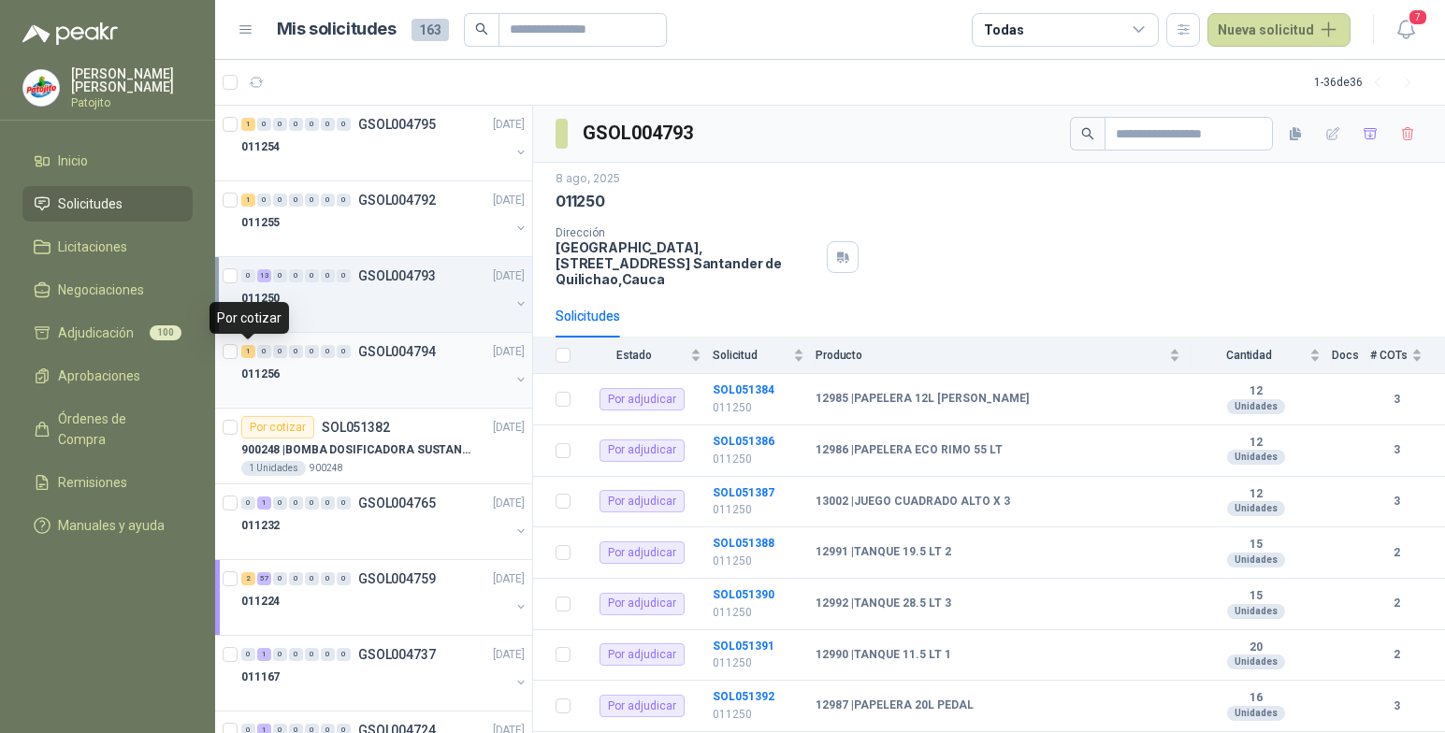
click at [248, 350] on div "1" at bounding box center [248, 351] width 14 height 13
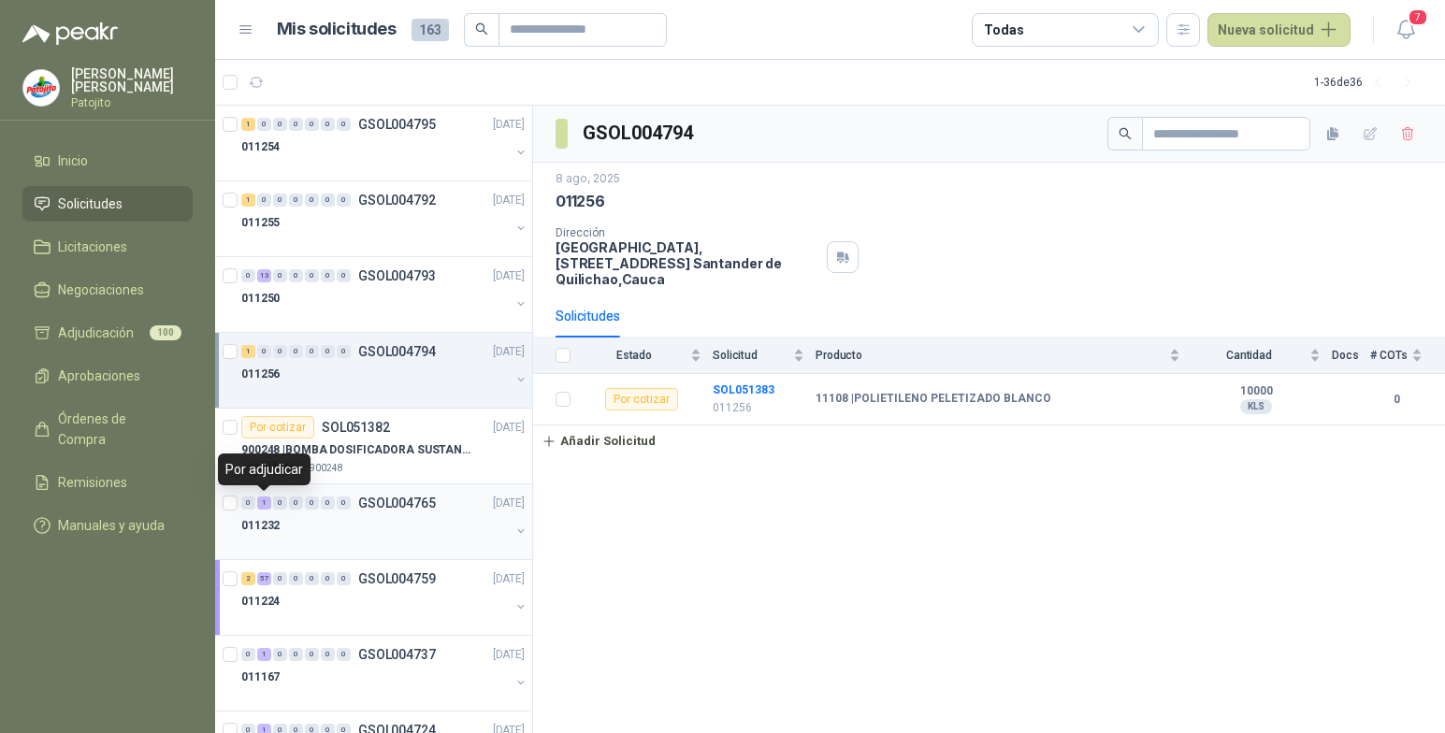
click at [263, 502] on div "1" at bounding box center [264, 503] width 14 height 13
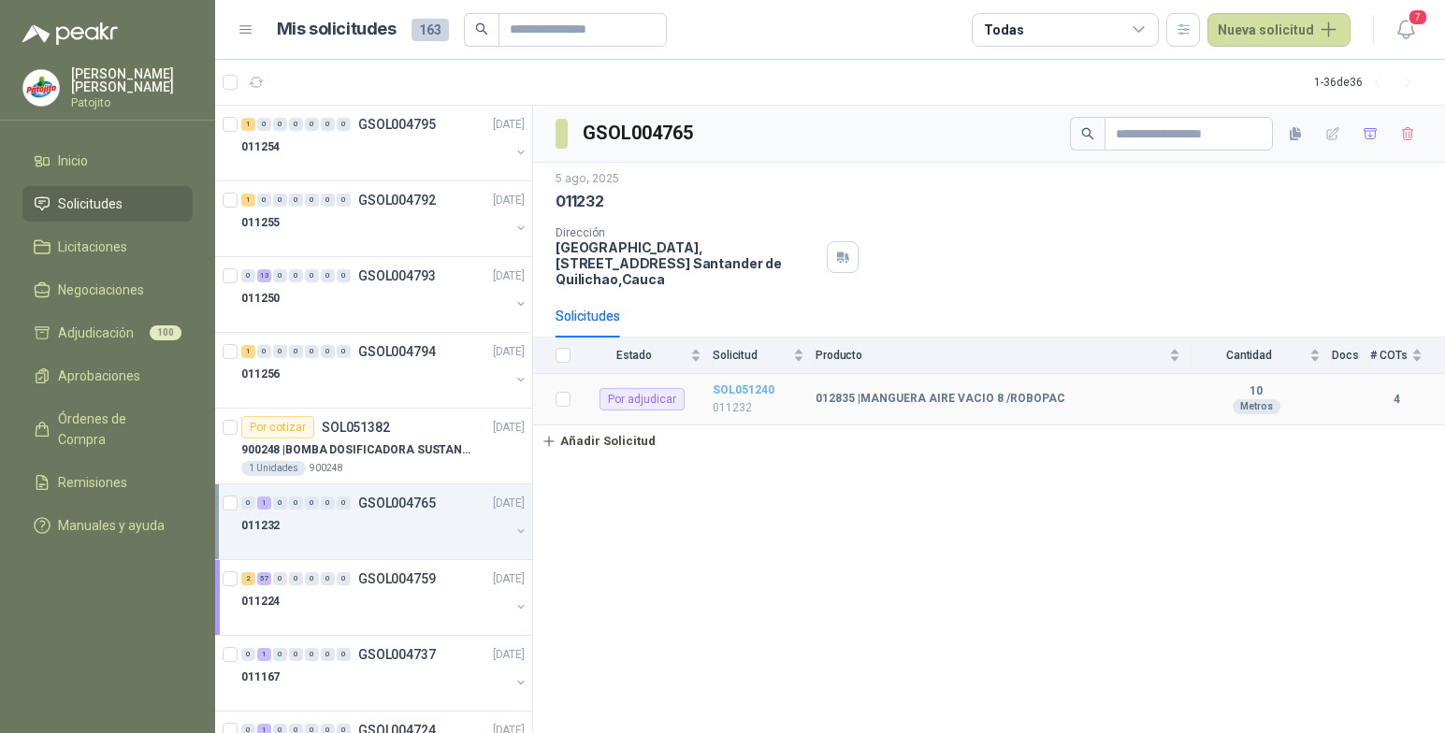
click at [747, 394] on b "SOL051240" at bounding box center [744, 390] width 62 height 13
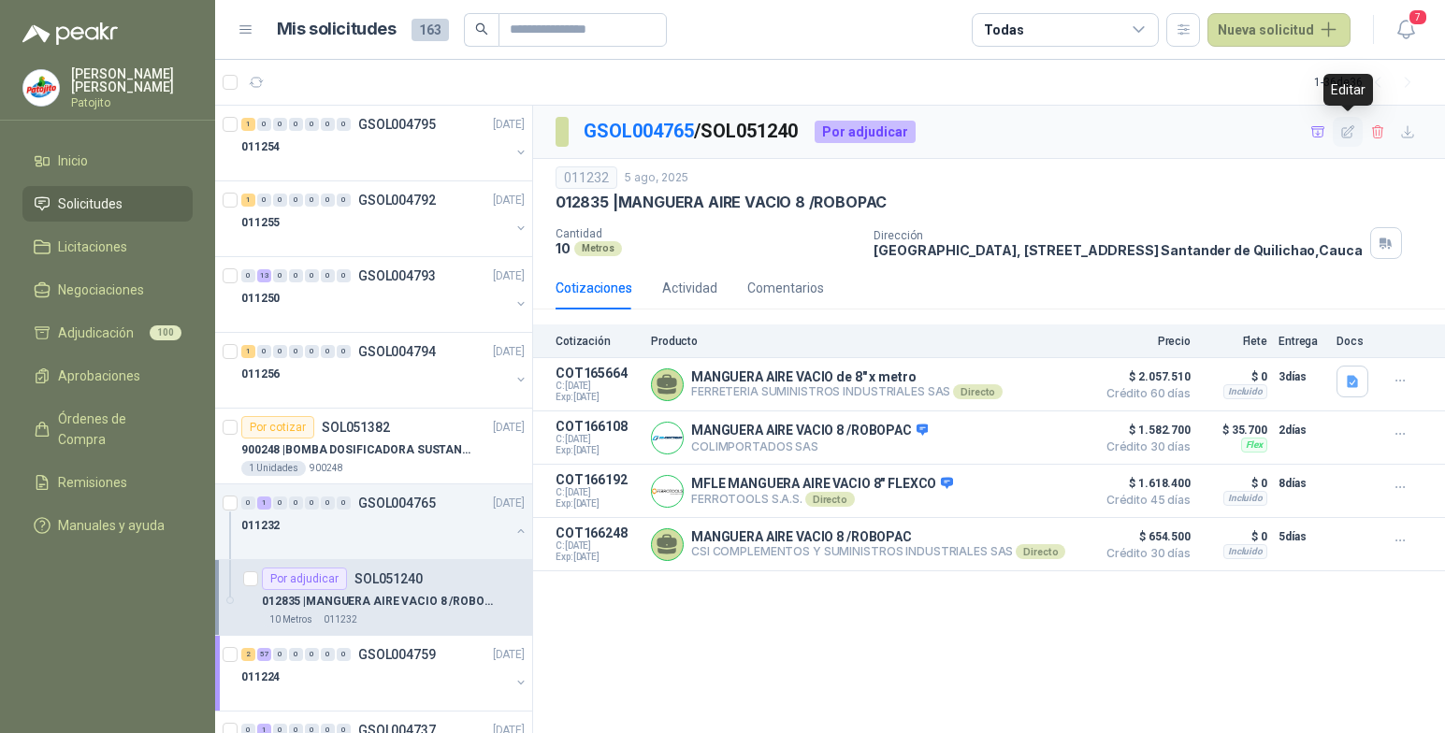
click at [1338, 130] on button "button" at bounding box center [1348, 132] width 30 height 30
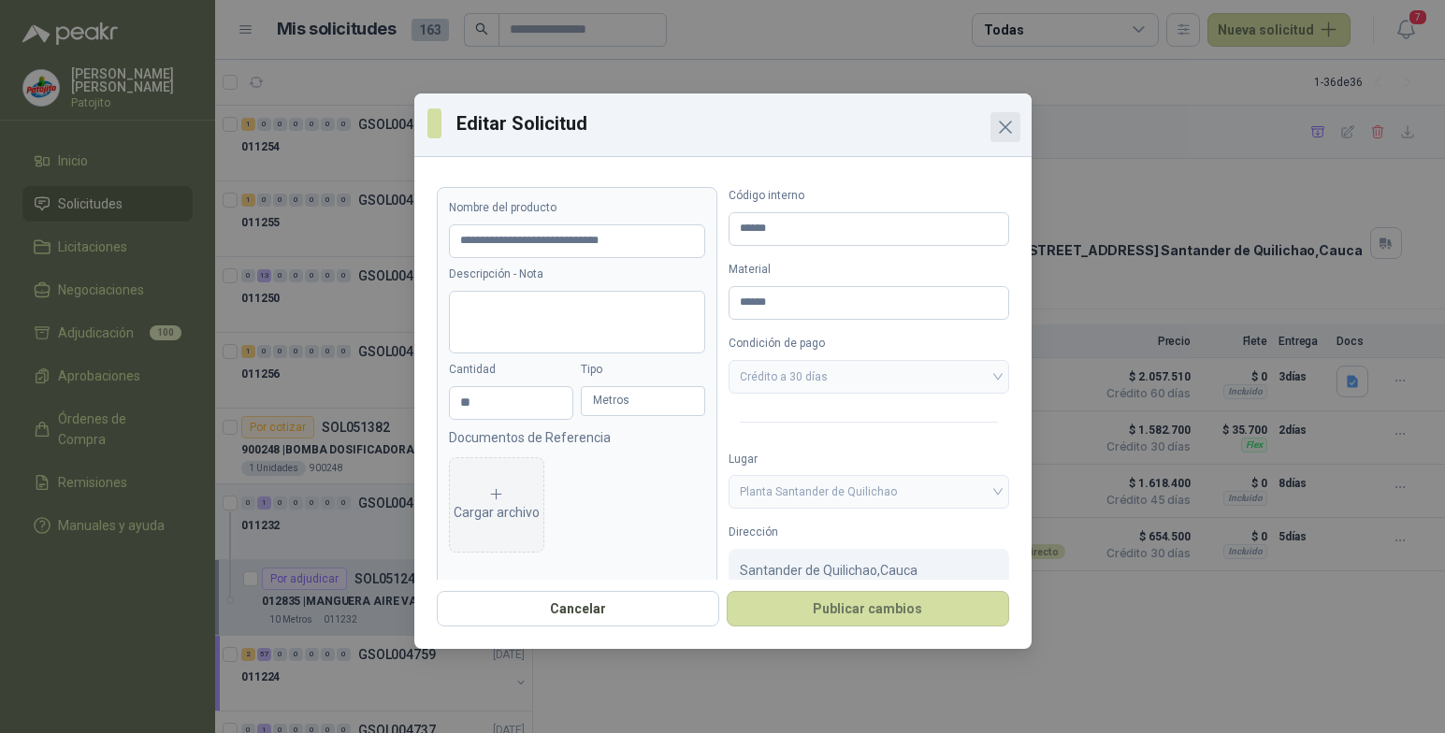
click at [1003, 119] on icon "Close" at bounding box center [1005, 127] width 22 height 22
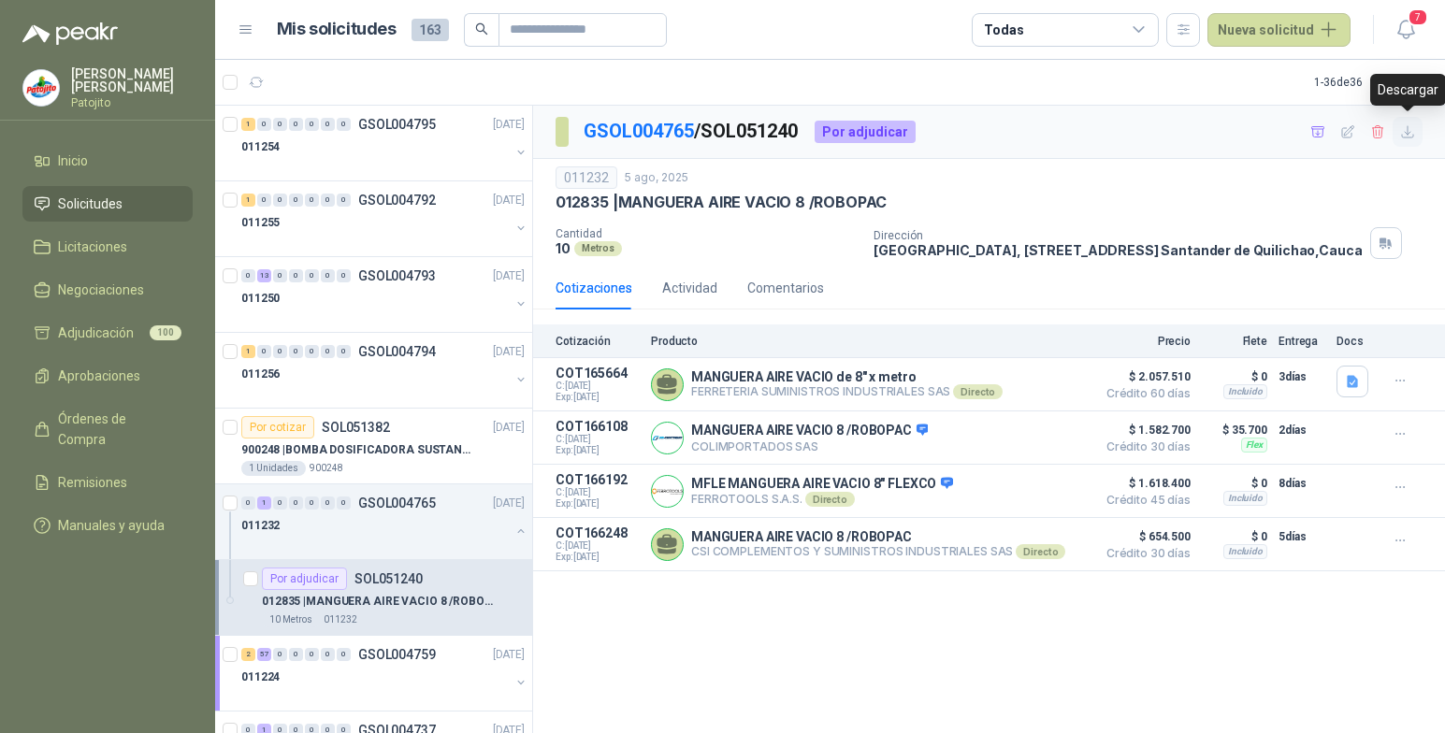
click at [1405, 131] on icon "button" at bounding box center [1408, 132] width 16 height 16
click at [118, 330] on span "Adjudicación" at bounding box center [96, 333] width 76 height 21
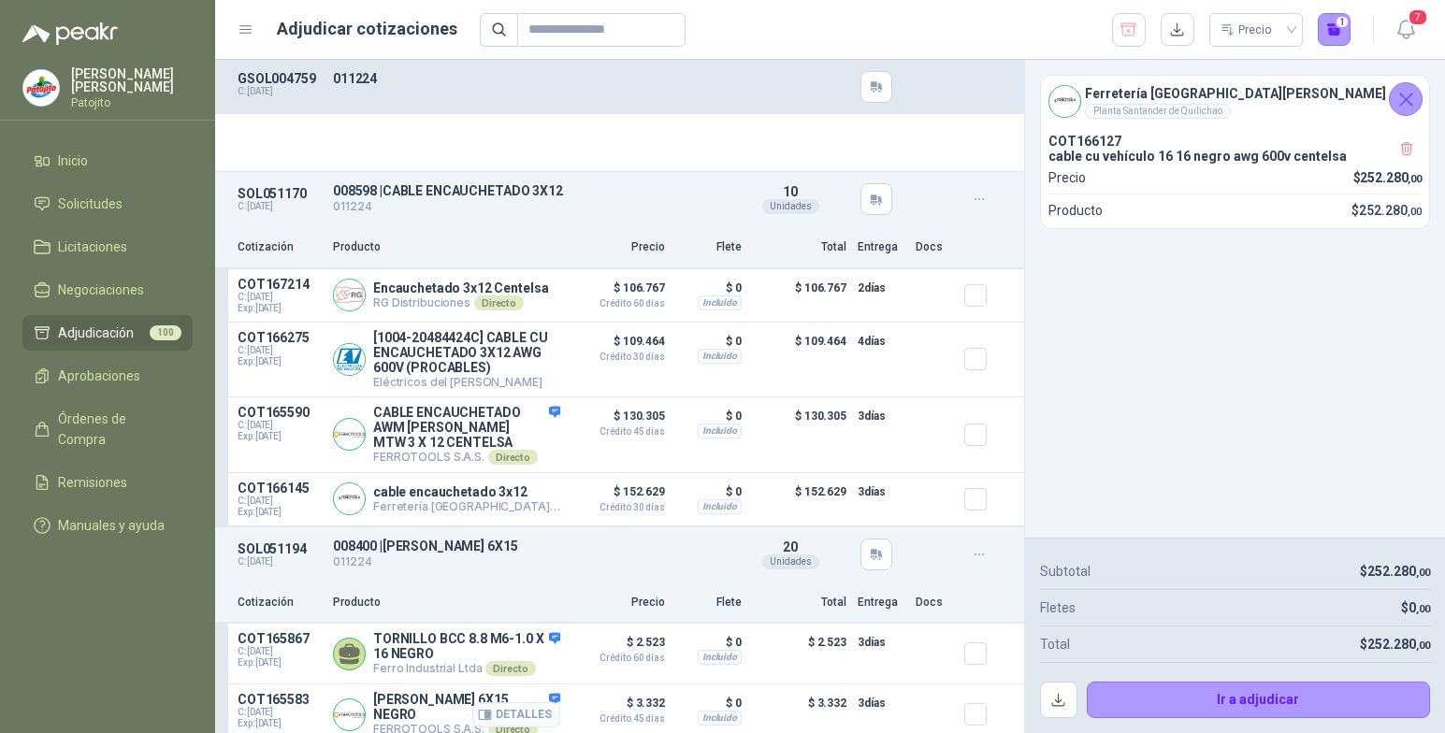
scroll to position [39968, 0]
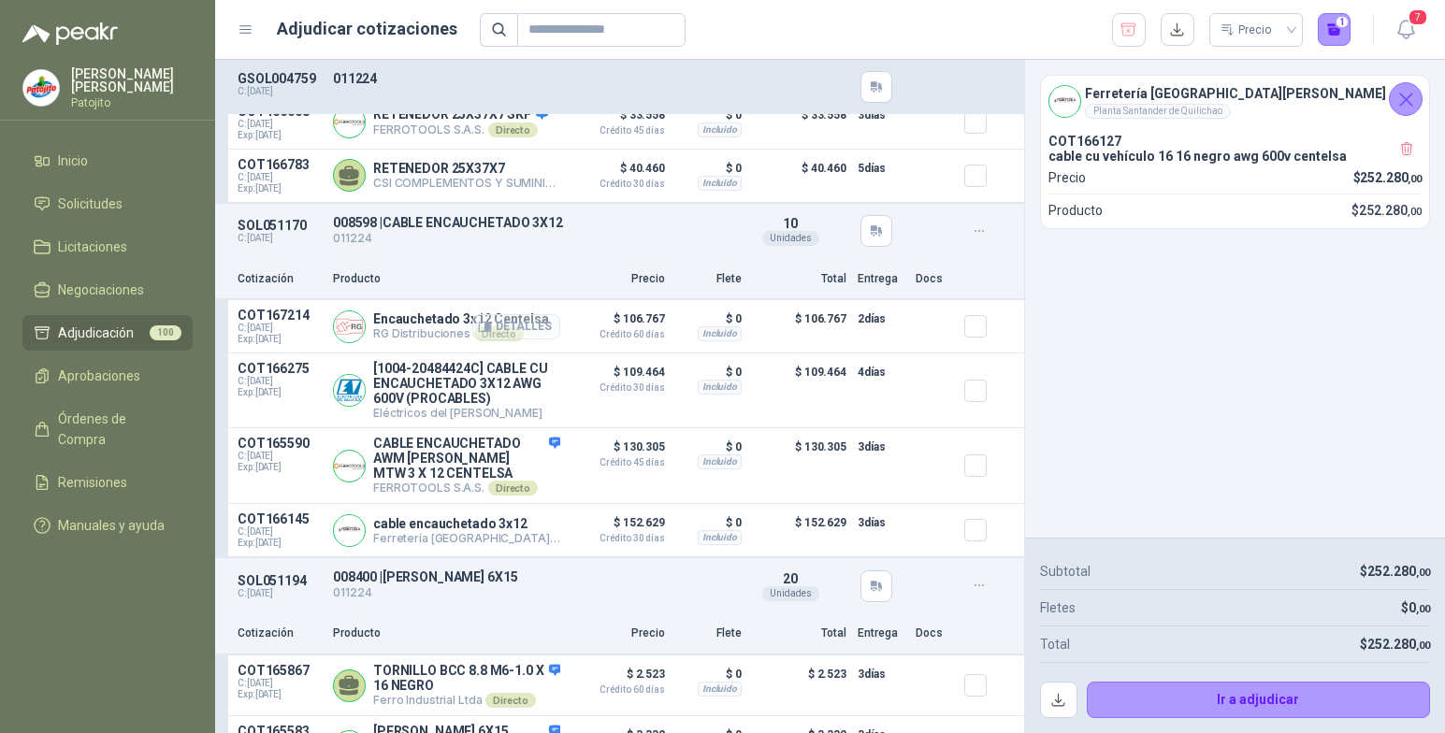
click at [531, 332] on button "Detalles" at bounding box center [516, 326] width 88 height 25
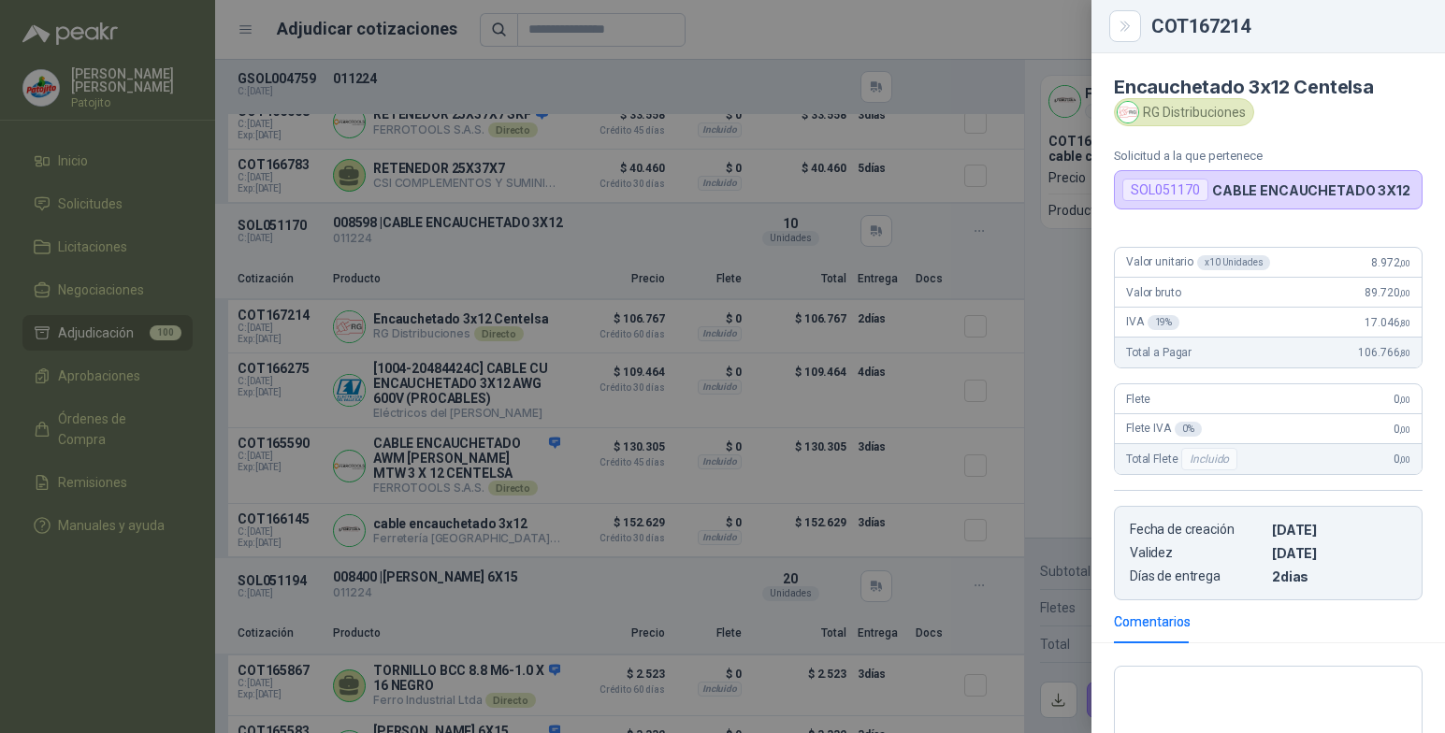
click at [178, 553] on div at bounding box center [722, 366] width 1445 height 733
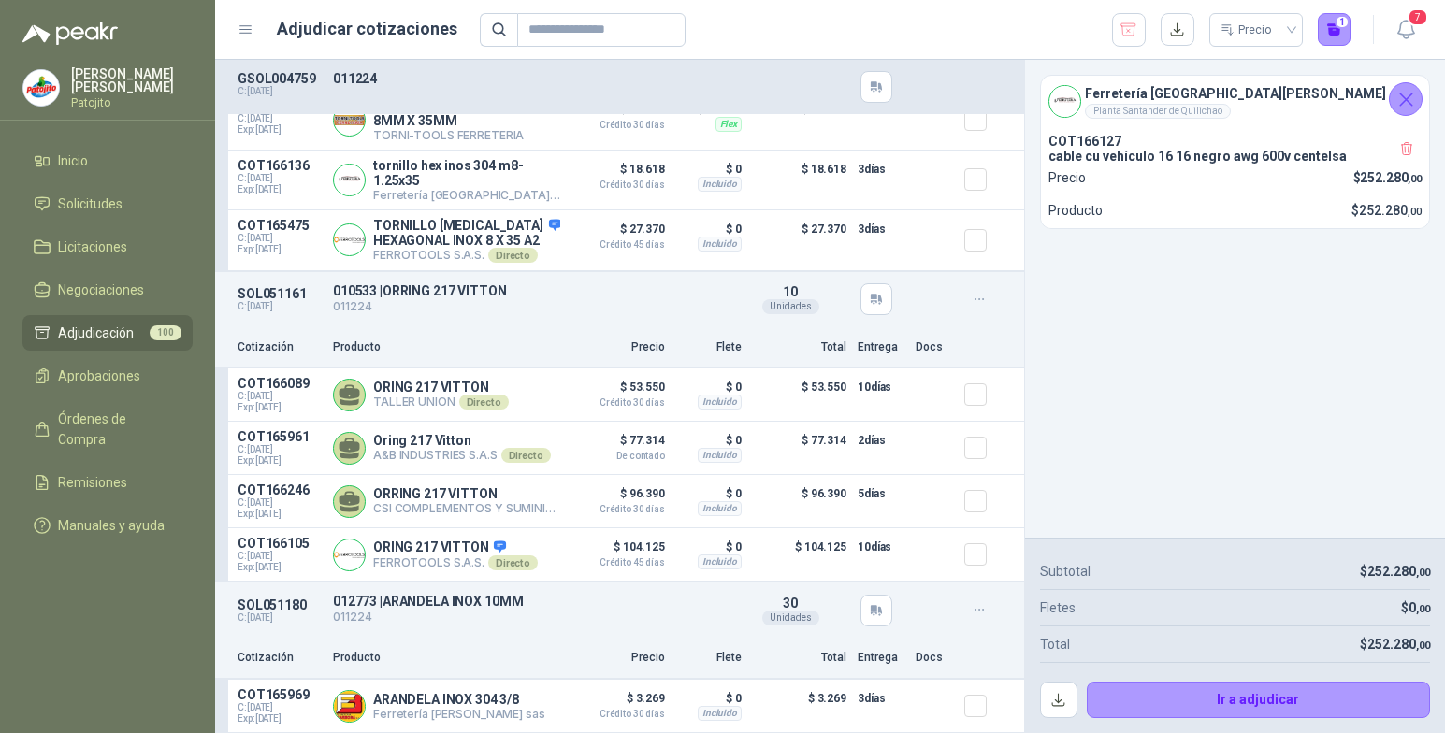
scroll to position [30928, 0]
